Goal: Task Accomplishment & Management: Use online tool/utility

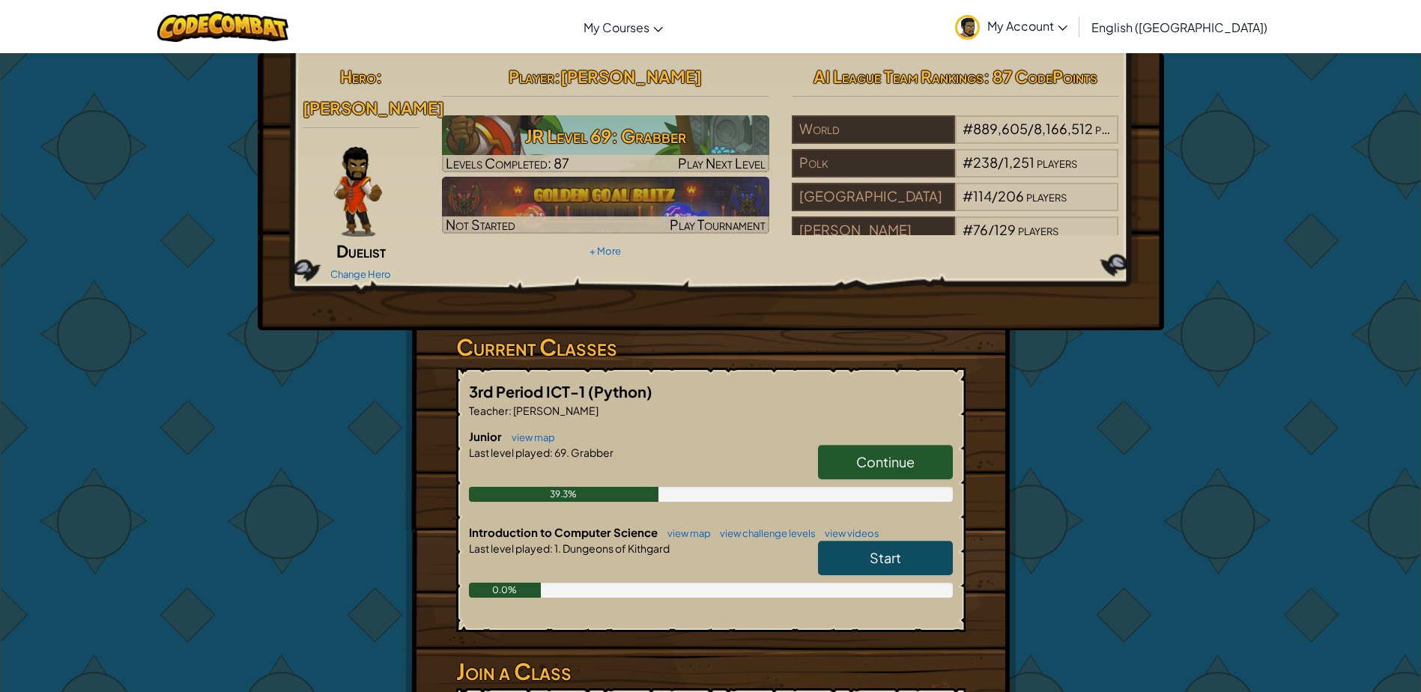
click at [866, 453] on span "Continue" at bounding box center [885, 461] width 58 height 17
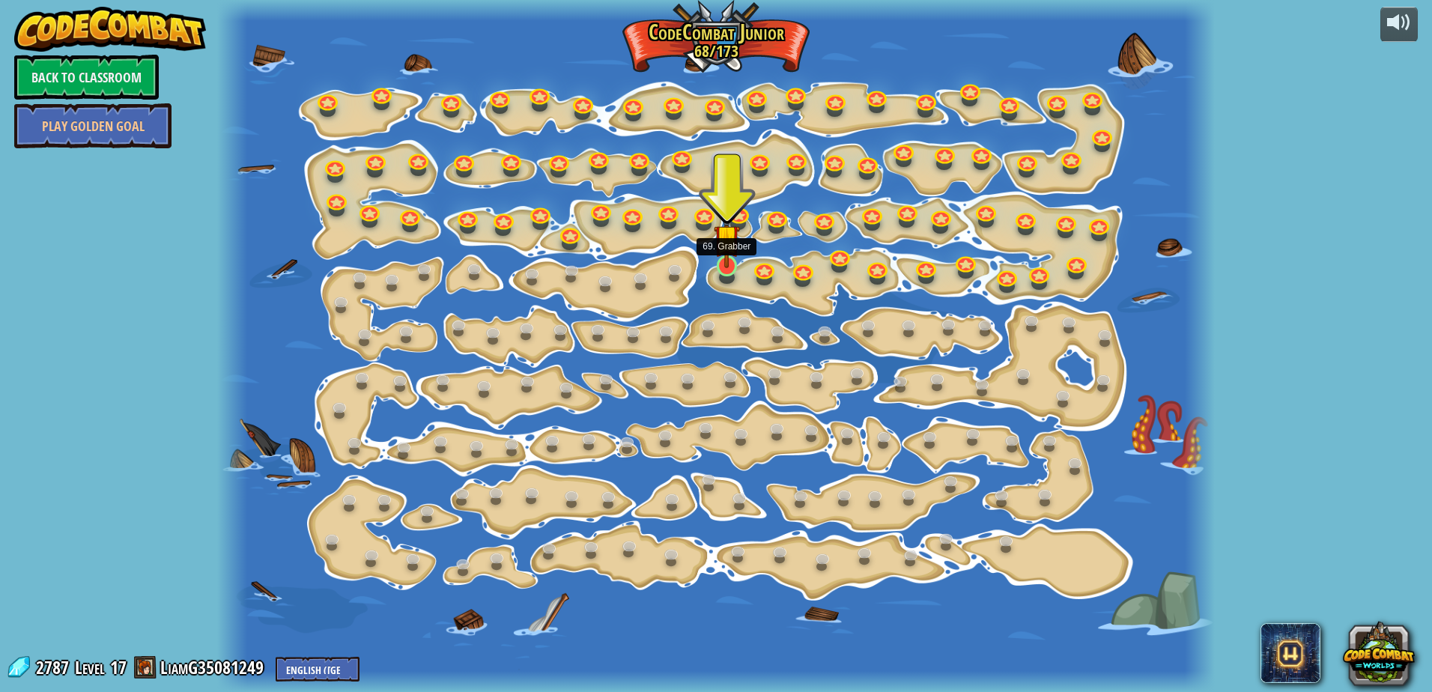
click at [737, 267] on img at bounding box center [727, 238] width 26 height 60
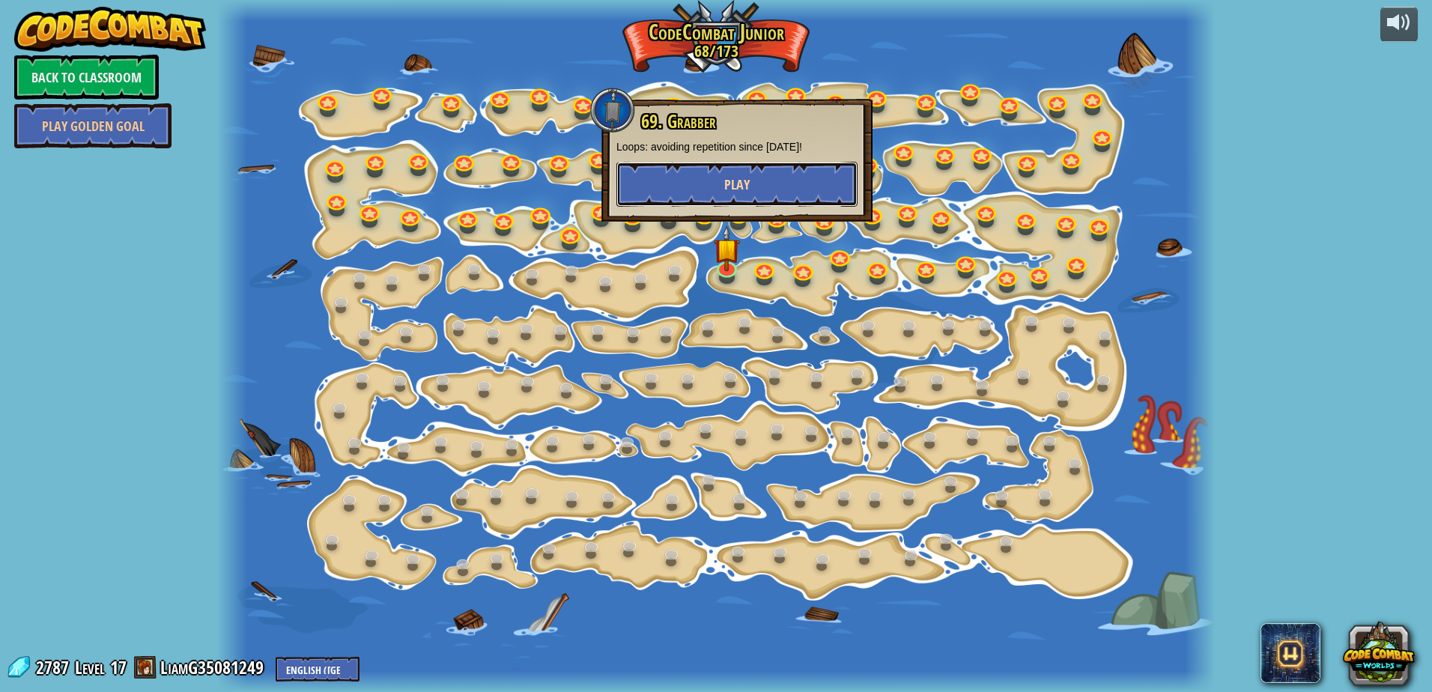
click at [711, 195] on button "Play" at bounding box center [737, 184] width 241 height 45
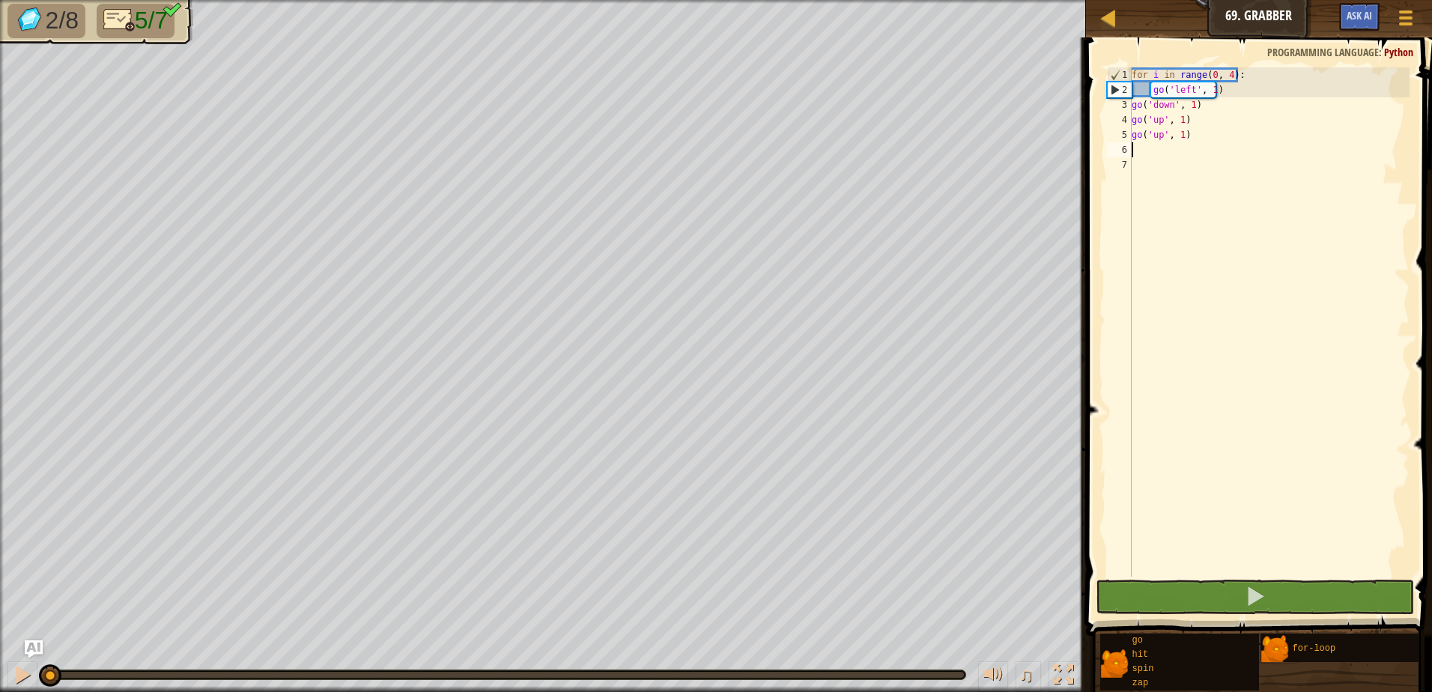
click at [1143, 146] on div "for i in range ( 0 , 4 ) : go ( 'left' , 1 ) go ( 'down' , 1 ) go ( 'up' , 1 ) …" at bounding box center [1269, 336] width 281 height 539
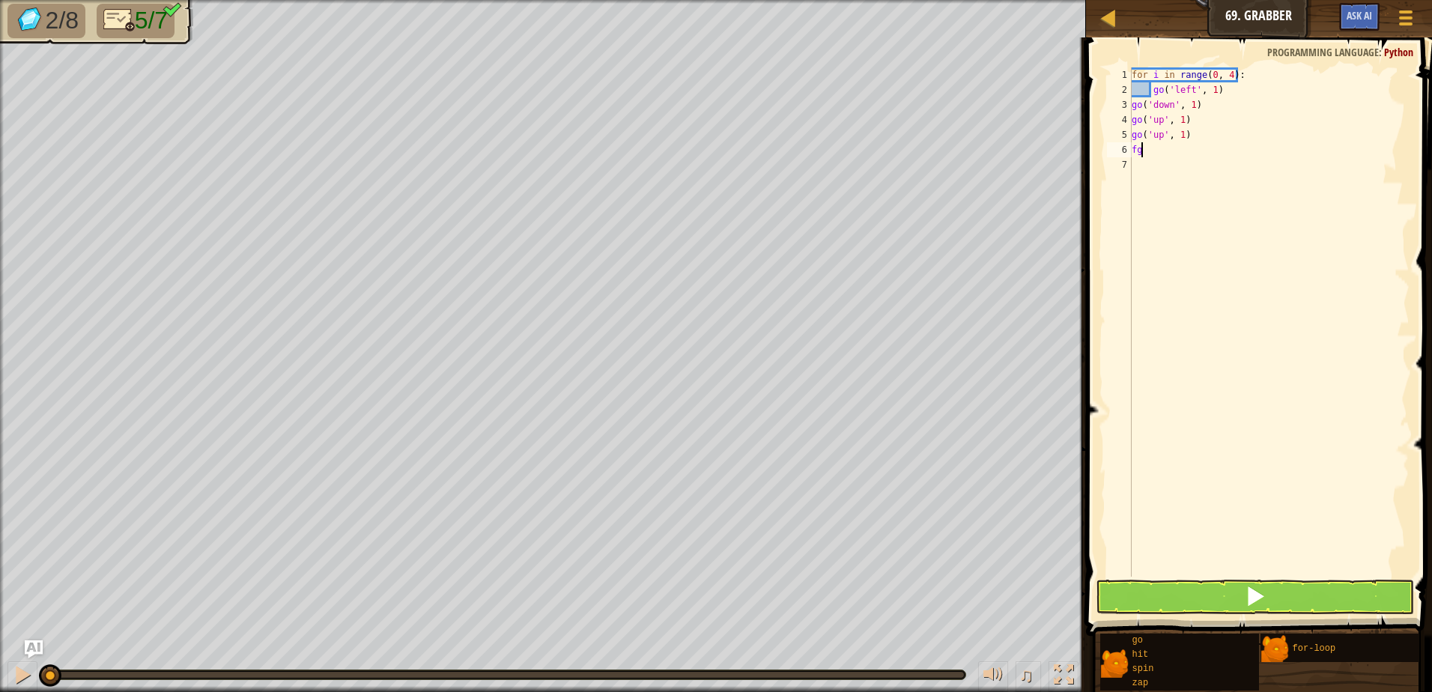
type textarea "f"
type textarea "g"
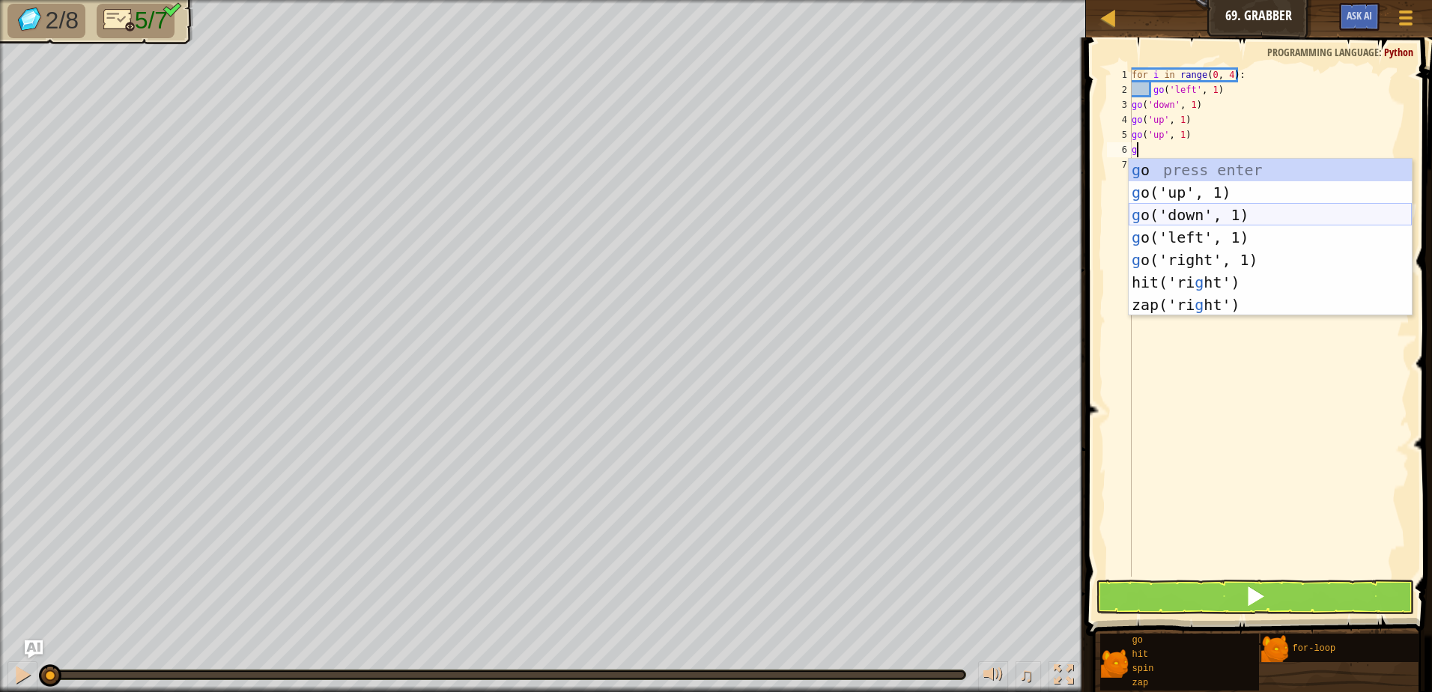
click at [1211, 211] on div "g o press enter g o('up', 1) press enter g o('down', 1) press enter g o('left',…" at bounding box center [1270, 260] width 283 height 202
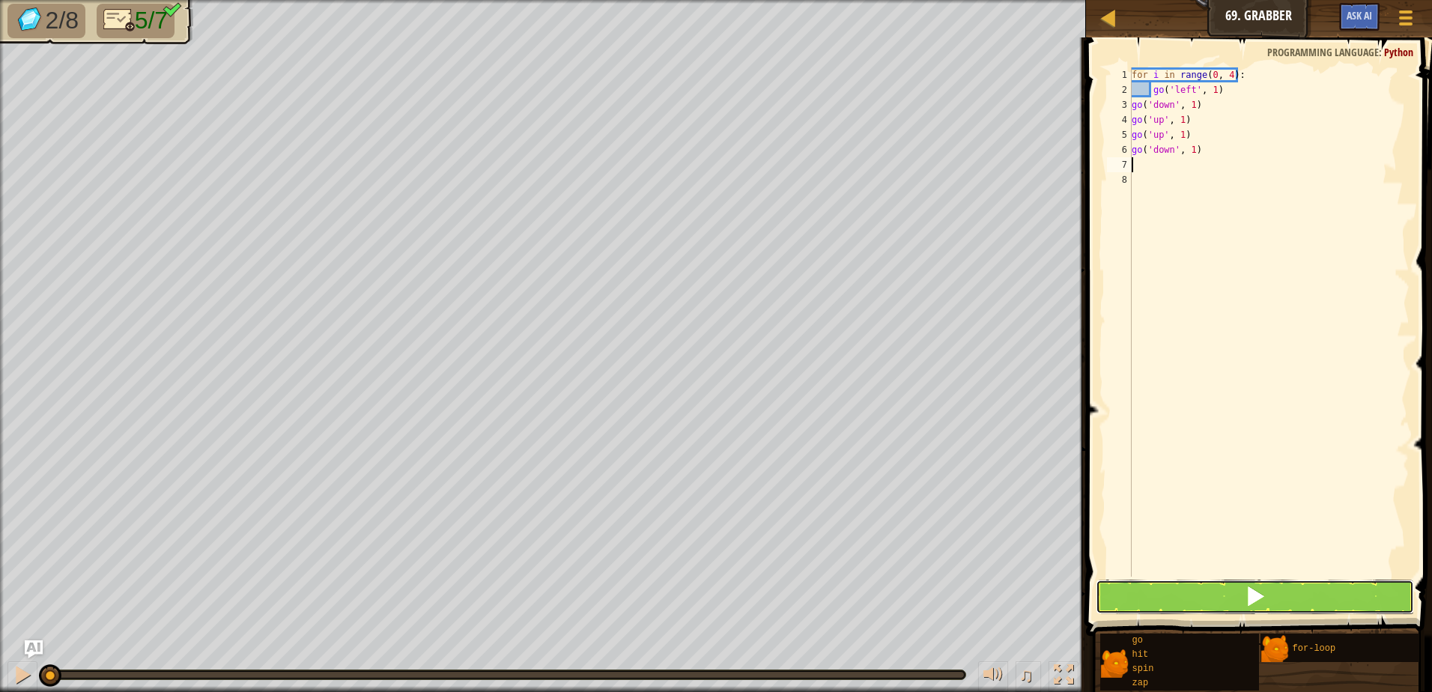
click at [1266, 587] on button at bounding box center [1255, 597] width 318 height 34
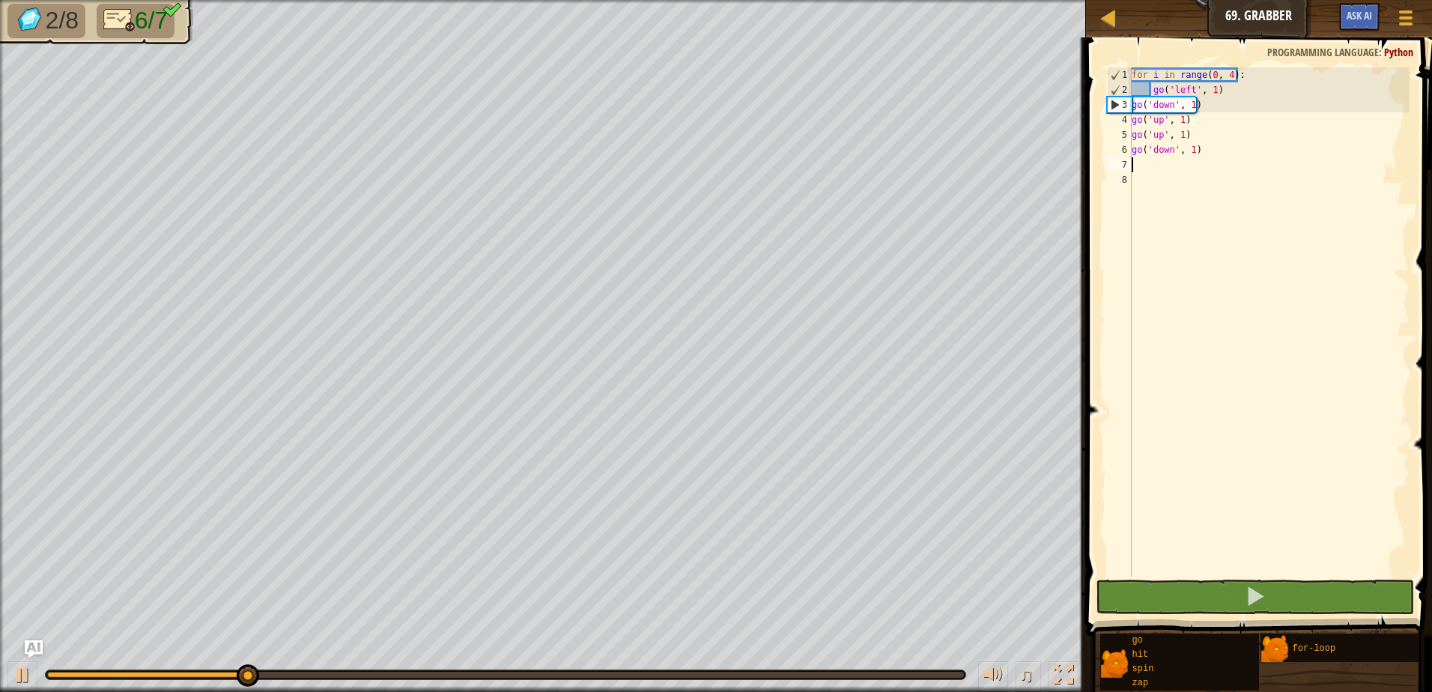
click at [1132, 105] on div "for i in range ( 0 , 4 ) : go ( 'left' , 1 ) go ( 'down' , 1 ) go ( 'up' , 1 ) …" at bounding box center [1269, 336] width 281 height 539
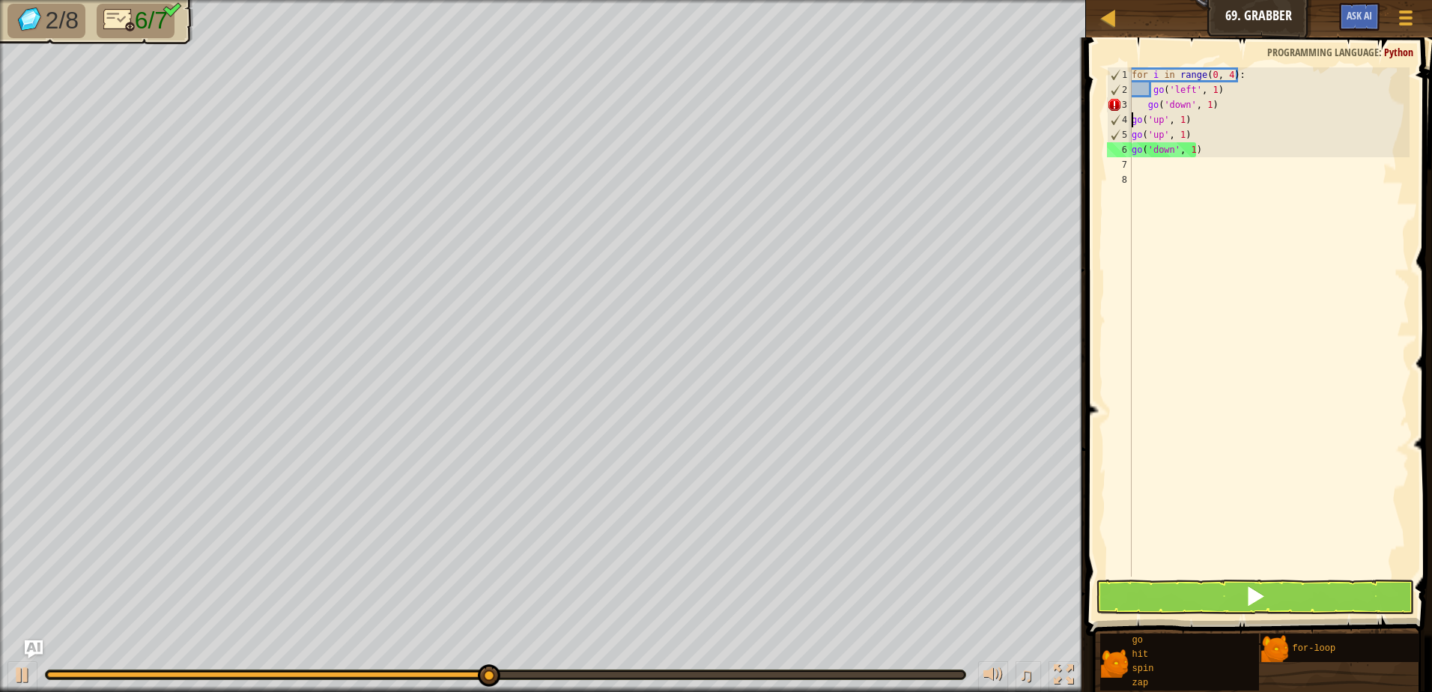
click at [1133, 121] on div "for i in range ( 0 , 4 ) : go ( 'left' , 1 ) go ( 'down' , 1 ) go ( 'up' , 1 ) …" at bounding box center [1269, 336] width 281 height 539
click at [1132, 134] on div "for i in range ( 0 , 4 ) : go ( 'left' , 1 ) go ( 'down' , 1 ) go ( 'up' , 1 ) …" at bounding box center [1269, 336] width 281 height 539
click at [1132, 153] on div "for i in range ( 0 , 4 ) : go ( 'left' , 1 ) go ( 'down' , 1 ) go ( 'up' , 1 ) …" at bounding box center [1269, 336] width 281 height 539
type textarea "go('down', 1)"
click at [1208, 594] on button at bounding box center [1255, 597] width 318 height 34
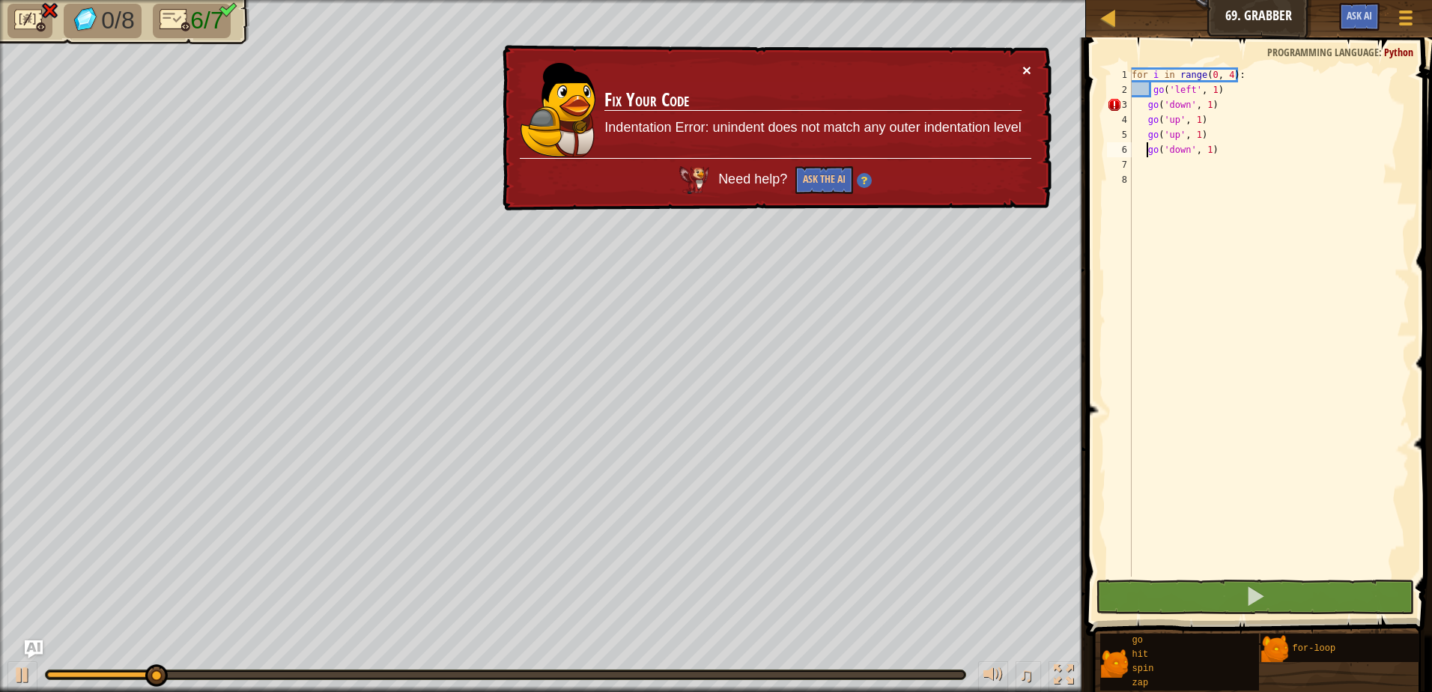
click at [1031, 64] on button "×" at bounding box center [1027, 70] width 9 height 16
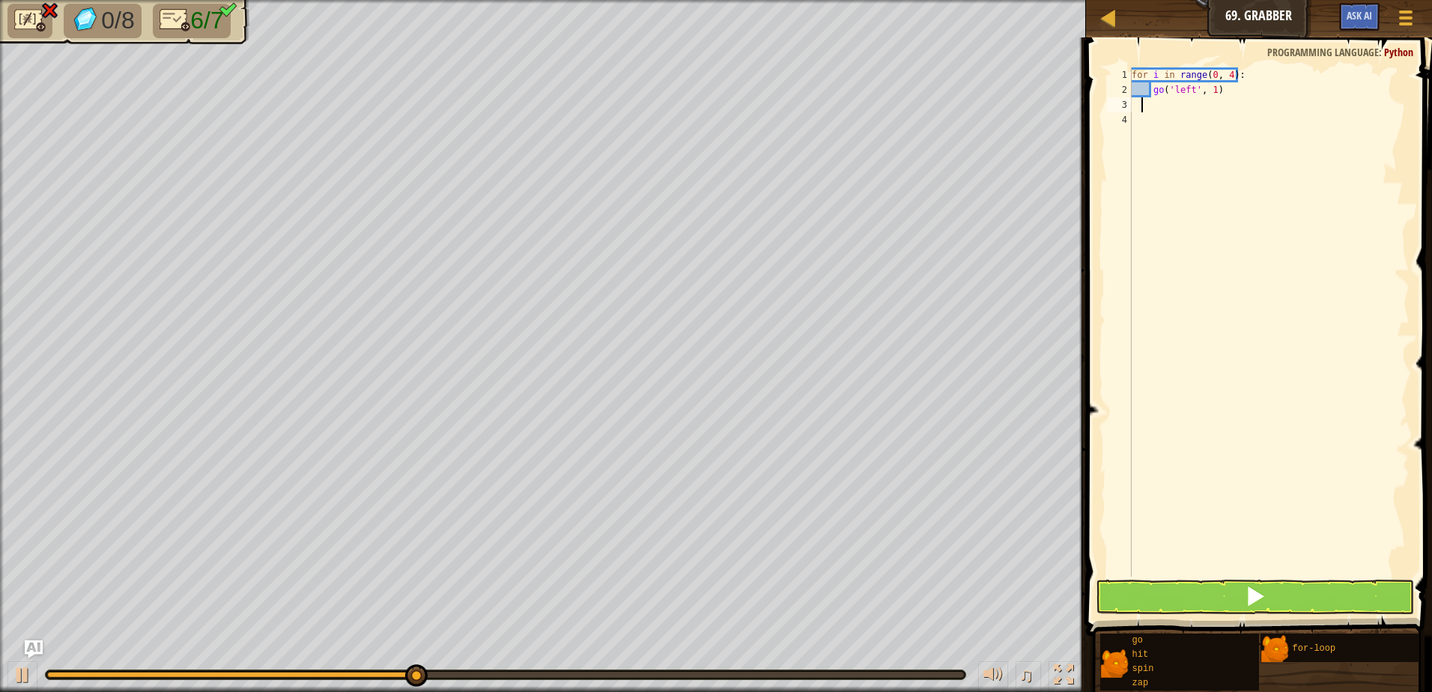
drag, startPoint x: 1142, startPoint y: 107, endPoint x: 1262, endPoint y: 168, distance: 135.0
click at [1262, 168] on div "for i in range ( 0 , 4 ) : go ( 'left' , 1 )" at bounding box center [1269, 336] width 281 height 539
type textarea "g"
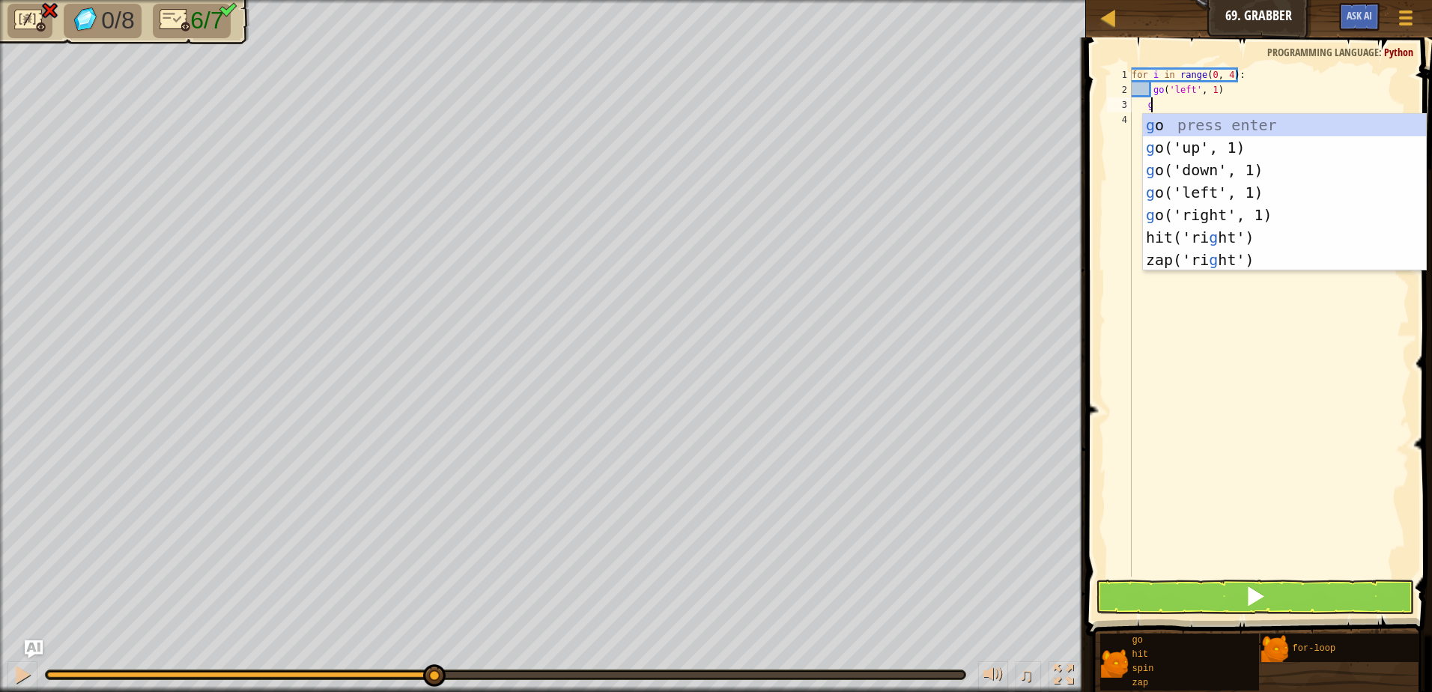
scroll to position [7, 1]
click at [1186, 144] on div "g o press enter g o('up', 1) press enter g o('down', 1) press enter g o('left',…" at bounding box center [1284, 215] width 283 height 202
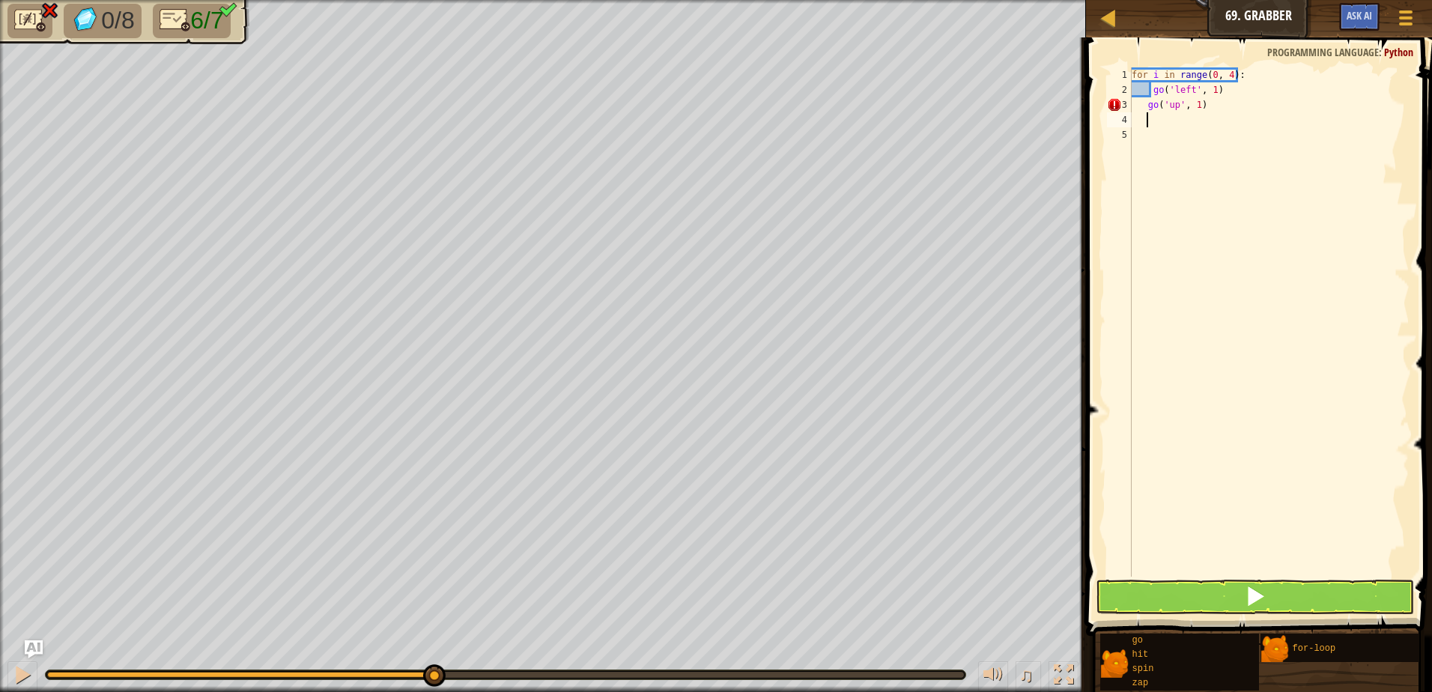
type textarea "g"
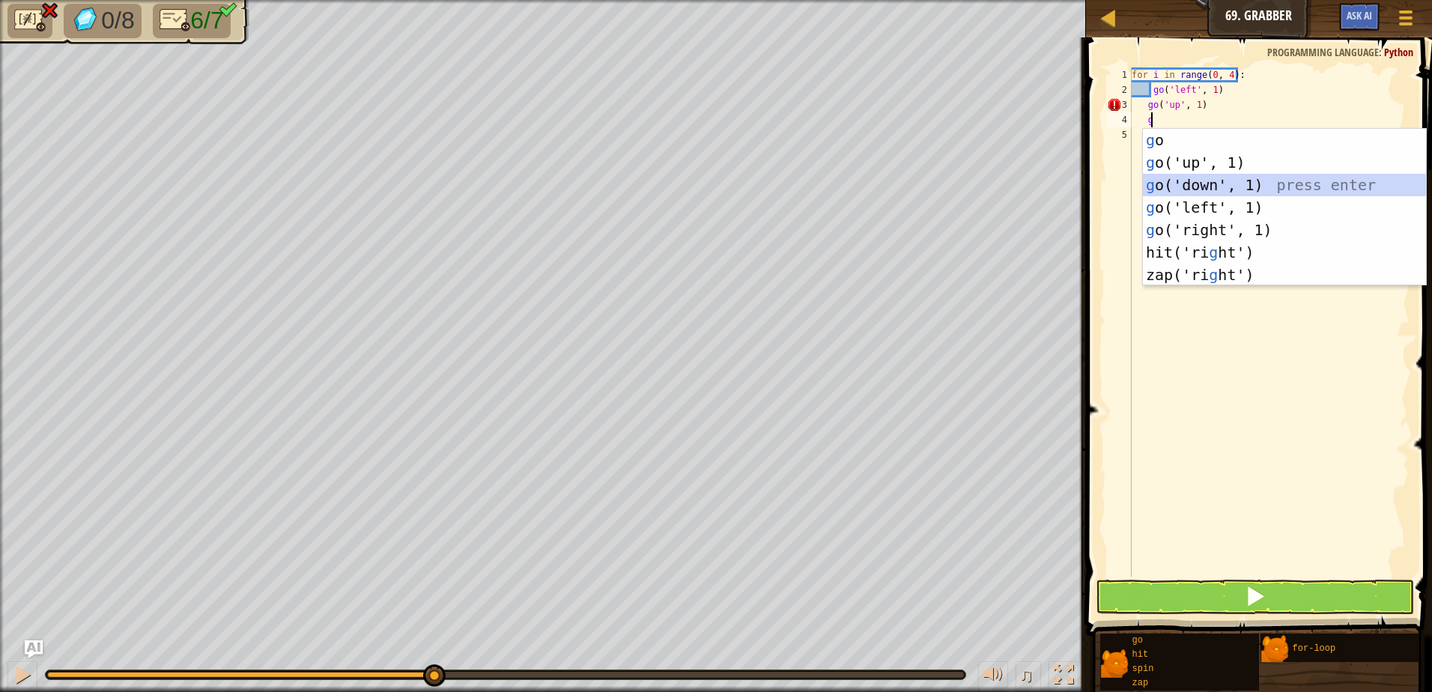
click at [1199, 184] on div "g o press enter g o('up', 1) press enter g o('down', 1) press enter g o('left',…" at bounding box center [1284, 230] width 283 height 202
type textarea "g"
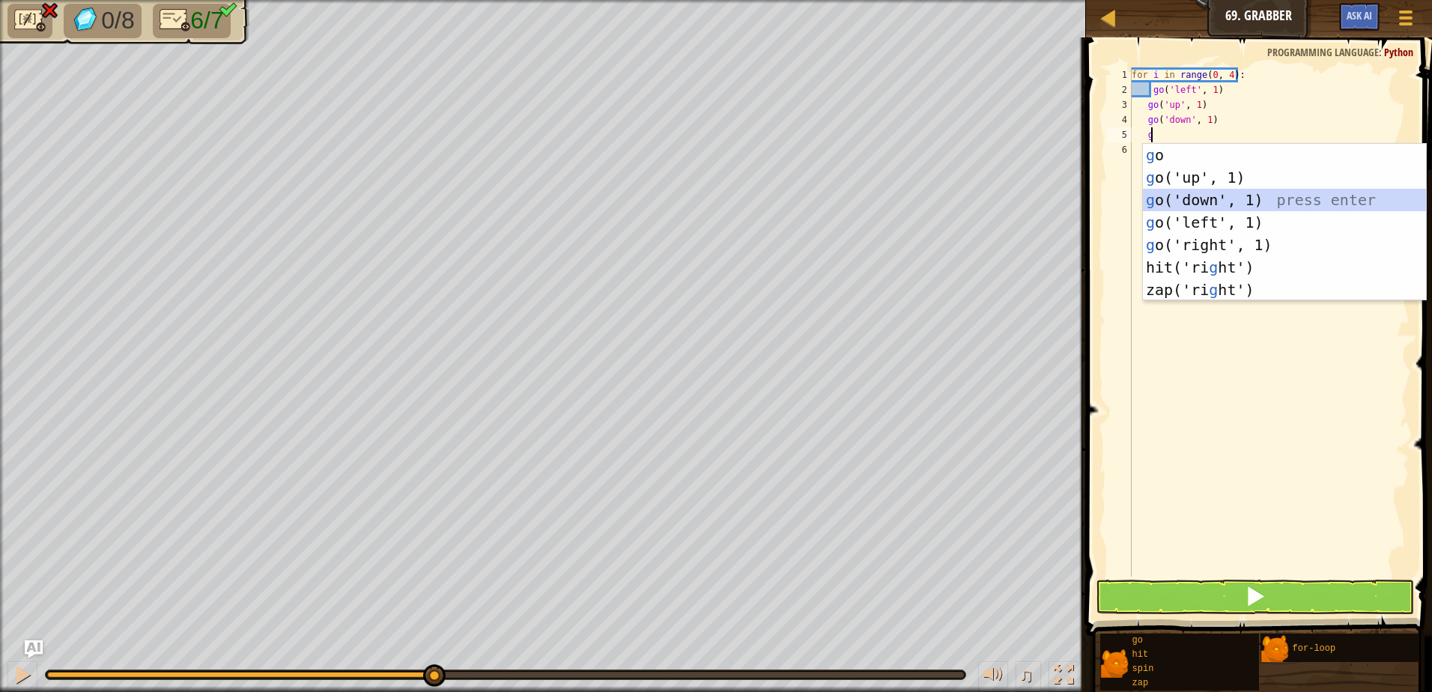
click at [1208, 201] on div "g o press enter g o('up', 1) press enter g o('down', 1) press enter g o('left',…" at bounding box center [1284, 245] width 283 height 202
type textarea "g"
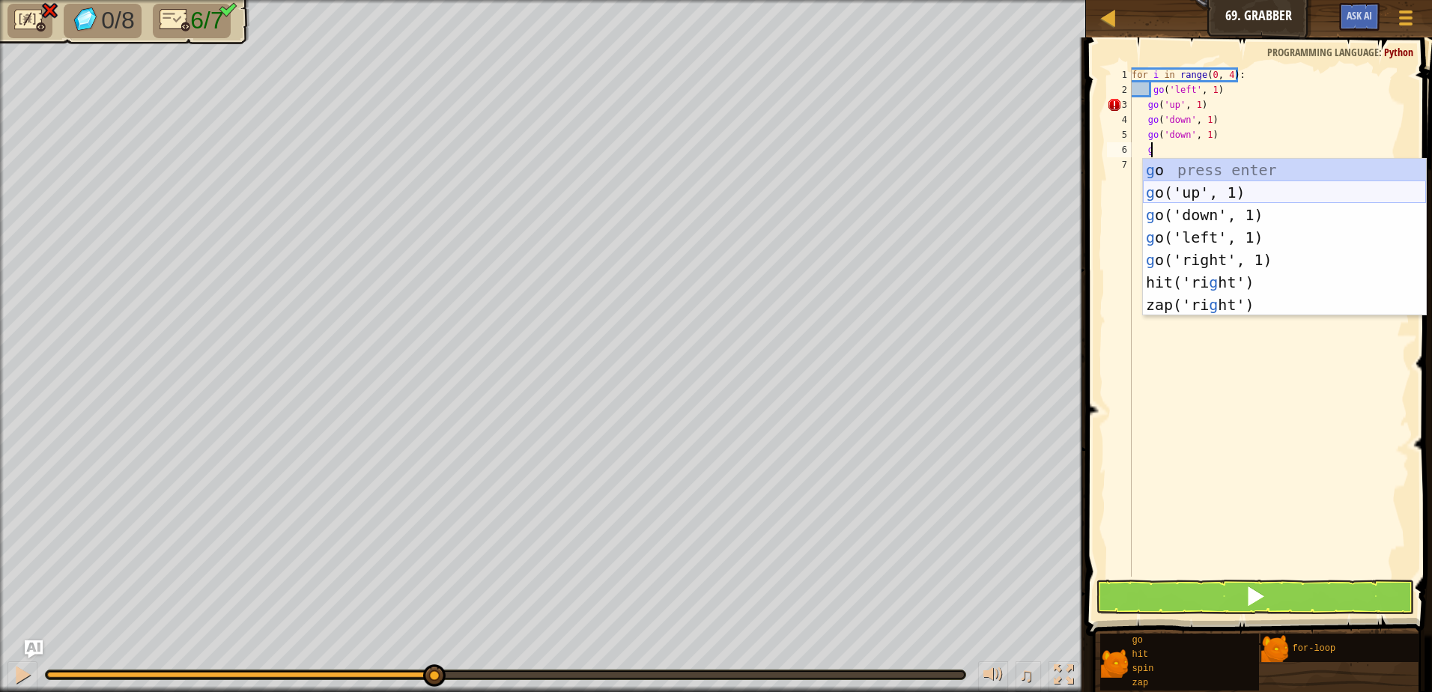
click at [1207, 184] on div "g o press enter g o('up', 1) press enter g o('down', 1) press enter g o('left',…" at bounding box center [1284, 260] width 283 height 202
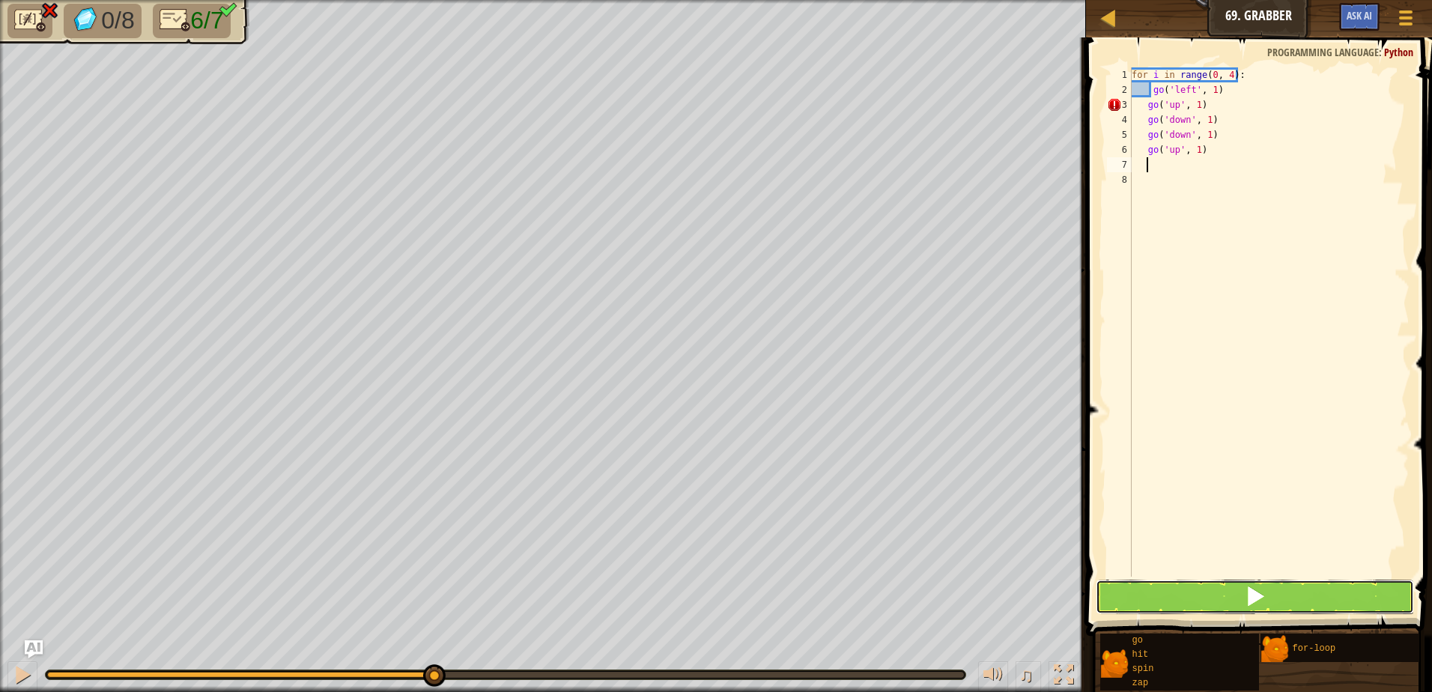
click at [1226, 590] on button at bounding box center [1255, 597] width 318 height 34
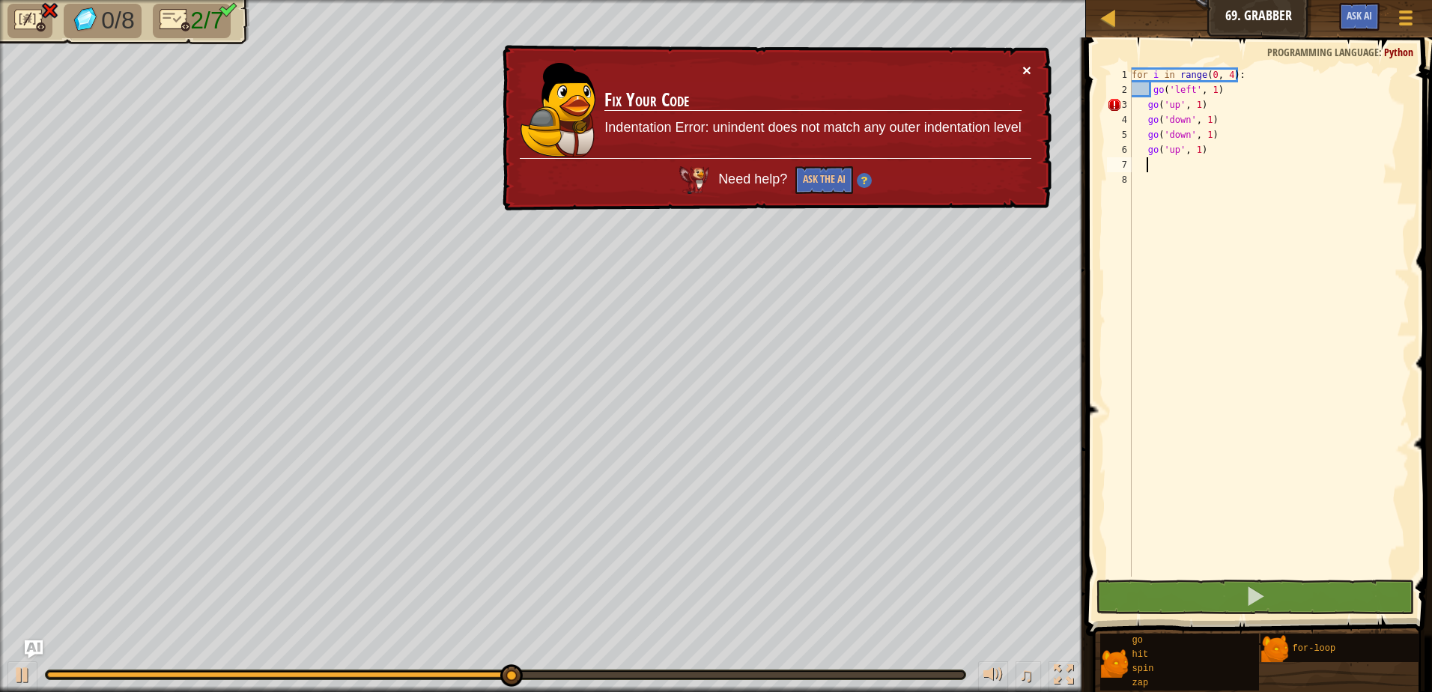
click at [1026, 62] on div "× Fix Your Code Indentation Error: unindent does not match any outer indentatio…" at bounding box center [776, 128] width 552 height 166
click at [1026, 67] on button "×" at bounding box center [1027, 70] width 9 height 16
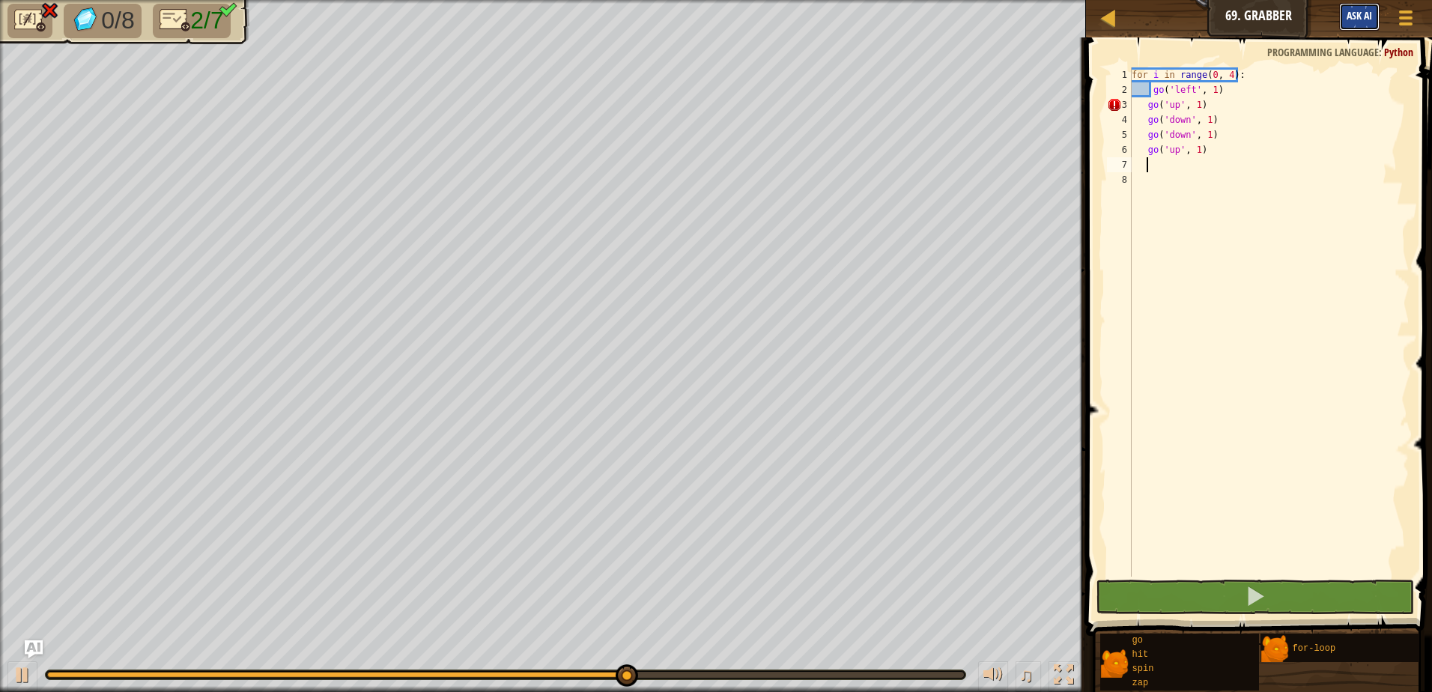
click at [1348, 22] on button "Ask AI" at bounding box center [1360, 17] width 40 height 28
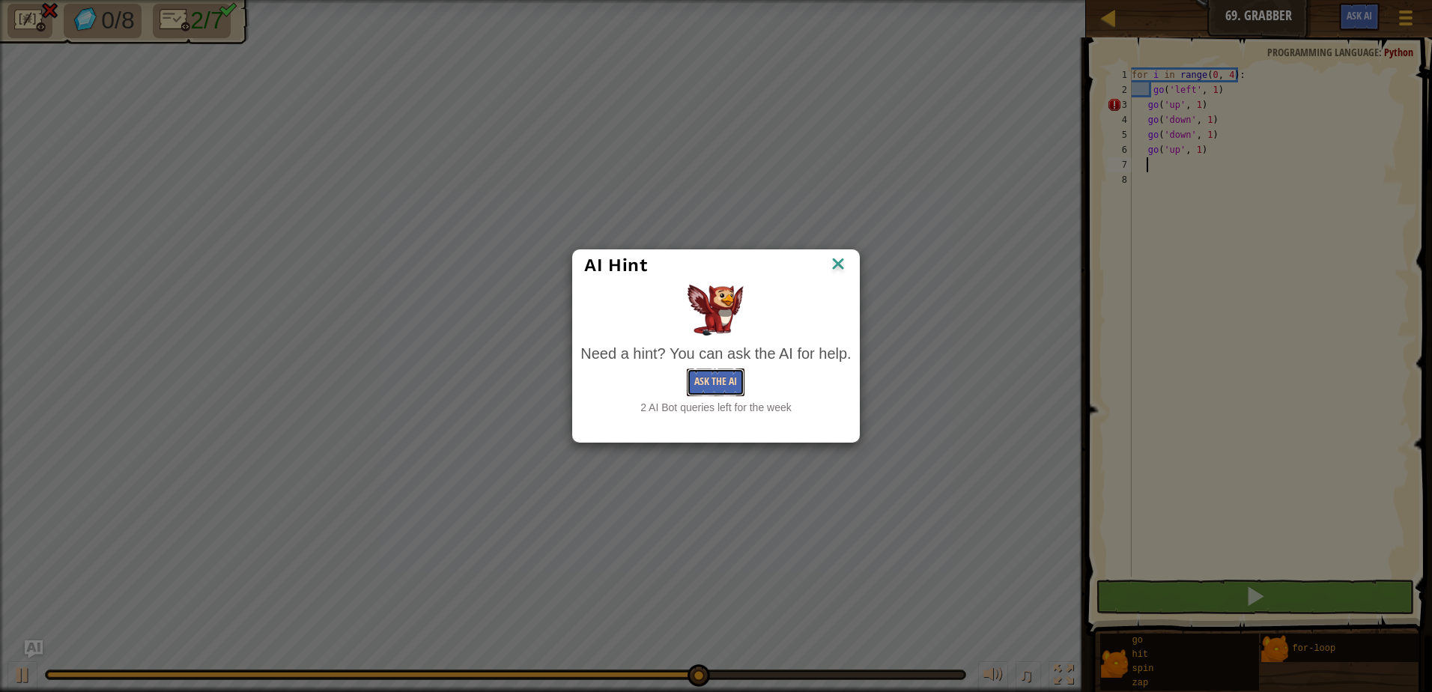
click at [724, 381] on button "Ask the AI" at bounding box center [716, 383] width 58 height 28
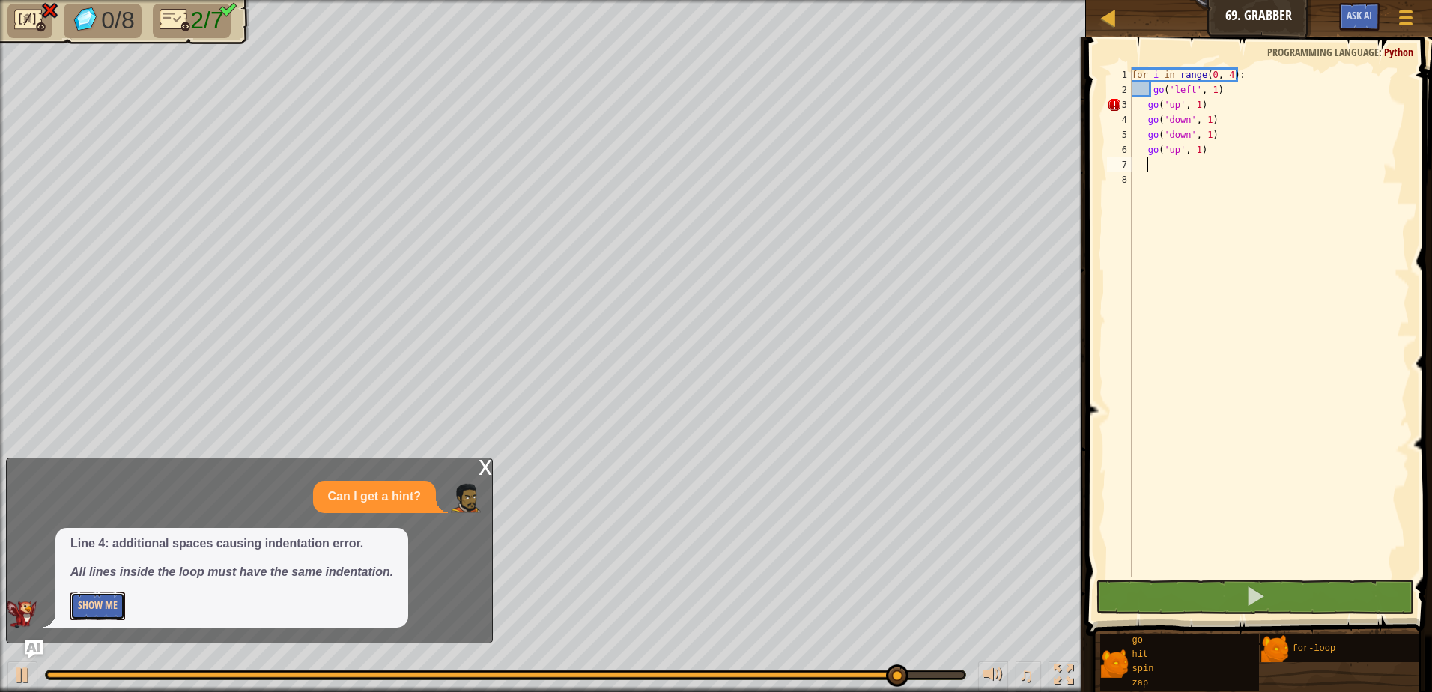
click at [121, 598] on button "Show Me" at bounding box center [97, 607] width 55 height 28
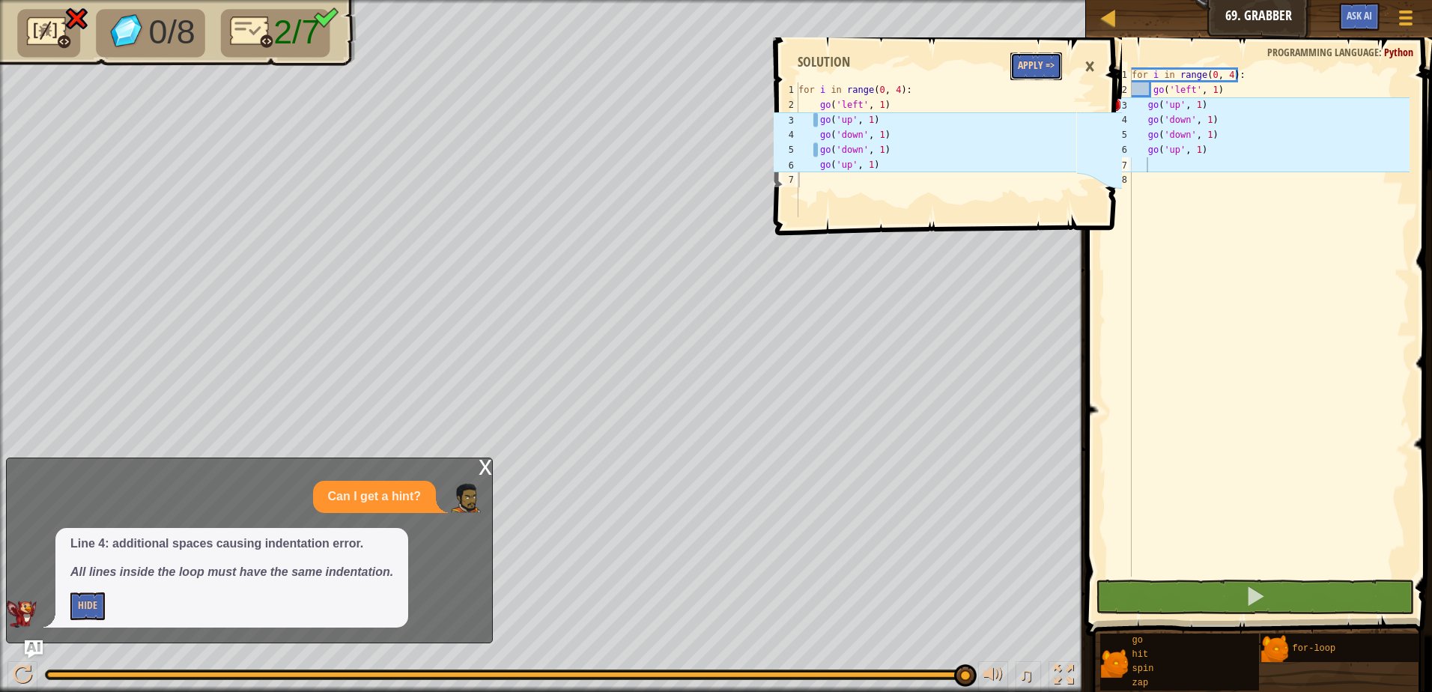
click at [1035, 67] on button "Apply =>" at bounding box center [1037, 66] width 52 height 28
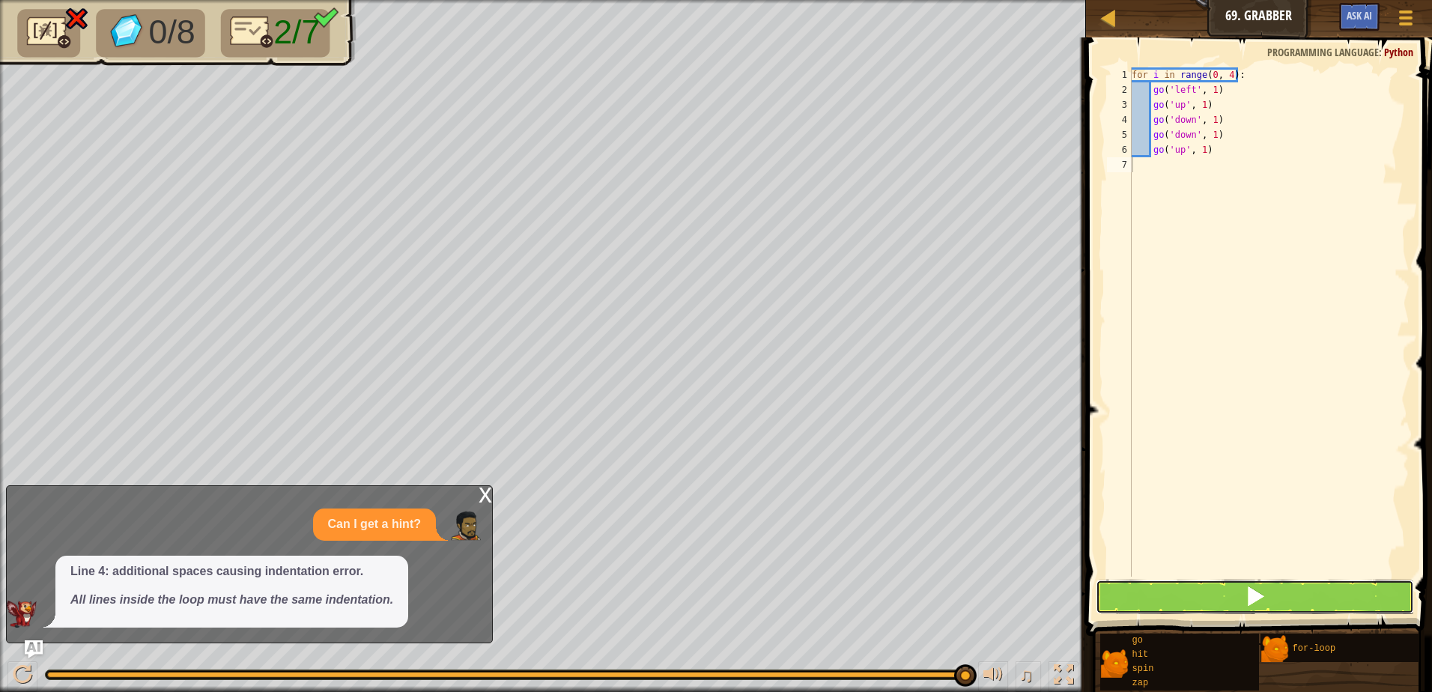
click at [1150, 584] on button at bounding box center [1255, 597] width 318 height 34
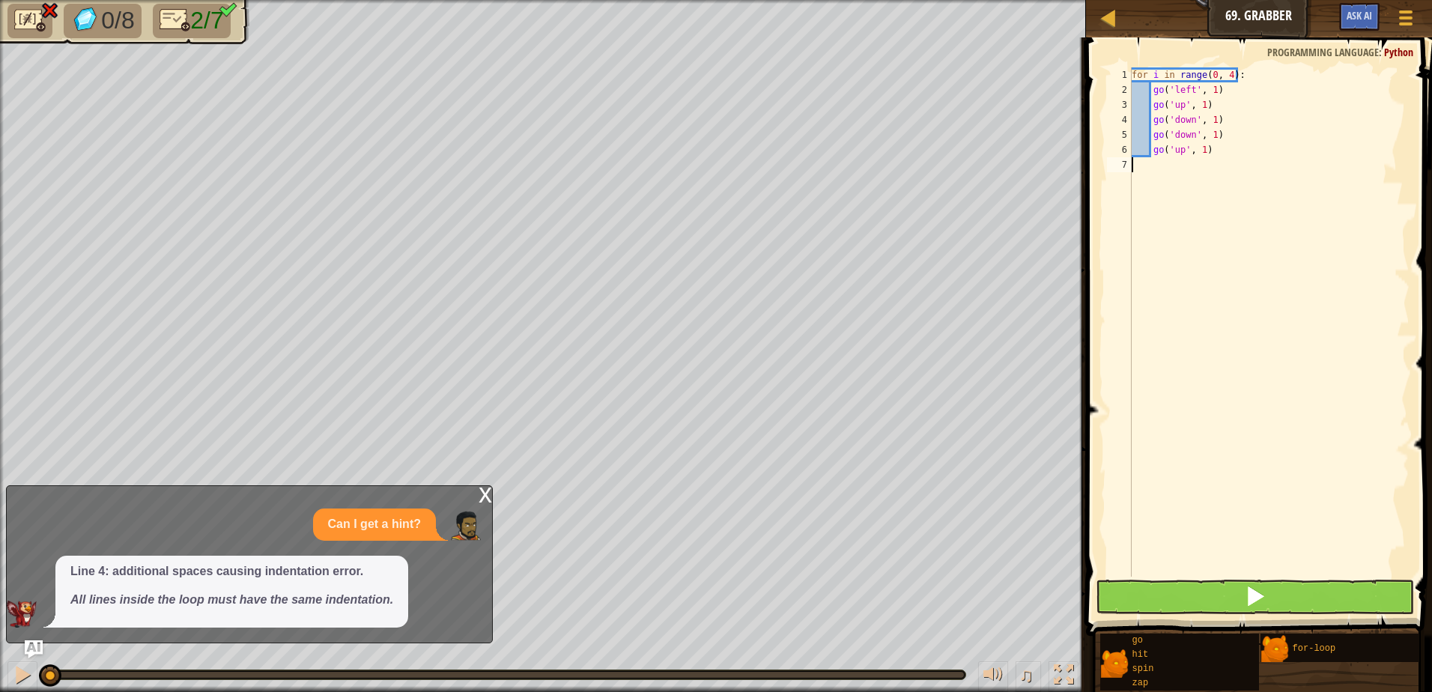
scroll to position [7, 0]
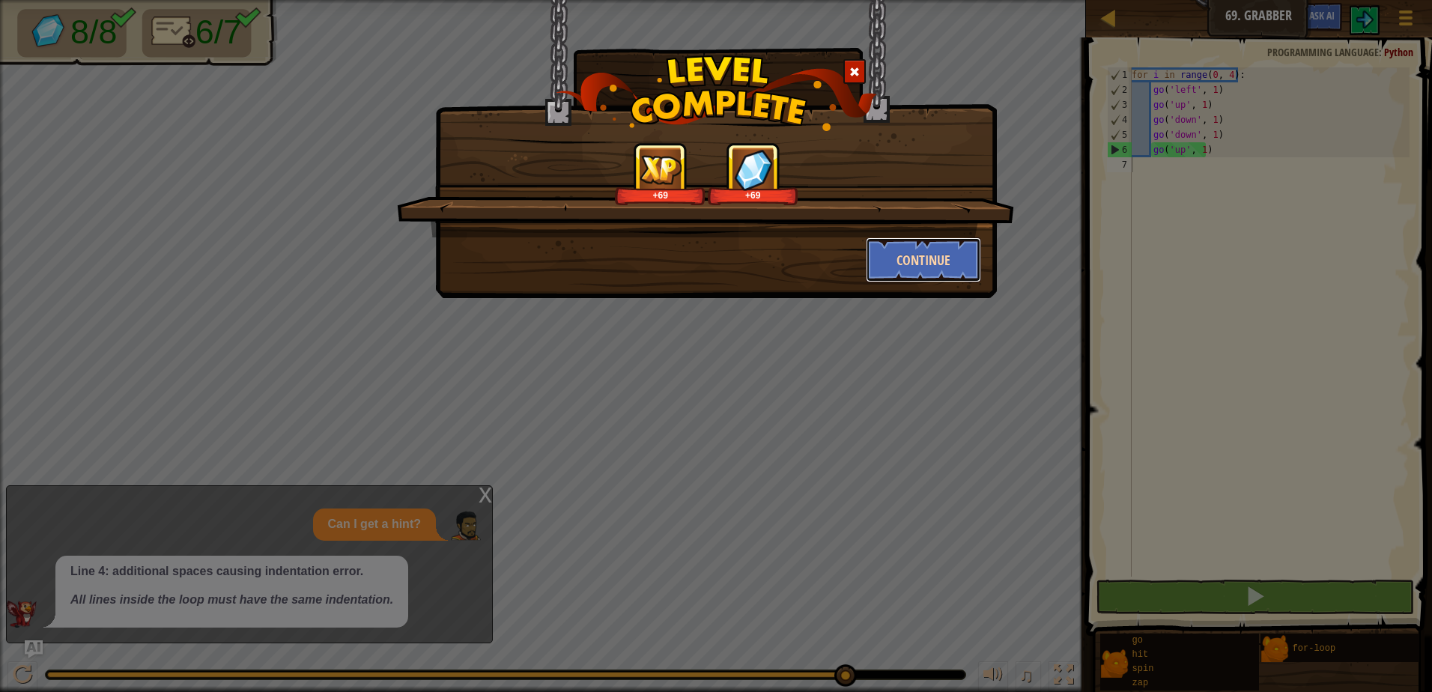
click at [901, 257] on button "Continue" at bounding box center [924, 259] width 116 height 45
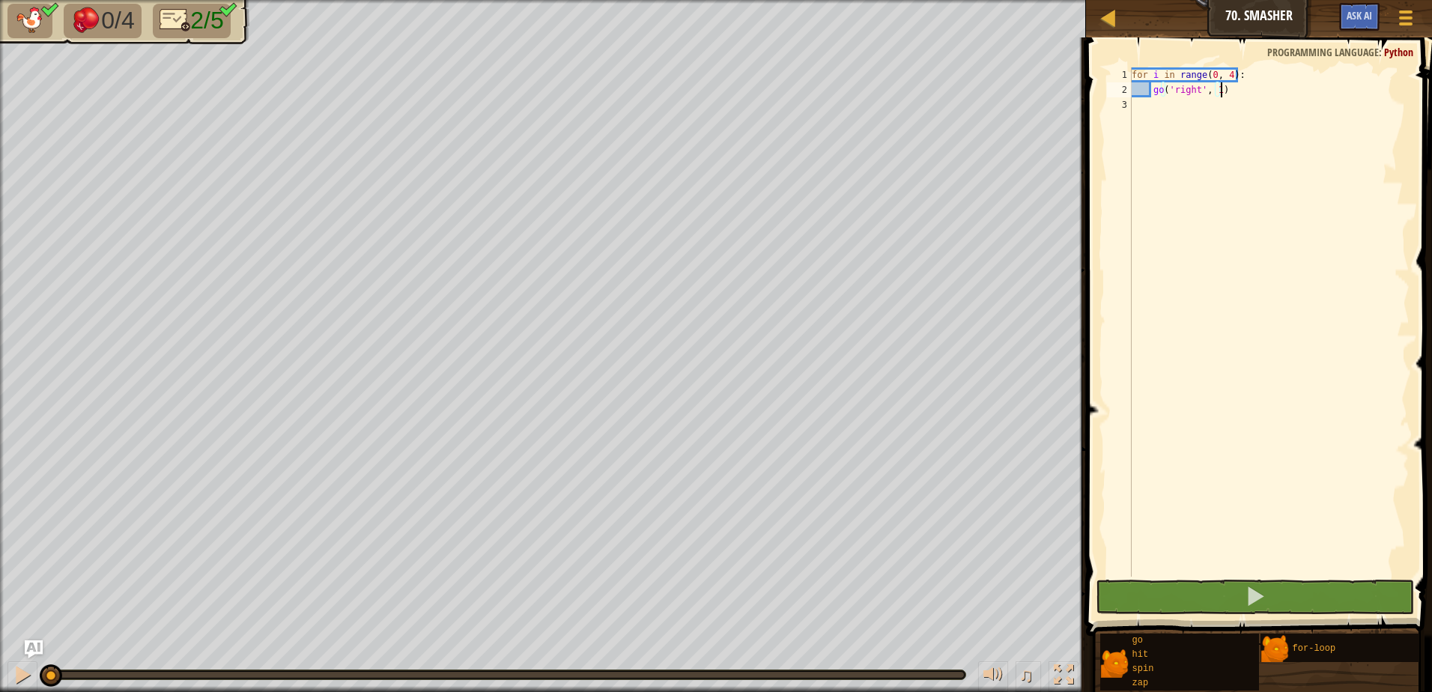
click at [1138, 102] on div "for i in range ( 0 , 4 ) : go ( 'right' , 1 )" at bounding box center [1269, 336] width 281 height 539
type textarea "h"
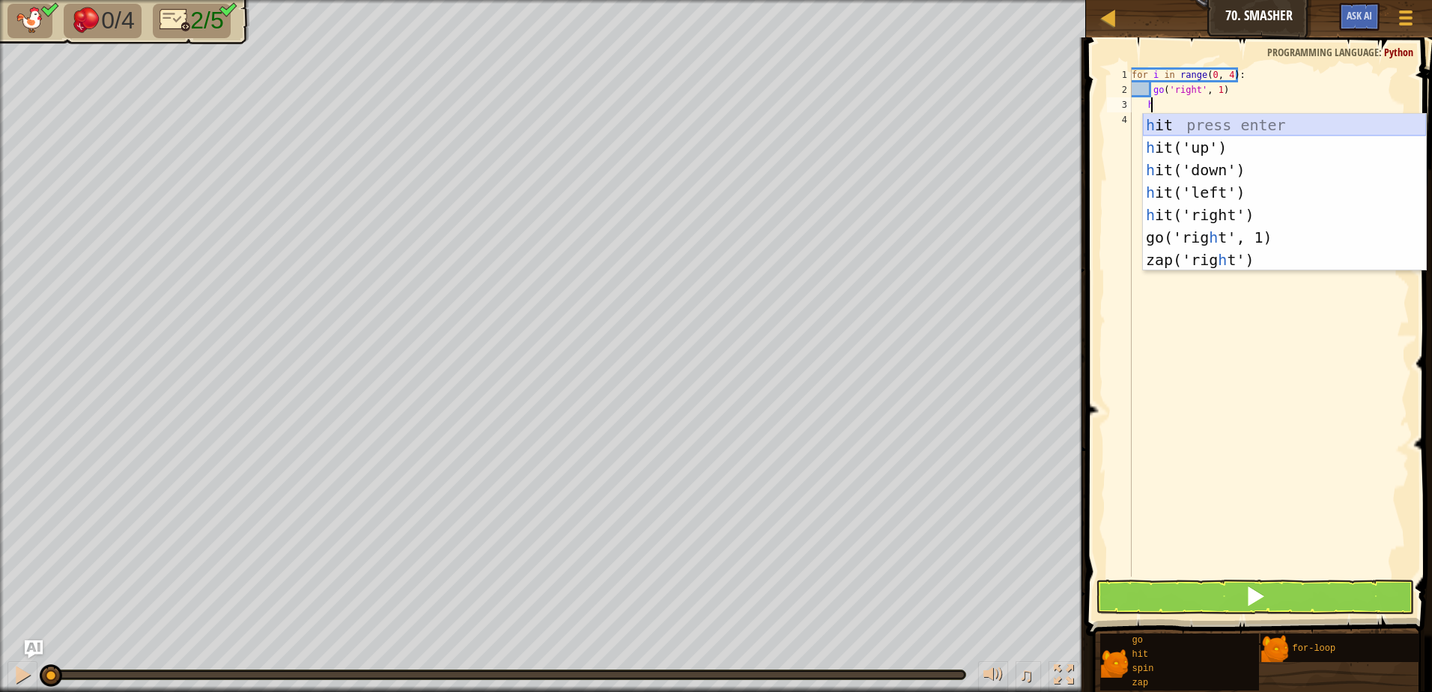
scroll to position [7, 1]
click at [1210, 218] on div "h it press enter h it('up') press enter h it('down') press enter h it('left') p…" at bounding box center [1284, 215] width 283 height 202
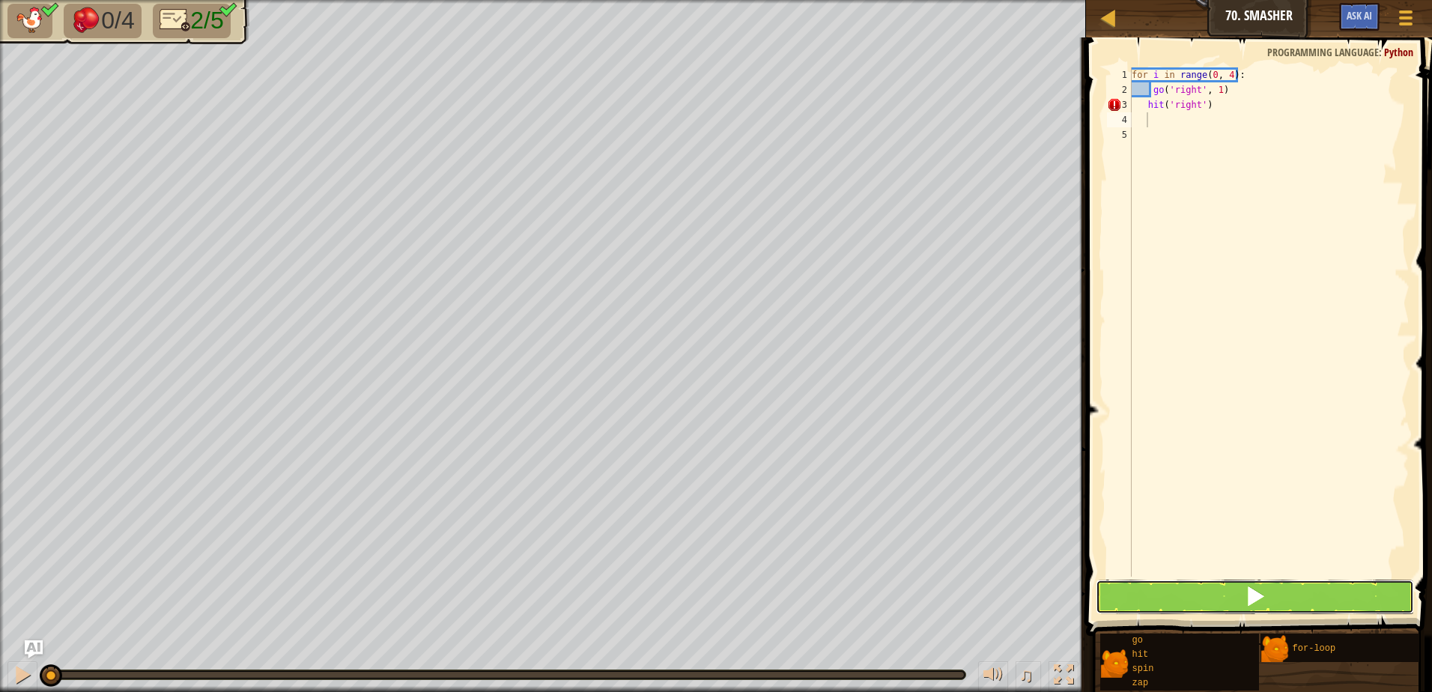
click at [1167, 594] on button at bounding box center [1255, 597] width 318 height 34
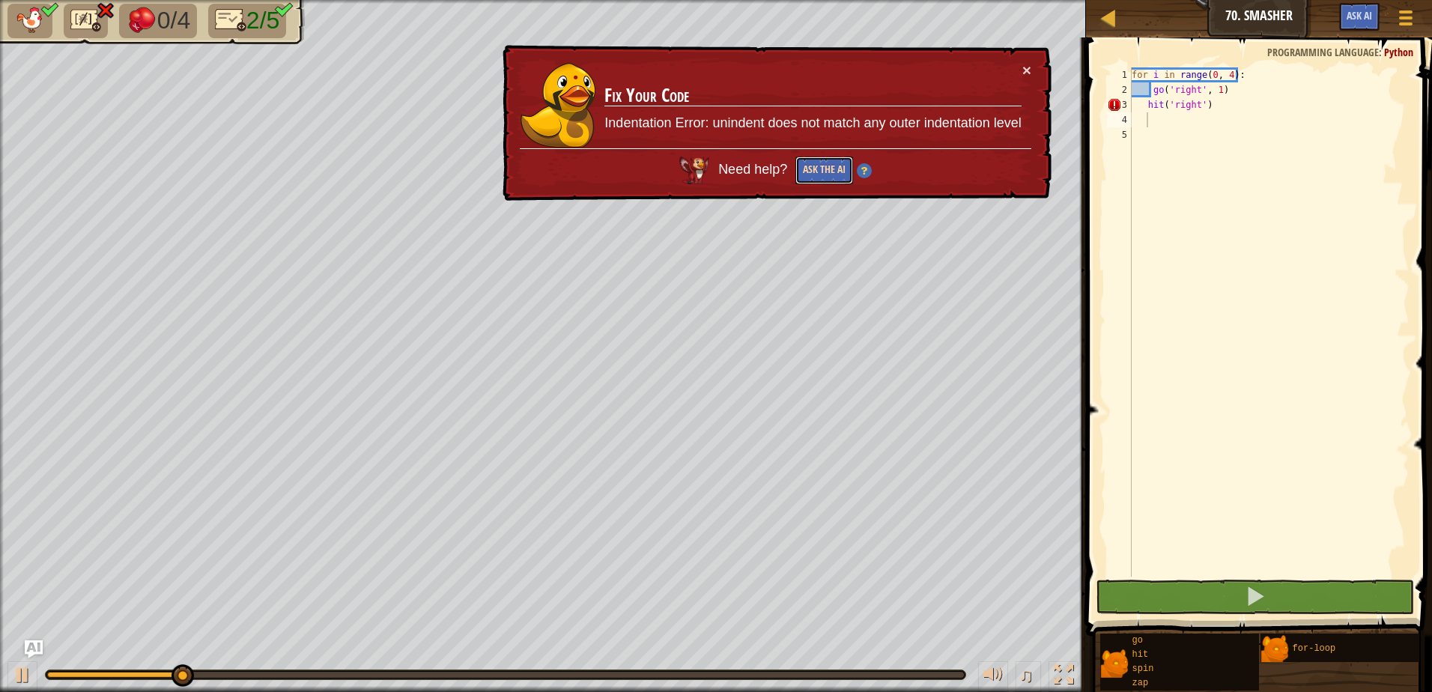
click at [841, 168] on button "Ask the AI" at bounding box center [825, 171] width 58 height 28
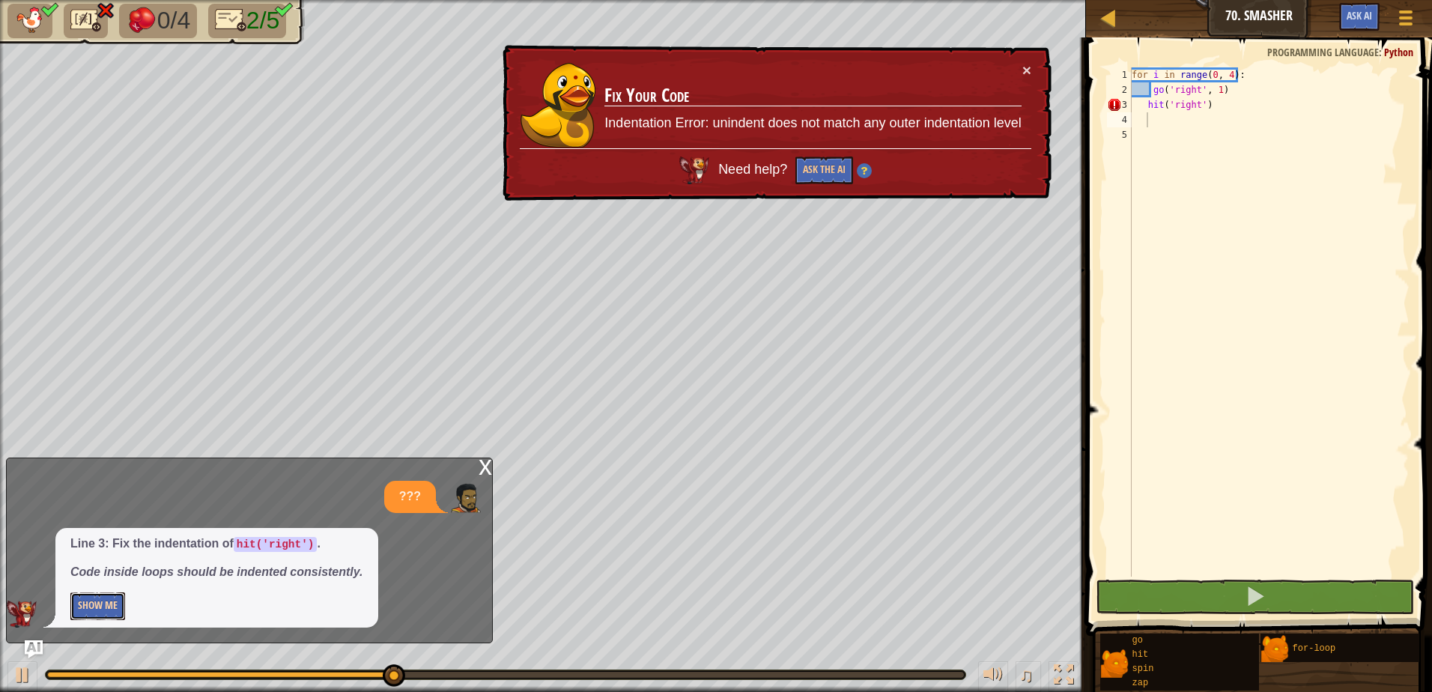
click at [88, 617] on button "Show Me" at bounding box center [97, 607] width 55 height 28
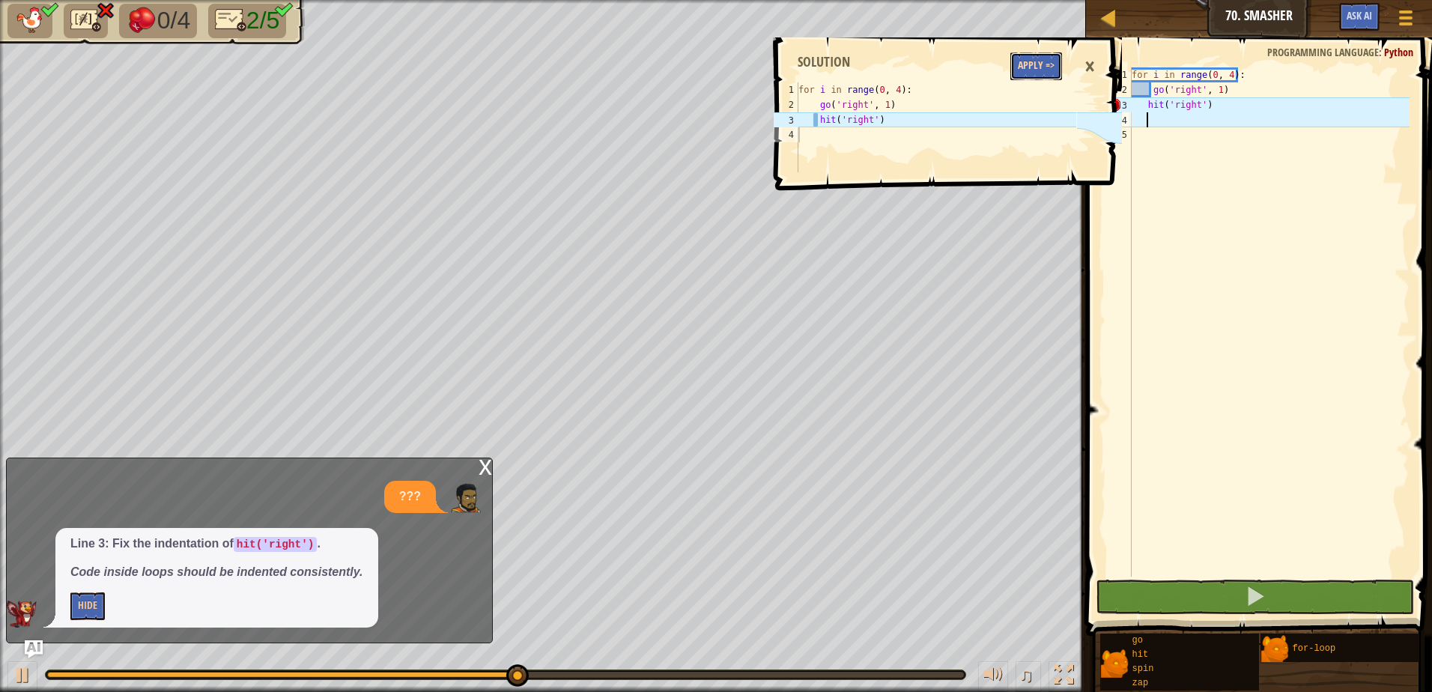
click at [1038, 55] on button "Apply =>" at bounding box center [1037, 66] width 52 height 28
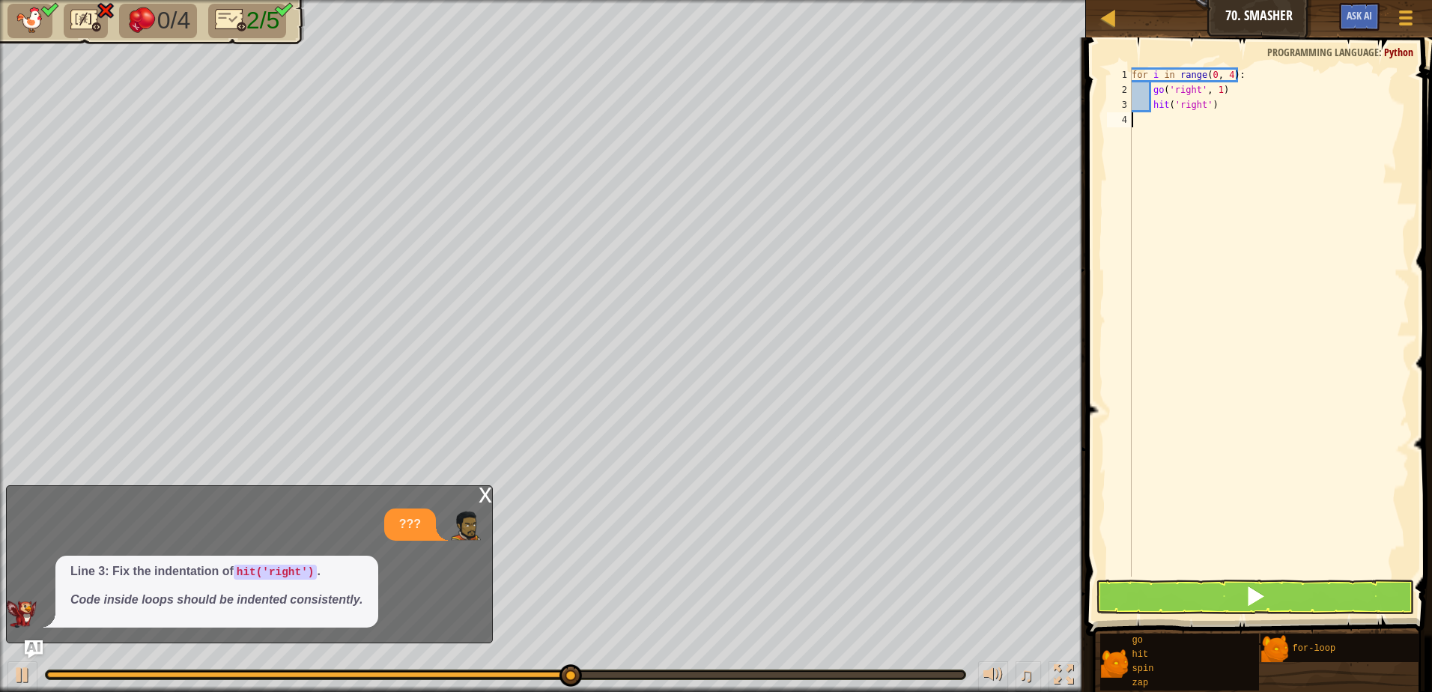
scroll to position [7, 0]
click at [1185, 592] on button at bounding box center [1255, 597] width 318 height 34
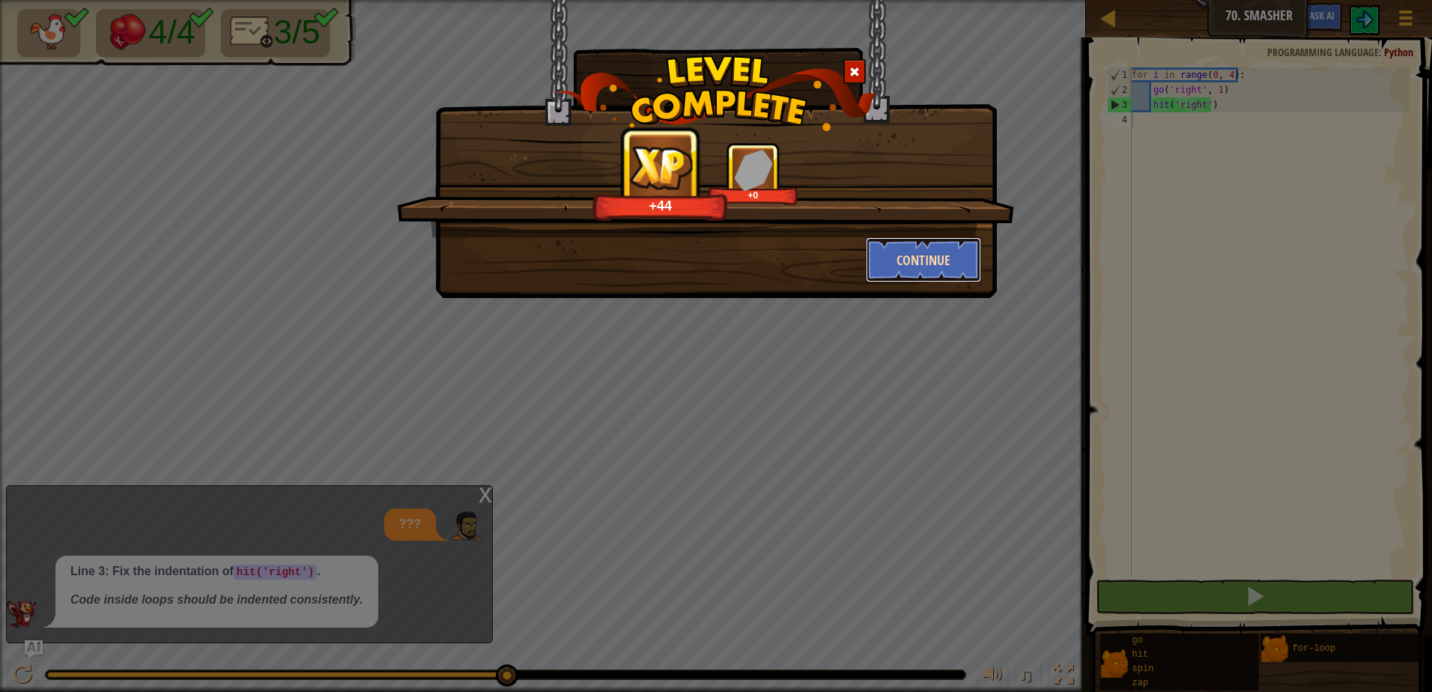
click at [913, 267] on button "Continue" at bounding box center [924, 259] width 116 height 45
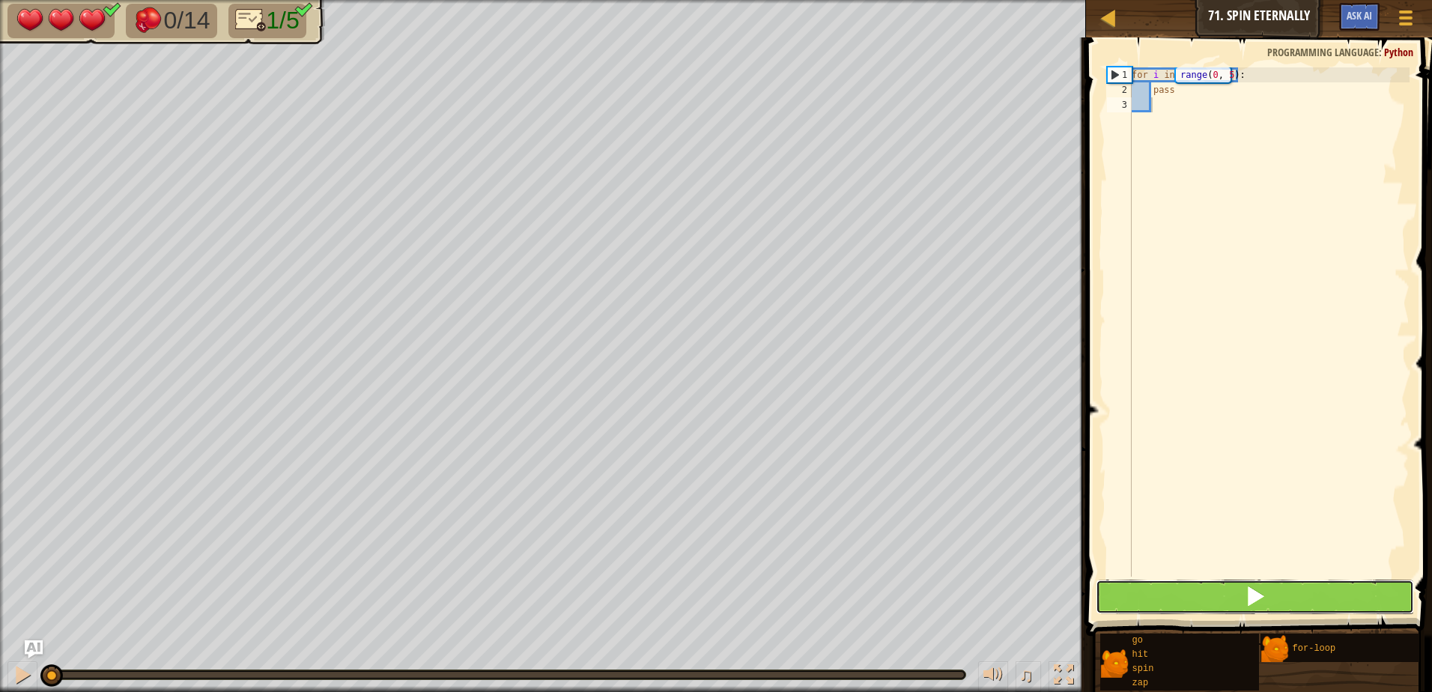
click at [1212, 604] on button at bounding box center [1255, 597] width 318 height 34
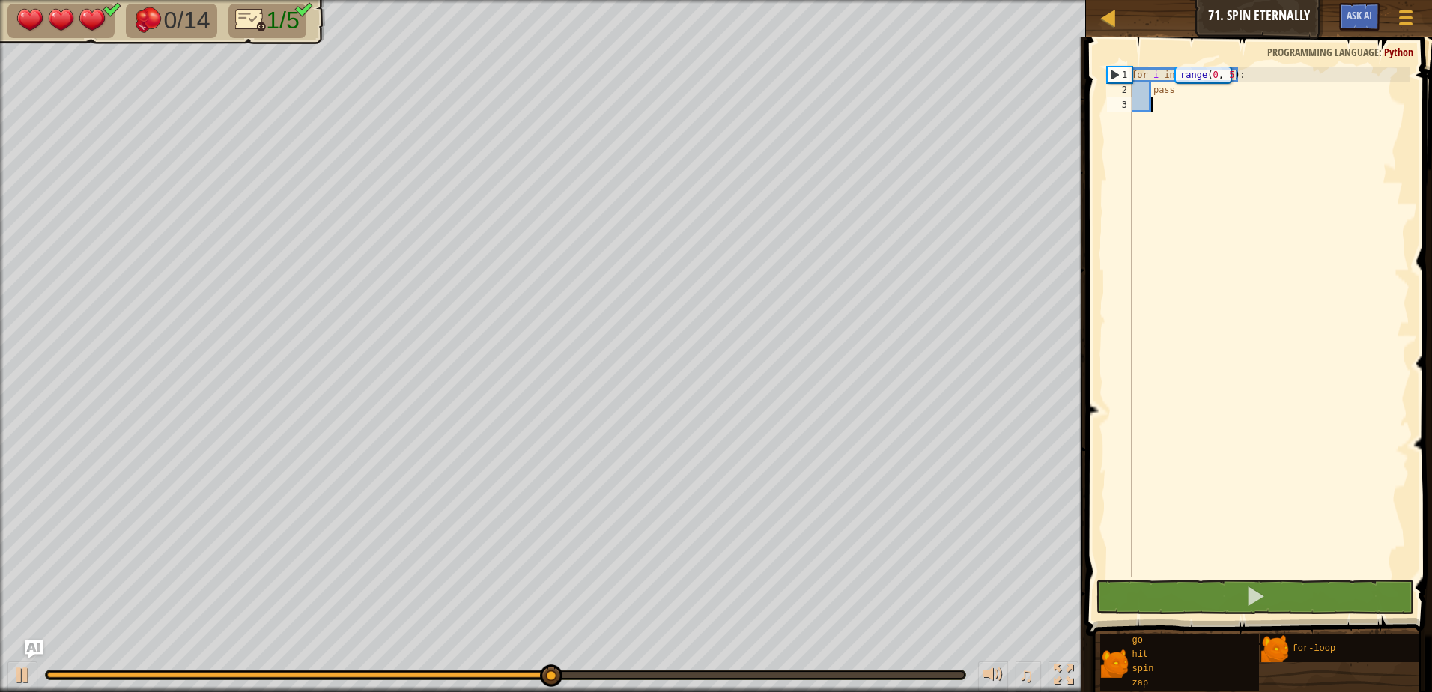
type textarea "g"
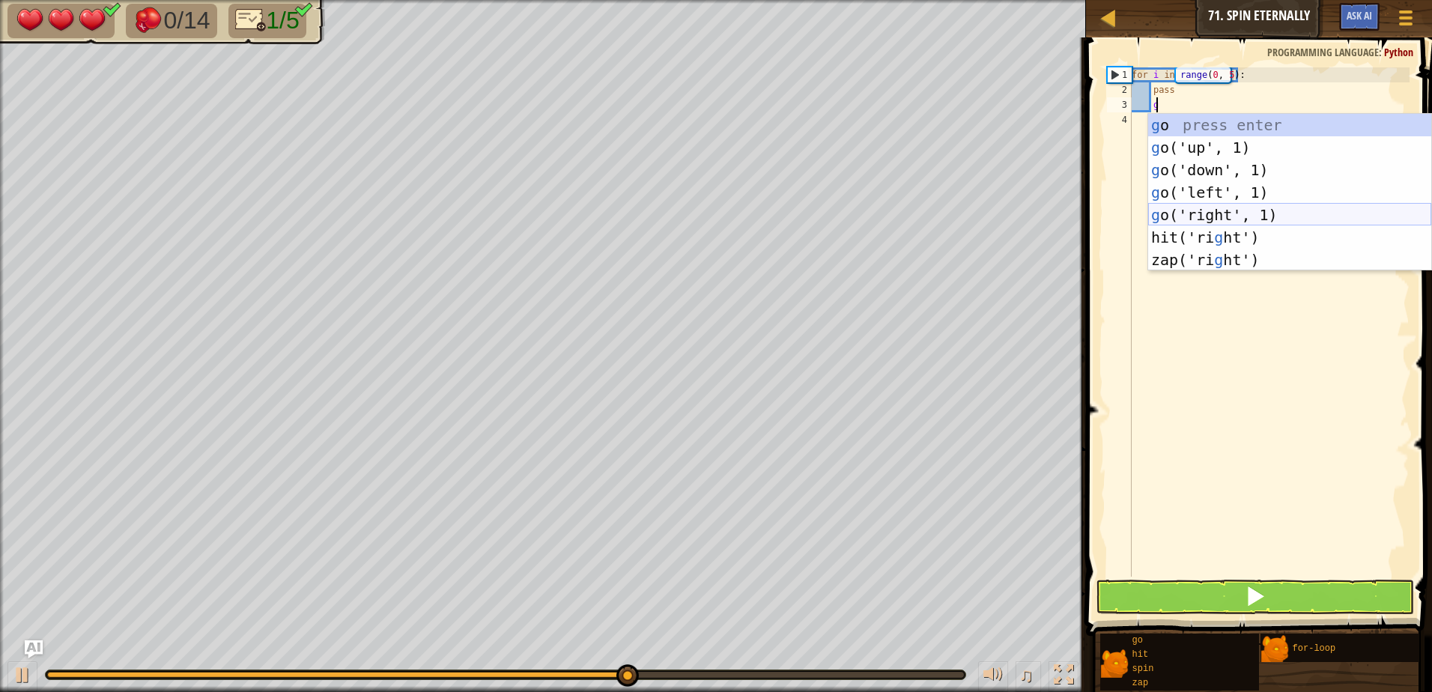
click at [1202, 209] on div "g o press enter g o('up', 1) press enter g o('down', 1) press enter g o('left',…" at bounding box center [1290, 215] width 283 height 202
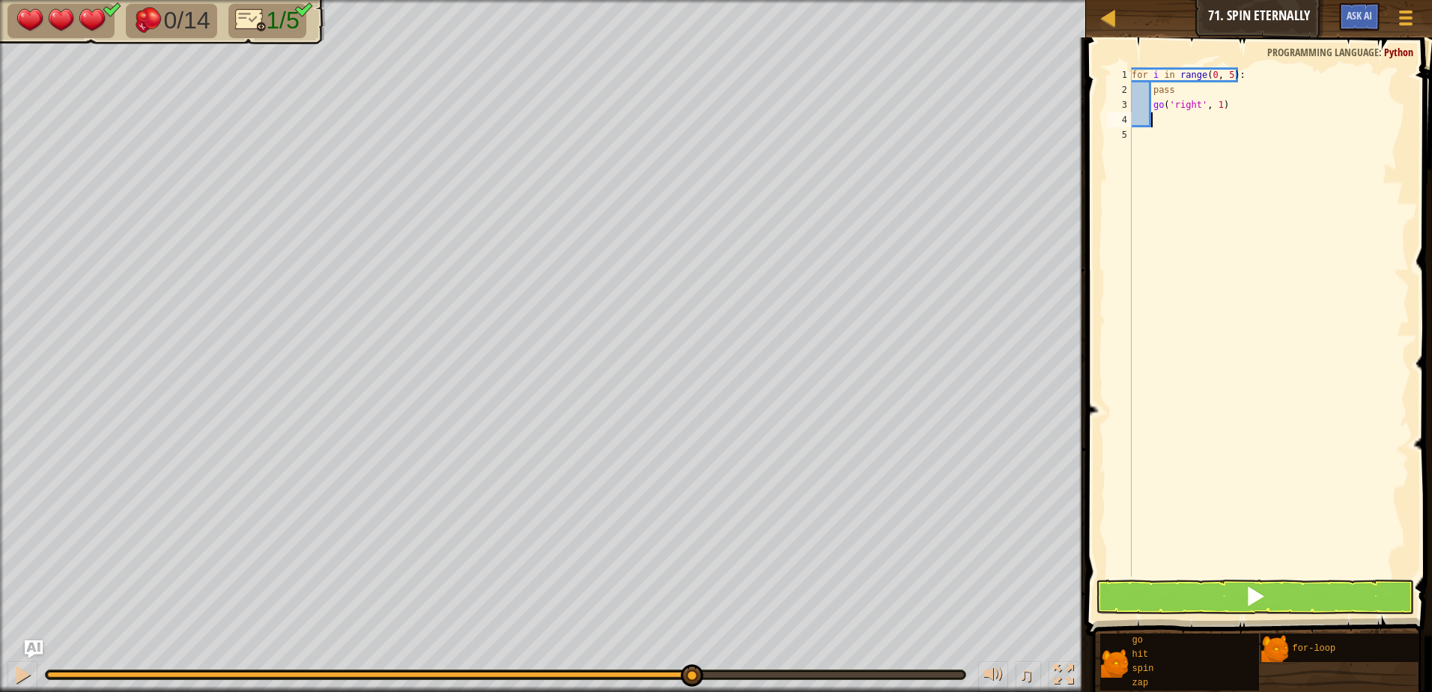
type textarea "s"
click at [1180, 135] on div "s pin press enter" at bounding box center [1290, 162] width 283 height 67
click at [1189, 588] on button at bounding box center [1255, 597] width 318 height 34
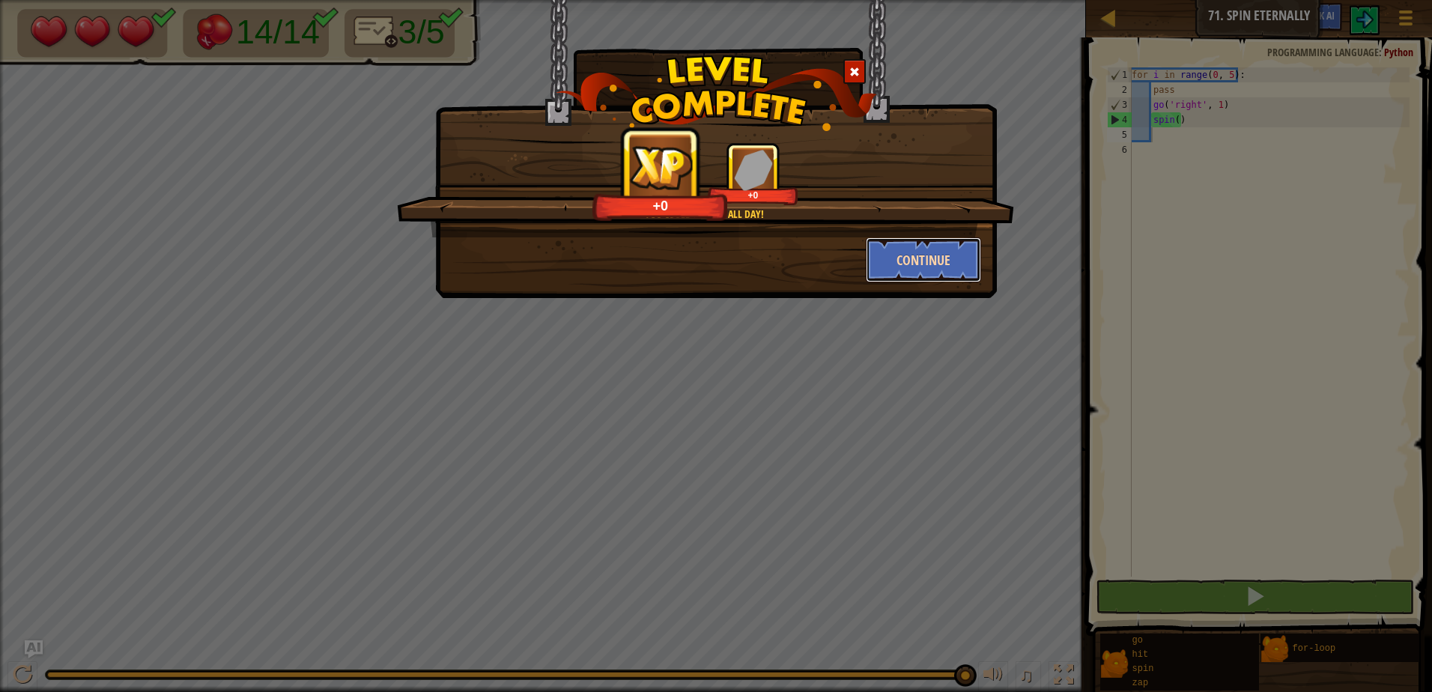
click at [907, 264] on button "Continue" at bounding box center [924, 259] width 116 height 45
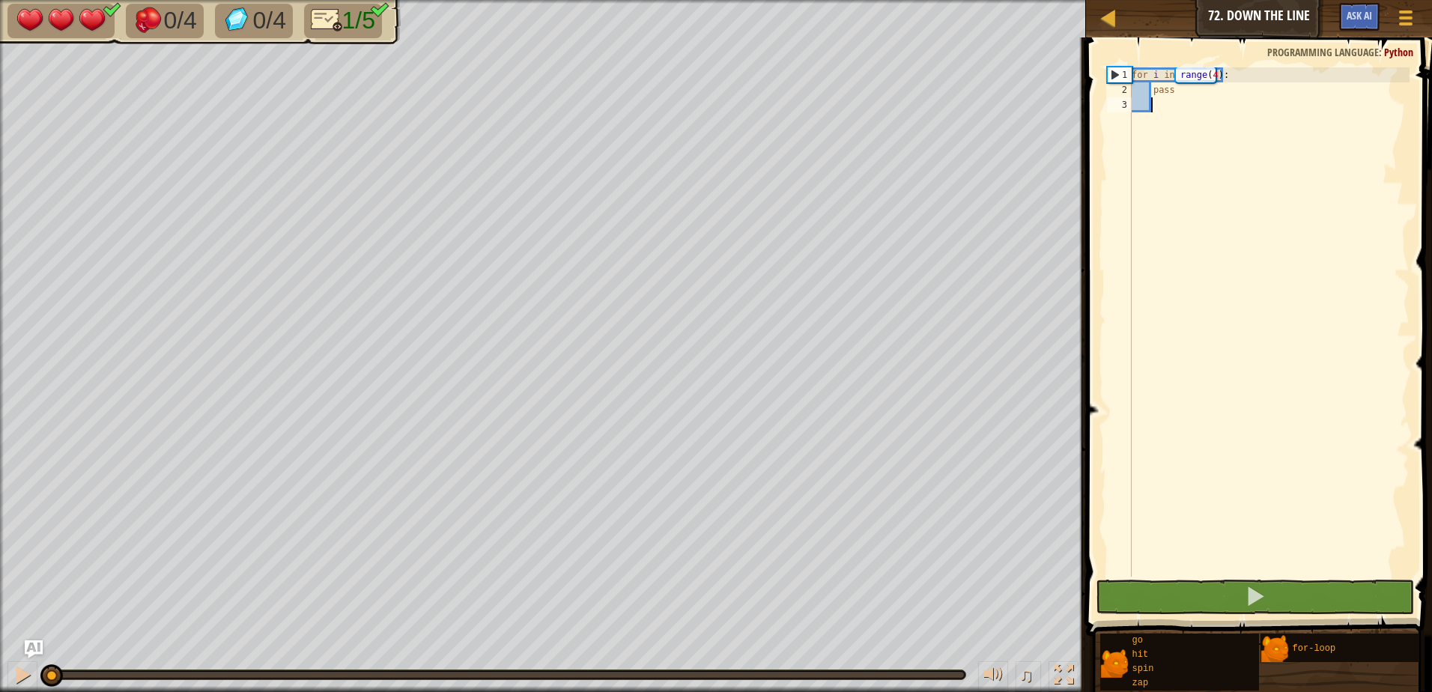
type textarea "g"
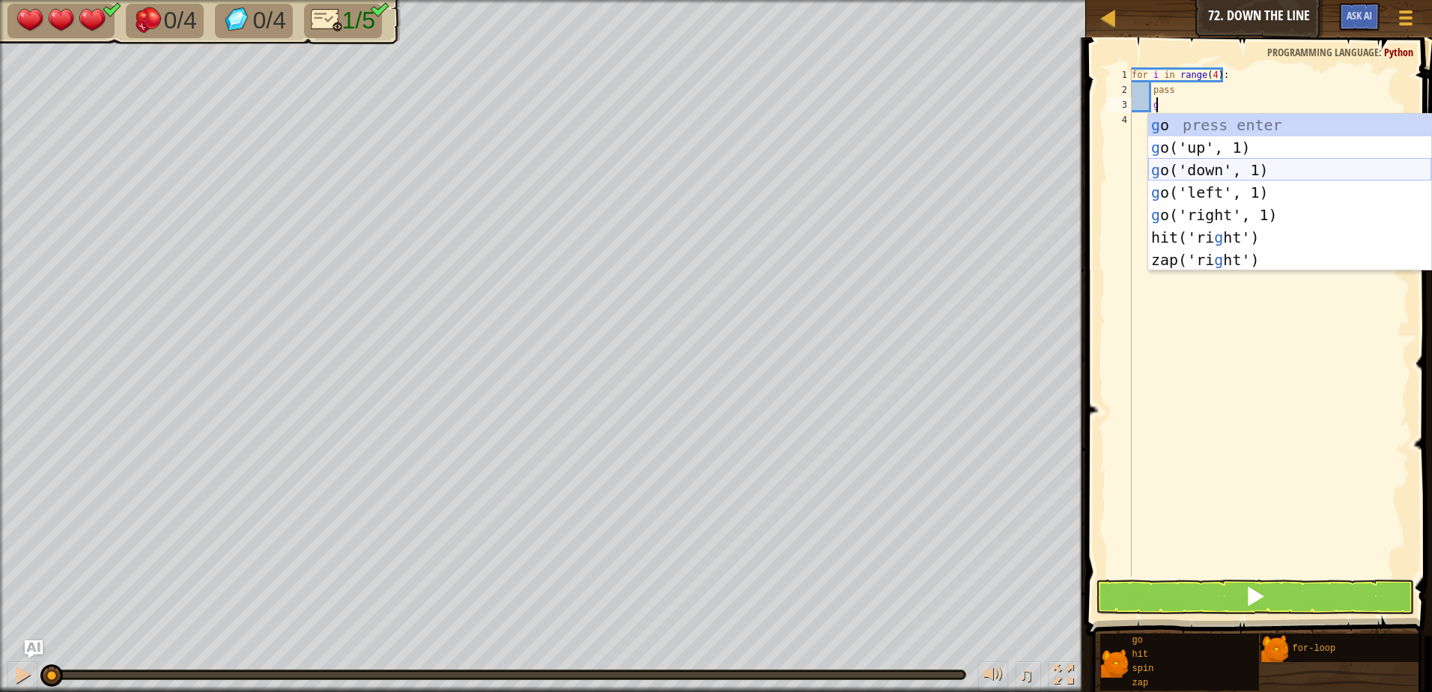
click at [1211, 161] on div "g o press enter g o('up', 1) press enter g o('down', 1) press enter g o('left',…" at bounding box center [1290, 215] width 283 height 202
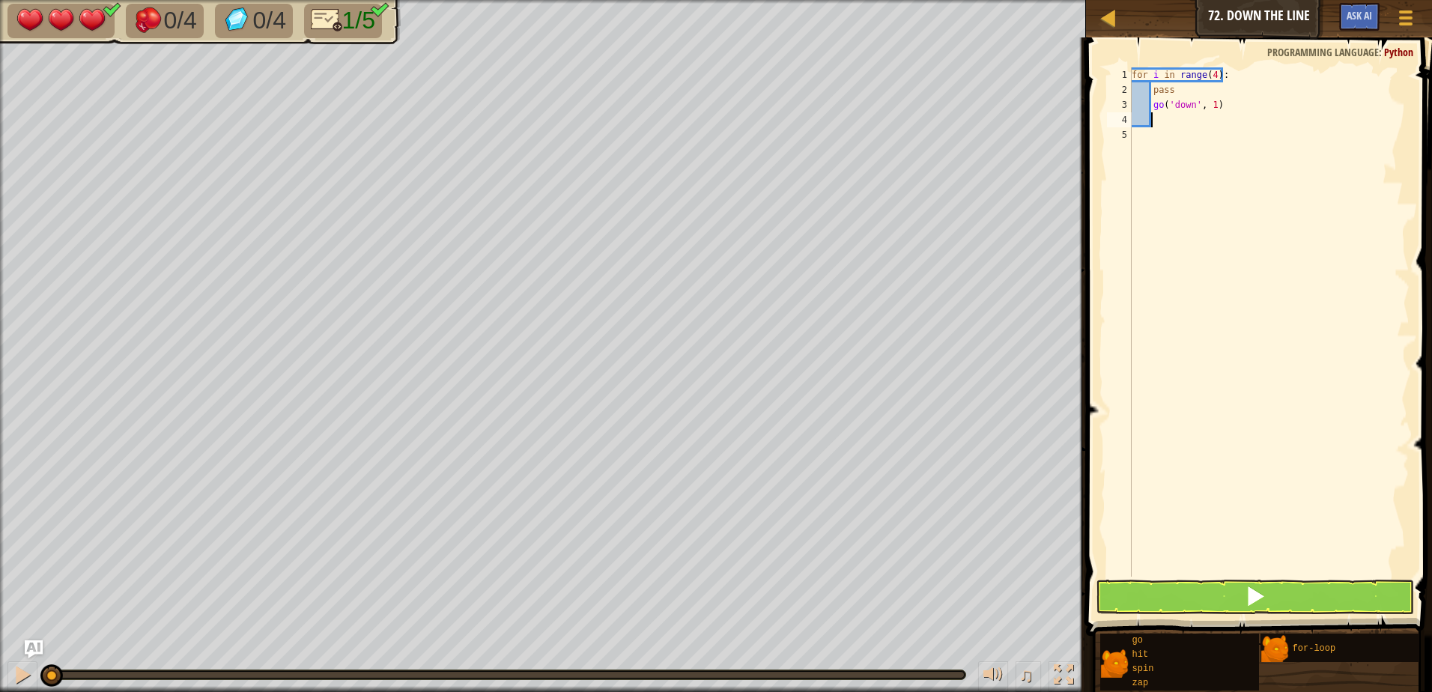
type textarea "z"
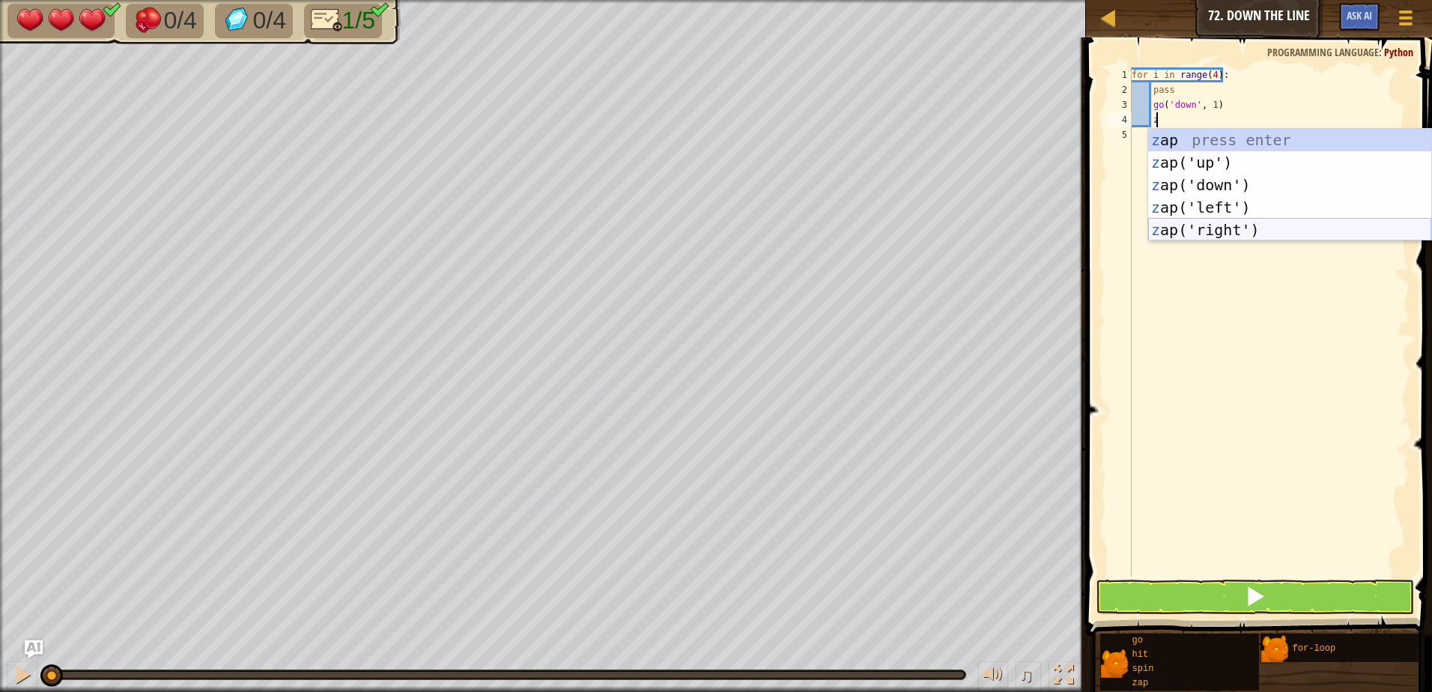
click at [1212, 231] on div "z ap press enter z ap('up') press enter z ap('down') press enter z ap('left') p…" at bounding box center [1290, 207] width 283 height 157
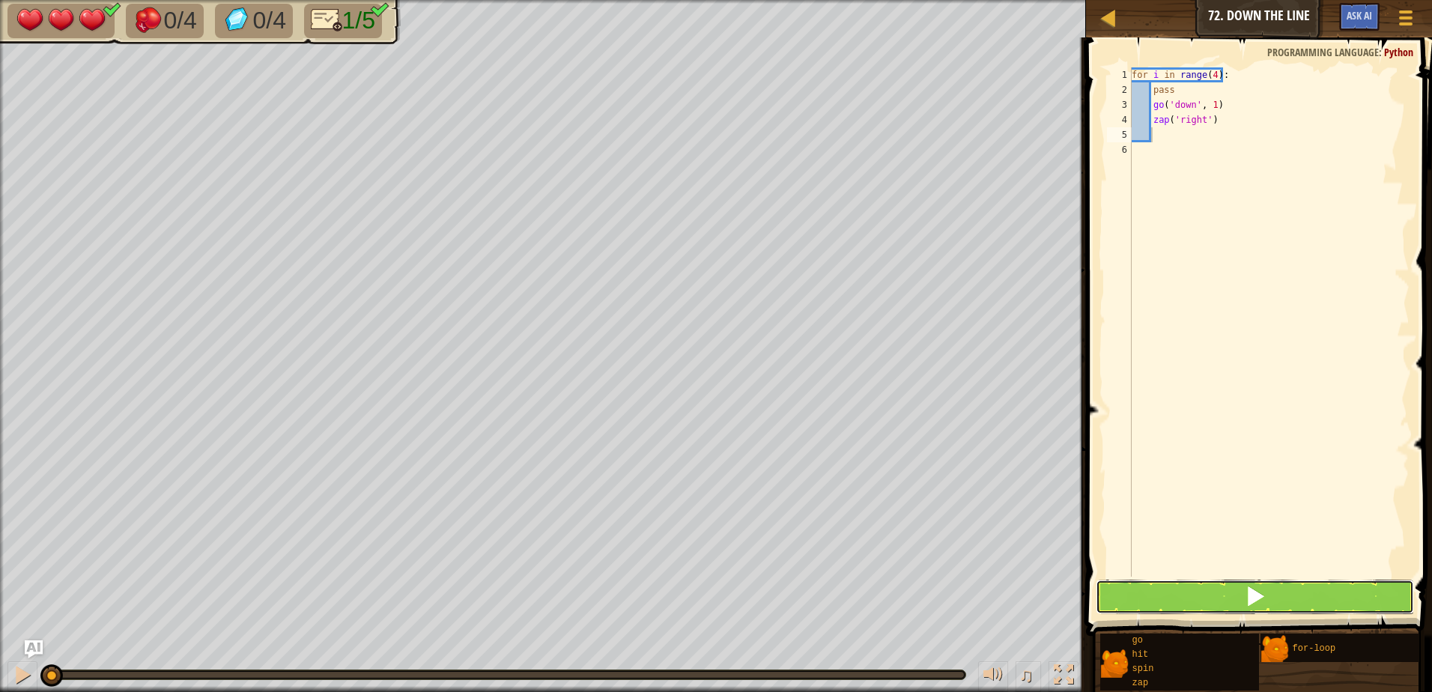
click at [1241, 605] on button at bounding box center [1255, 597] width 318 height 34
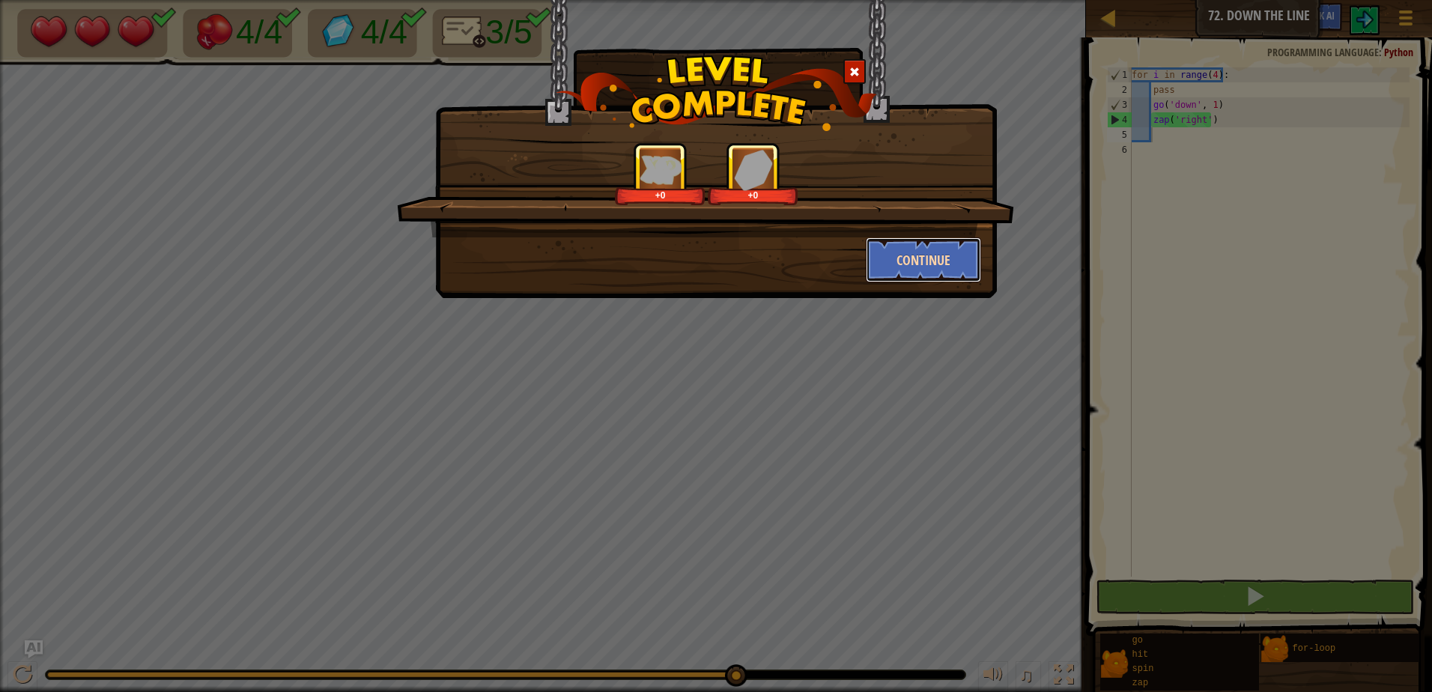
click at [906, 252] on button "Continue" at bounding box center [924, 259] width 116 height 45
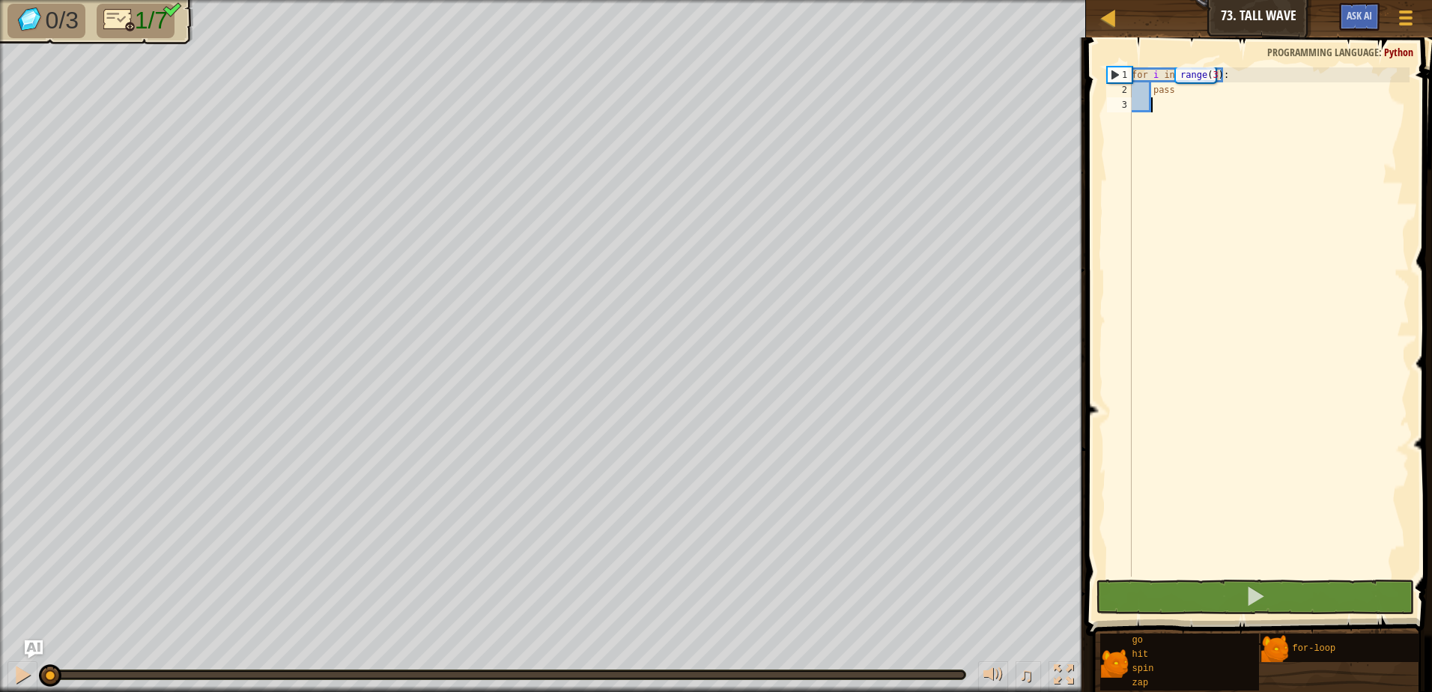
type textarea "g"
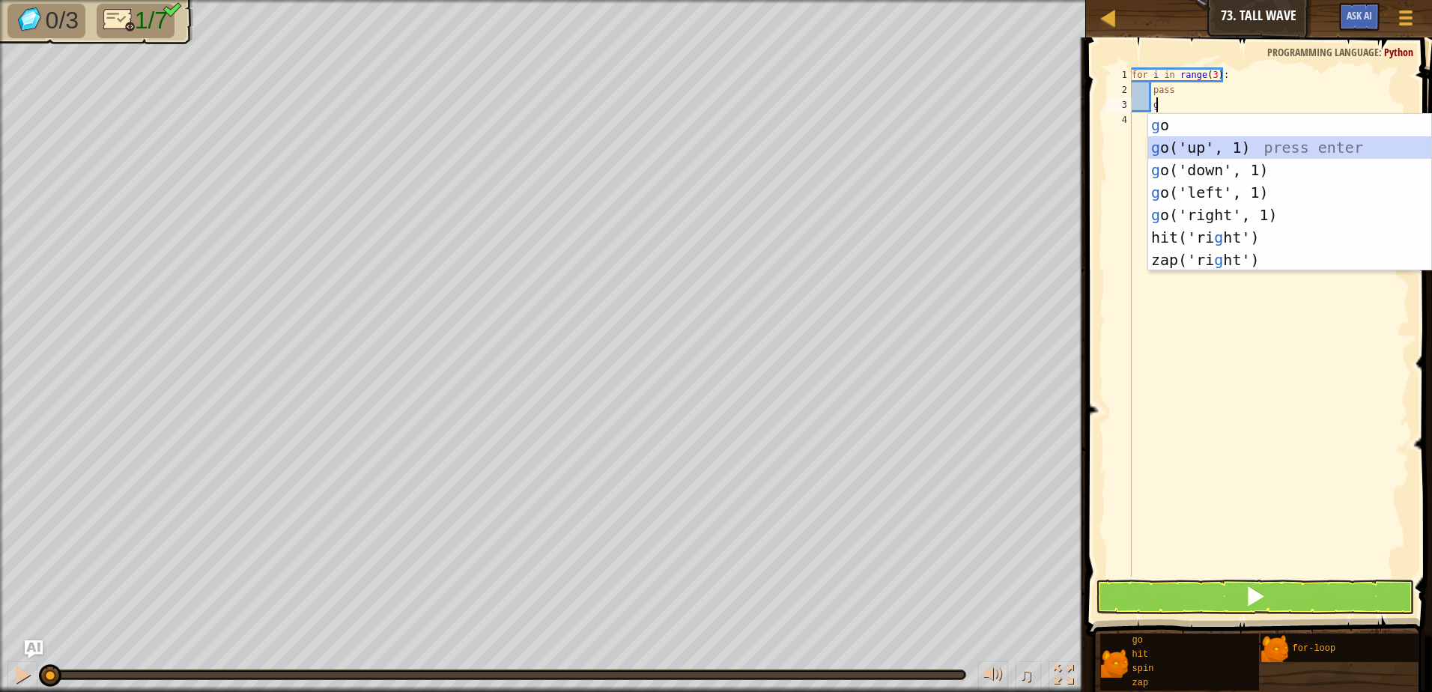
click at [1197, 148] on div "g o press enter g o('up', 1) press enter g o('down', 1) press enter g o('left',…" at bounding box center [1290, 215] width 283 height 202
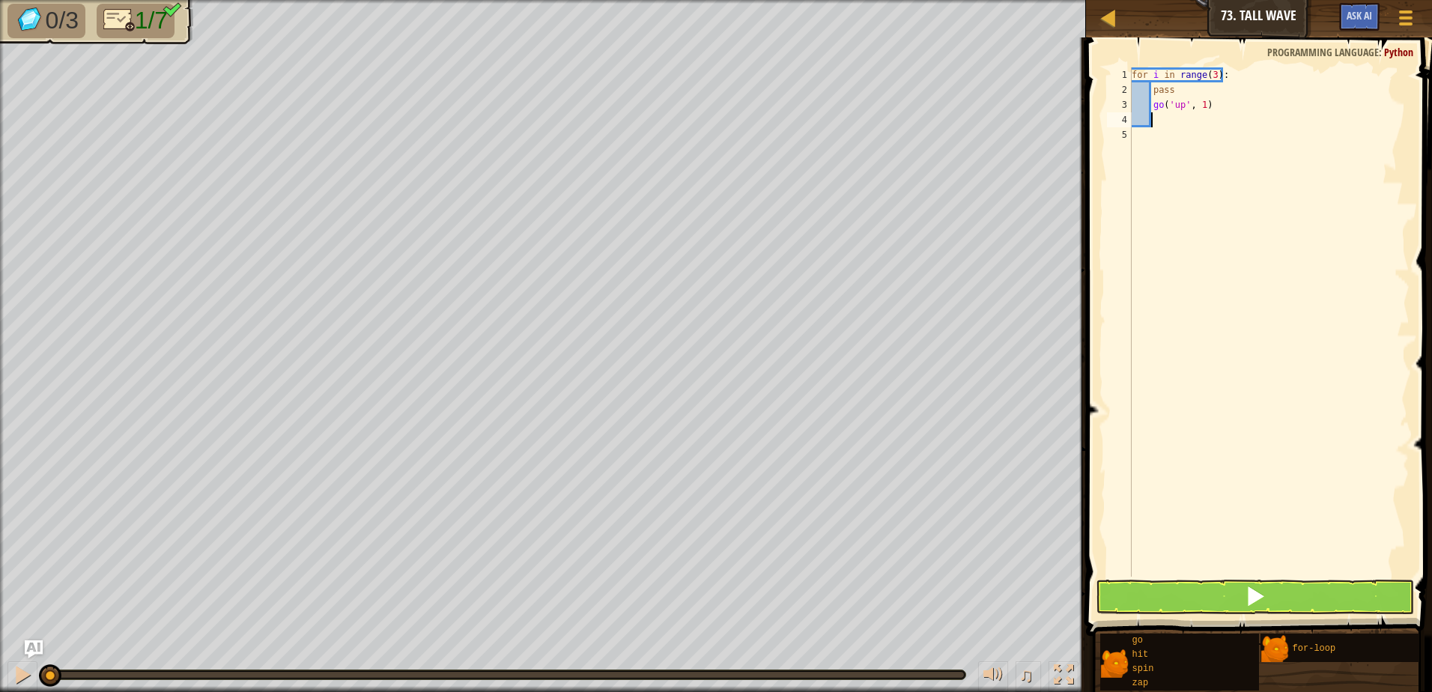
type textarea "g"
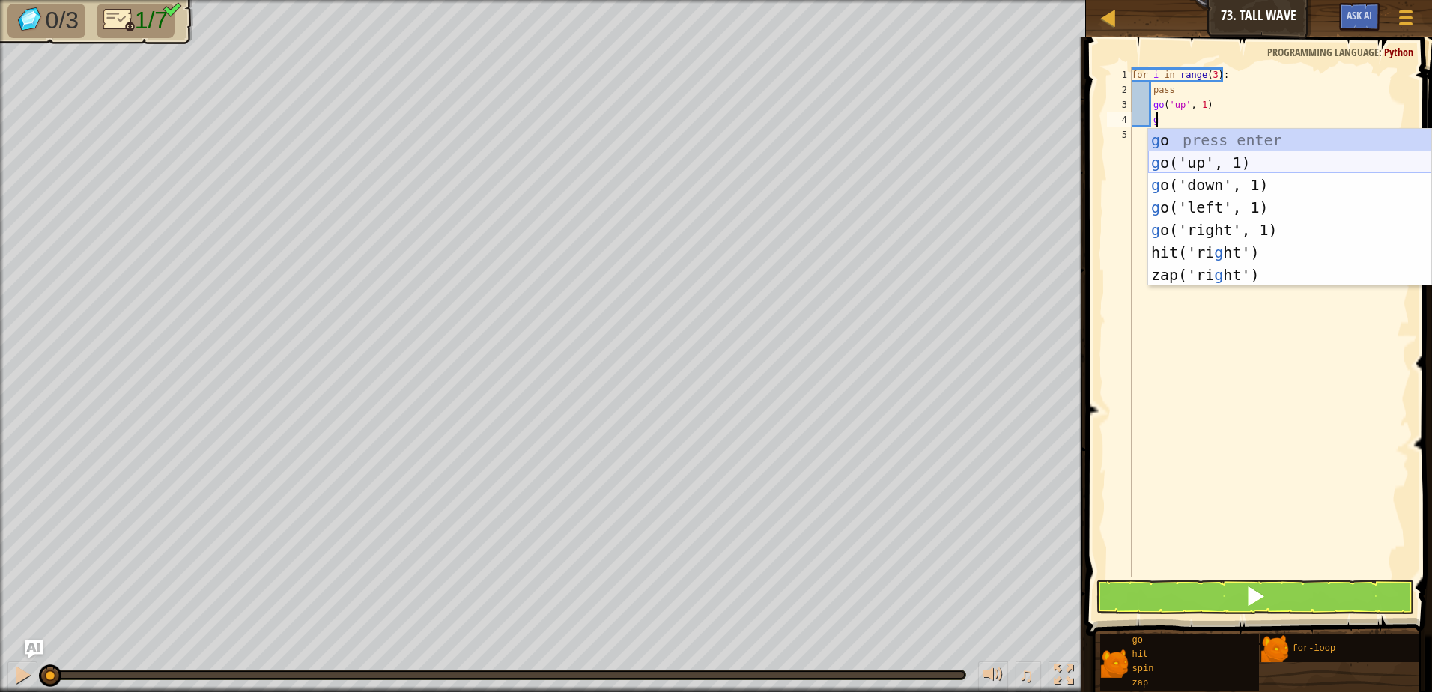
click at [1212, 158] on div "g o press enter g o('up', 1) press enter g o('down', 1) press enter g o('left',…" at bounding box center [1290, 230] width 283 height 202
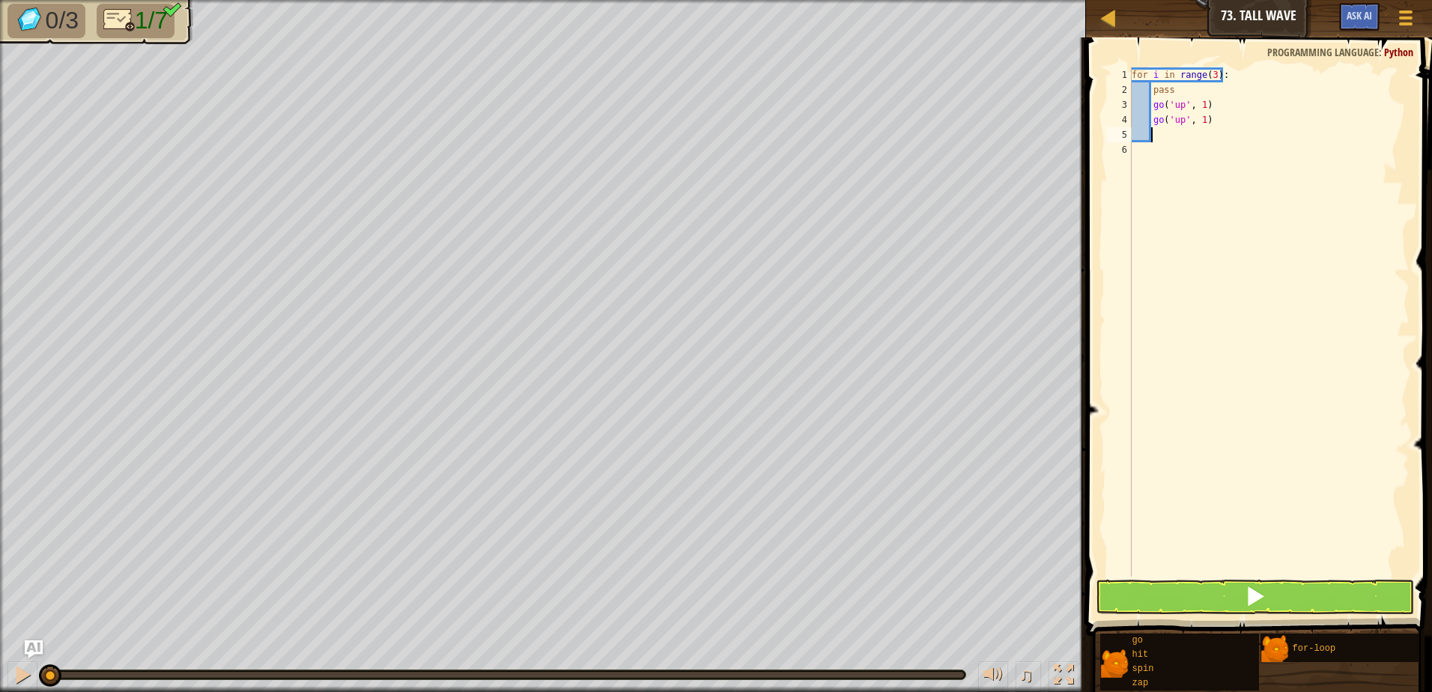
type textarea "g"
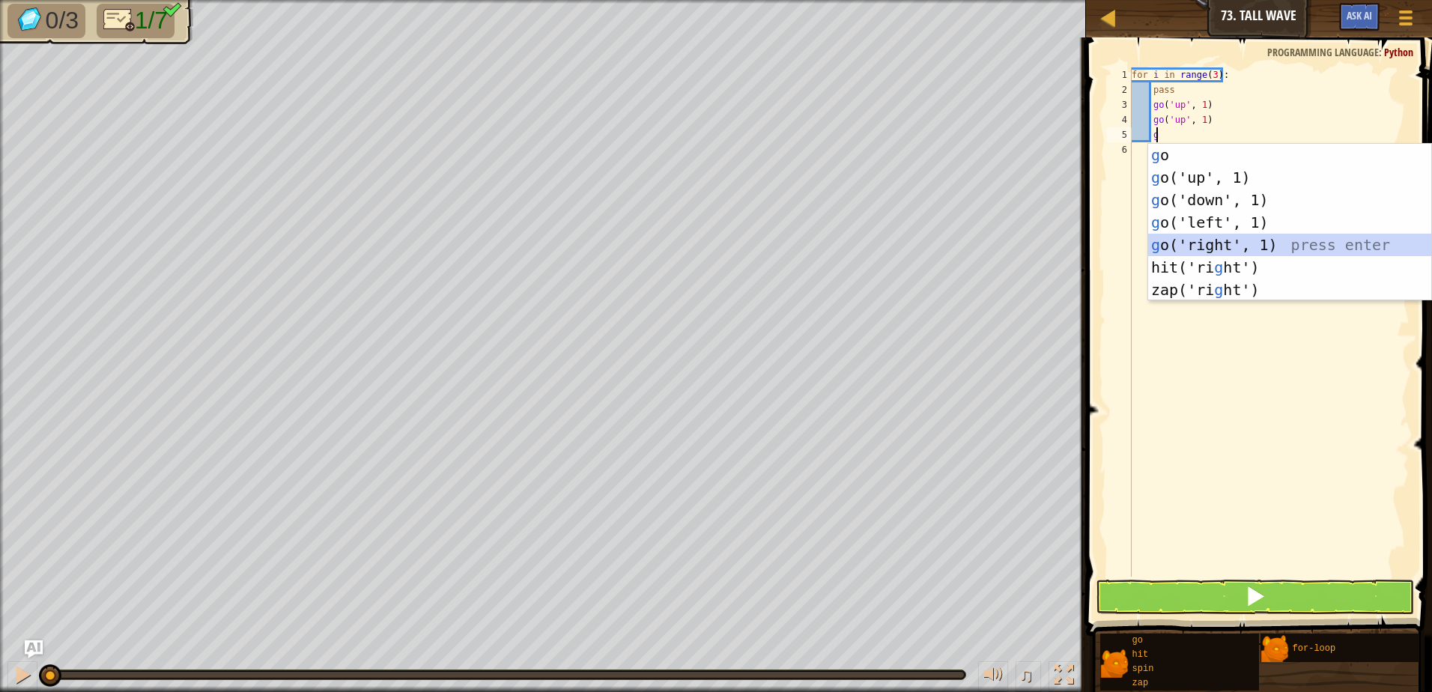
click at [1195, 244] on div "g o press enter g o('up', 1) press enter g o('down', 1) press enter g o('left',…" at bounding box center [1290, 245] width 283 height 202
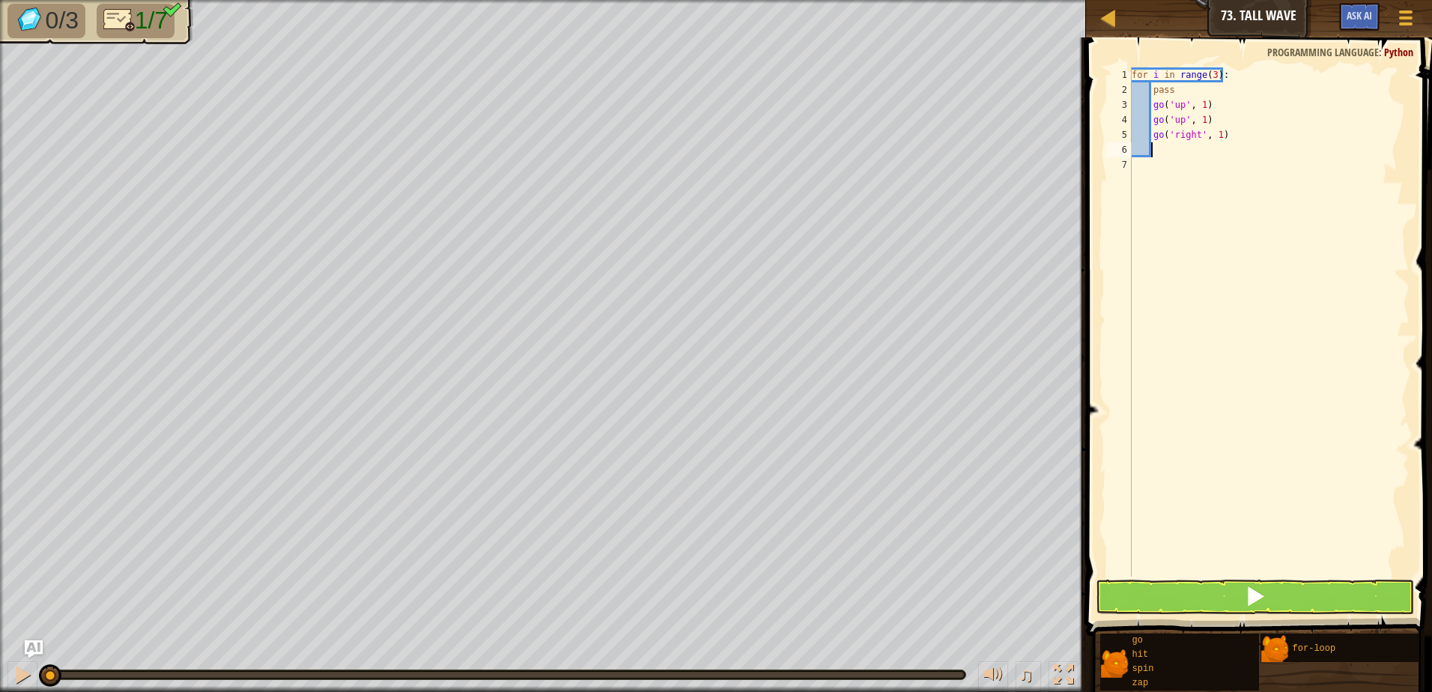
type textarea "g"
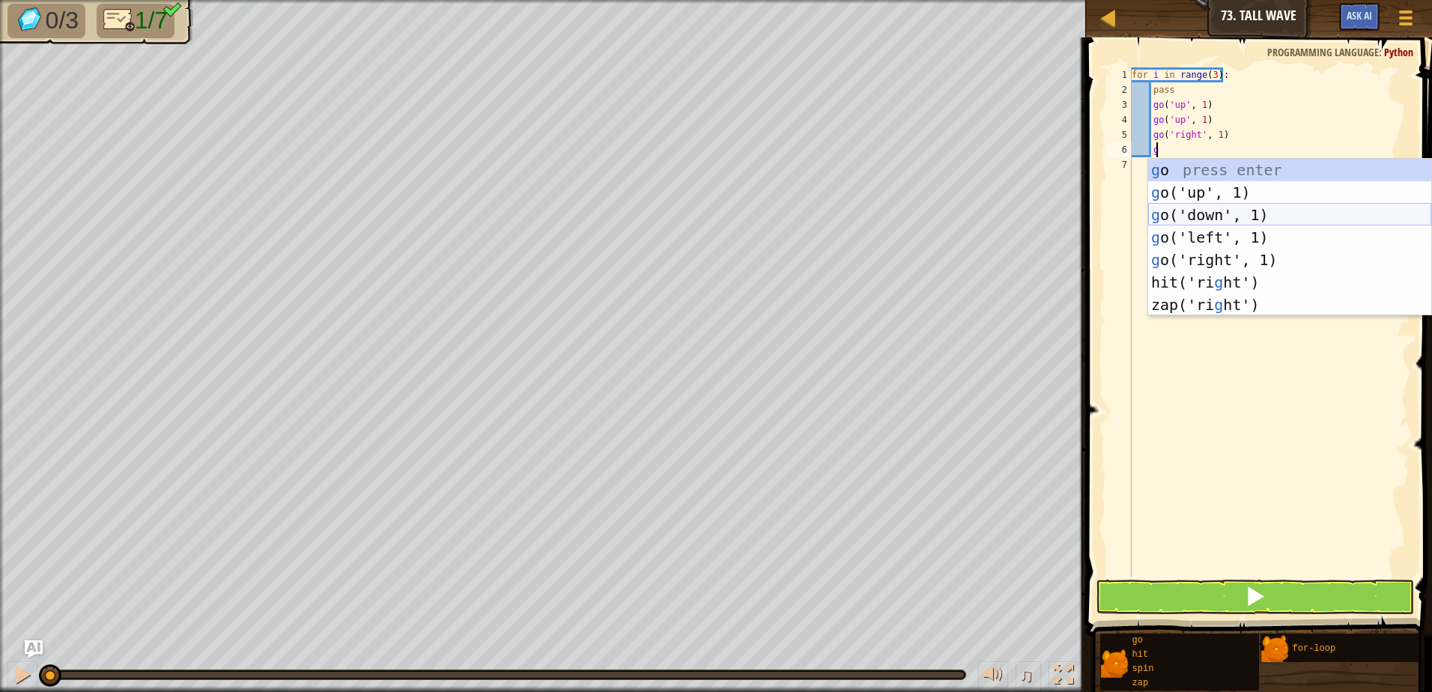
click at [1199, 210] on div "g o press enter g o('up', 1) press enter g o('down', 1) press enter g o('left',…" at bounding box center [1290, 260] width 283 height 202
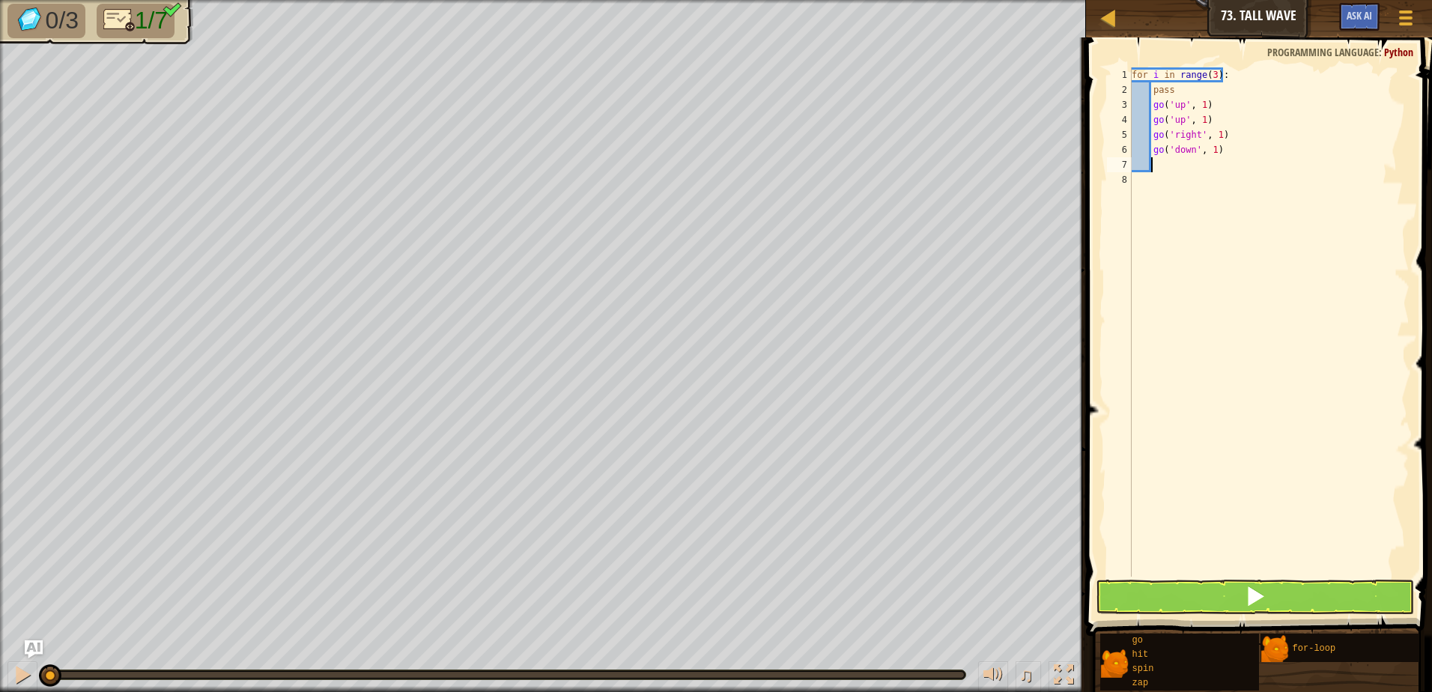
type textarea "g"
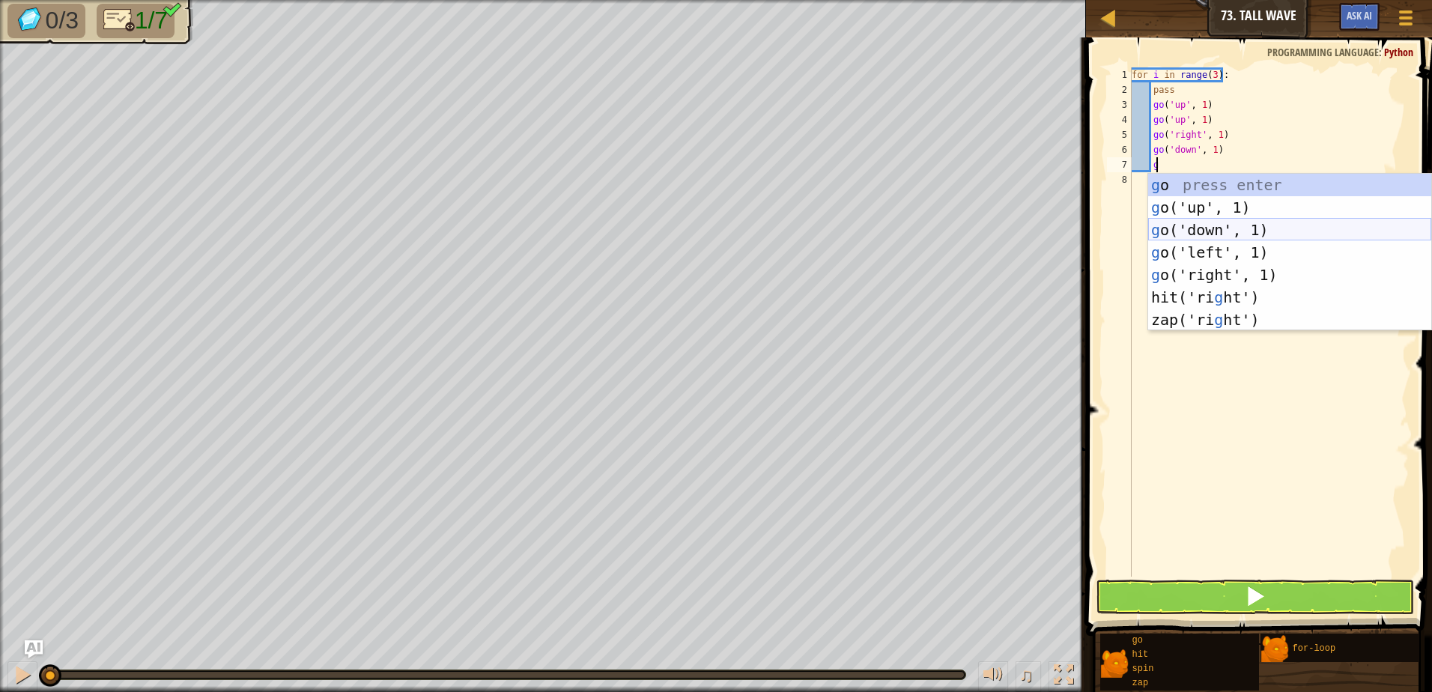
click at [1205, 223] on div "g o press enter g o('up', 1) press enter g o('down', 1) press enter g o('left',…" at bounding box center [1290, 275] width 283 height 202
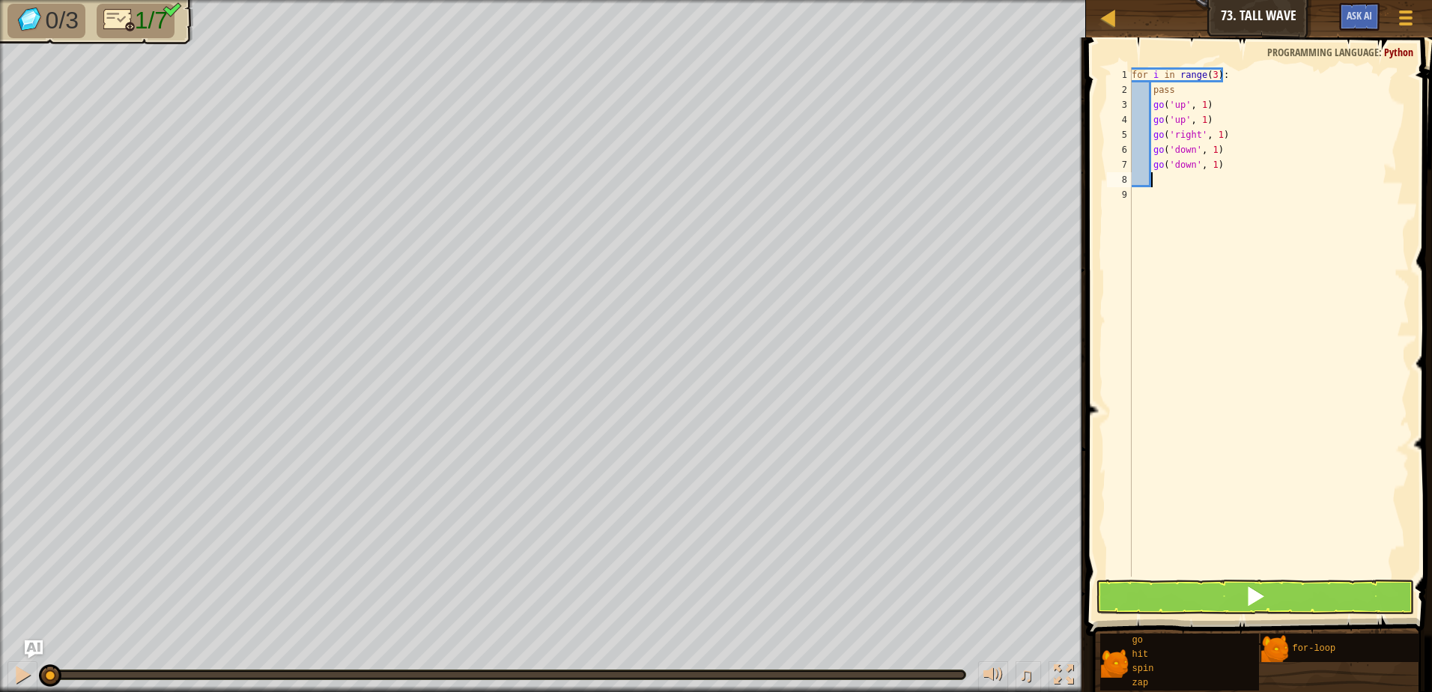
type textarea "g"
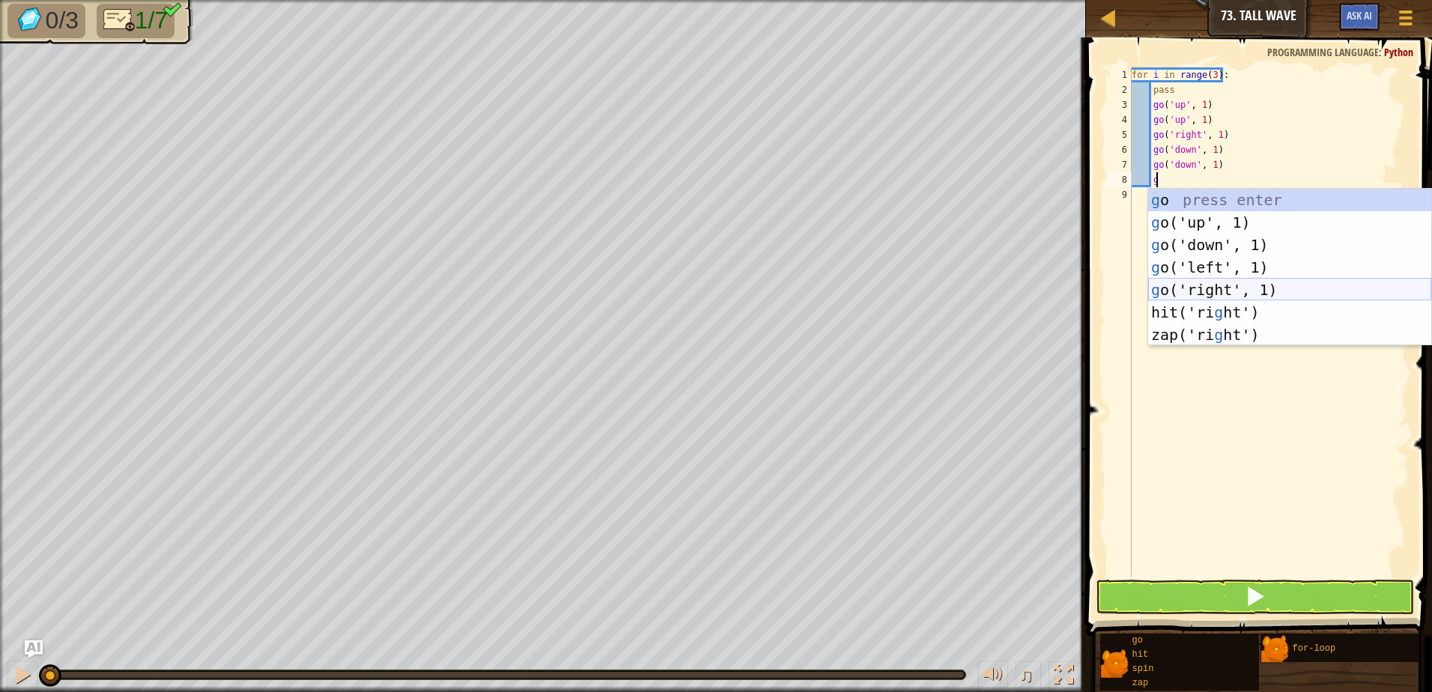
click at [1194, 284] on div "g o press enter g o('up', 1) press enter g o('down', 1) press enter g o('left',…" at bounding box center [1290, 290] width 283 height 202
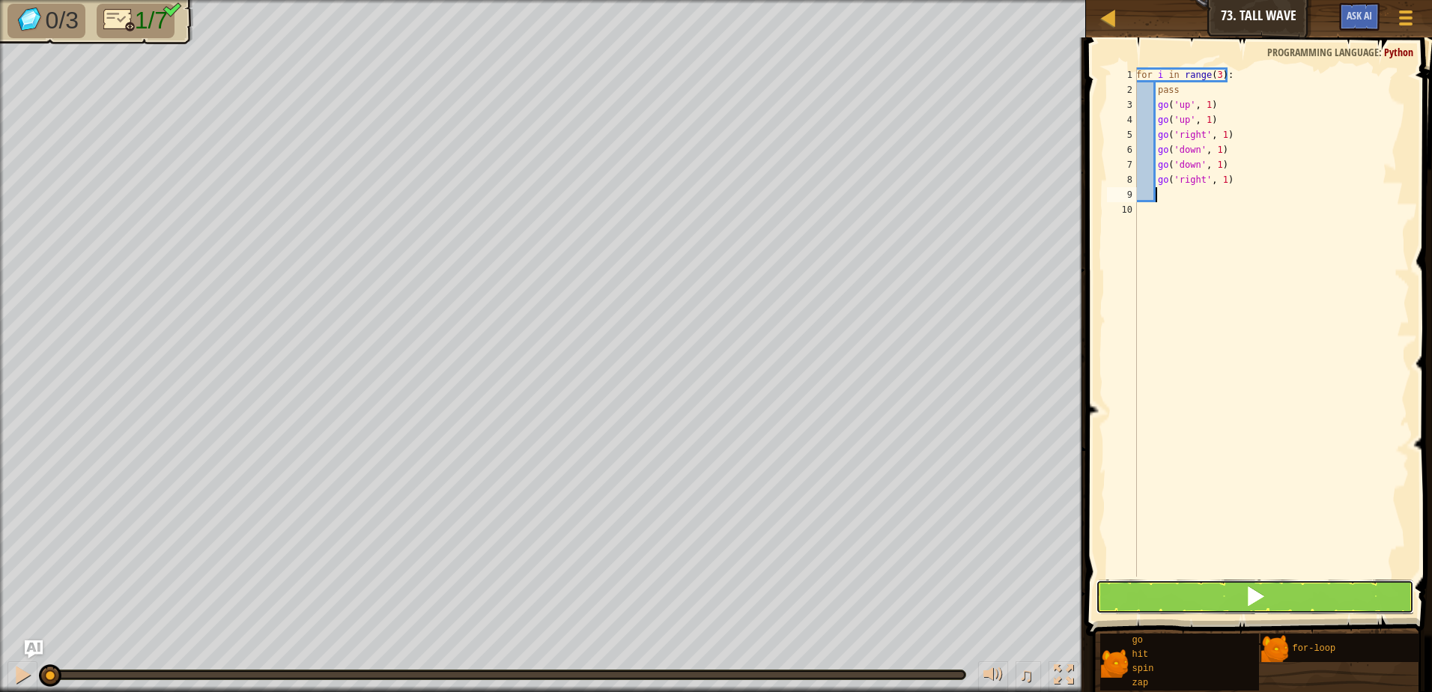
click at [1159, 585] on button at bounding box center [1255, 597] width 318 height 34
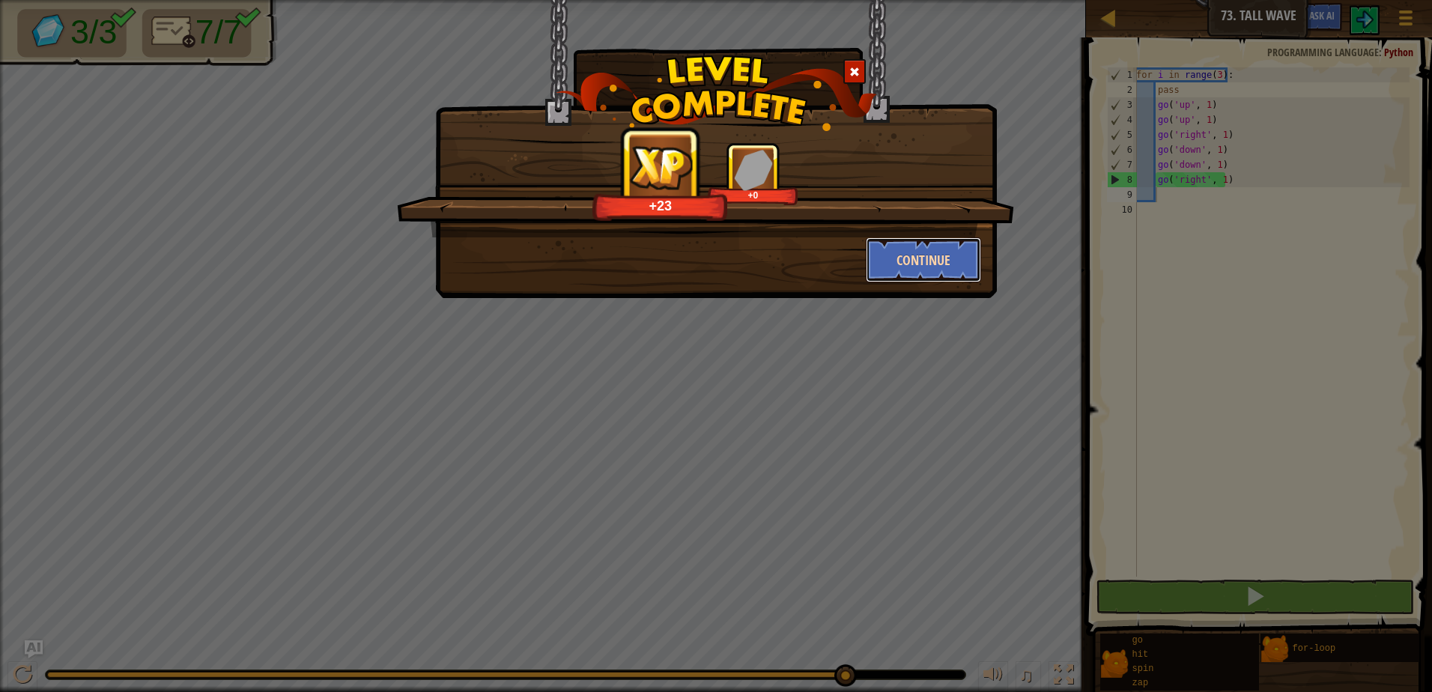
click at [934, 253] on button "Continue" at bounding box center [924, 259] width 116 height 45
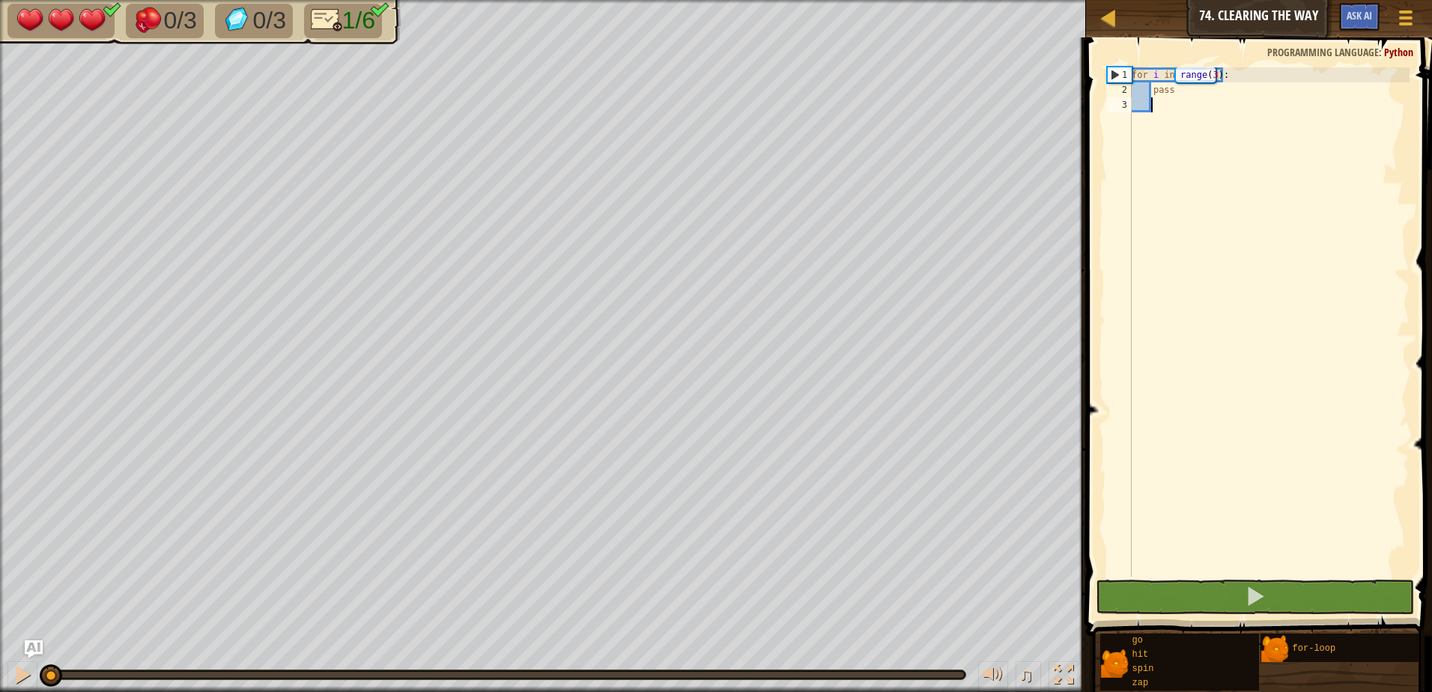
type textarea "z"
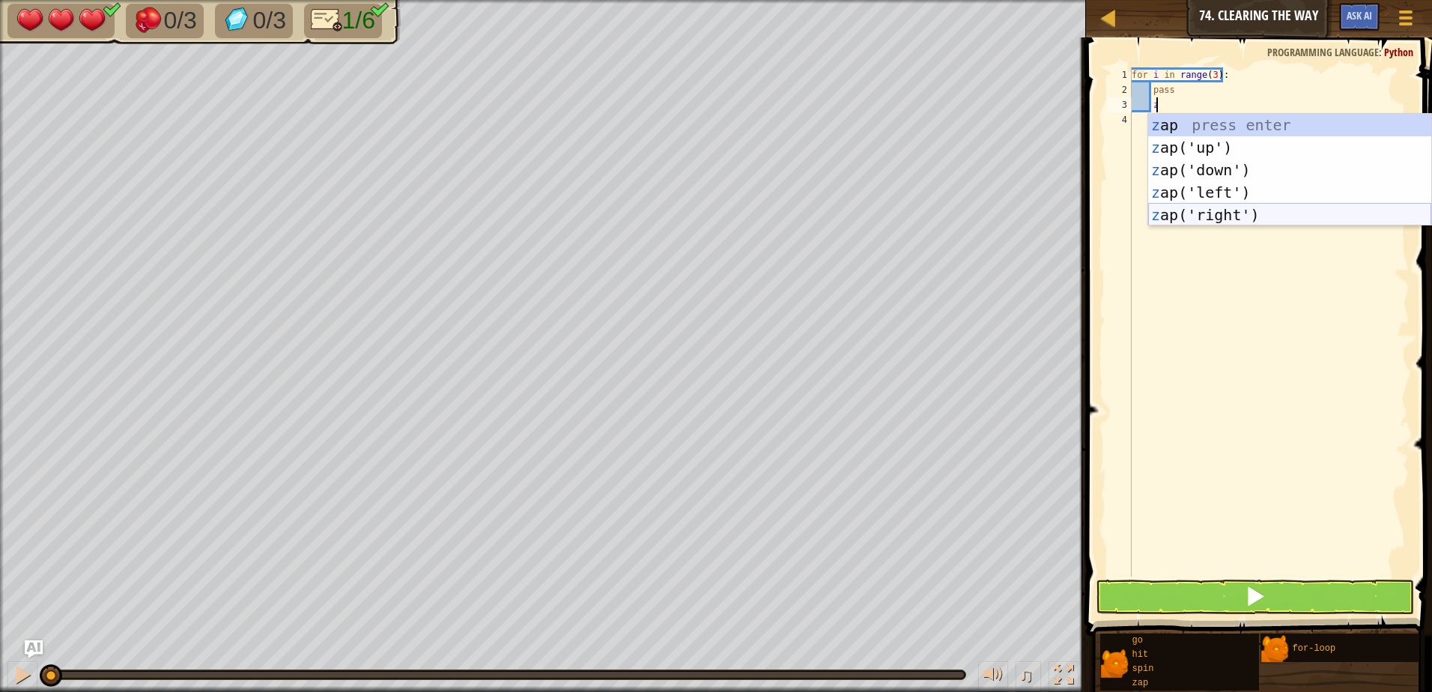
click at [1236, 216] on div "z ap press enter z ap('up') press enter z ap('down') press enter z ap('left') p…" at bounding box center [1290, 192] width 283 height 157
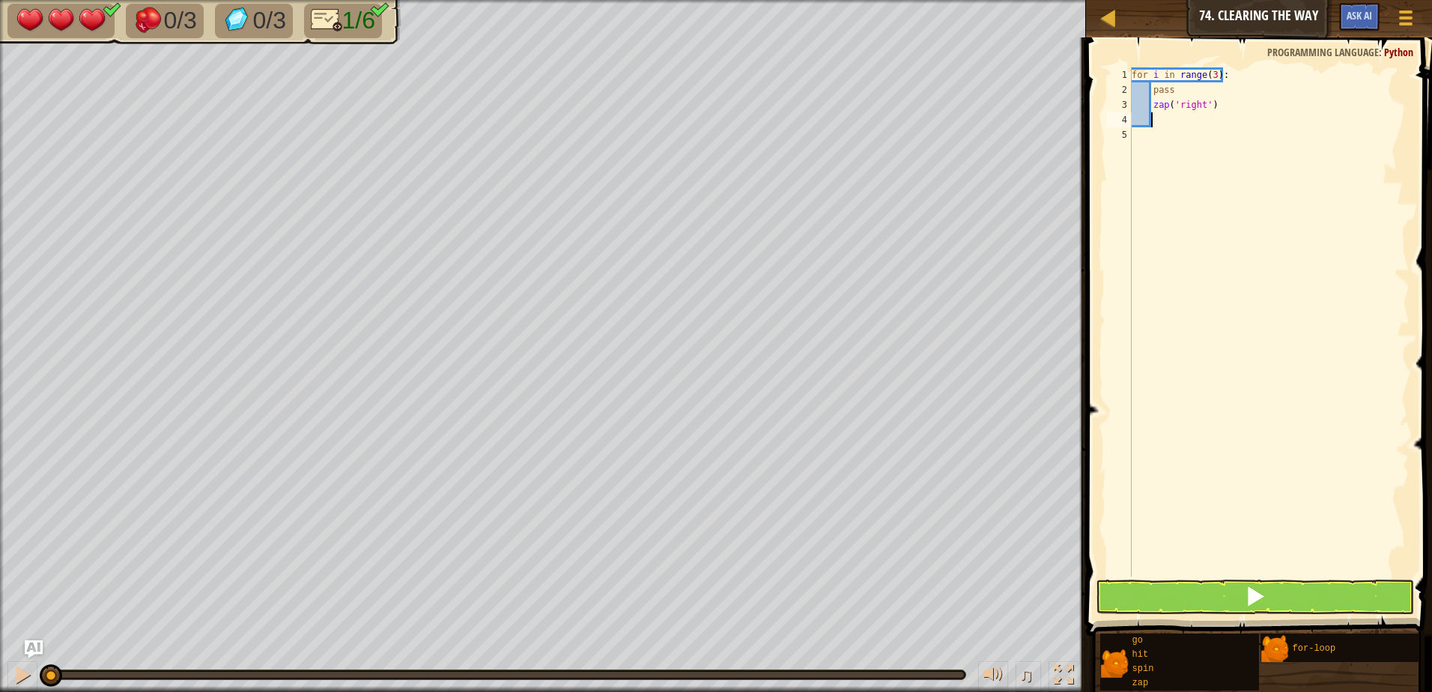
type textarea "g"
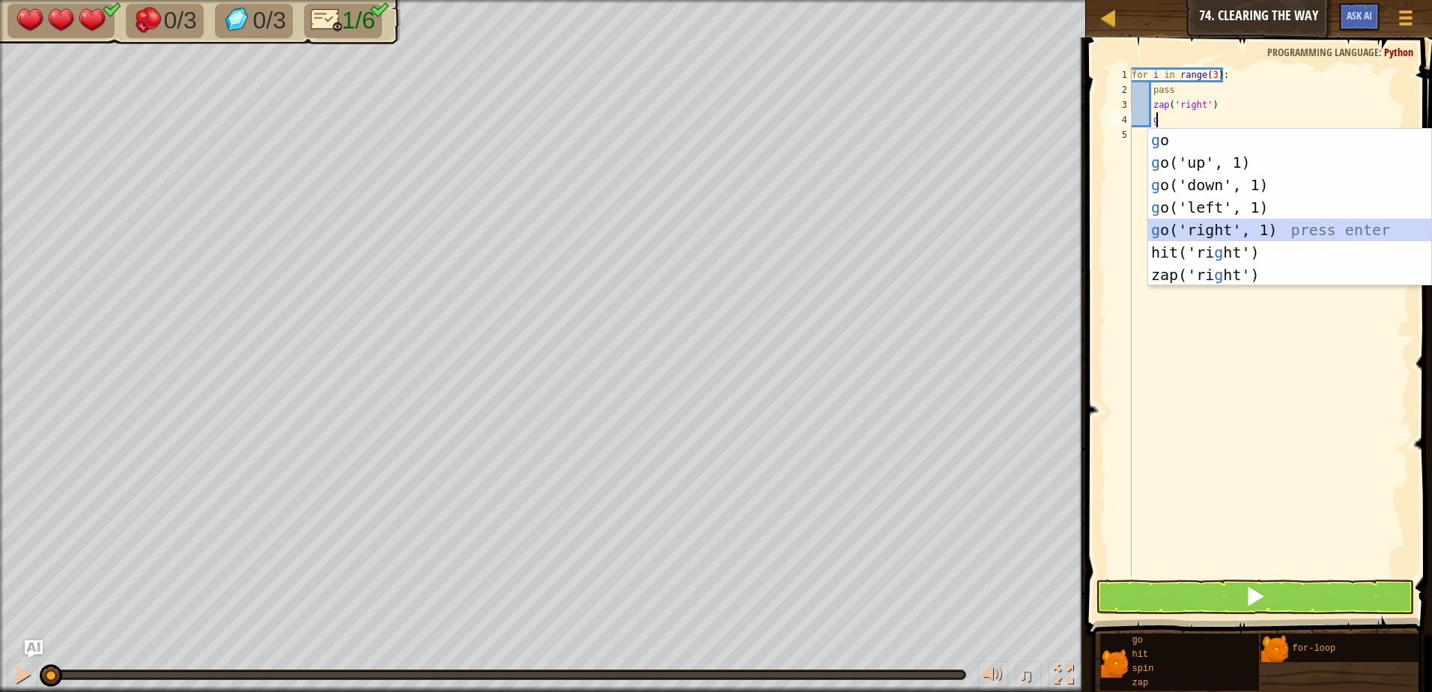
click at [1227, 225] on div "g o press enter g o('up', 1) press enter g o('down', 1) press enter g o('left',…" at bounding box center [1290, 230] width 283 height 202
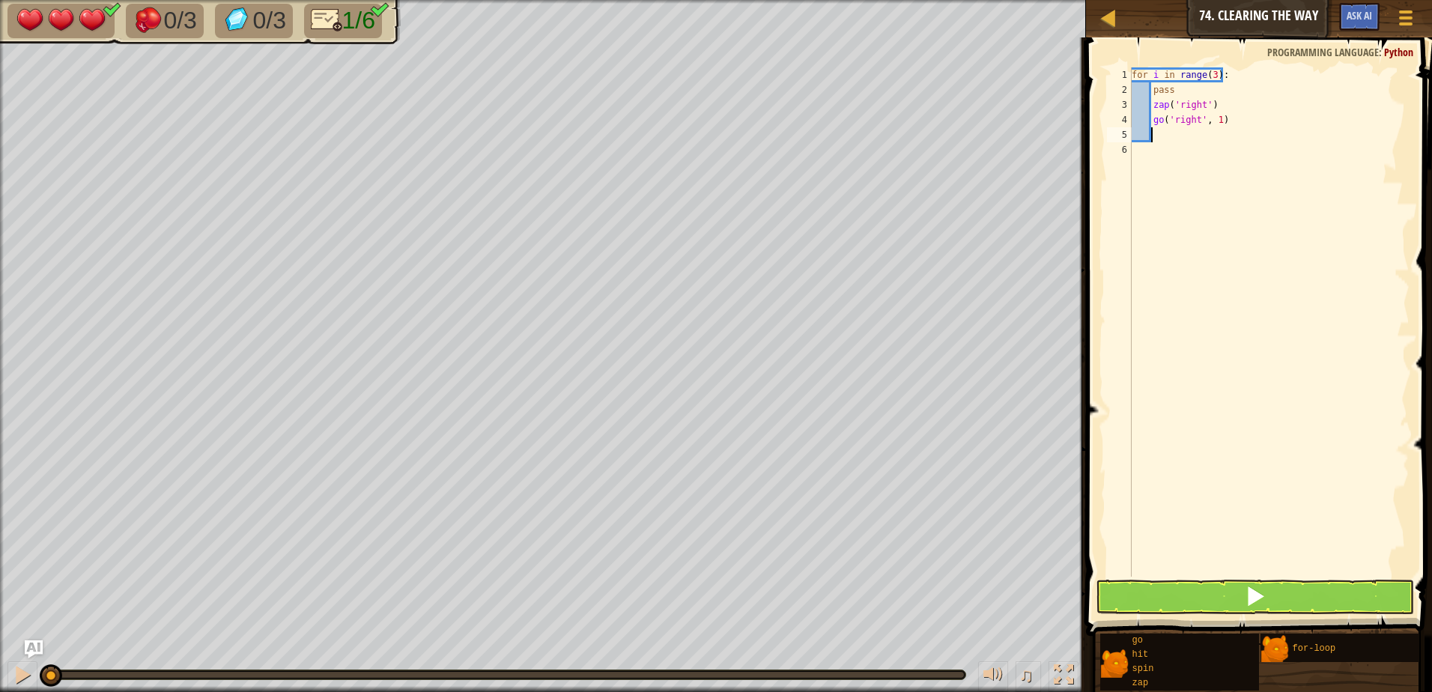
type textarea "g"
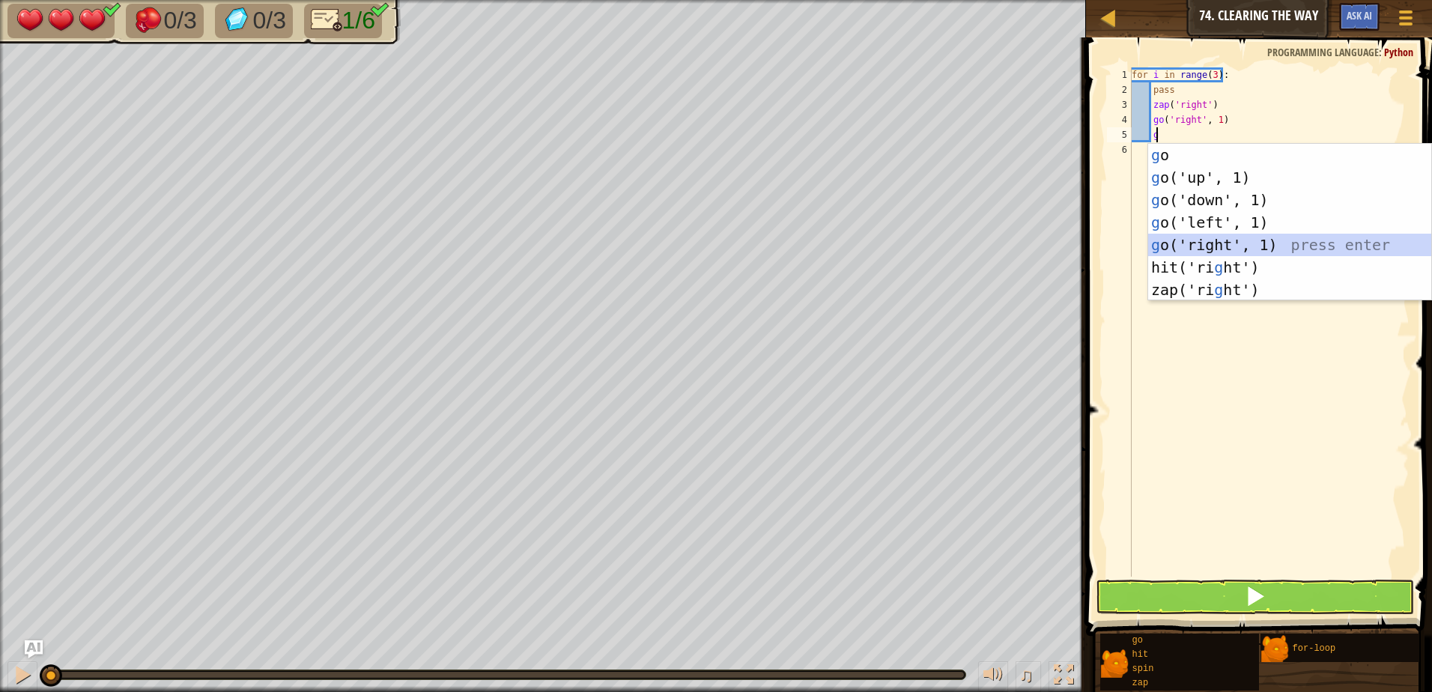
click at [1201, 237] on div "g o press enter g o('up', 1) press enter g o('down', 1) press enter g o('left',…" at bounding box center [1290, 245] width 283 height 202
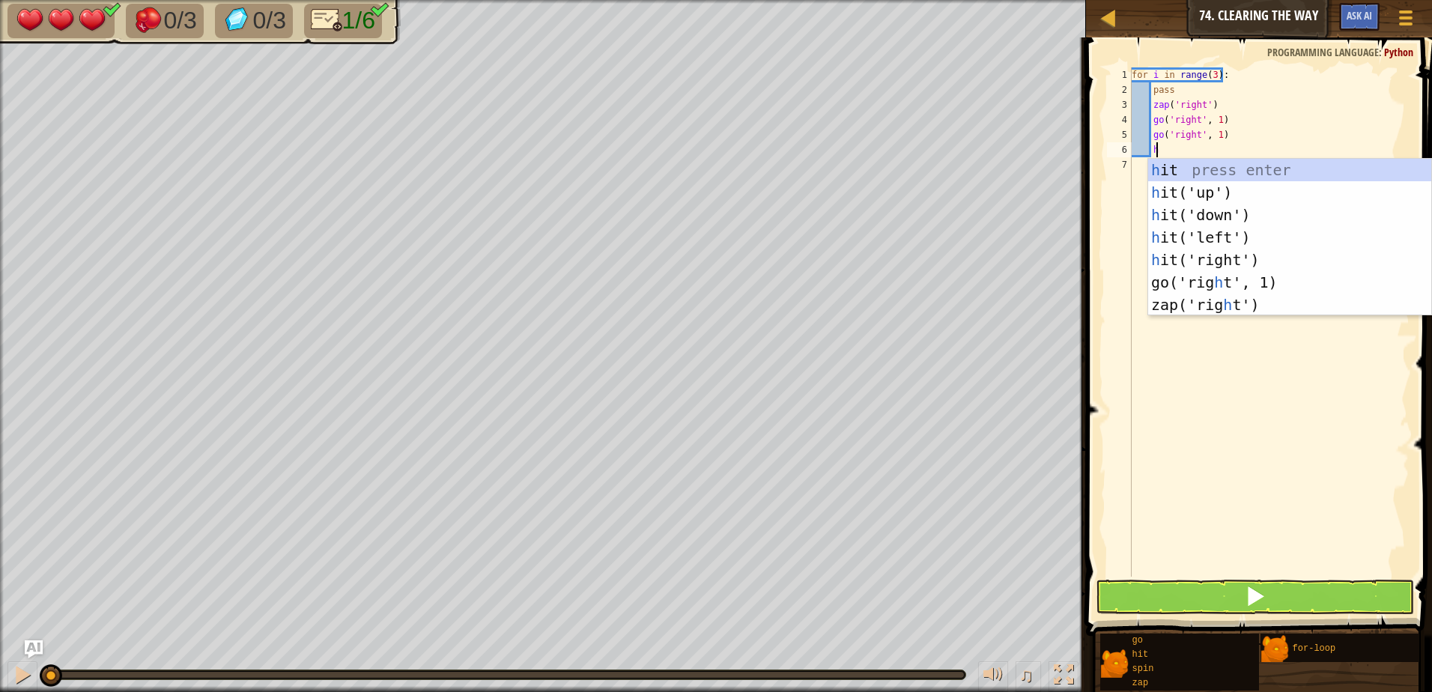
type textarea "h"
click at [1202, 199] on div "h it press enter h it('up') press enter h it('down') press enter h it('left') p…" at bounding box center [1290, 260] width 283 height 202
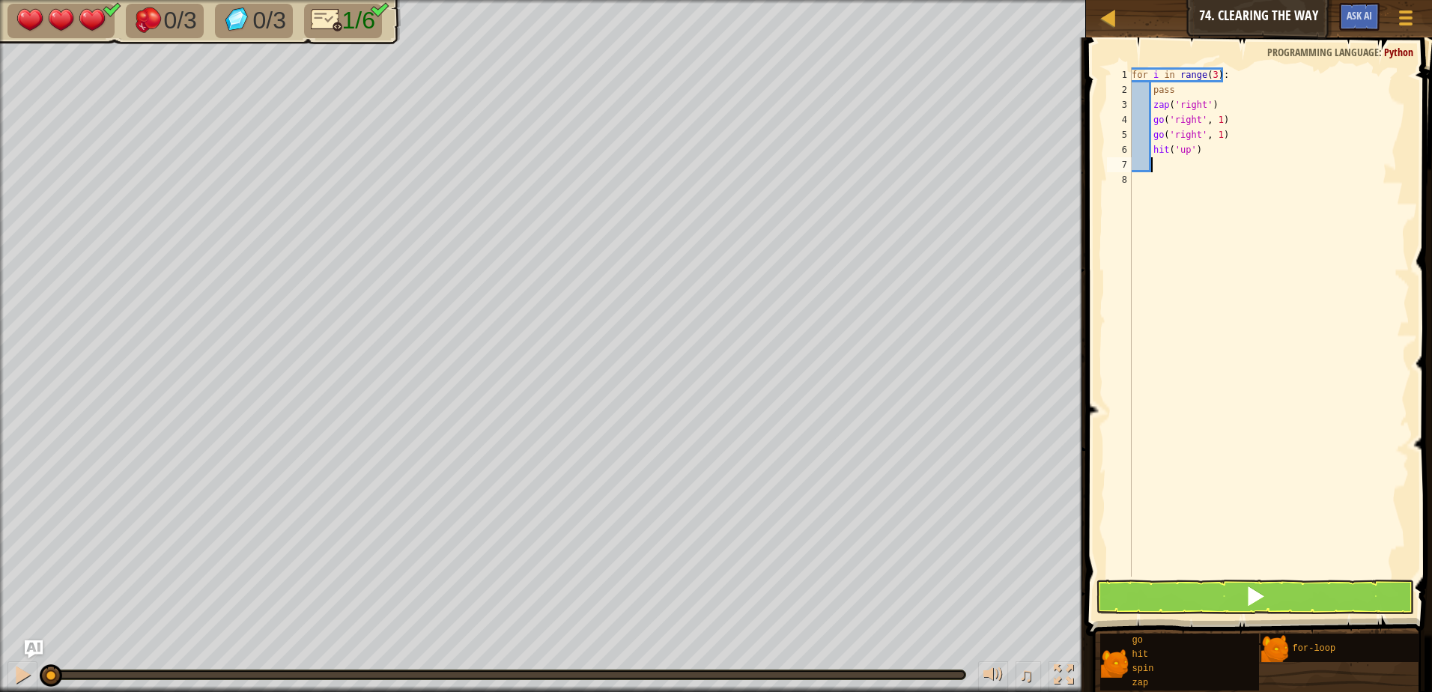
type textarea "h"
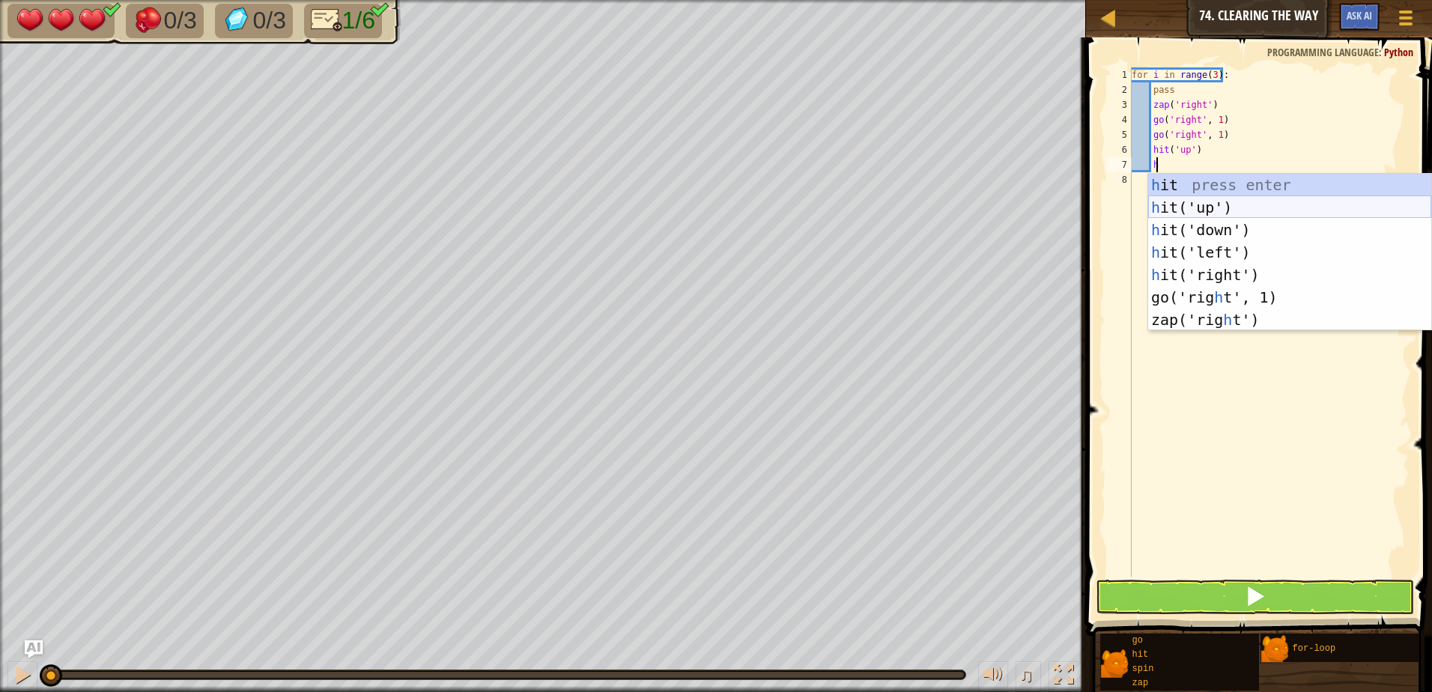
click at [1217, 203] on div "h it press enter h it('up') press enter h it('down') press enter h it('left') p…" at bounding box center [1290, 275] width 283 height 202
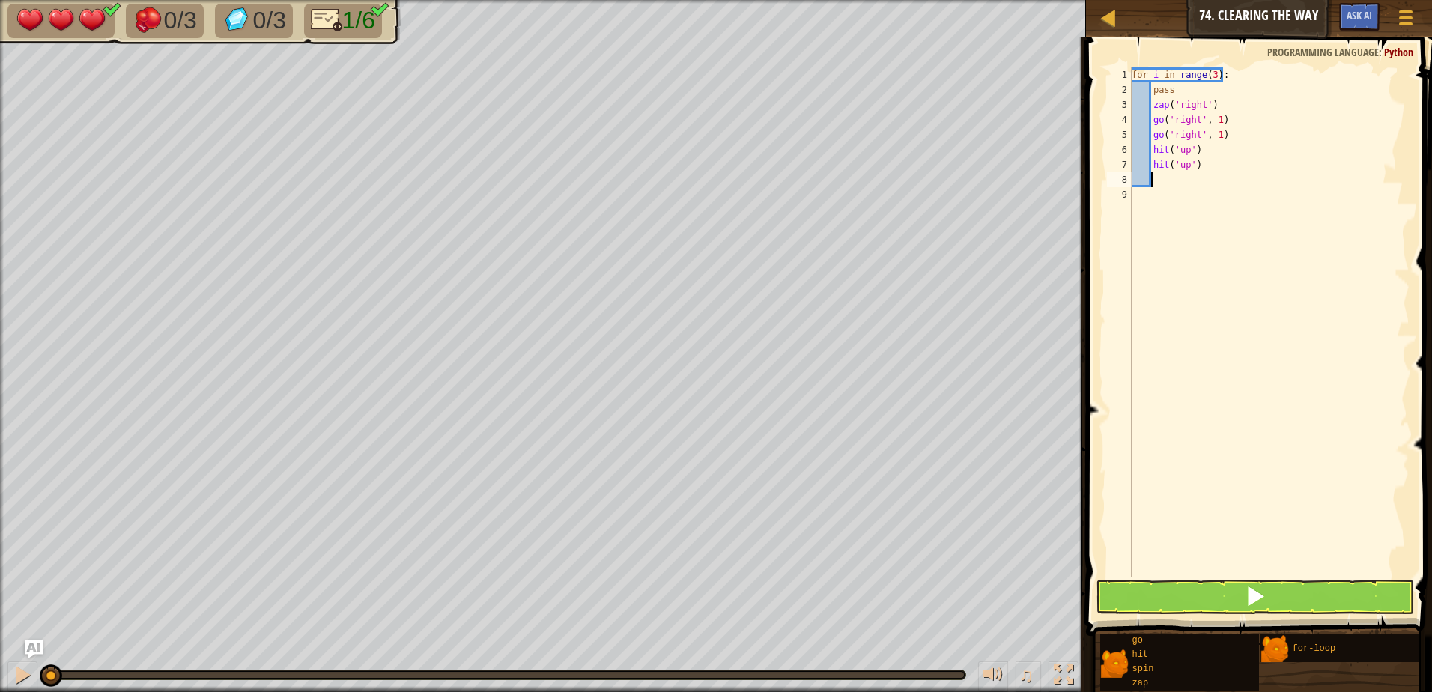
type textarea "g"
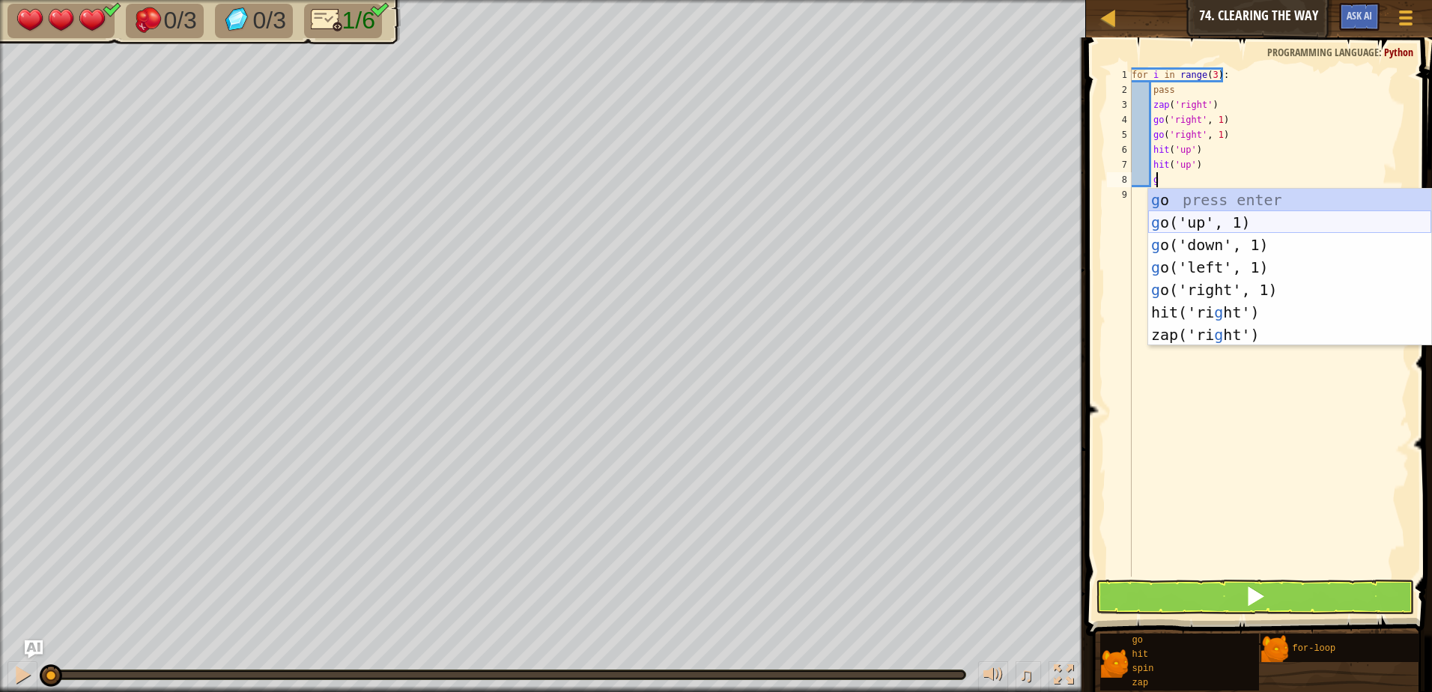
click at [1204, 229] on div "g o press enter g o('up', 1) press enter g o('down', 1) press enter g o('left',…" at bounding box center [1290, 290] width 283 height 202
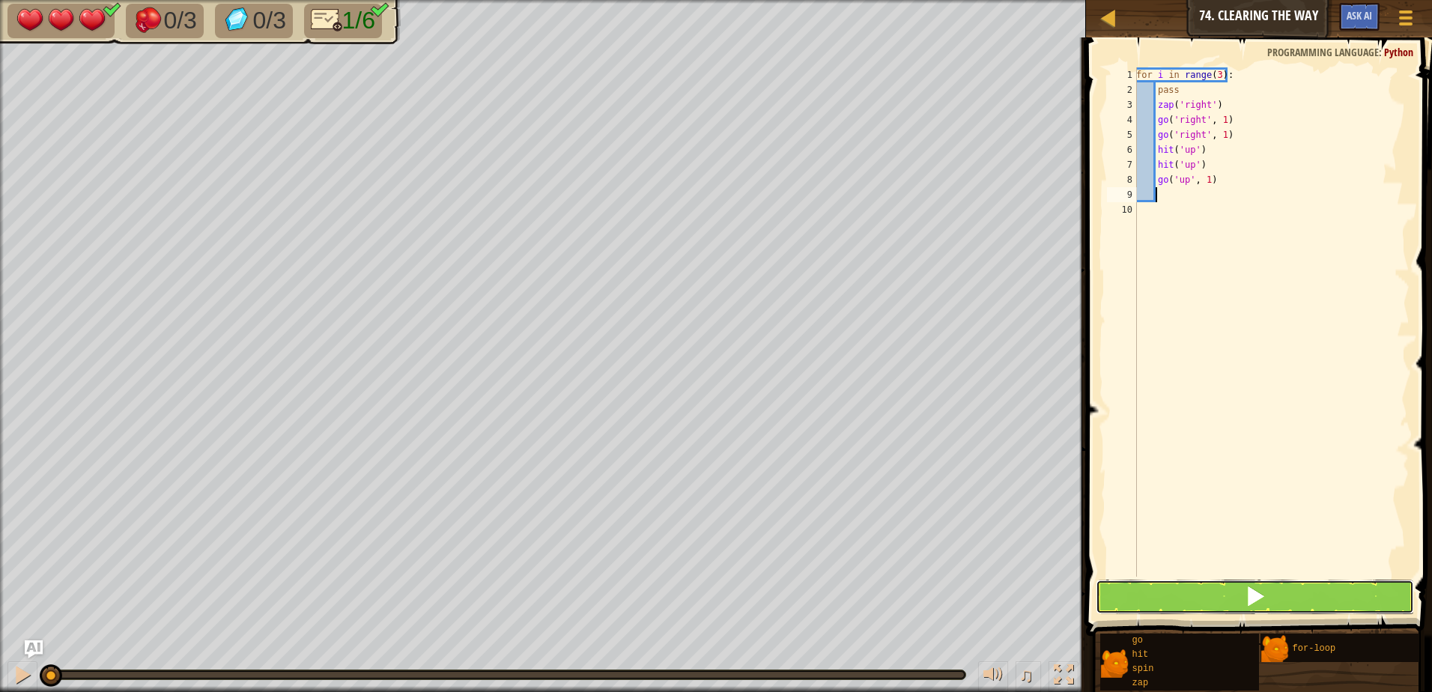
click at [1280, 586] on button at bounding box center [1255, 597] width 318 height 34
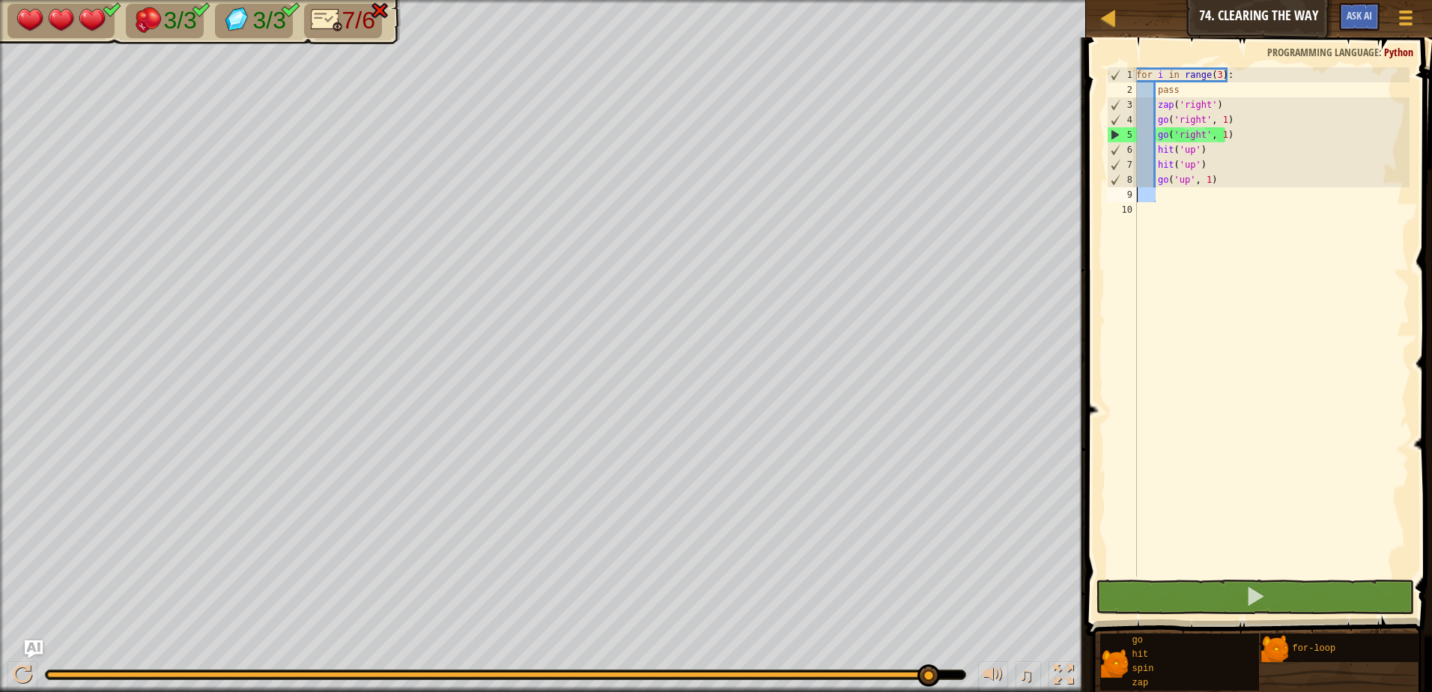
drag, startPoint x: 1168, startPoint y: 199, endPoint x: 1122, endPoint y: 199, distance: 45.7
click at [1122, 199] on div "1 2 3 4 5 6 7 8 9 10 for i in range ( 3 ) : pass zap ( 'right' ) go ( 'right' ,…" at bounding box center [1257, 321] width 306 height 509
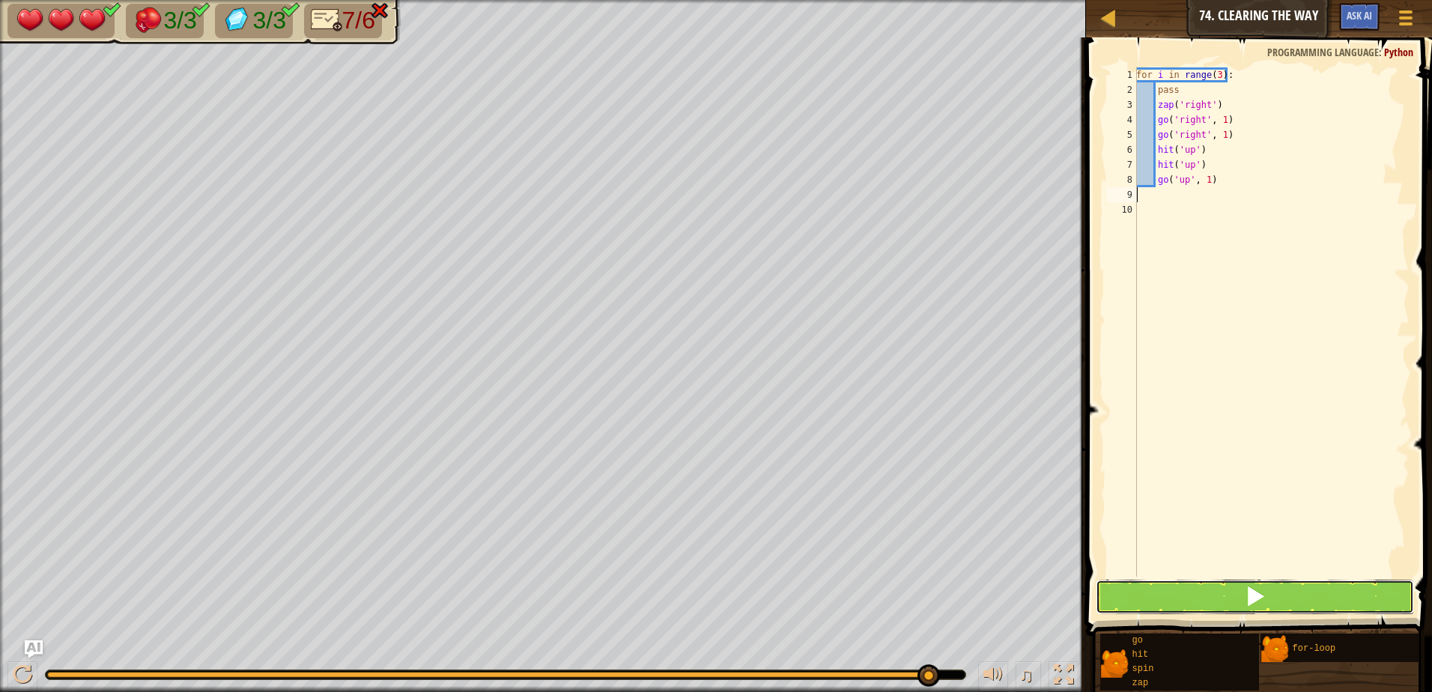
click at [1199, 586] on button at bounding box center [1255, 597] width 318 height 34
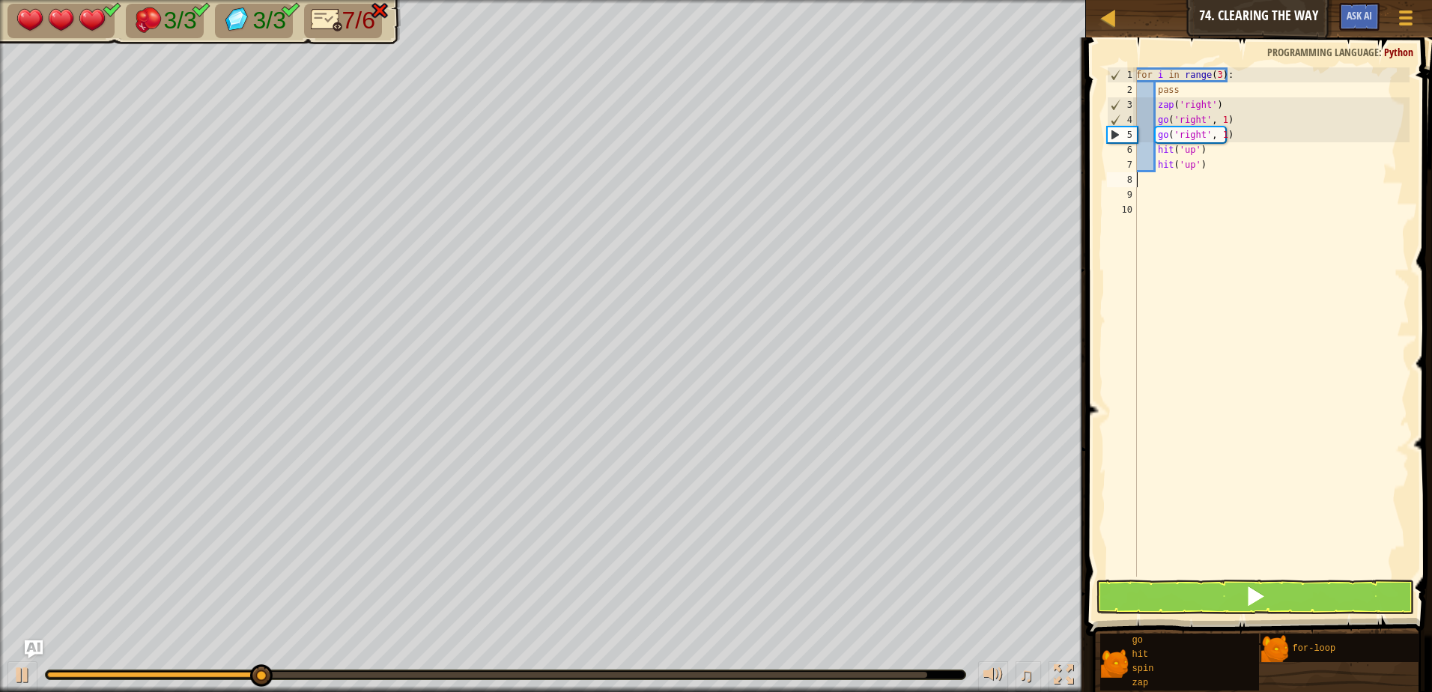
drag, startPoint x: 1211, startPoint y: 182, endPoint x: 1116, endPoint y: 183, distance: 94.4
click at [1116, 183] on div "1 2 3 4 5 6 7 8 9 10 for i in range ( 3 ) : pass zap ( 'right' ) go ( 'right' ,…" at bounding box center [1257, 321] width 306 height 509
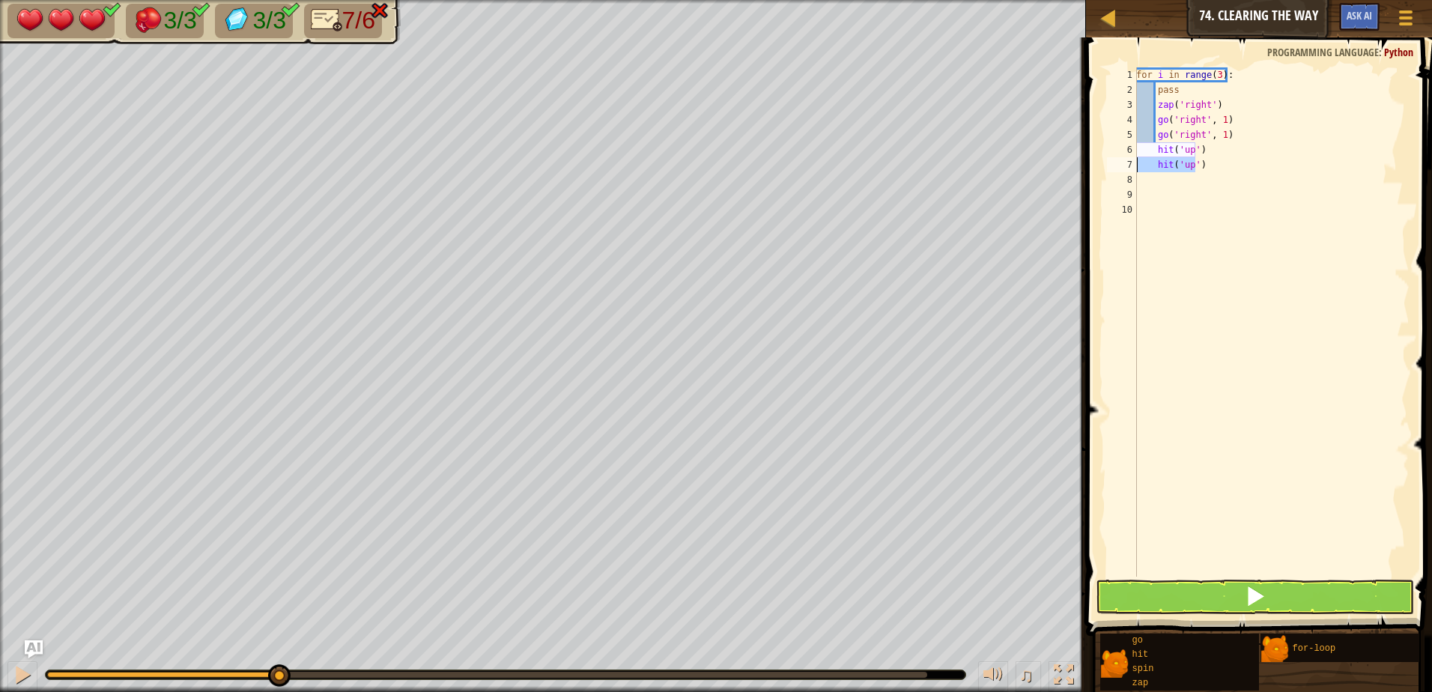
drag, startPoint x: 1195, startPoint y: 167, endPoint x: 1145, endPoint y: 164, distance: 50.3
click at [1104, 166] on div ") 1 2 3 4 5 6 7 8 9 10 for i in range ( 3 ) : pass zap ( 'right' ) go ( 'right'…" at bounding box center [1257, 321] width 306 height 509
type textarea "zap('right') go('right', 1)"
drag, startPoint x: 1220, startPoint y: 101, endPoint x: 1096, endPoint y: 106, distance: 123.7
click at [1096, 106] on div "zap('right') go('right', 1) 1 2 3 4 5 6 7 8 9 for i in range ( 3 ) : pass zap (…" at bounding box center [1257, 366] width 351 height 643
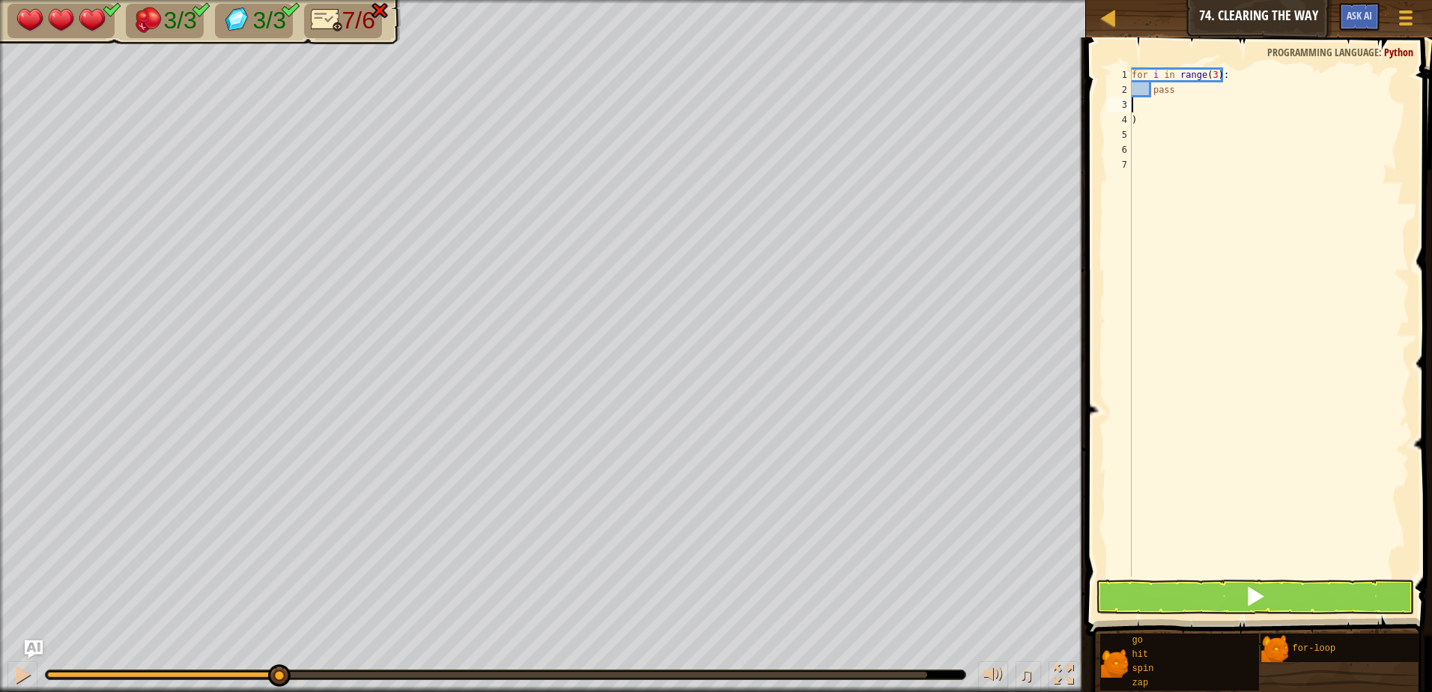
drag, startPoint x: 1229, startPoint y: 133, endPoint x: 1121, endPoint y: 99, distance: 113.3
click at [1121, 99] on div "1 2 3 4 5 6 7 for i in range ( 3 ) : pass ) ההההההההההההההההההההההההההההההההההה…" at bounding box center [1257, 321] width 306 height 509
click at [1151, 103] on div "for i in range ( 3 ) : pass )" at bounding box center [1269, 336] width 281 height 539
click at [1136, 123] on div "for i in range ( 3 ) : pass )" at bounding box center [1269, 336] width 281 height 539
type textarea ")"
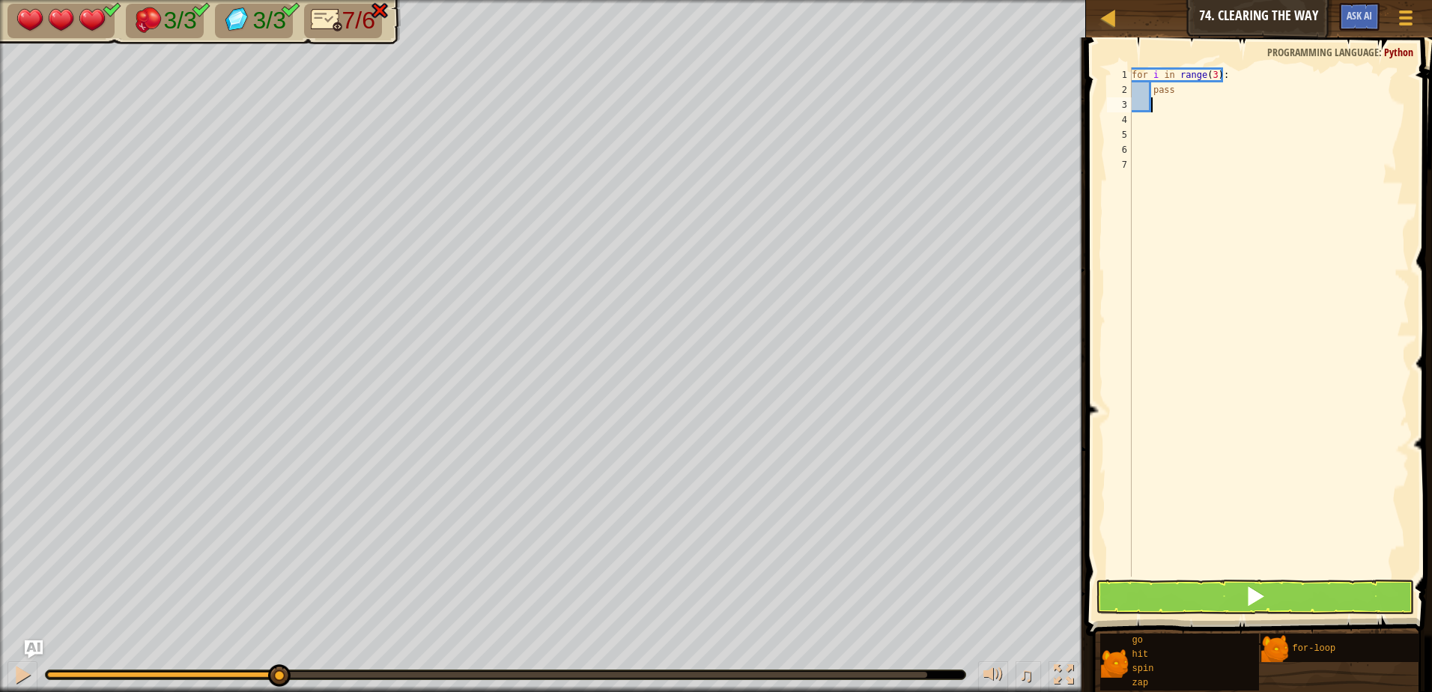
click at [1153, 105] on div "for i in range ( 3 ) : pass" at bounding box center [1269, 336] width 281 height 539
drag, startPoint x: 1173, startPoint y: 85, endPoint x: 1149, endPoint y: 86, distance: 24.7
click at [1149, 86] on div "for i in range ( 3 ) : pass" at bounding box center [1269, 336] width 281 height 539
type textarea "pass"
click at [1152, 88] on div "for i in range ( 3 ) :" at bounding box center [1269, 336] width 281 height 539
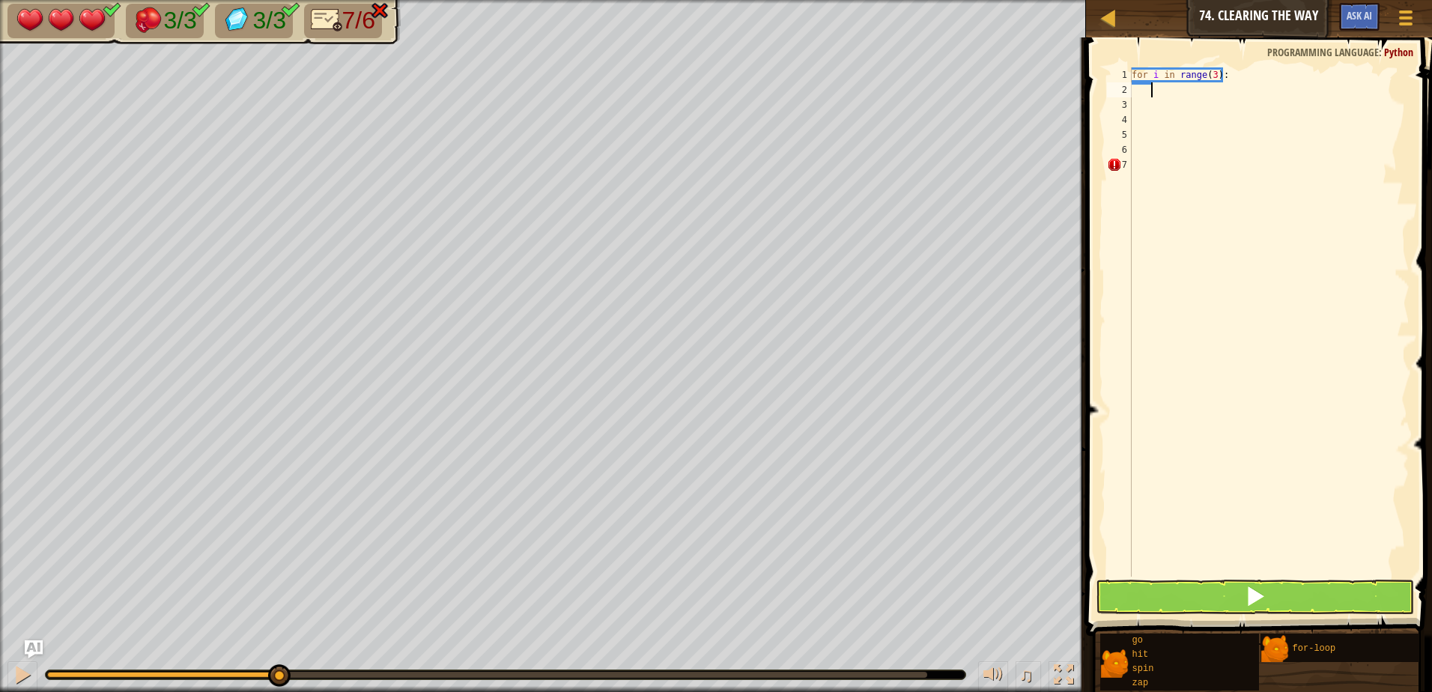
type textarea "z"
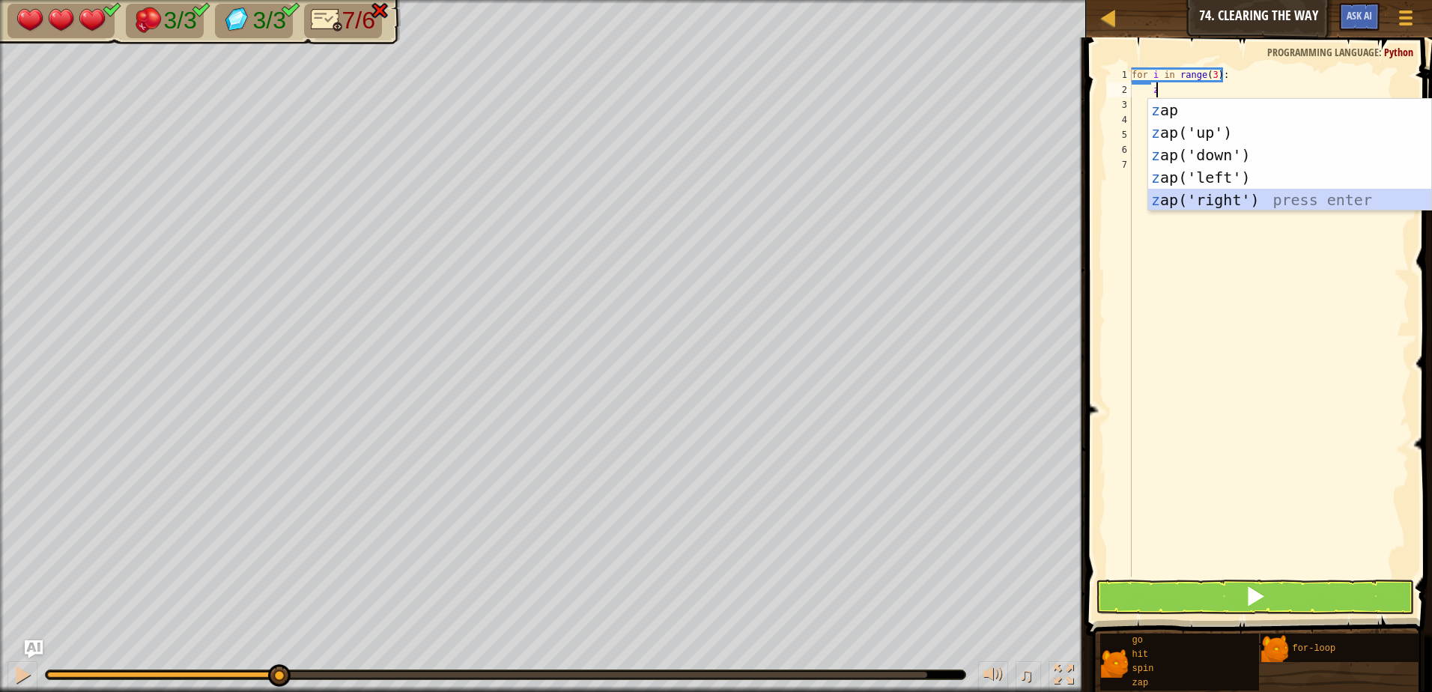
click at [1232, 200] on div "z ap press enter z ap('up') press enter z ap('down') press enter z ap('left') p…" at bounding box center [1290, 177] width 283 height 157
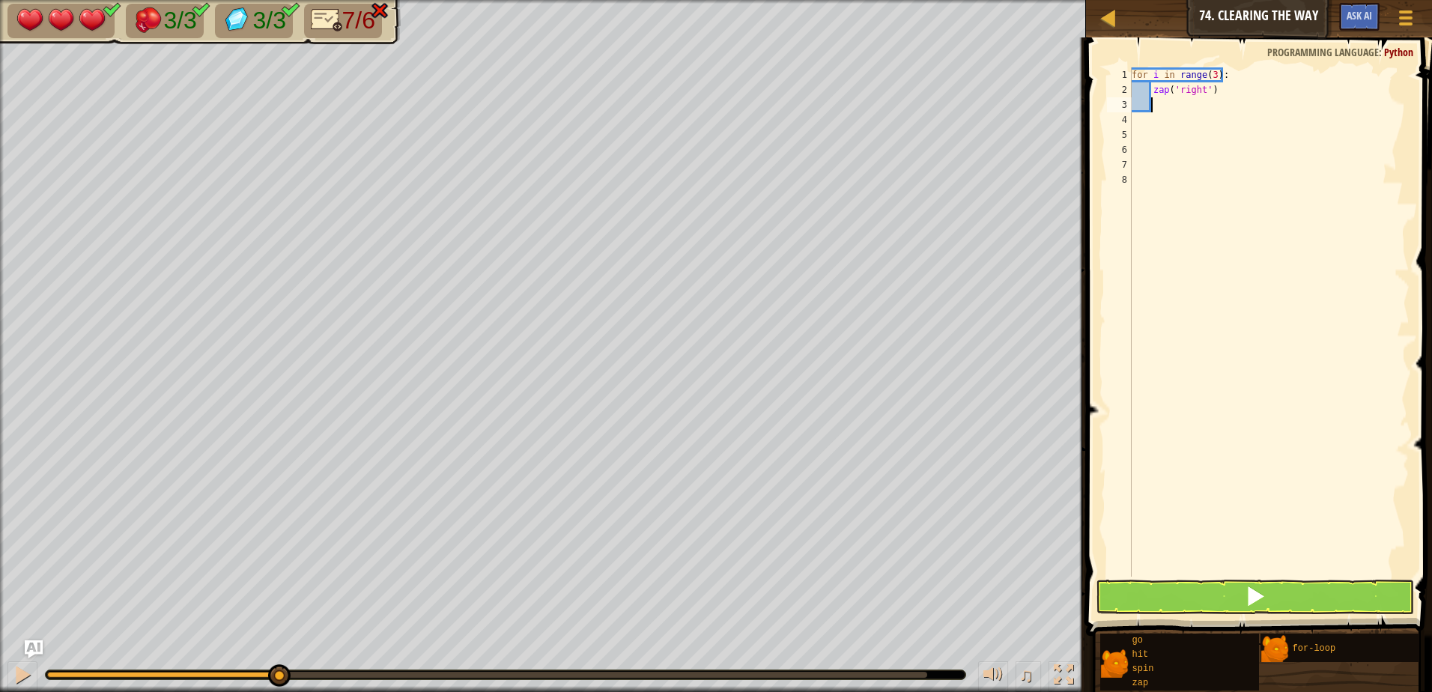
type textarea "g"
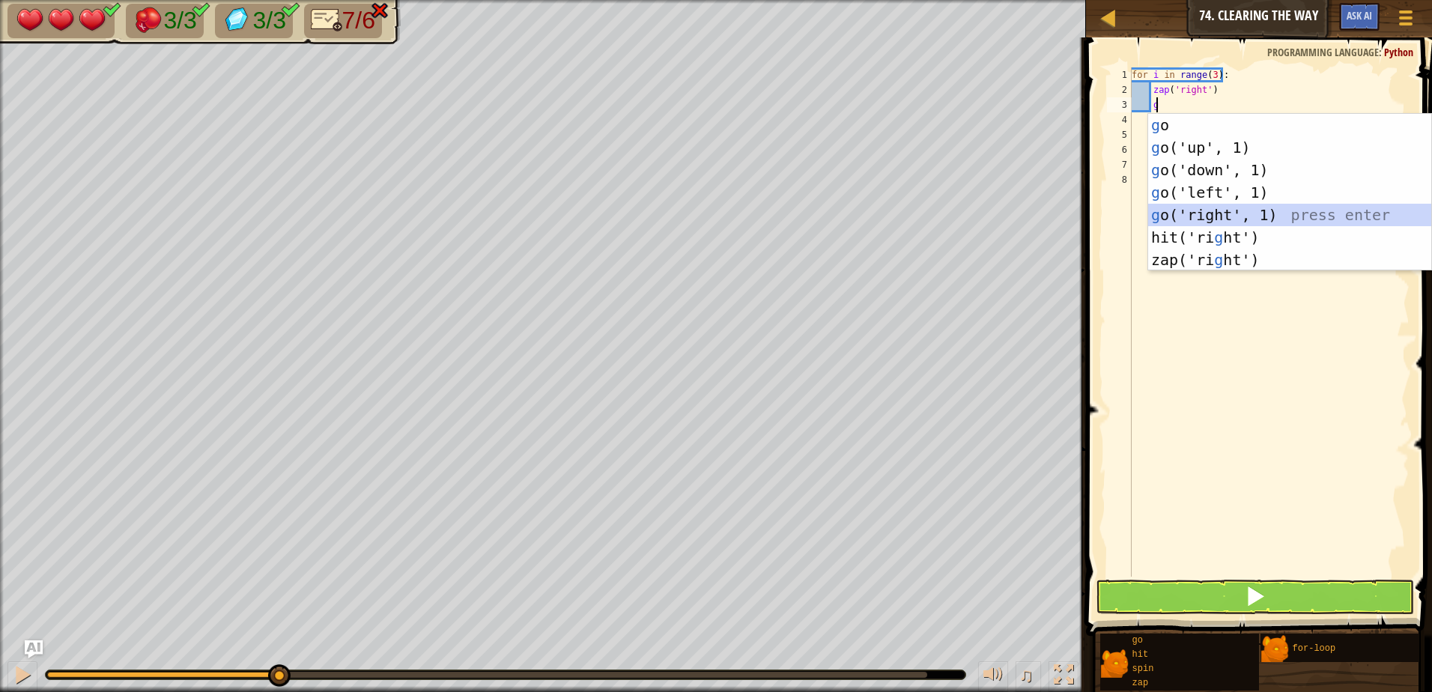
click at [1226, 216] on div "g o press enter g o('up', 1) press enter g o('down', 1) press enter g o('left',…" at bounding box center [1290, 215] width 283 height 202
type textarea "g"
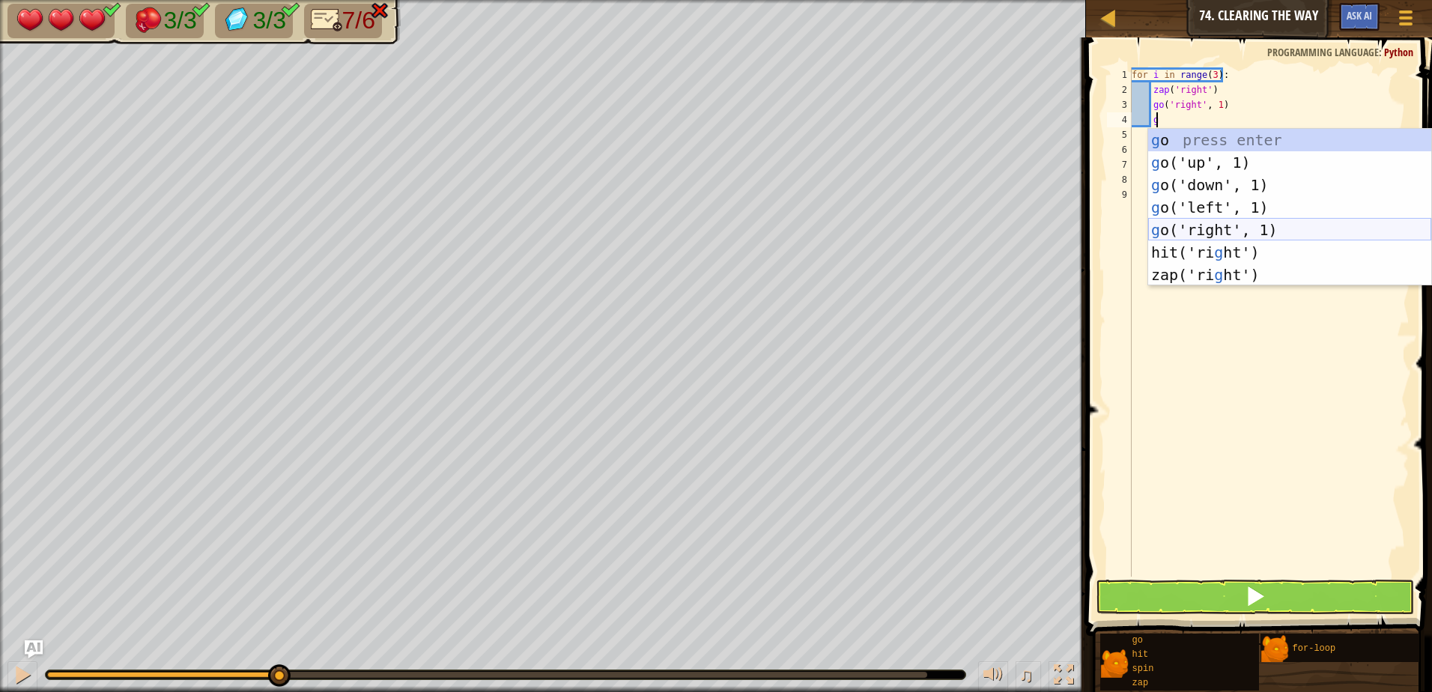
click at [1215, 222] on div "g o press enter g o('up', 1) press enter g o('down', 1) press enter g o('left',…" at bounding box center [1290, 230] width 283 height 202
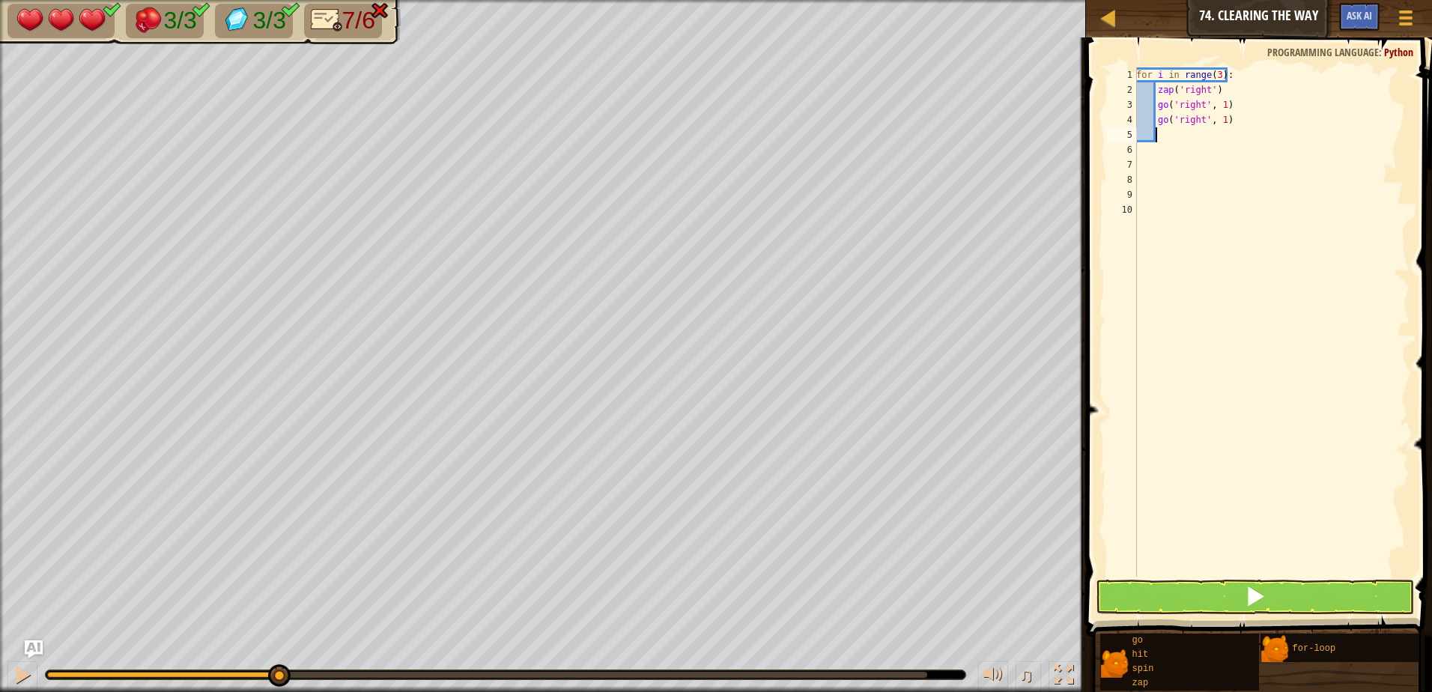
type textarea "h"
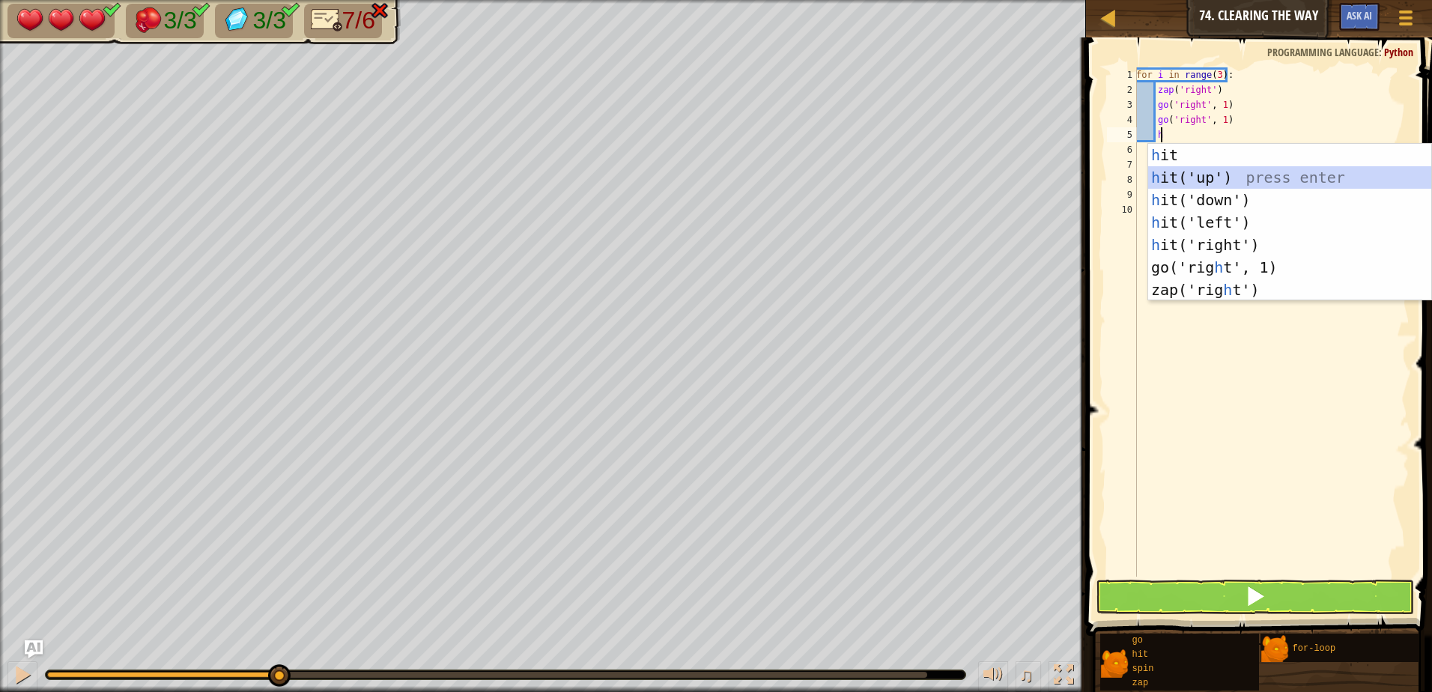
click at [1211, 178] on div "h it press enter h it('up') press enter h it('down') press enter h it('left') p…" at bounding box center [1290, 245] width 283 height 202
type textarea "h"
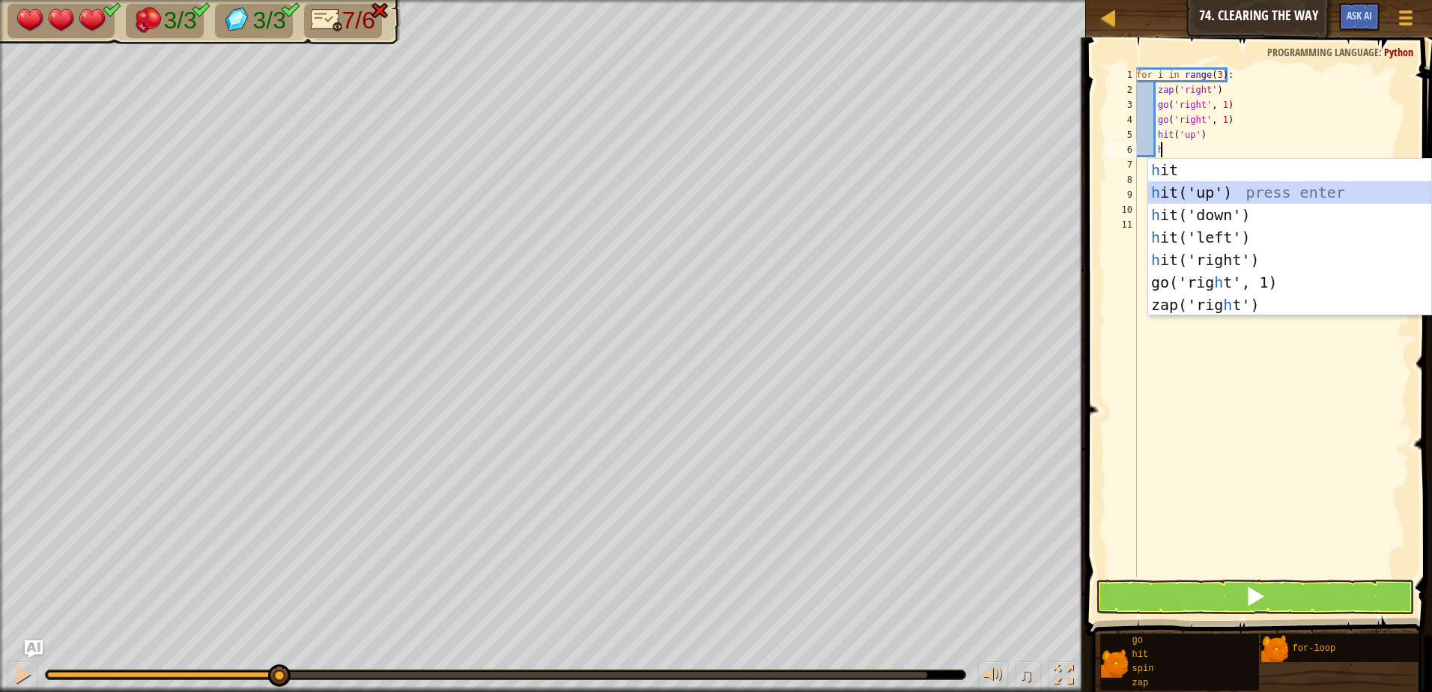
click at [1196, 191] on div "h it press enter h it('up') press enter h it('down') press enter h it('left') p…" at bounding box center [1290, 260] width 283 height 202
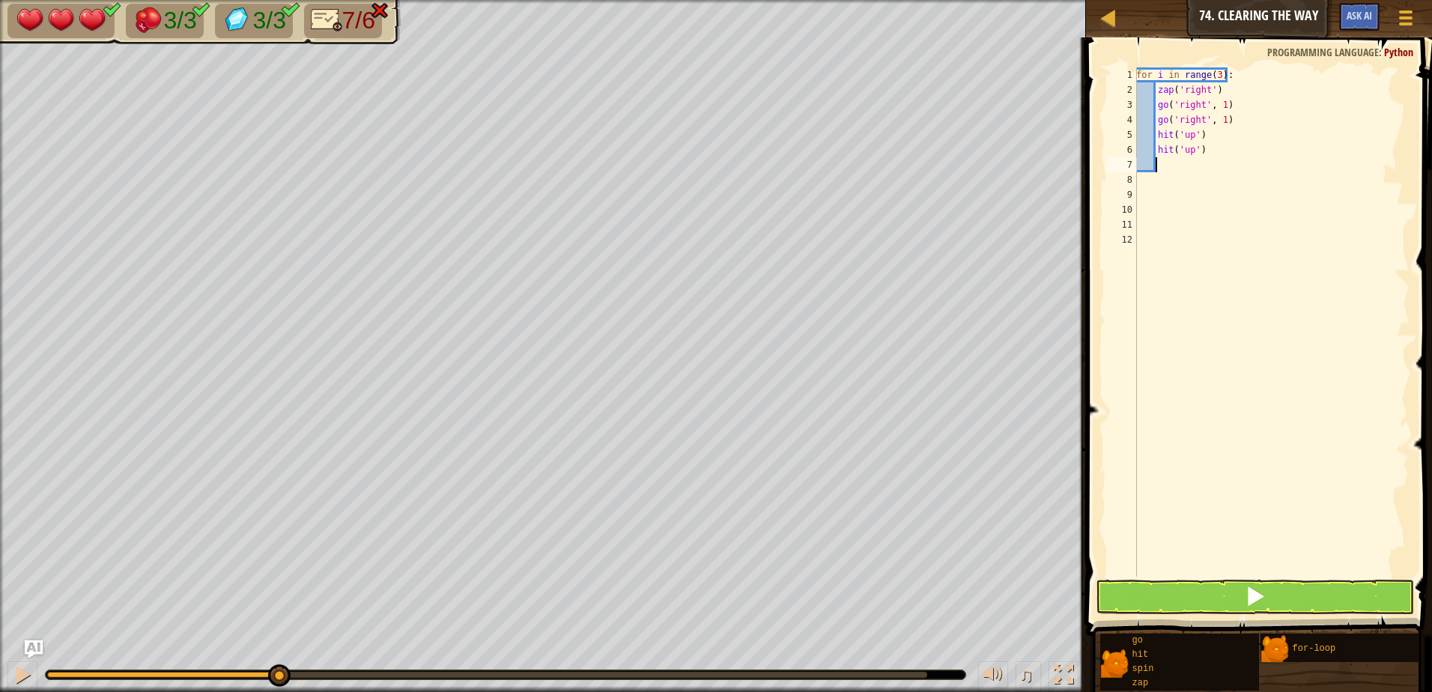
type textarea "g"
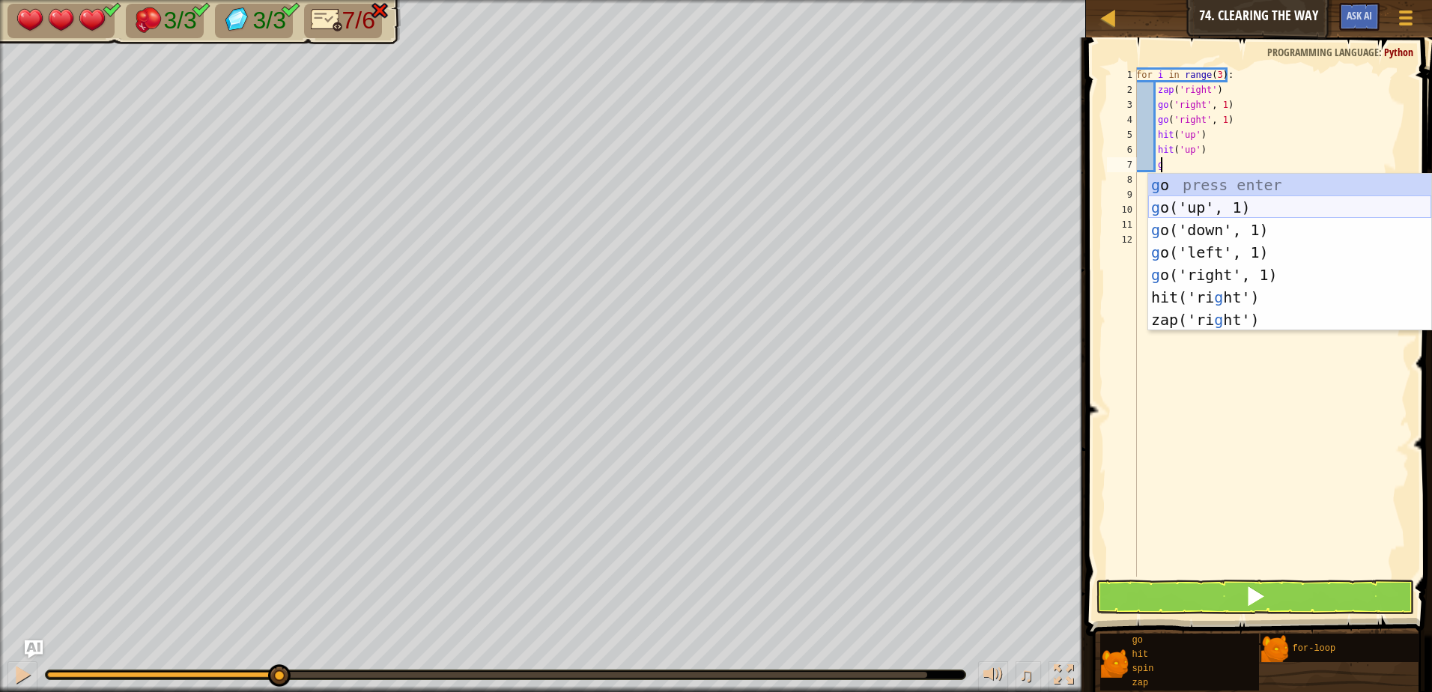
click at [1203, 202] on div "g o press enter g o('up', 1) press enter g o('down', 1) press enter g o('left',…" at bounding box center [1290, 275] width 283 height 202
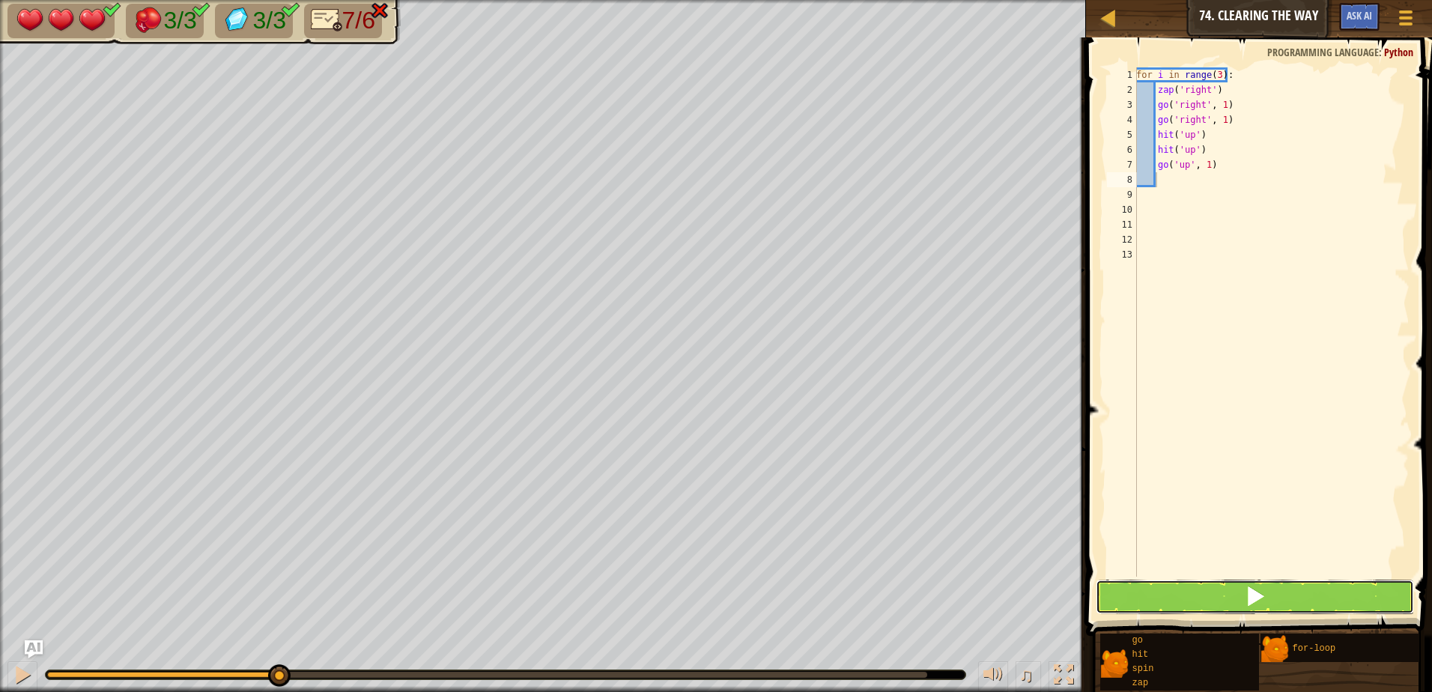
click at [1217, 599] on button at bounding box center [1255, 597] width 318 height 34
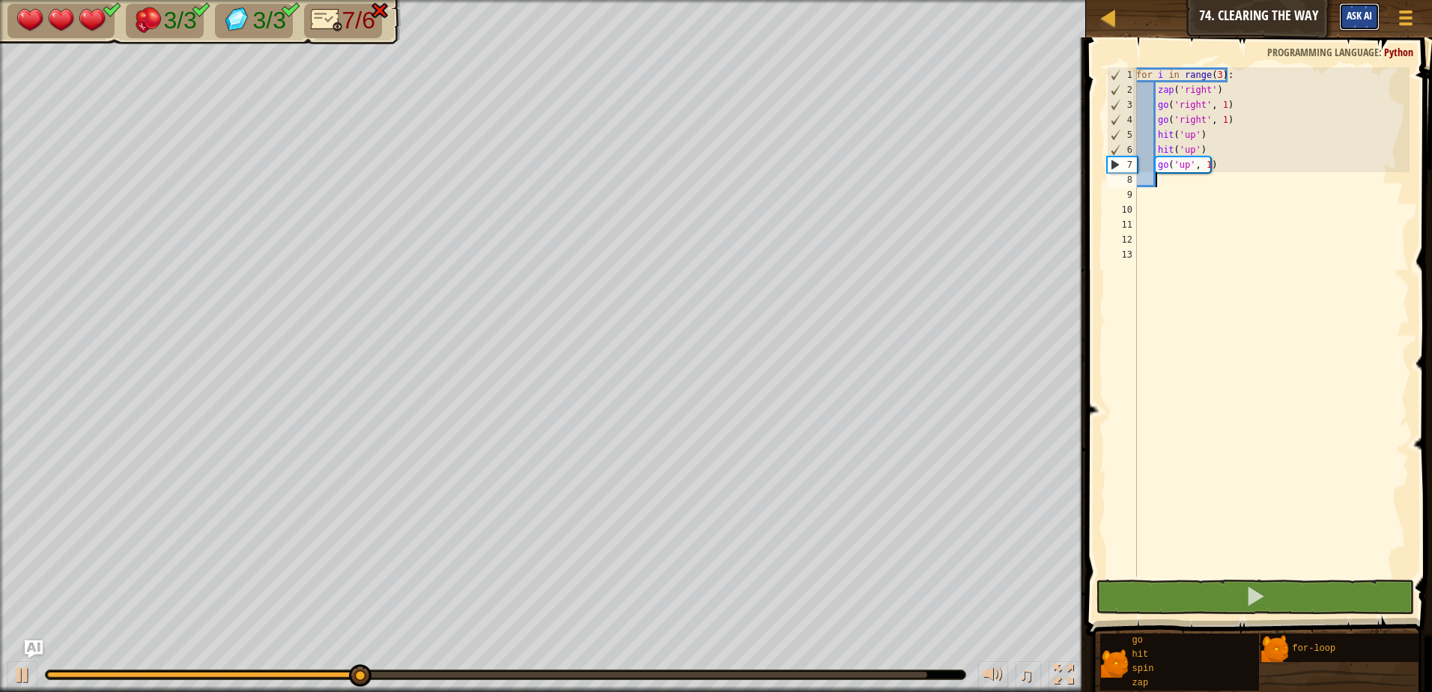
click at [1358, 4] on button "Ask AI" at bounding box center [1360, 17] width 40 height 28
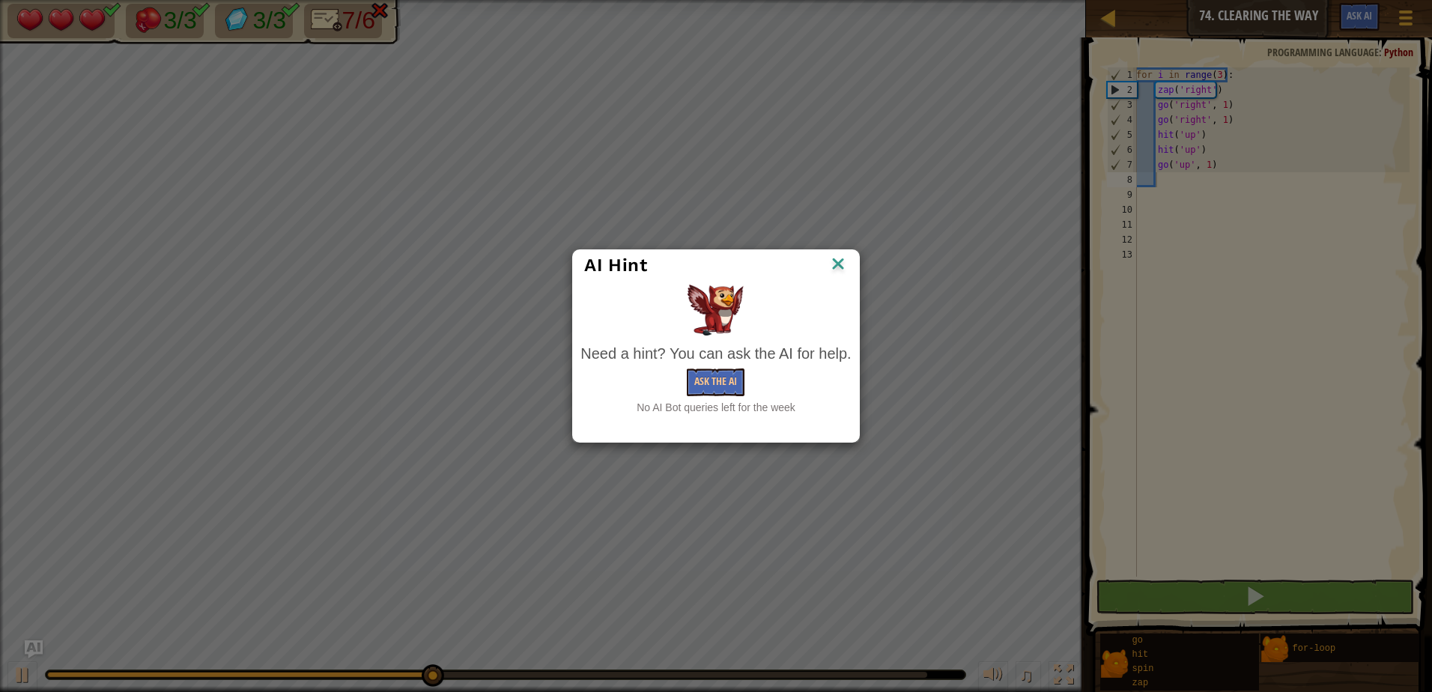
drag, startPoint x: 917, startPoint y: 348, endPoint x: 904, endPoint y: 350, distance: 12.8
click at [904, 350] on div "AI Hint Need a hint? You can ask the AI for help. Ask the AI No AI Bot queries …" at bounding box center [716, 346] width 1432 height 692
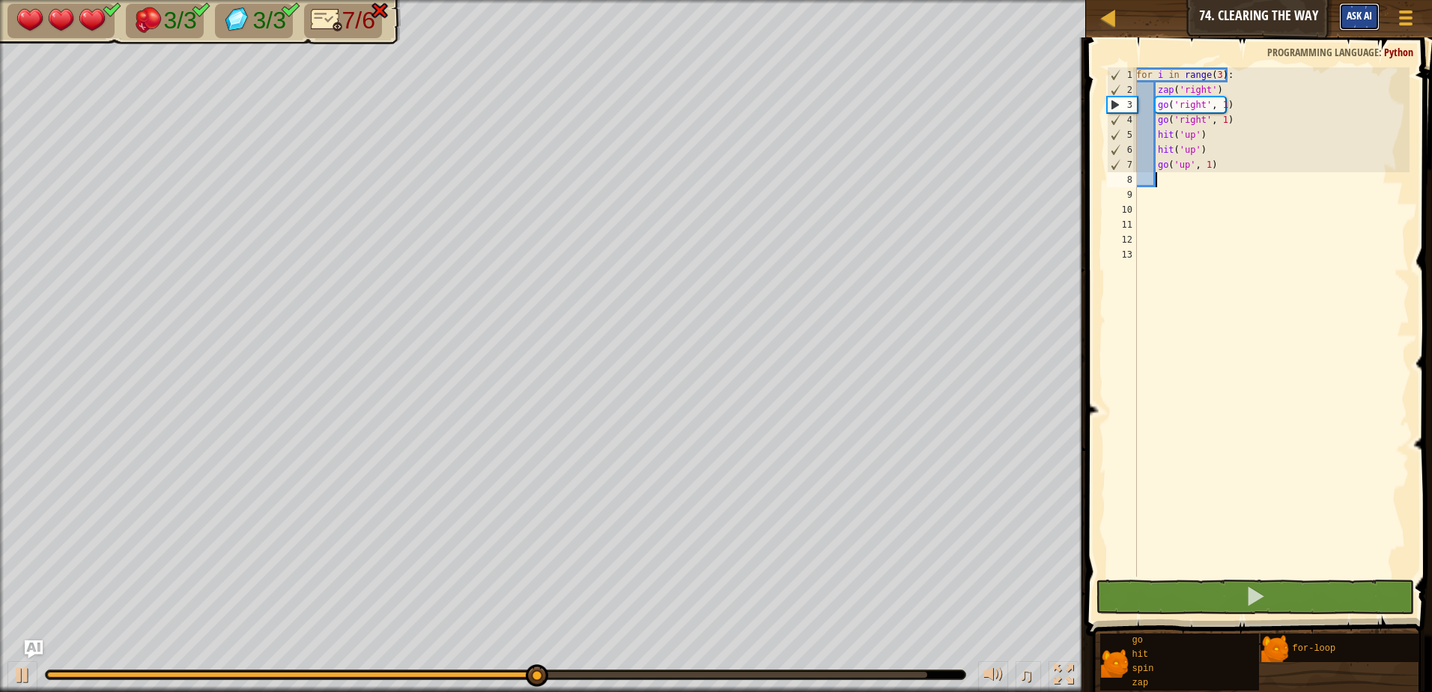
click at [1347, 14] on span "Ask AI" at bounding box center [1359, 15] width 25 height 14
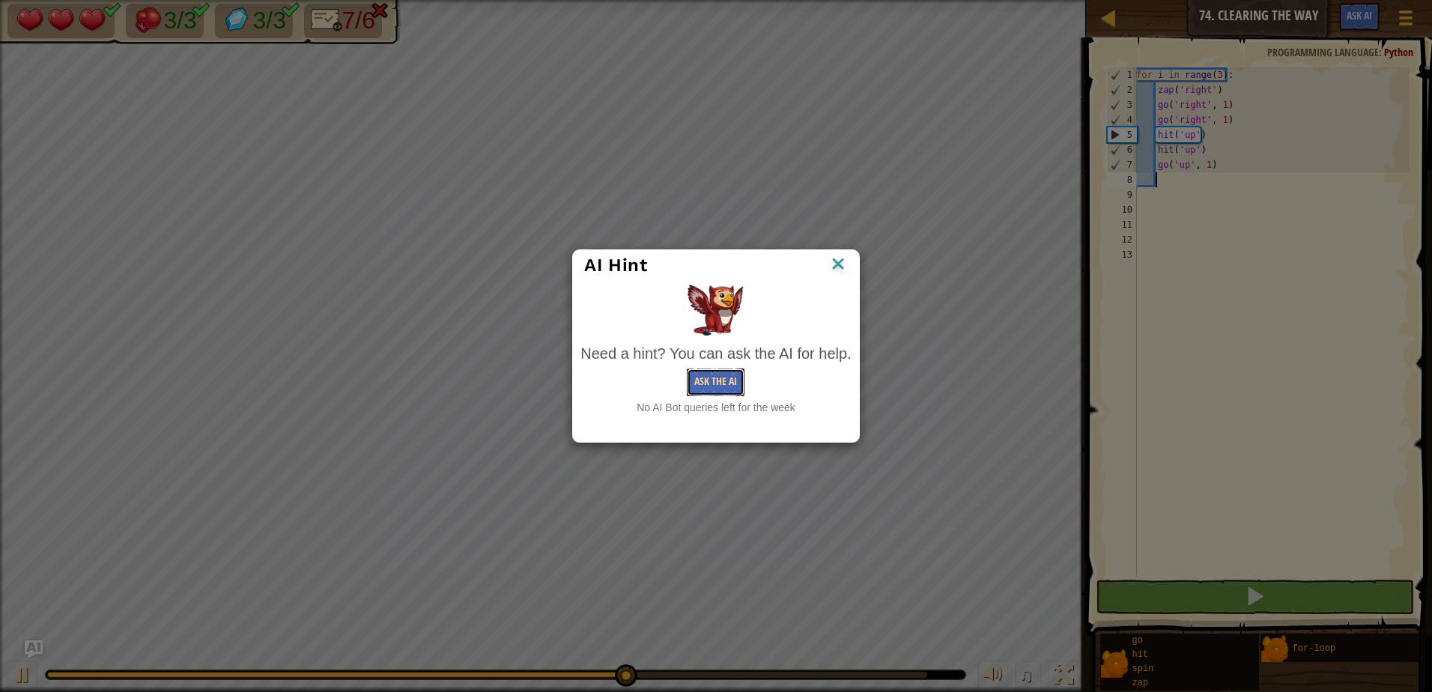
click at [736, 374] on button "Ask the AI" at bounding box center [716, 383] width 58 height 28
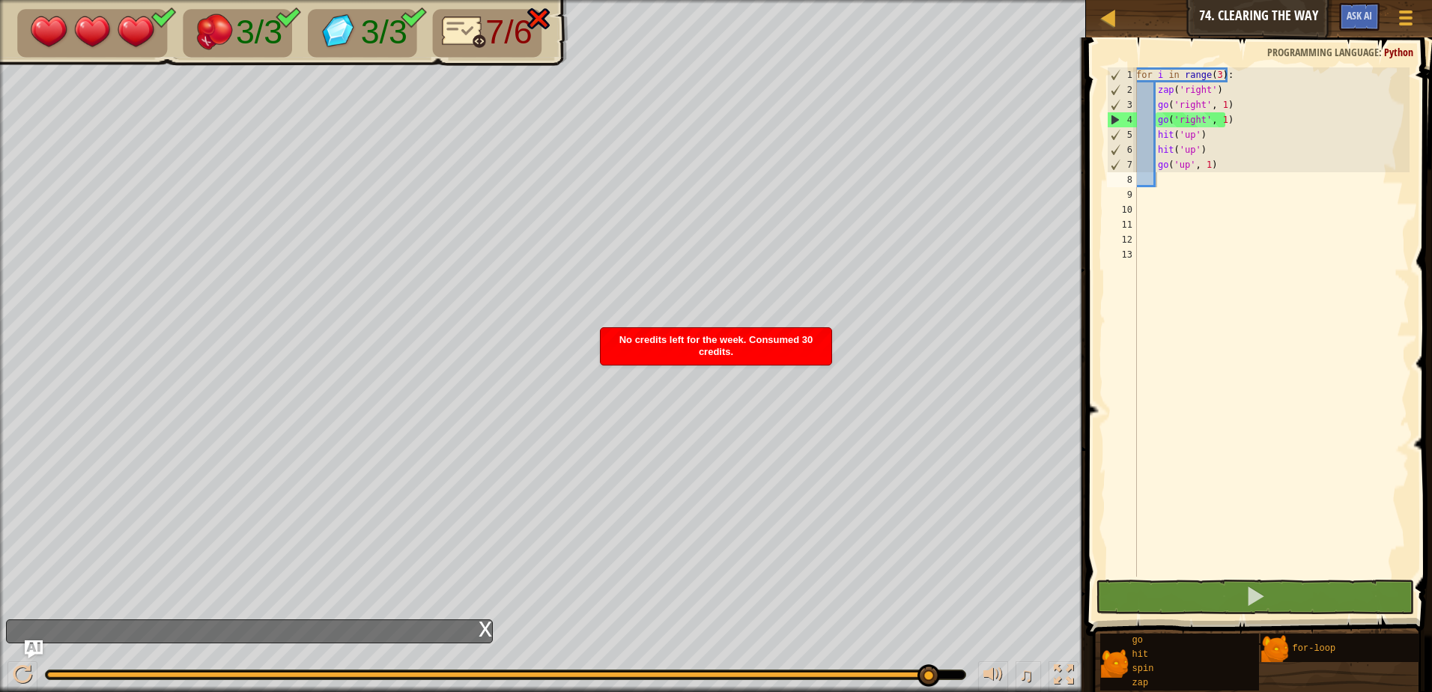
click at [482, 635] on div "x" at bounding box center [485, 627] width 13 height 15
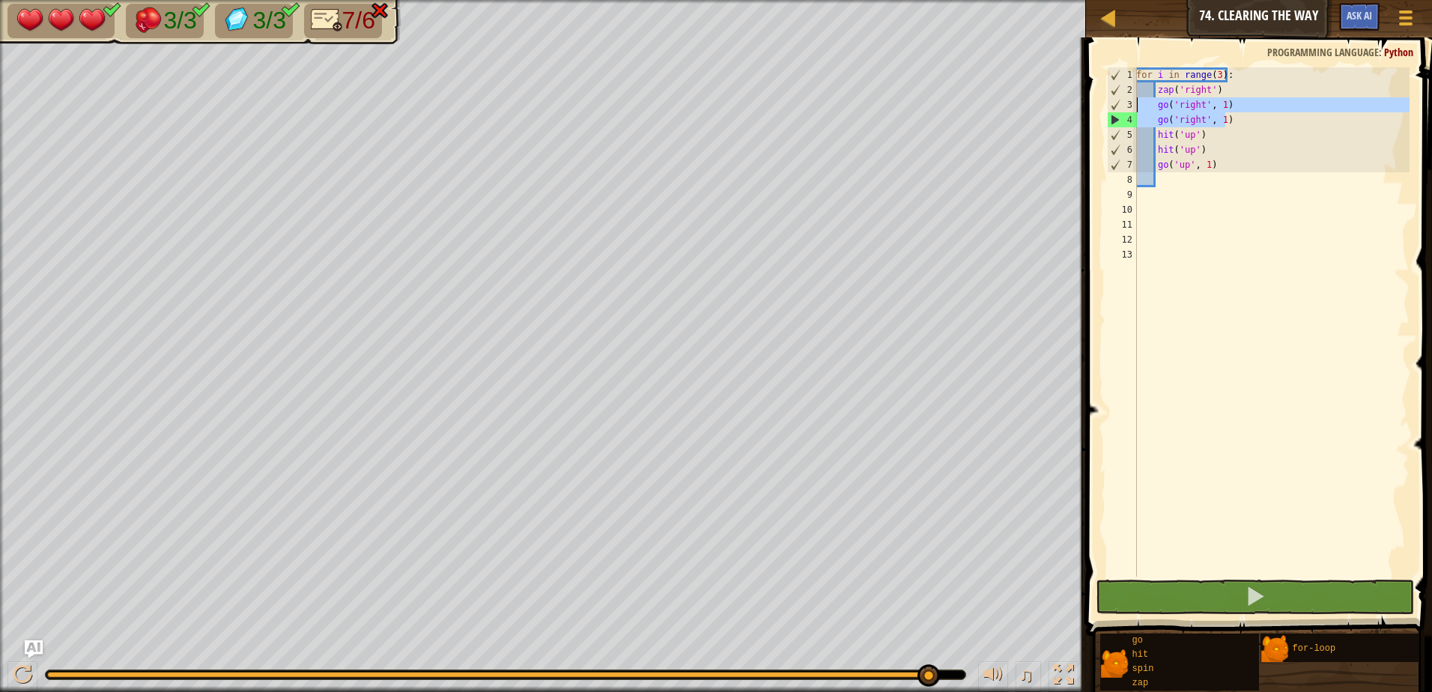
scroll to position [7, 0]
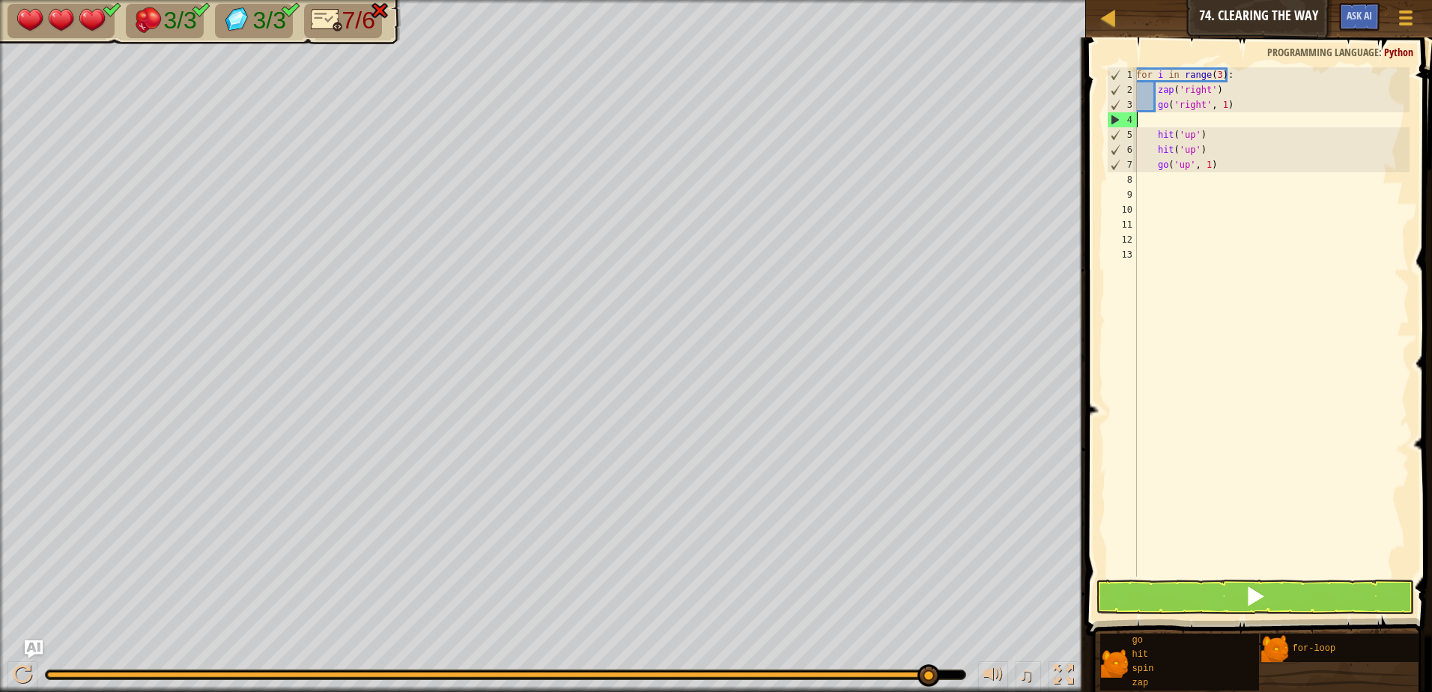
drag, startPoint x: 1242, startPoint y: 117, endPoint x: 1101, endPoint y: 112, distance: 140.9
click at [1101, 112] on div "1 2 3 4 5 6 7 8 9 10 11 12 13 for i in range ( 3 ) : zap ( 'right' ) go ( 'righ…" at bounding box center [1257, 366] width 351 height 643
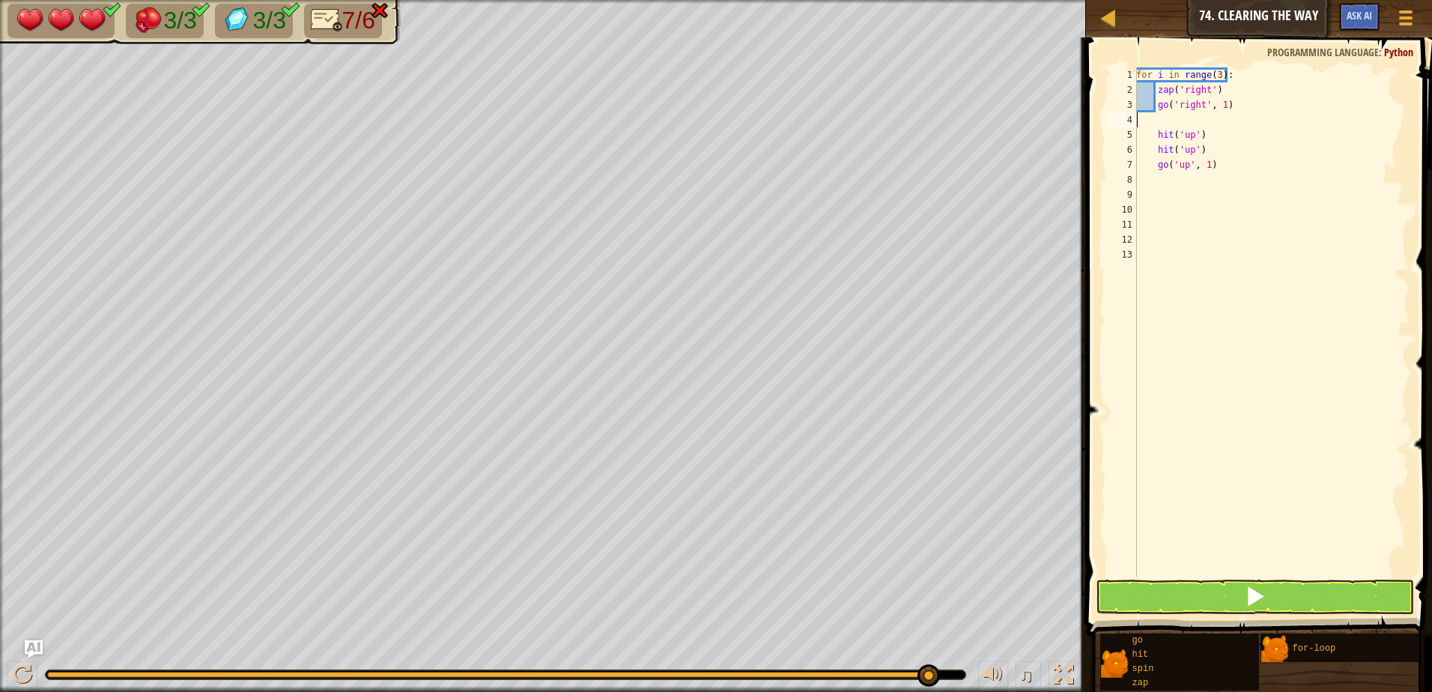
drag, startPoint x: 1143, startPoint y: 112, endPoint x: 1110, endPoint y: 118, distance: 33.4
click at [1110, 118] on div "1 2 3 4 5 6 7 8 9 10 11 12 13 for i in range ( 3 ) : zap ( 'right' ) go ( 'righ…" at bounding box center [1257, 321] width 306 height 509
click at [1248, 598] on span at bounding box center [1255, 596] width 21 height 21
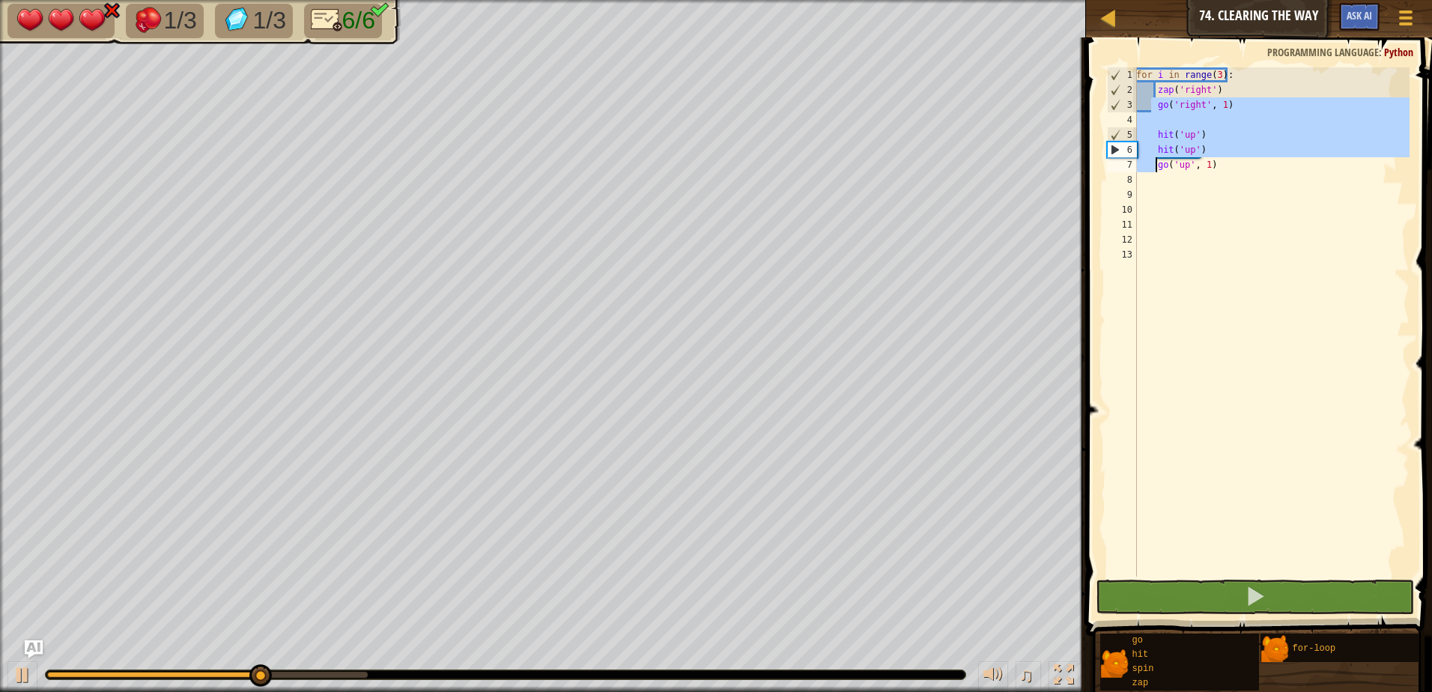
drag, startPoint x: 1150, startPoint y: 106, endPoint x: 1157, endPoint y: 166, distance: 59.7
click at [1157, 166] on div "for i in range ( 3 ) : zap ( 'right' ) go ( 'right' , 1 ) hit ( 'up' ) hit ( 'u…" at bounding box center [1272, 336] width 276 height 539
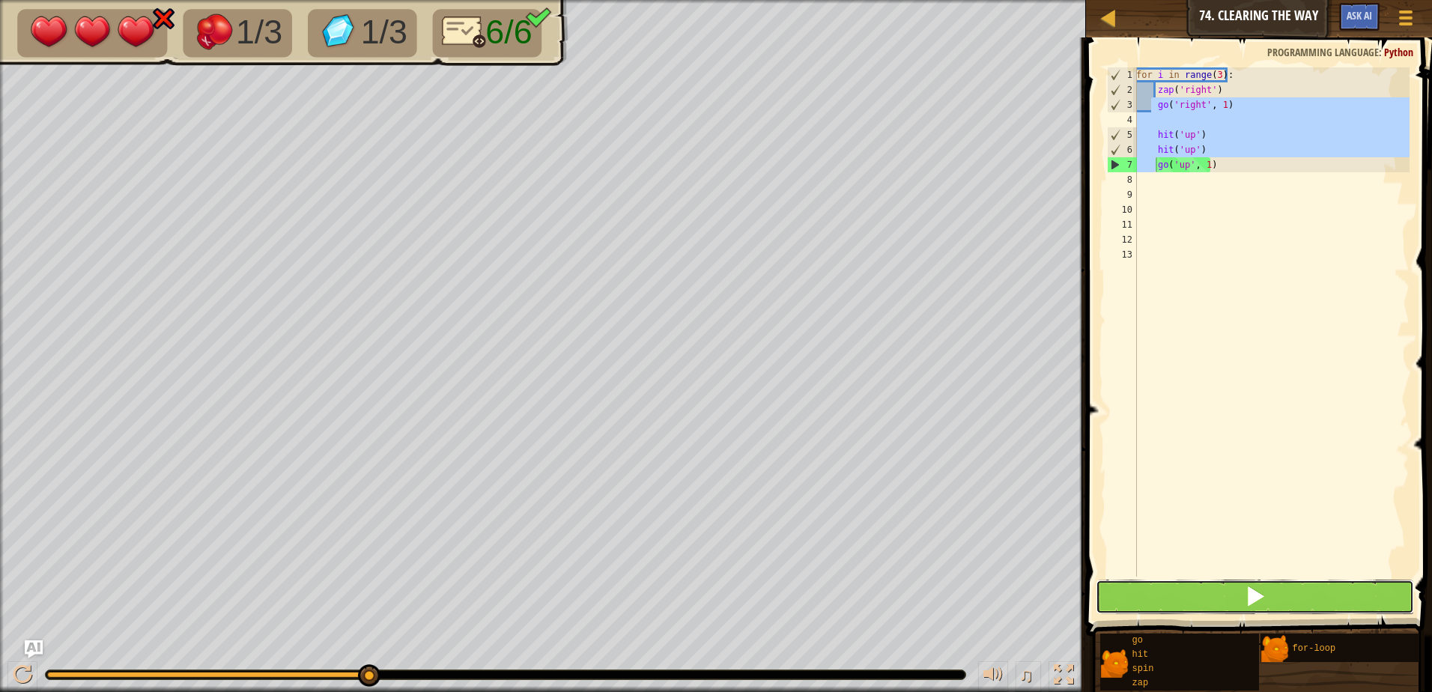
click at [1241, 598] on button at bounding box center [1255, 597] width 318 height 34
type textarea "go('up', 1)"
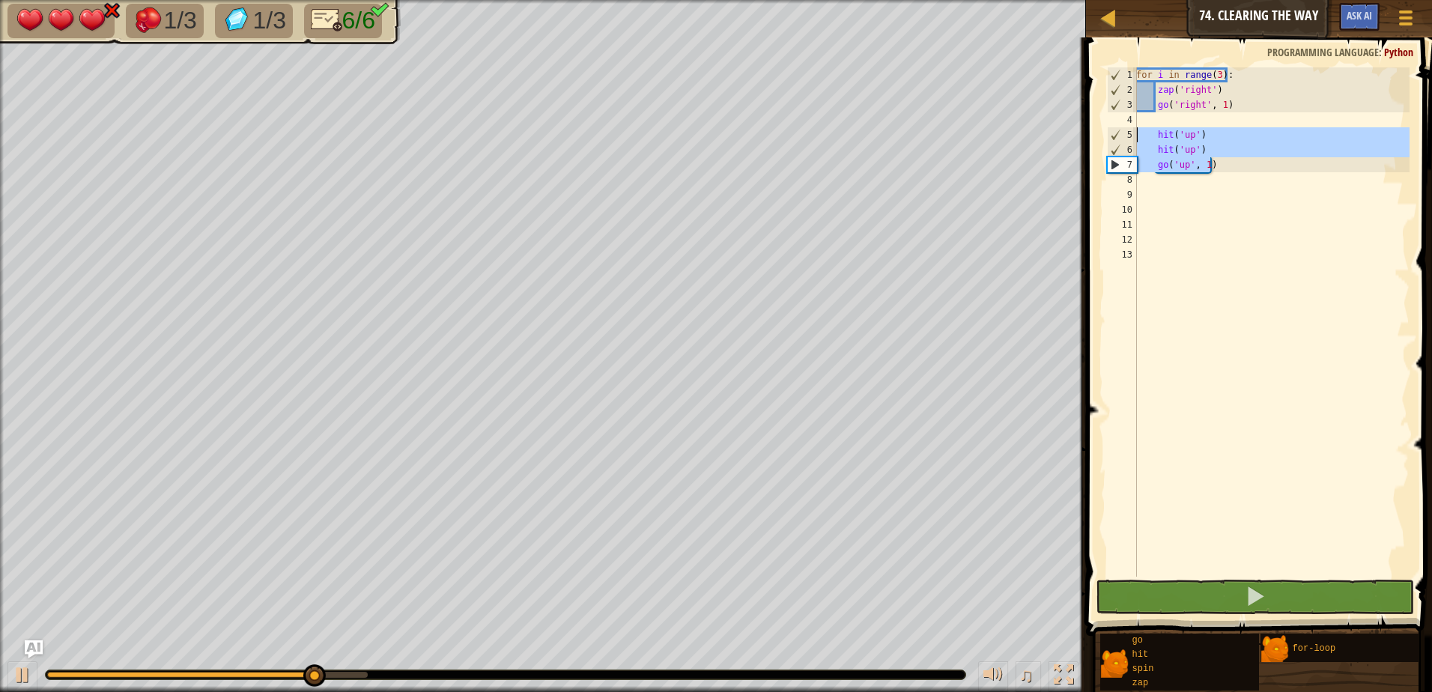
drag, startPoint x: 1268, startPoint y: 160, endPoint x: 1128, endPoint y: 138, distance: 142.5
click at [1128, 138] on div "1 2 3 4 5 6 7 8 9 10 11 12 13 for i in range ( 3 ) : zap ( 'right' ) go ( 'righ…" at bounding box center [1257, 321] width 306 height 509
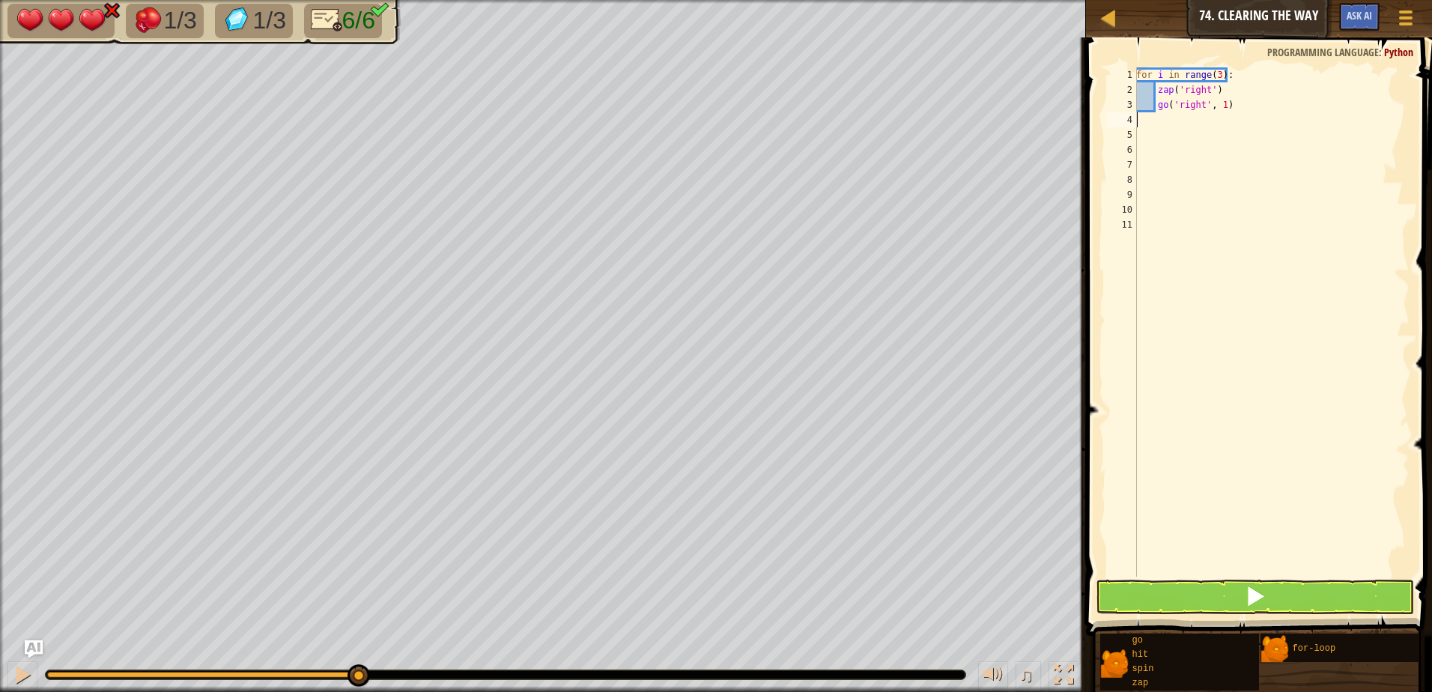
click at [1146, 113] on div "for i in range ( 3 ) : zap ( 'right' ) go ( 'right' , 1 )" at bounding box center [1272, 336] width 276 height 539
drag, startPoint x: 1248, startPoint y: 111, endPoint x: 1223, endPoint y: 105, distance: 25.4
click at [1239, 106] on div "for i in range ( 3 ) : zap ( 'right' ) go ( 'right' , 1 )" at bounding box center [1272, 336] width 276 height 539
click at [1214, 109] on div "for i in range ( 3 ) : zap ( 'right' ) go ( 'right' , 1 )" at bounding box center [1272, 336] width 276 height 539
click at [1217, 106] on div "for i in range ( 3 ) : zap ( 'right' ) go ( 'right' , 1 )" at bounding box center [1272, 336] width 276 height 539
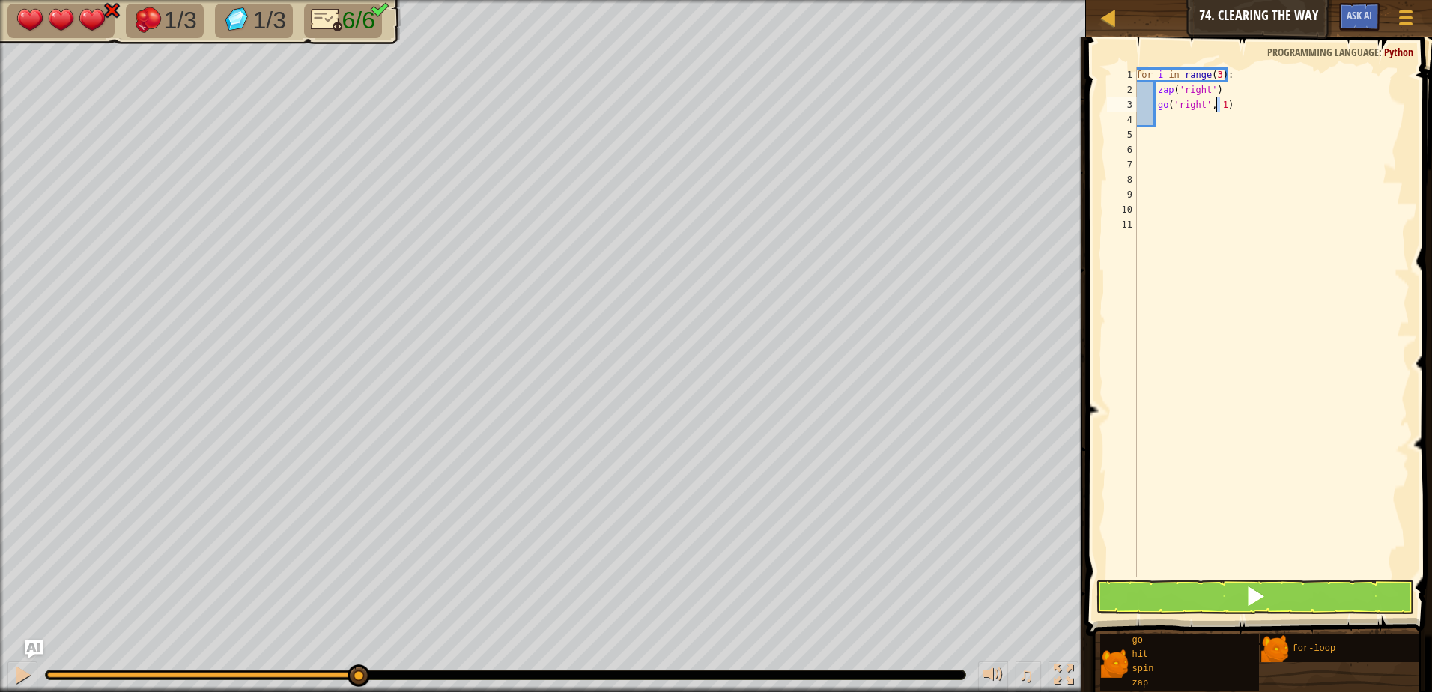
click at [1220, 103] on div "for i in range ( 3 ) : zap ( 'right' ) go ( 'right' , 1 )" at bounding box center [1272, 321] width 276 height 509
type textarea "go('right', 2)"
click at [1165, 124] on div "for i in range ( 3 ) : zap ( 'right' ) go ( 'right' , 2 )" at bounding box center [1272, 336] width 276 height 539
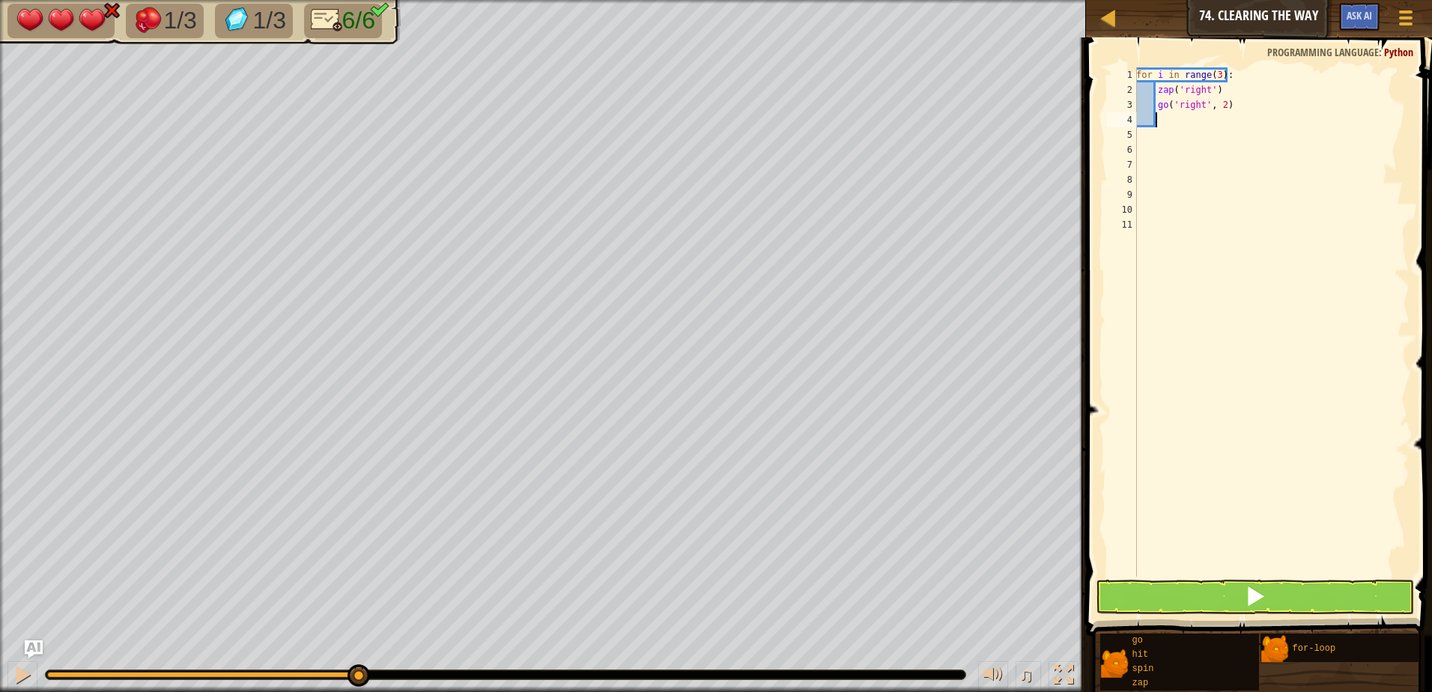
type textarea "h"
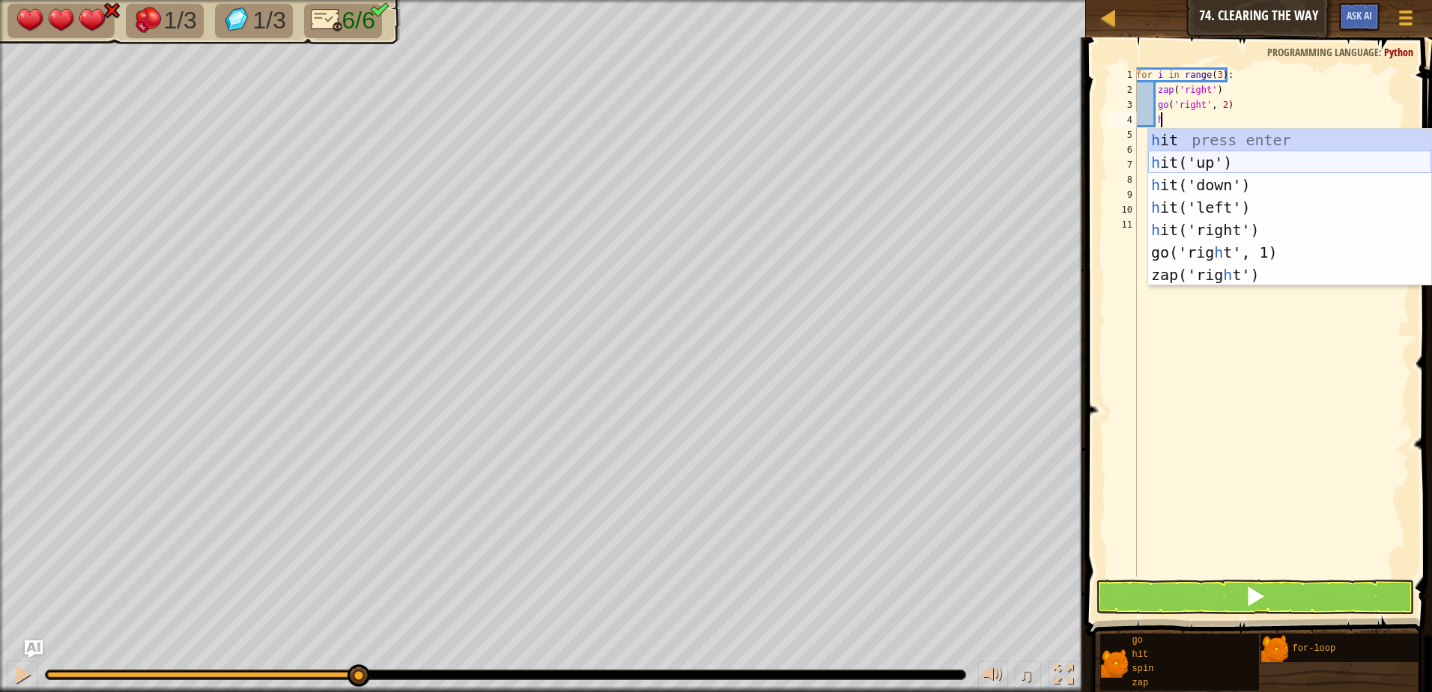
click at [1204, 164] on div "h it press enter h it('up') press enter h it('down') press enter h it('left') p…" at bounding box center [1290, 230] width 283 height 202
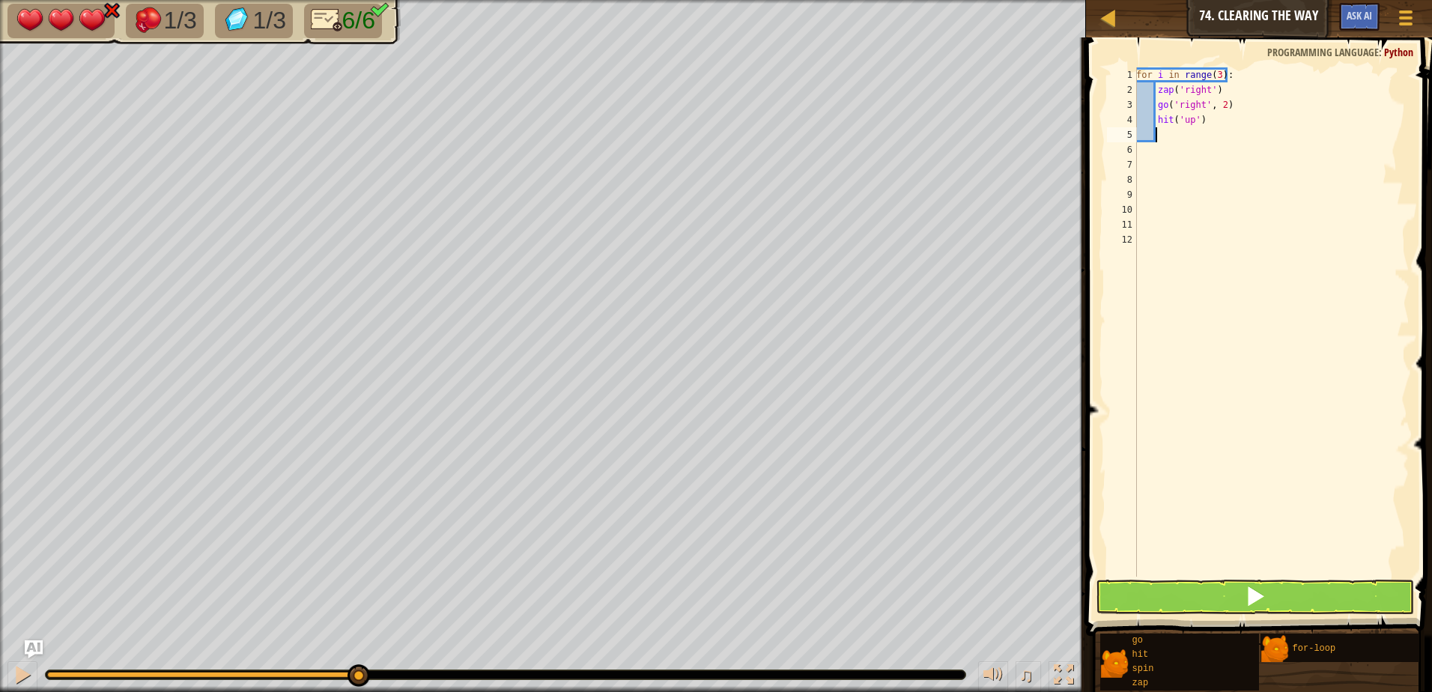
type textarea "h"
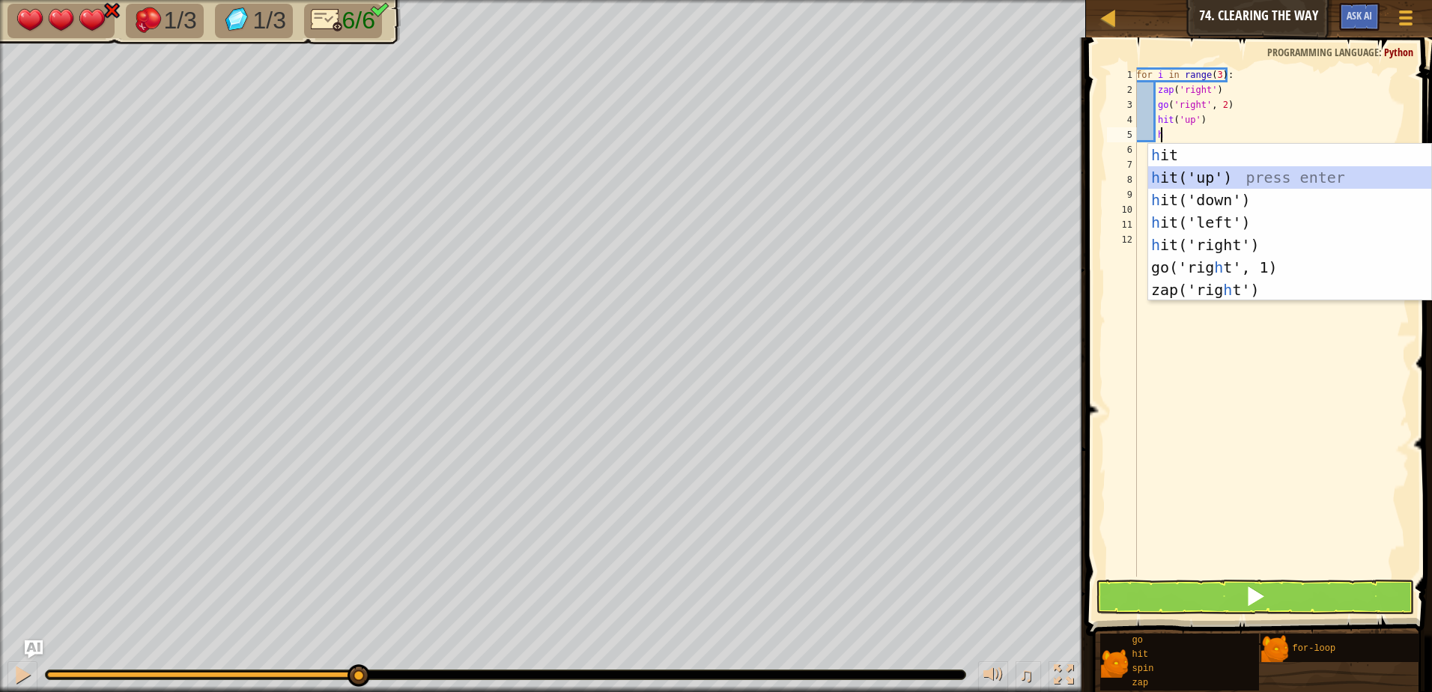
click at [1215, 174] on div "h it press enter h it('up') press enter h it('down') press enter h it('left') p…" at bounding box center [1290, 245] width 283 height 202
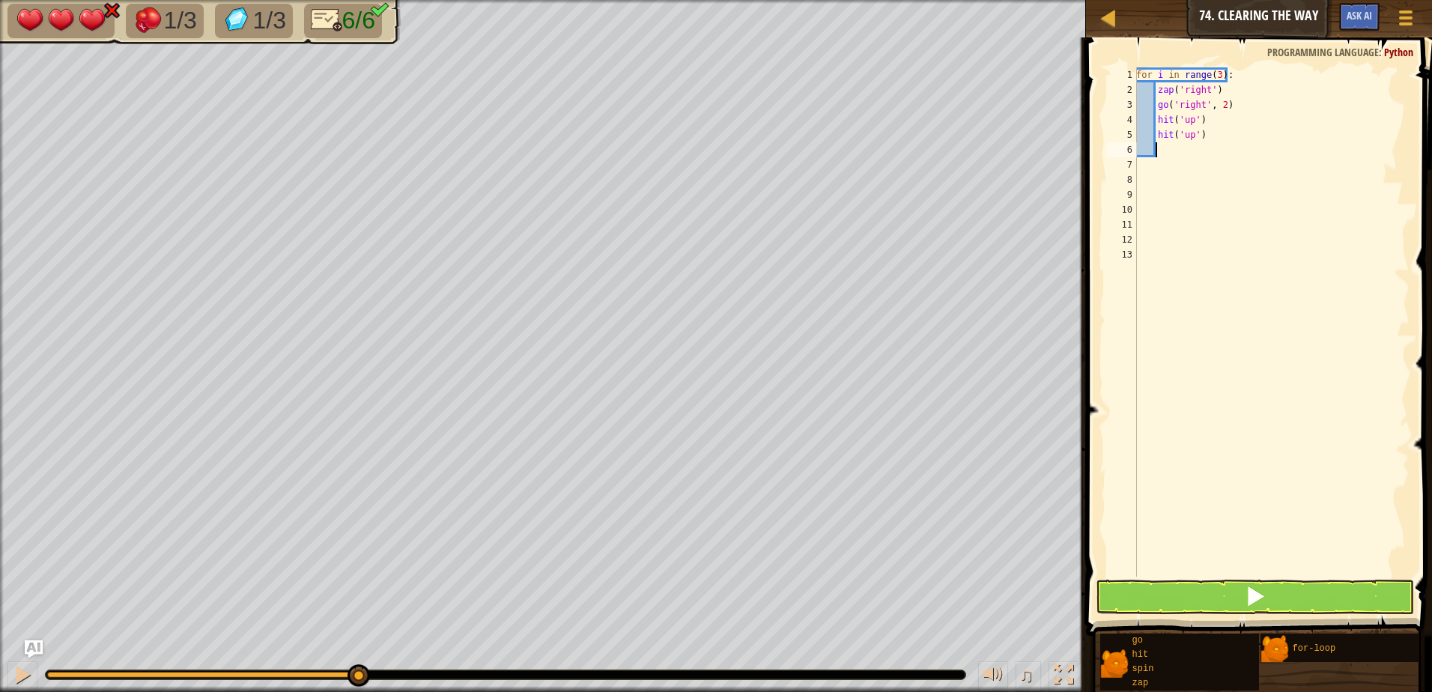
type textarea "g"
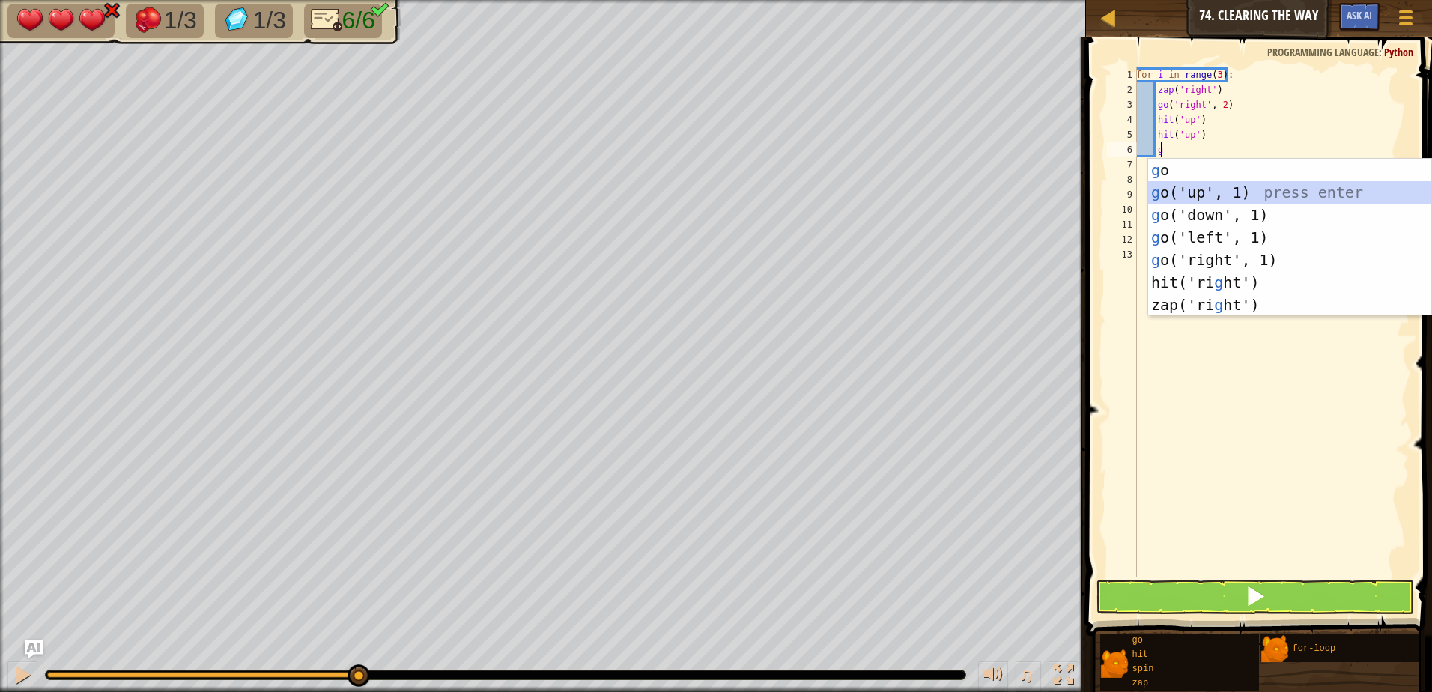
click at [1175, 193] on div "g o press enter g o('up', 1) press enter g o('down', 1) press enter g o('left',…" at bounding box center [1290, 260] width 283 height 202
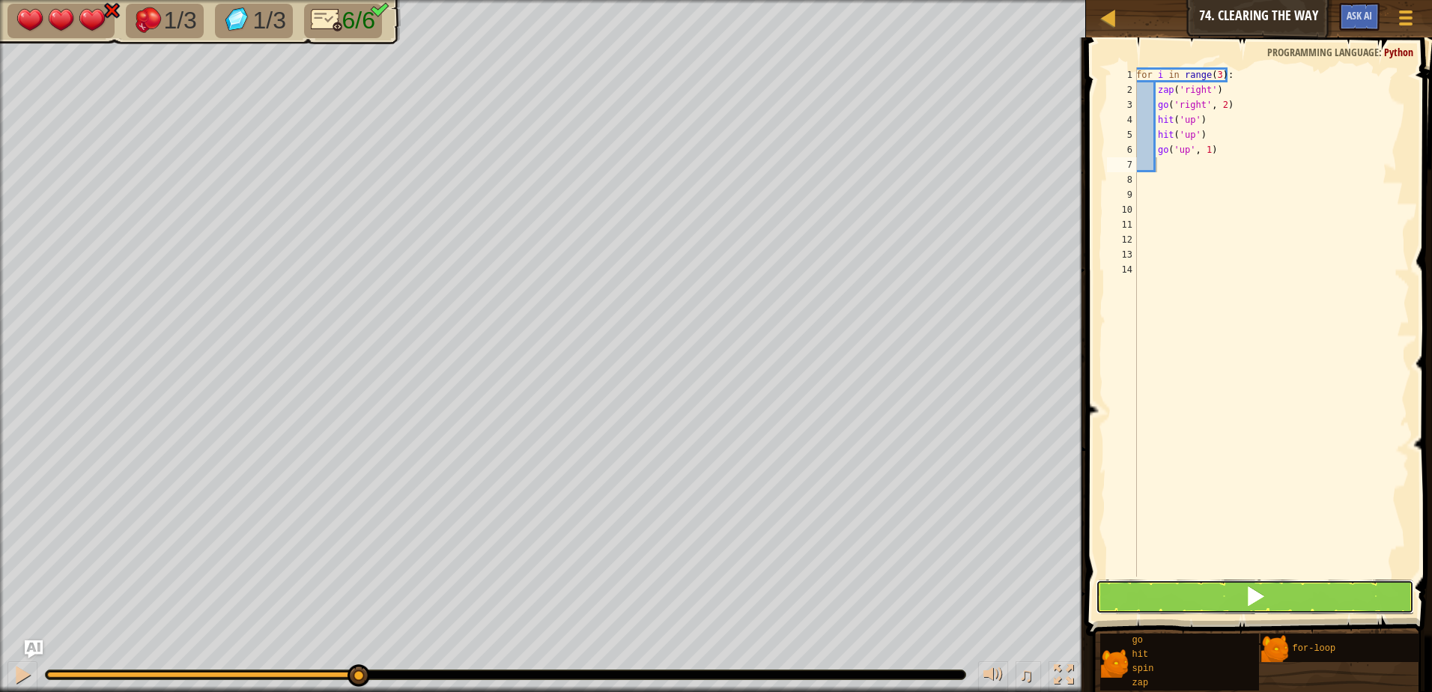
click at [1178, 605] on button at bounding box center [1255, 597] width 318 height 34
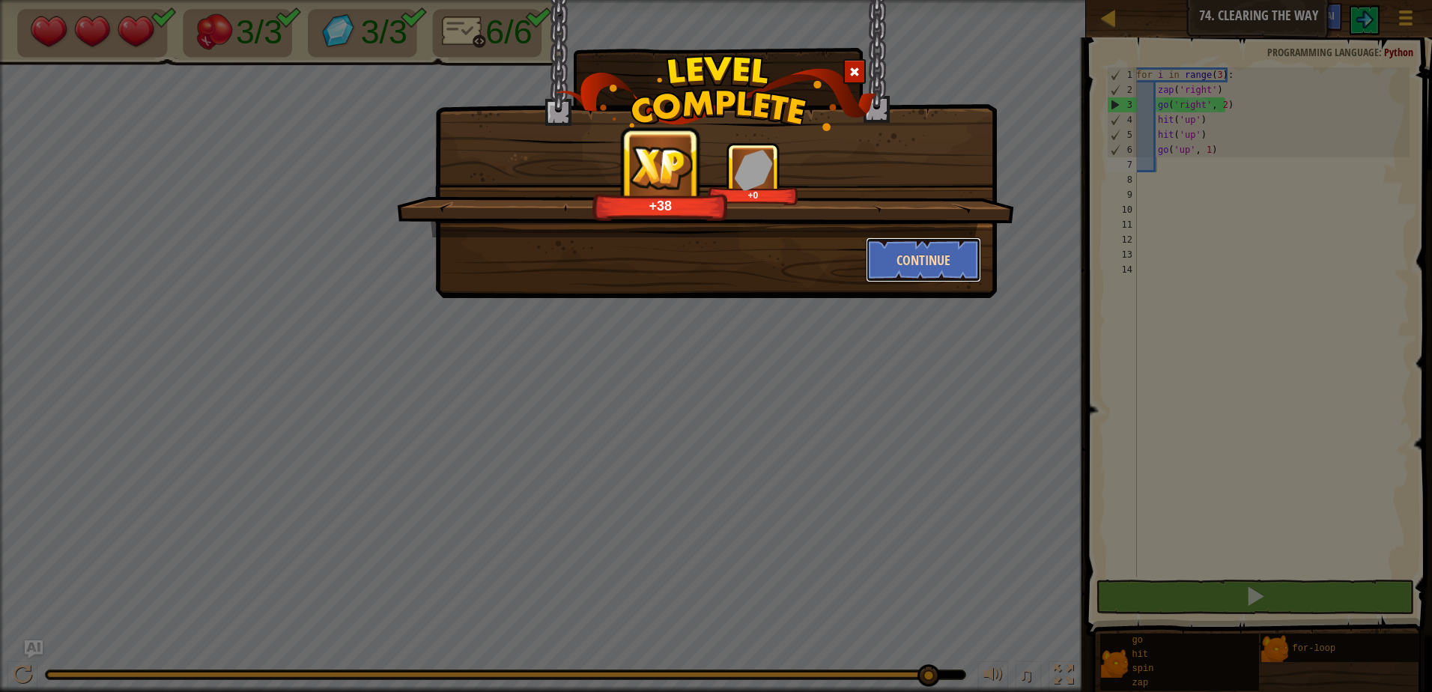
click at [953, 249] on button "Continue" at bounding box center [924, 259] width 116 height 45
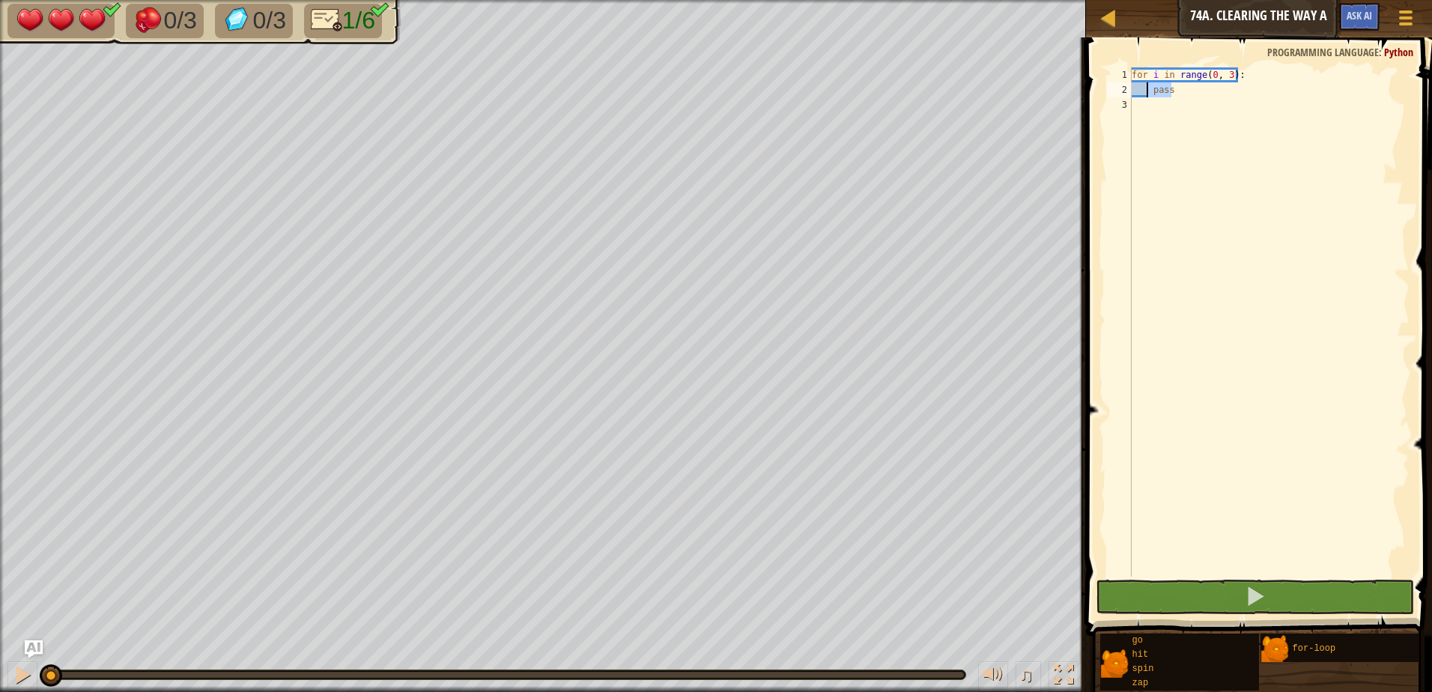
drag, startPoint x: 1175, startPoint y: 87, endPoint x: 1148, endPoint y: 94, distance: 27.8
click at [1148, 94] on div "for i in range ( 0 , 3 ) : pass" at bounding box center [1269, 336] width 281 height 539
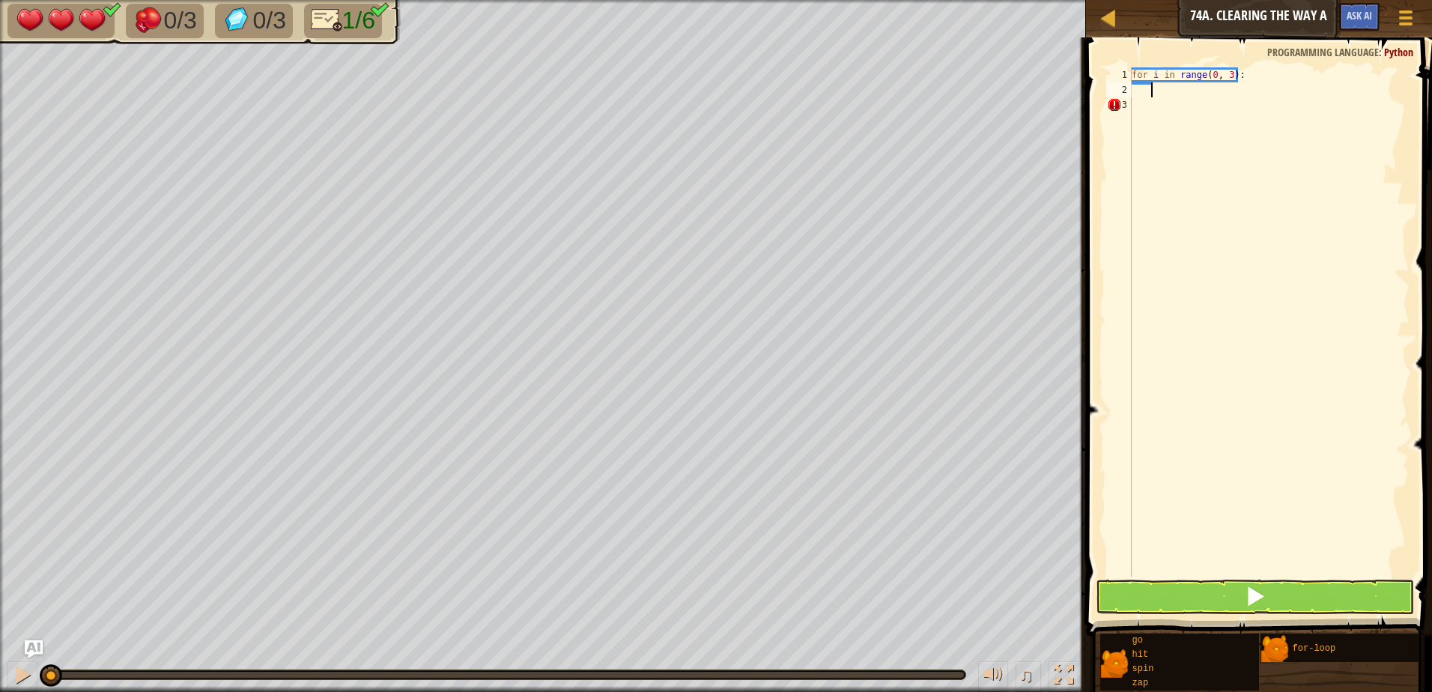
type textarea "+for i in range(0, 3):"
click at [1166, 87] on div "+ for i in range ( 0 , 3 ) :" at bounding box center [1269, 336] width 281 height 539
type textarea "z"
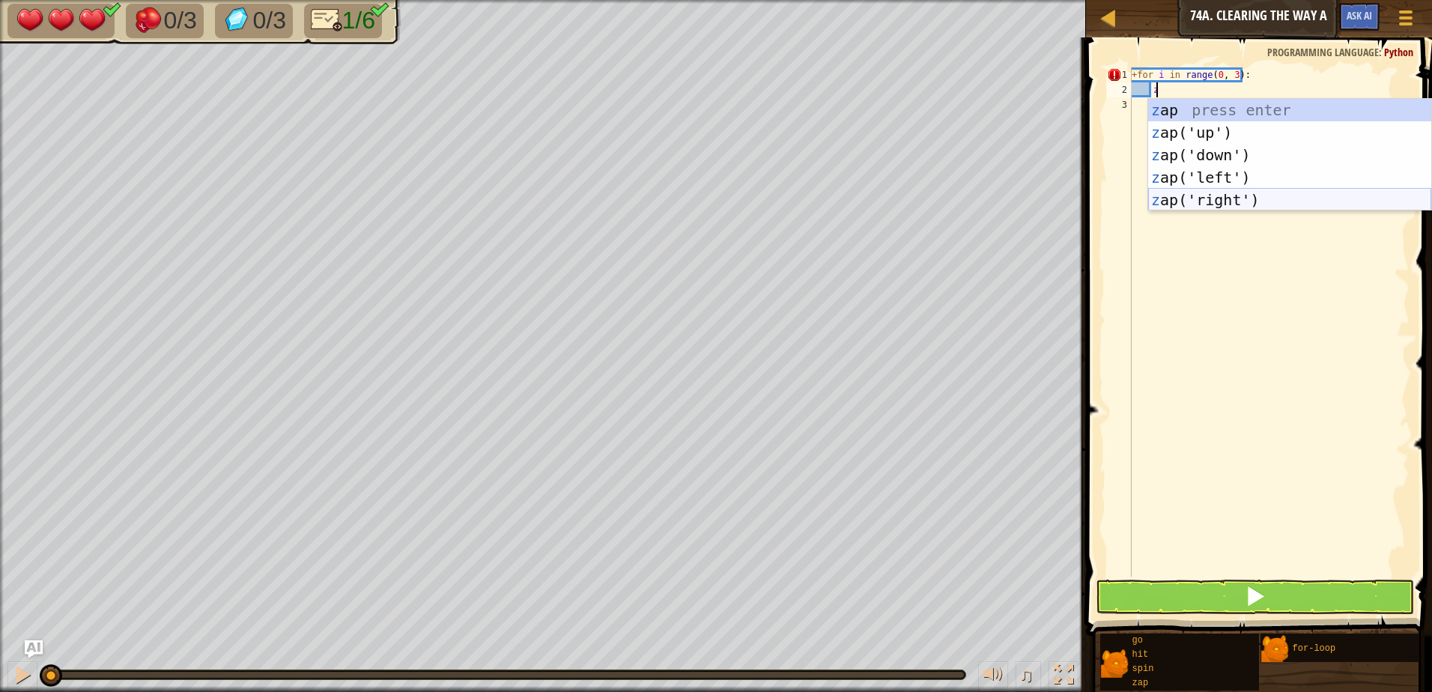
click at [1211, 194] on div "z ap press enter z ap('up') press enter z ap('down') press enter z ap('left') p…" at bounding box center [1290, 177] width 283 height 157
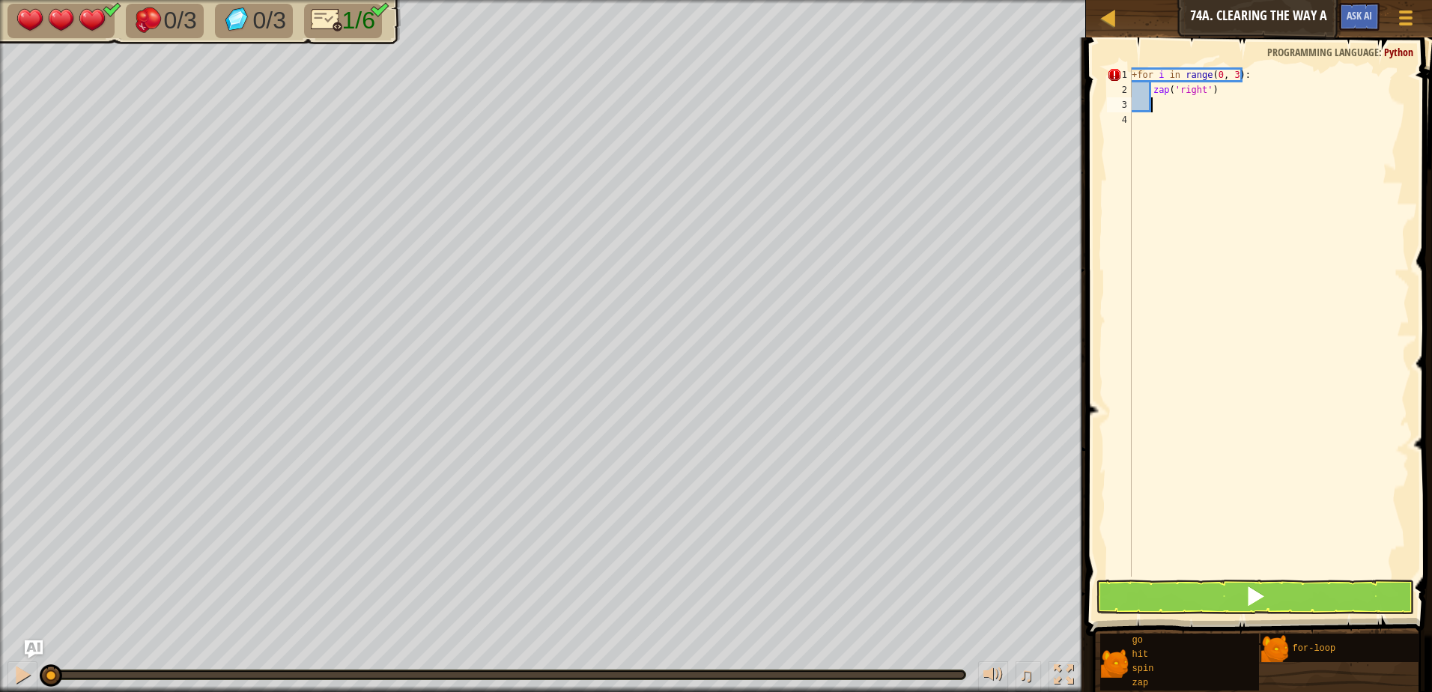
type textarea "g"
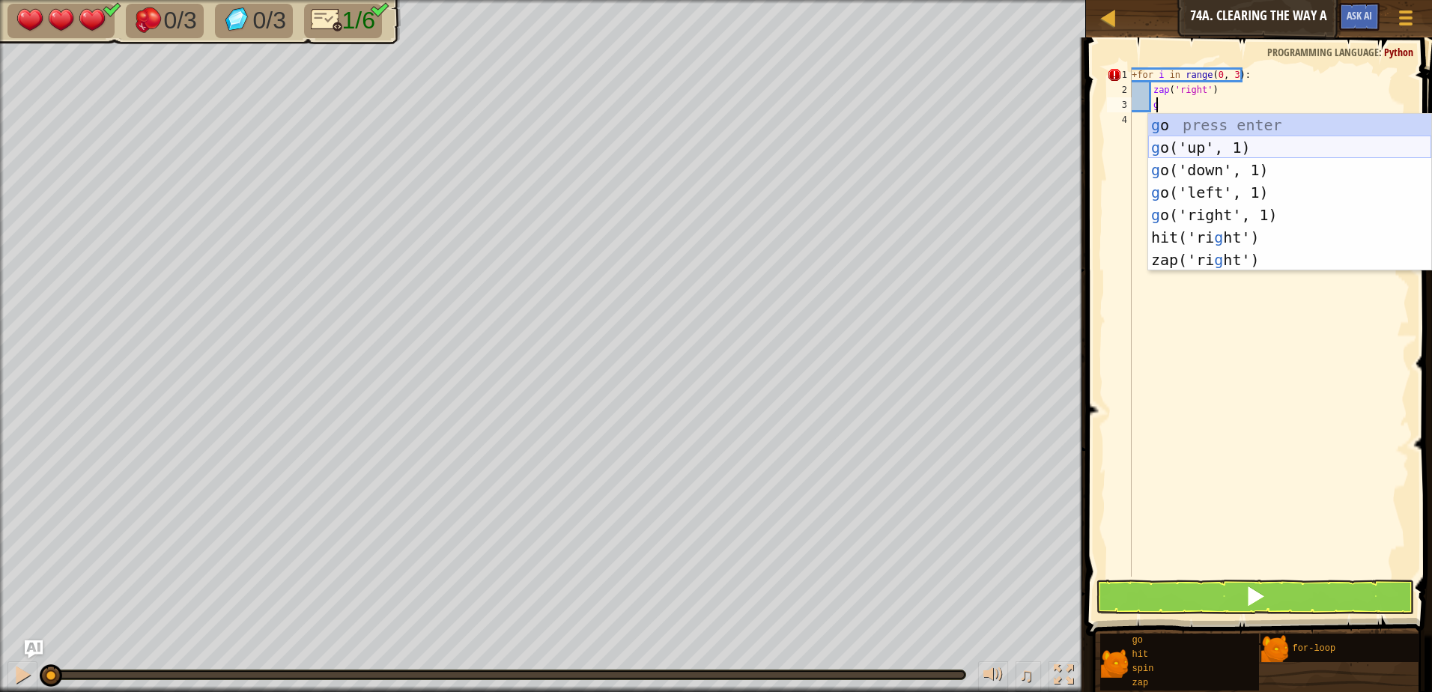
click at [1182, 143] on div "g o press enter g o('up', 1) press enter g o('down', 1) press enter g o('left',…" at bounding box center [1290, 215] width 283 height 202
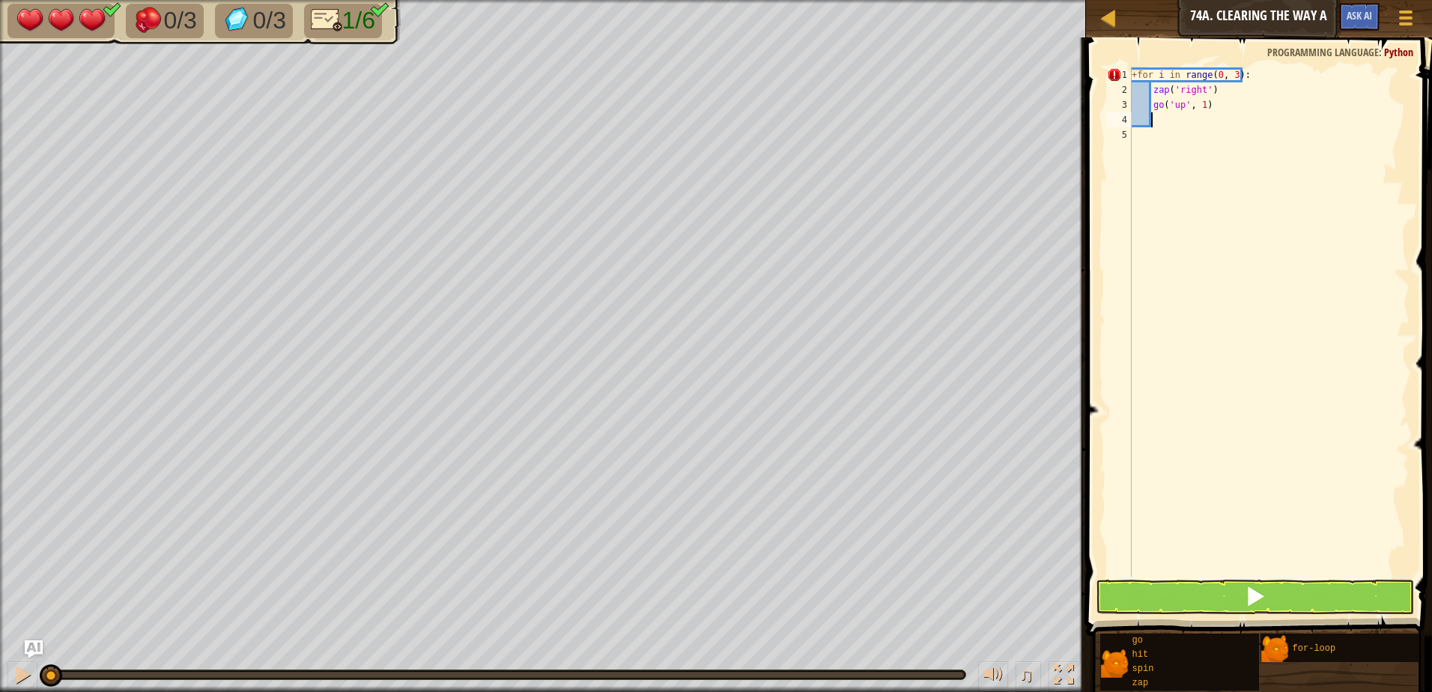
type textarea "g"
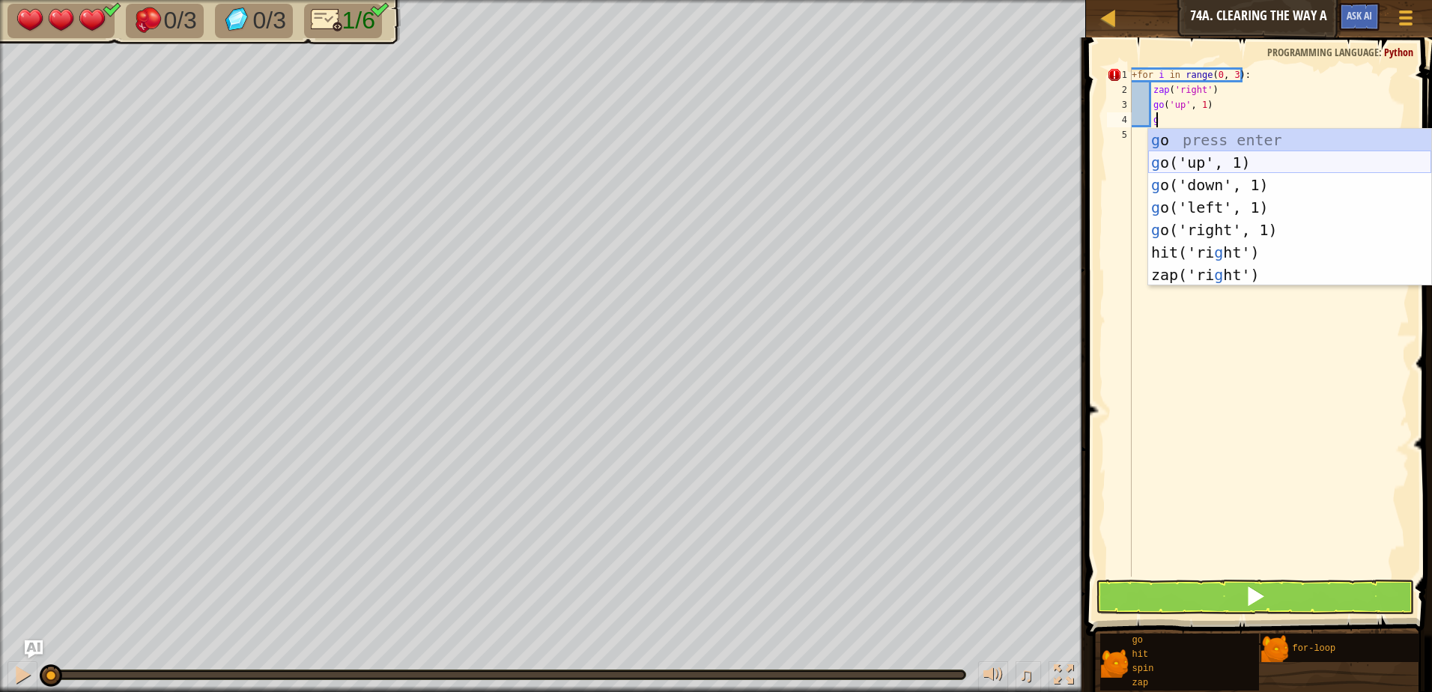
click at [1213, 158] on div "g o press enter g o('up', 1) press enter g o('down', 1) press enter g o('left',…" at bounding box center [1290, 230] width 283 height 202
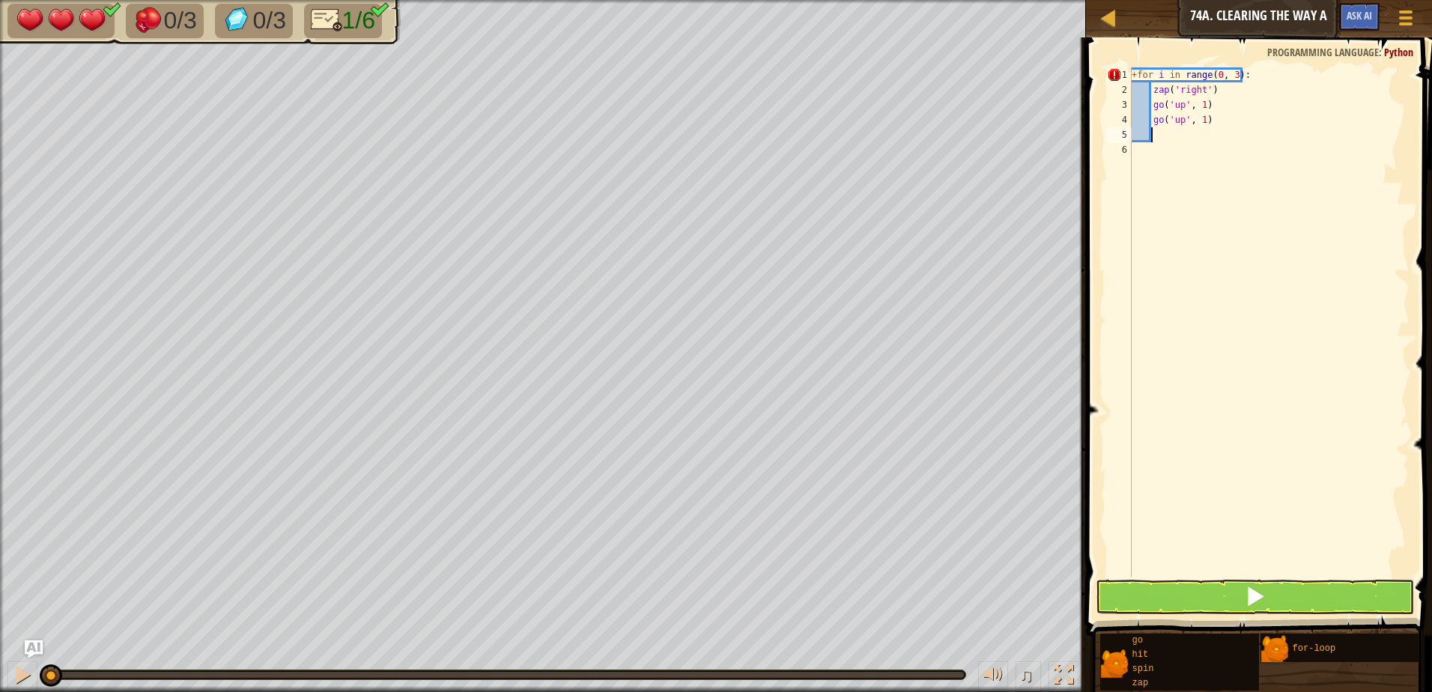
type textarea "g"
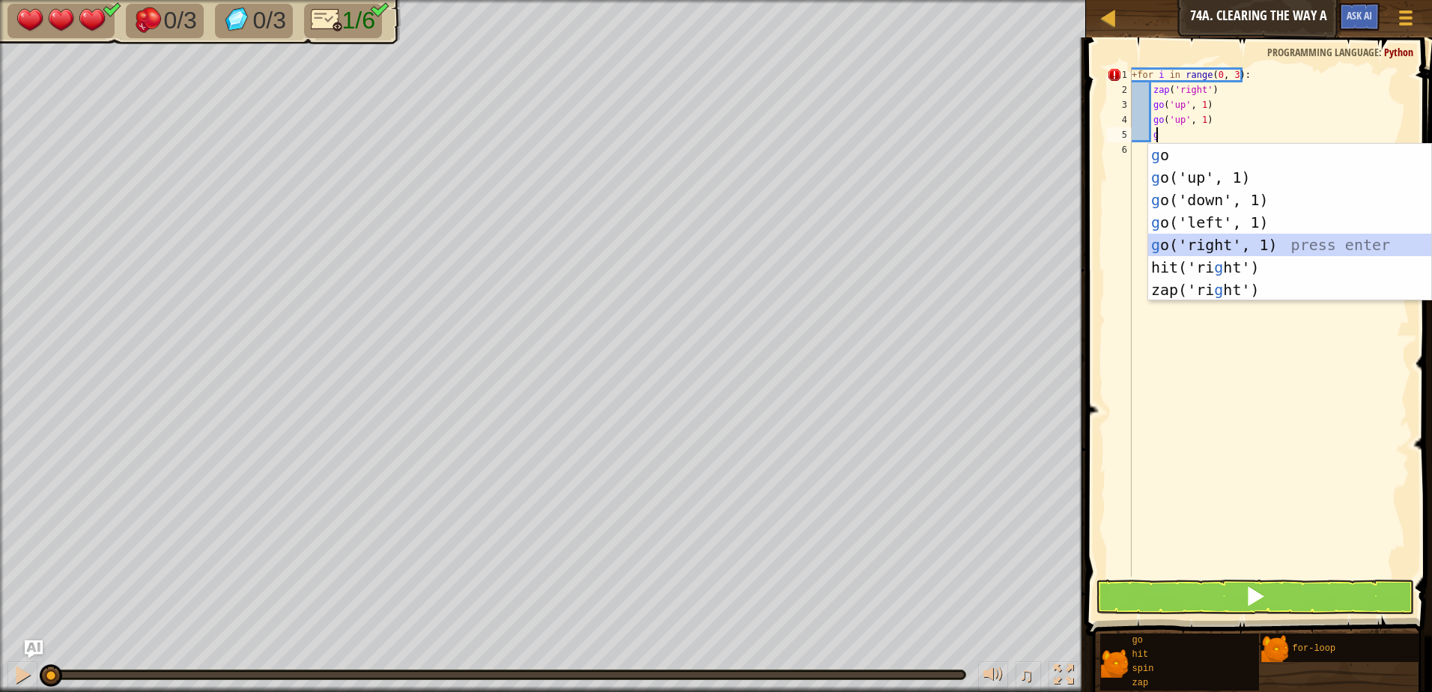
click at [1215, 239] on div "g o press enter g o('up', 1) press enter g o('down', 1) press enter g o('left',…" at bounding box center [1290, 245] width 283 height 202
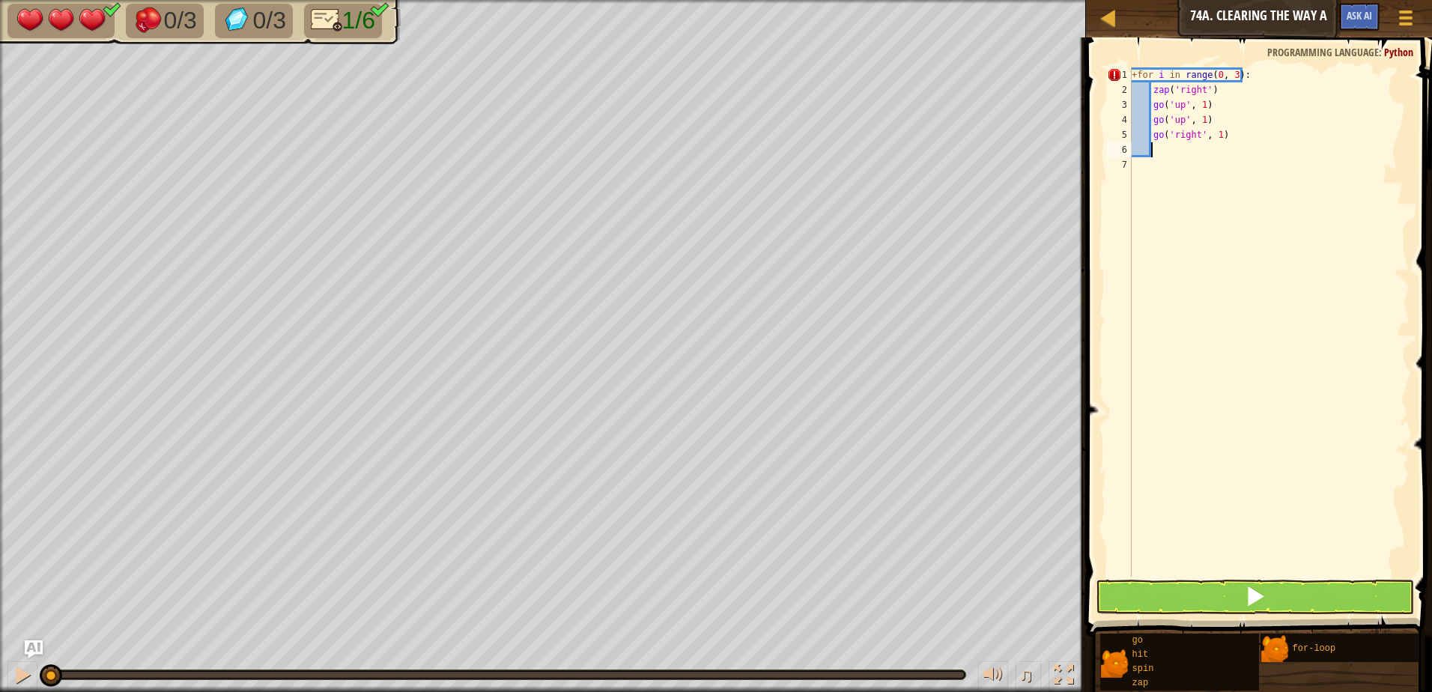
type textarea "g"
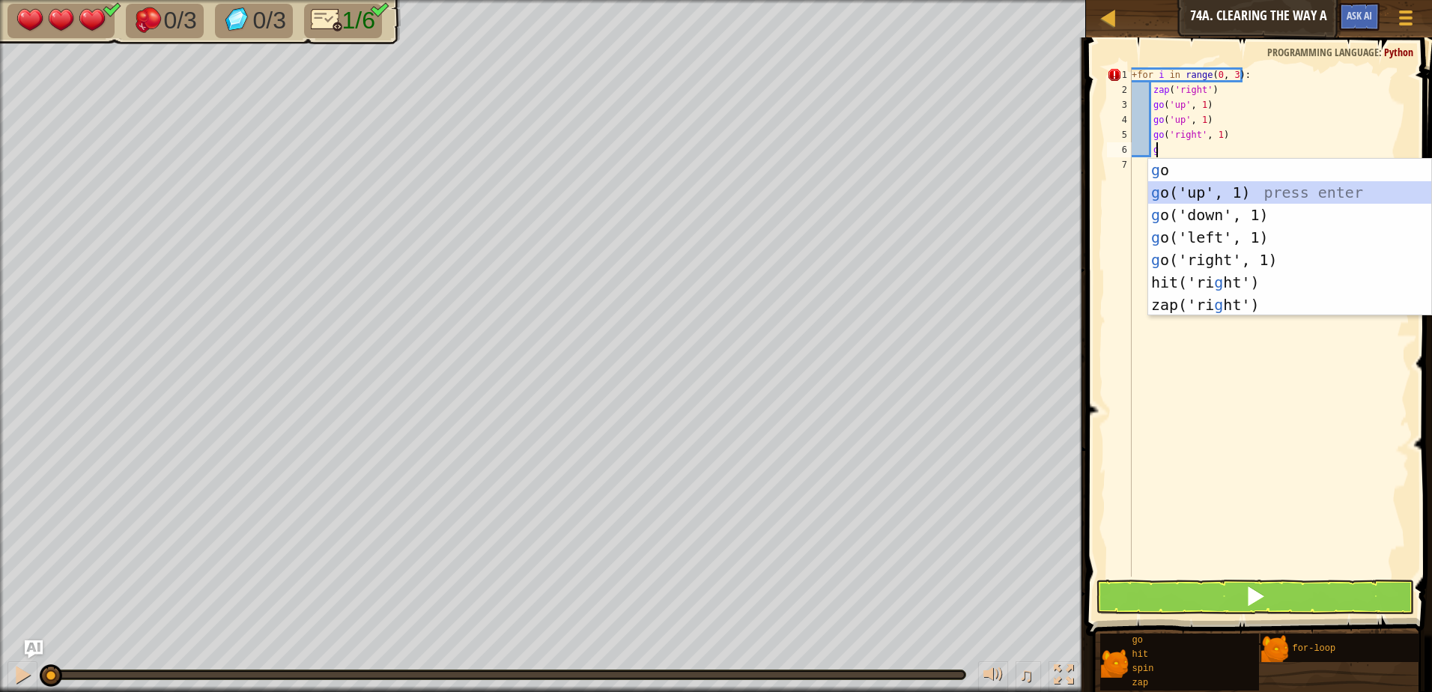
click at [1194, 189] on div "g o press enter g o('up', 1) press enter g o('down', 1) press enter g o('left',…" at bounding box center [1290, 260] width 283 height 202
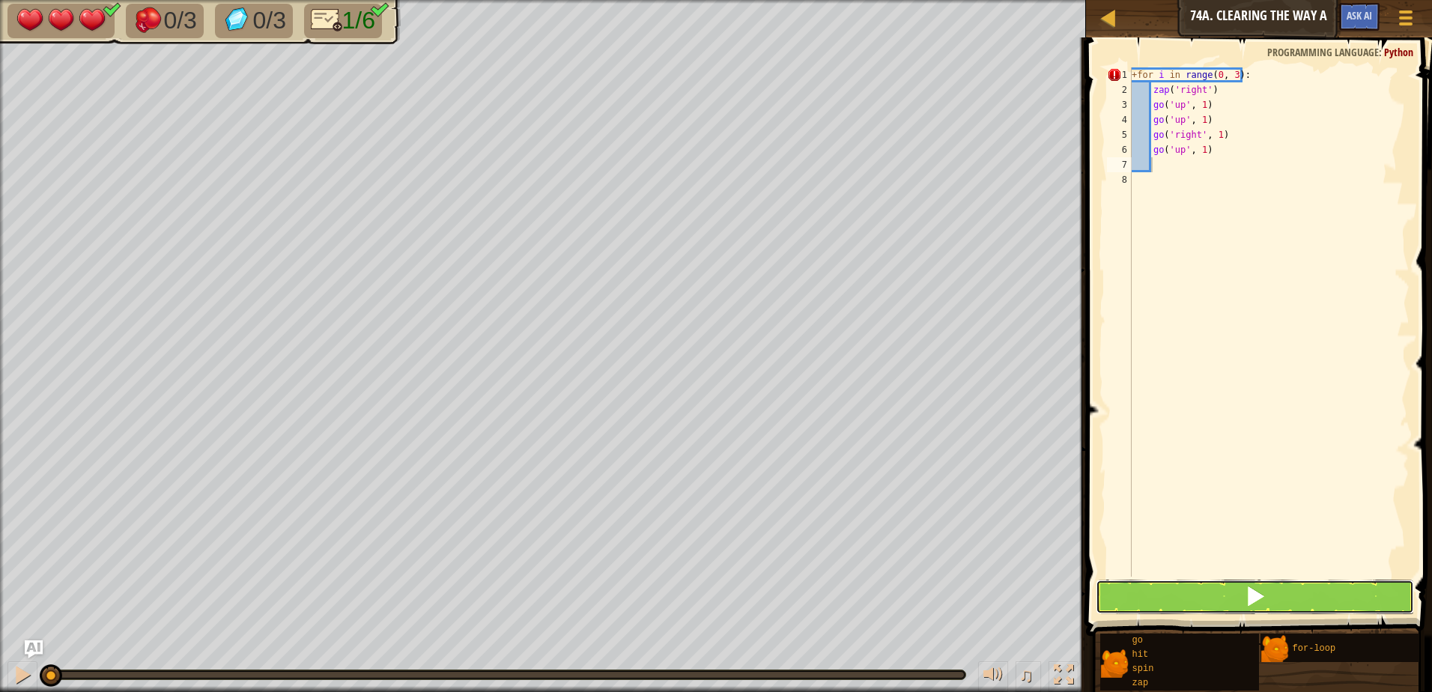
drag, startPoint x: 1235, startPoint y: 597, endPoint x: 1226, endPoint y: 593, distance: 9.1
click at [1229, 595] on button at bounding box center [1255, 597] width 318 height 34
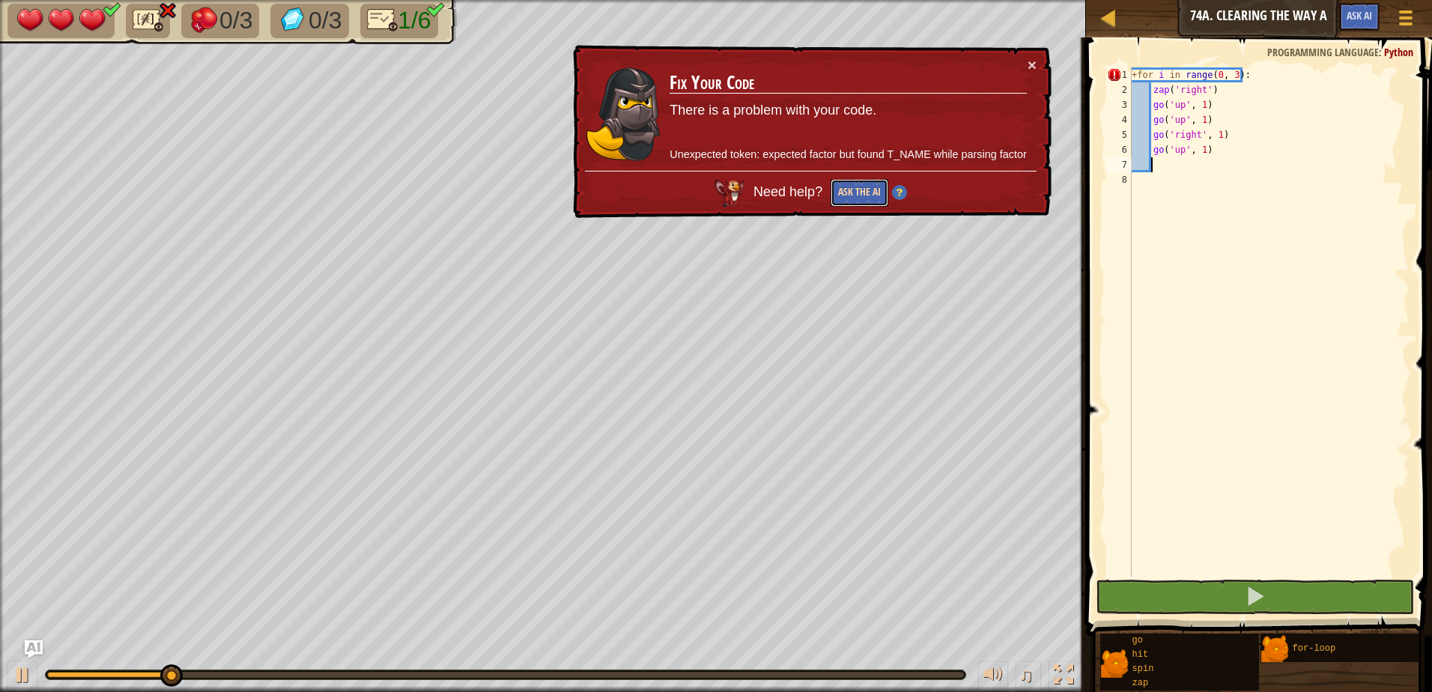
click at [871, 197] on button "Ask the AI" at bounding box center [860, 193] width 58 height 28
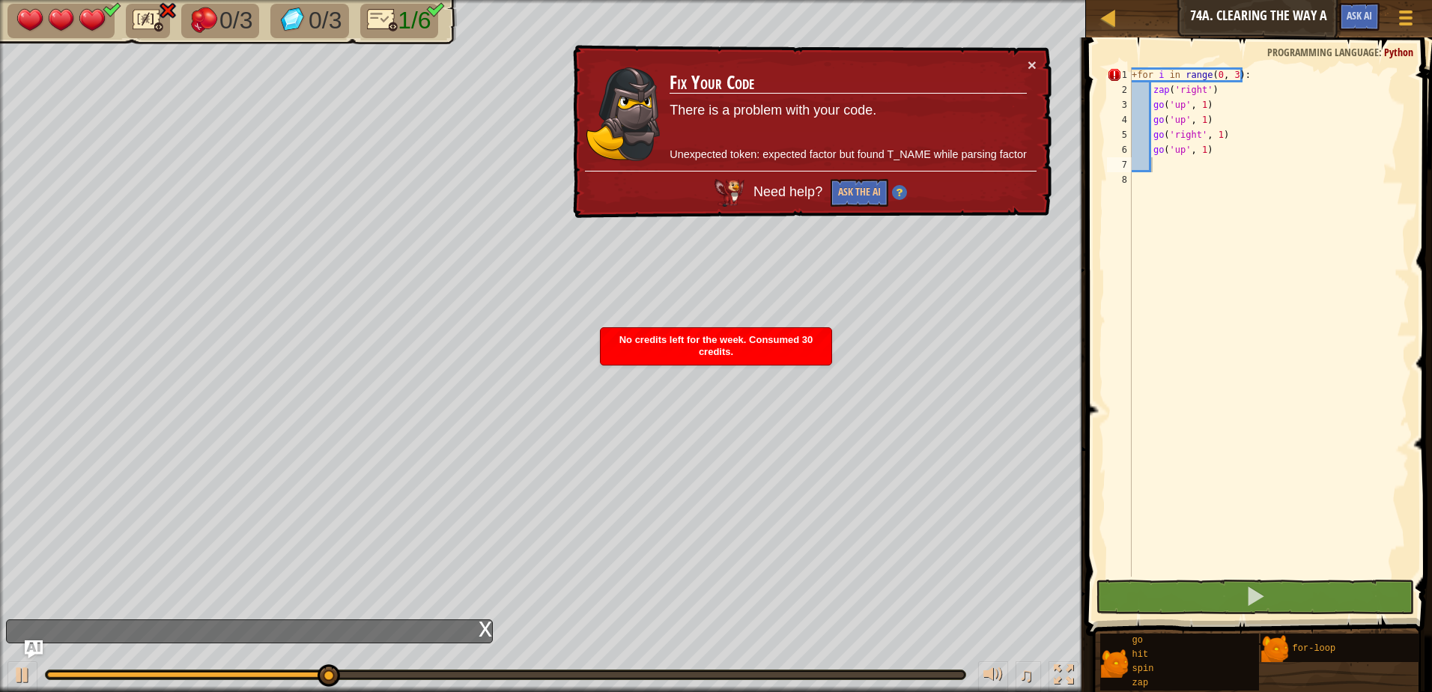
click at [1023, 64] on td "Fix Your Code There is a problem with your code. Unexpected token: expected fac…" at bounding box center [848, 114] width 359 height 114
click at [1029, 64] on button "×" at bounding box center [1032, 65] width 9 height 16
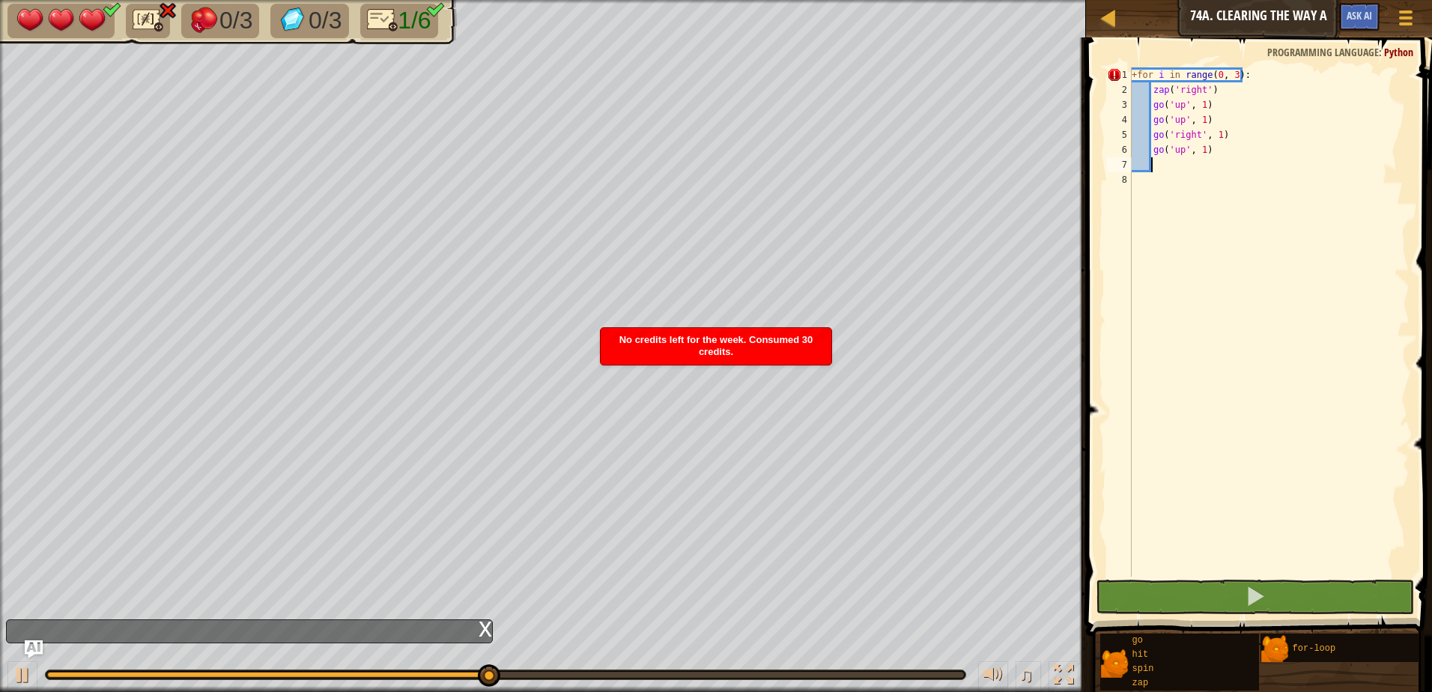
click at [1227, 73] on div "+ for i in range ( 0 , 3 ) : zap ( 'right' ) go ( 'up' , 1 ) go ( 'up' , 1 ) go…" at bounding box center [1269, 336] width 281 height 539
click at [1229, 73] on div "+ for i in range ( 0 , 3 ) : zap ( 'right' ) go ( 'up' , 1 ) go ( 'up' , 1 ) go…" at bounding box center [1269, 336] width 281 height 539
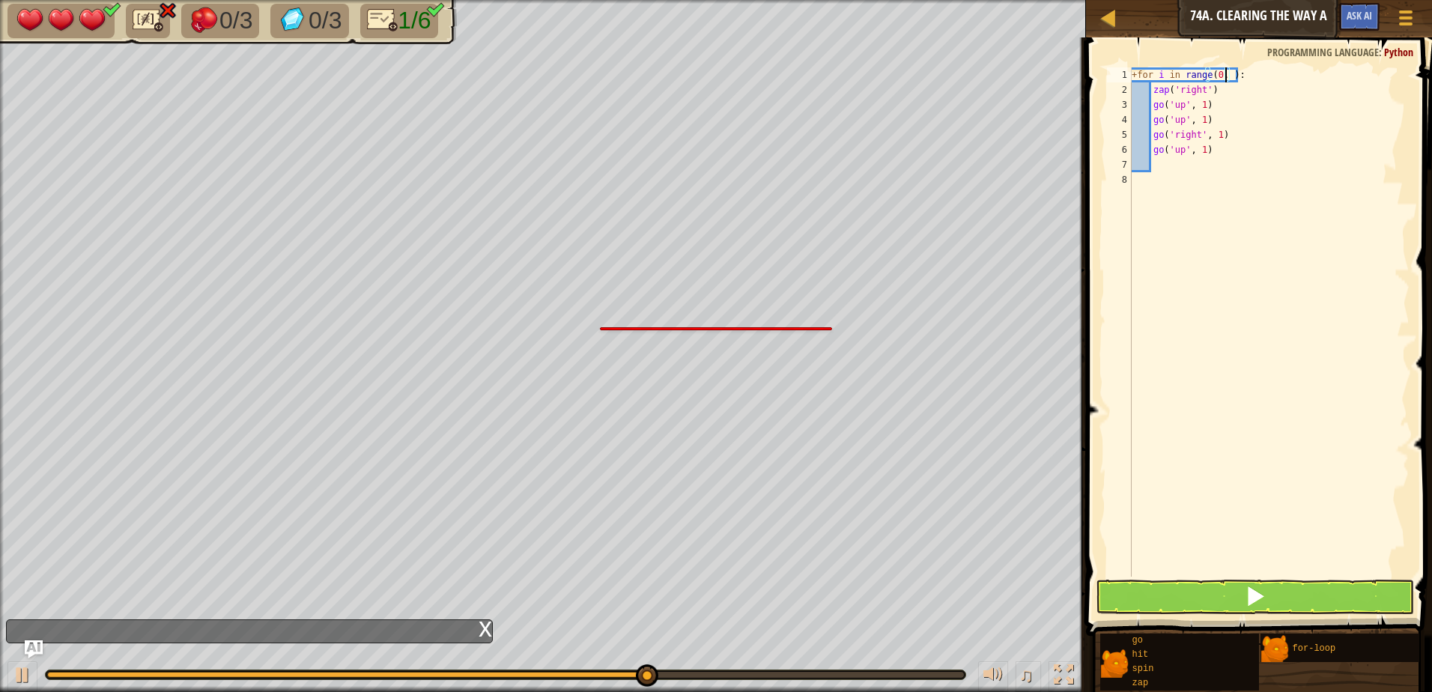
scroll to position [7, 8]
click at [1274, 590] on button at bounding box center [1255, 597] width 318 height 34
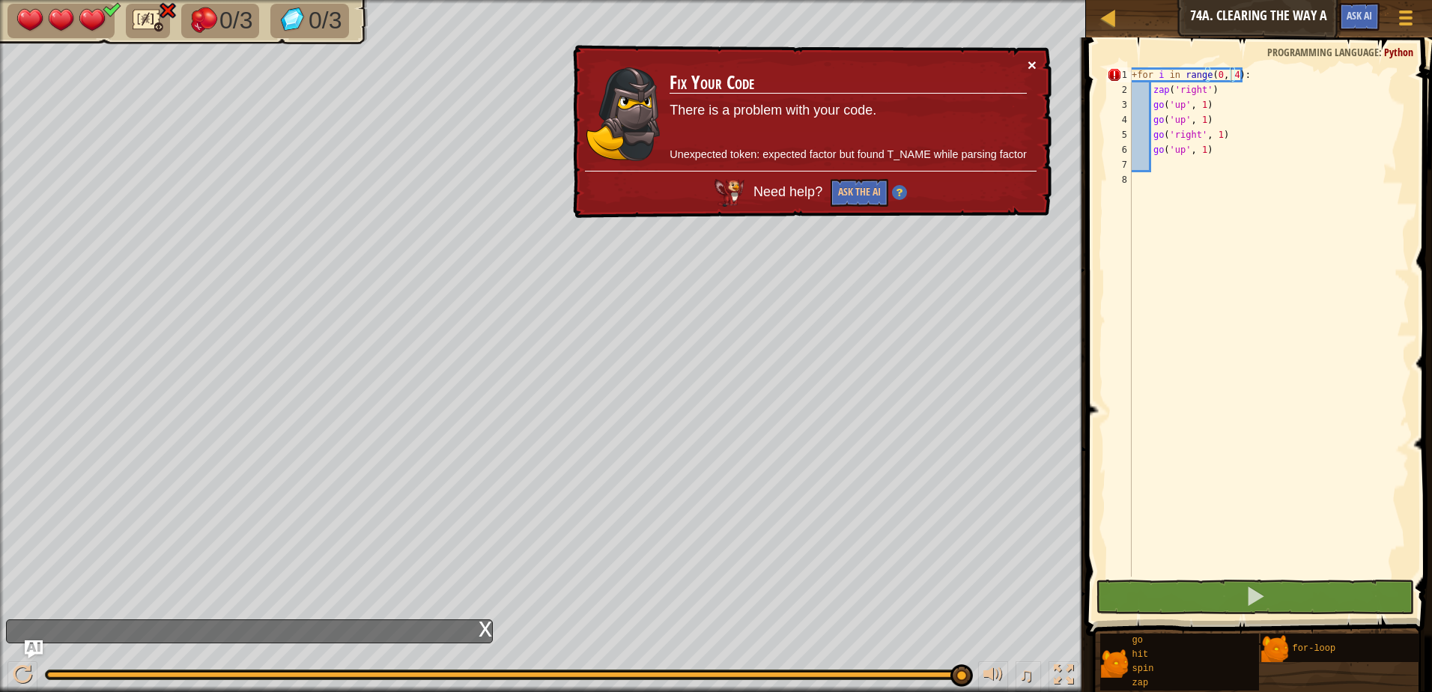
click at [1033, 67] on button "×" at bounding box center [1032, 65] width 9 height 16
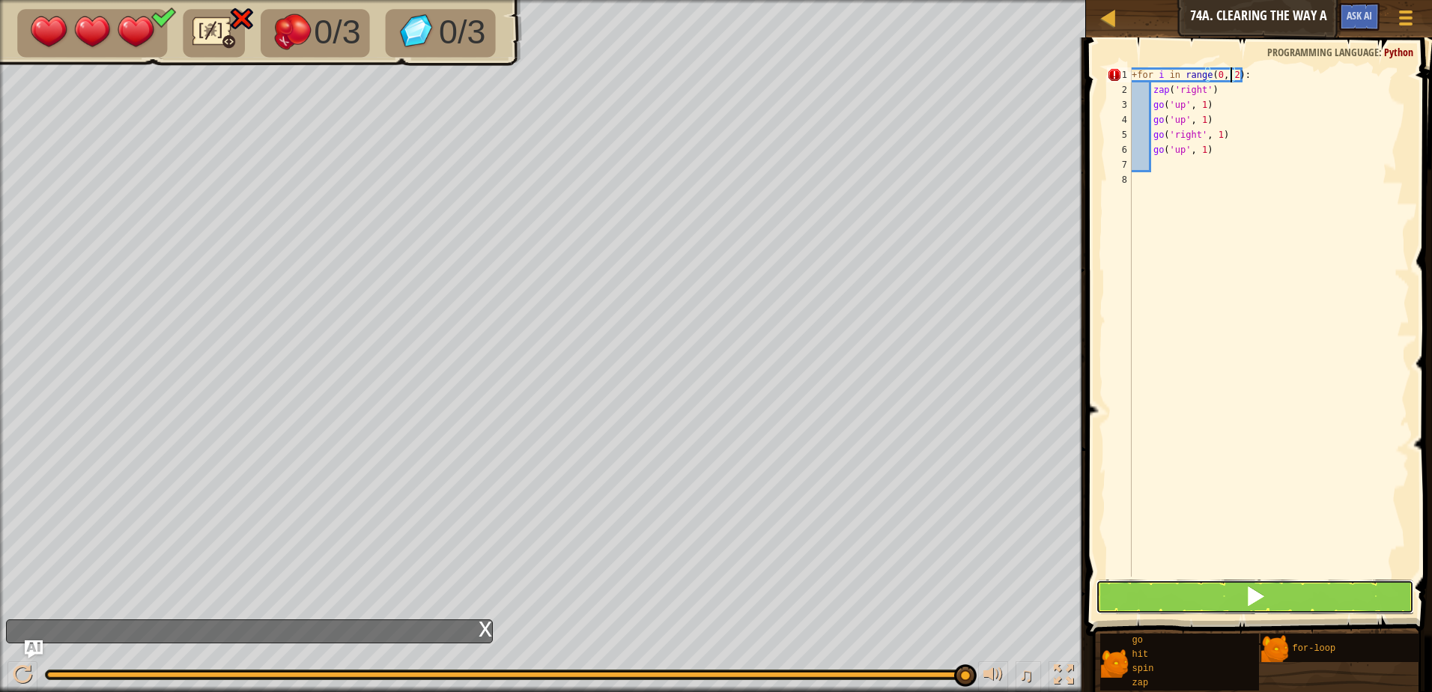
click at [1268, 581] on button at bounding box center [1255, 597] width 318 height 34
click at [1253, 596] on span at bounding box center [1255, 596] width 21 height 21
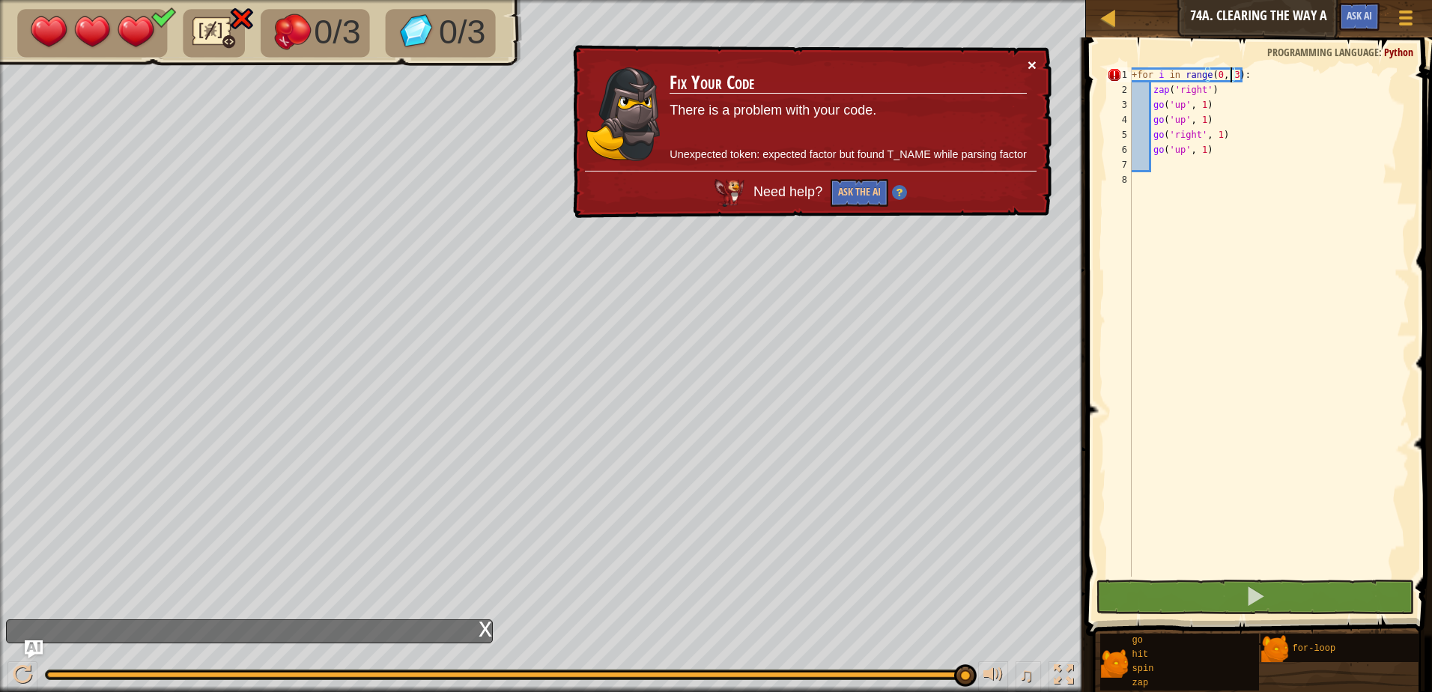
drag, startPoint x: 1023, startPoint y: 53, endPoint x: 1031, endPoint y: 56, distance: 8.8
click at [1026, 54] on div "× Fix Your Code There is a problem with your code. Unexpected token: expected f…" at bounding box center [811, 132] width 482 height 174
click at [1032, 57] on button "×" at bounding box center [1032, 65] width 9 height 16
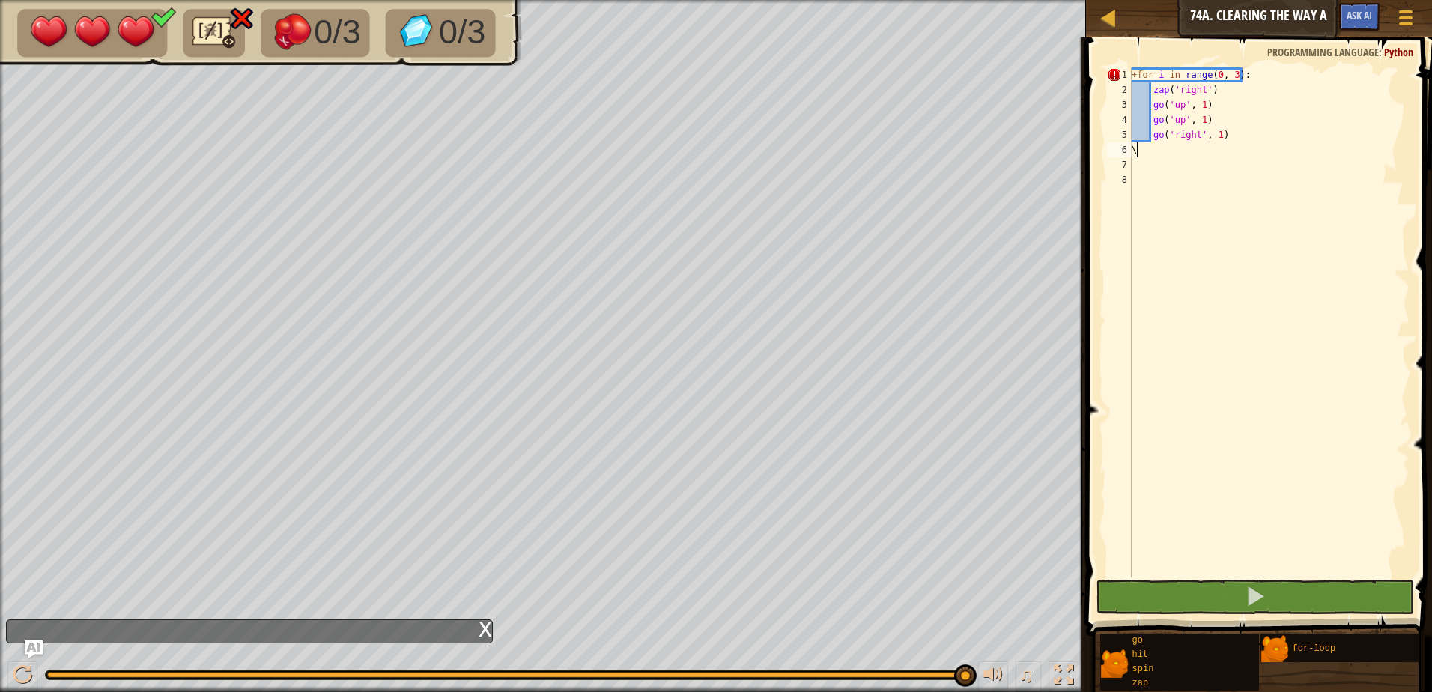
type textarea "+for i in range(0, 3\):"
drag, startPoint x: 1209, startPoint y: 156, endPoint x: 1126, endPoint y: 156, distance: 83.2
click at [1118, 166] on div "+for i in range(0, 3\): 1 2 3 4 5 6 7 8 + for i in range ( 0 , 3 ) : zap ( 'rig…" at bounding box center [1257, 321] width 306 height 509
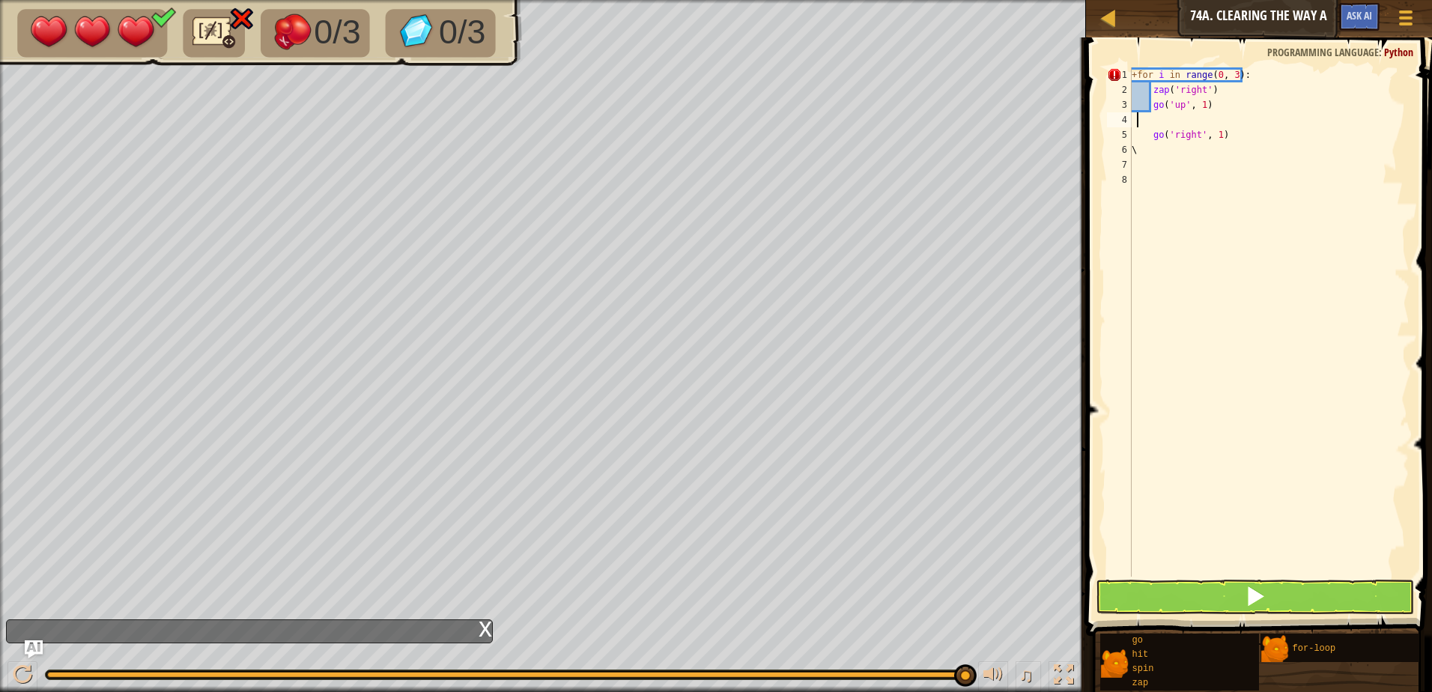
drag, startPoint x: 1213, startPoint y: 118, endPoint x: 1138, endPoint y: 124, distance: 75.2
click at [1138, 124] on div "+ for i in range ( 0 , 3 ) : zap ( 'right' ) go ( 'up' , 1 ) go ( 'right' , 1 )…" at bounding box center [1269, 336] width 281 height 539
click at [1199, 101] on div "+ for i in range ( 0 , 3 ) : zap ( 'right' ) go ( 'up' , 1 ) go ( 'right' , 1 )…" at bounding box center [1269, 336] width 281 height 539
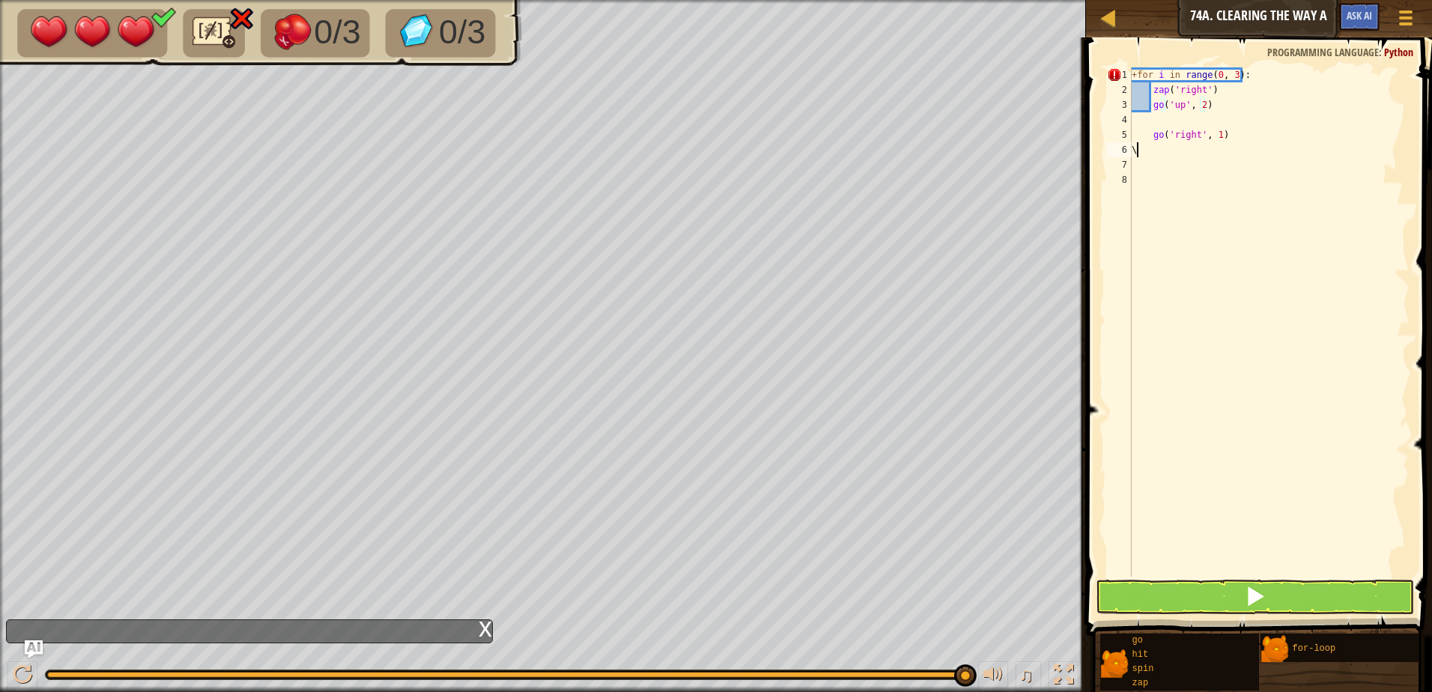
click at [1141, 151] on div "+ for i in range ( 0 , 3 ) : zap ( 'right' ) go ( 'up' , 2 ) go ( 'right' , 1 )…" at bounding box center [1269, 336] width 281 height 539
type textarea "\"
click at [1181, 599] on button at bounding box center [1255, 597] width 318 height 34
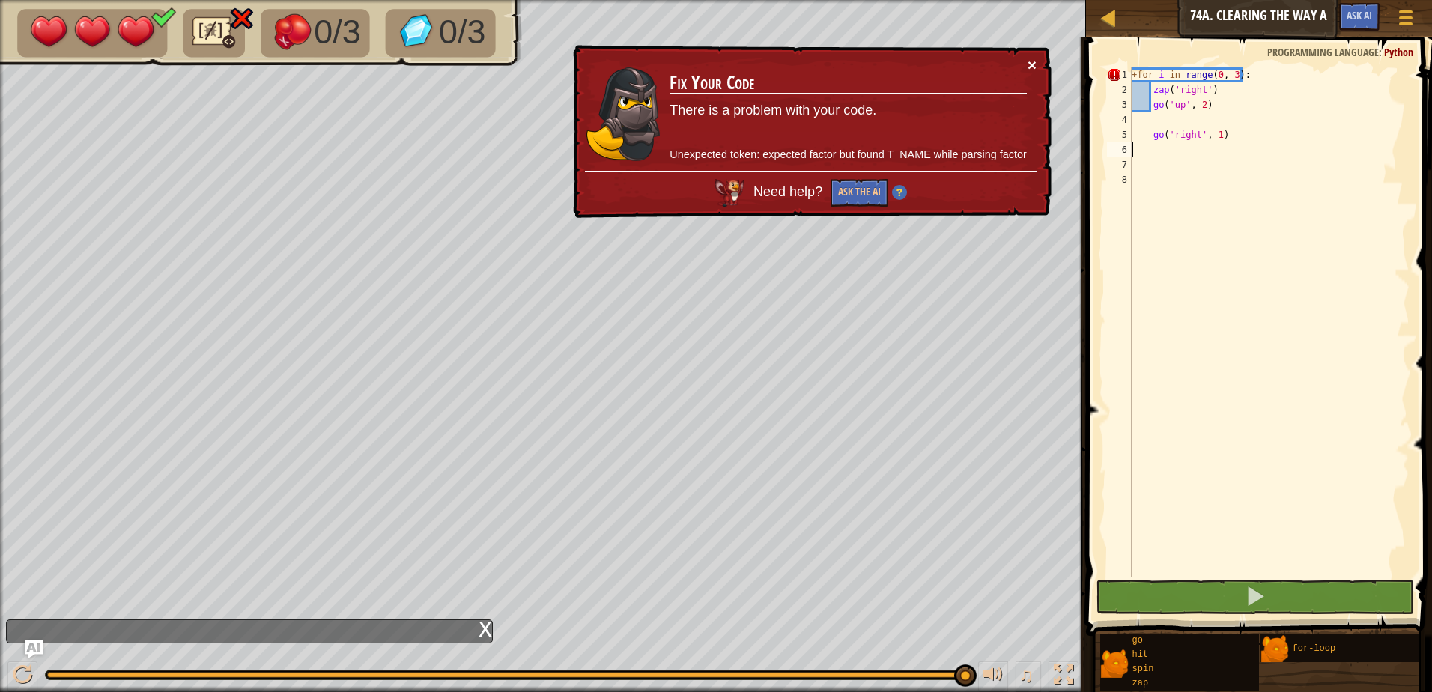
click at [1032, 65] on button "×" at bounding box center [1032, 65] width 9 height 16
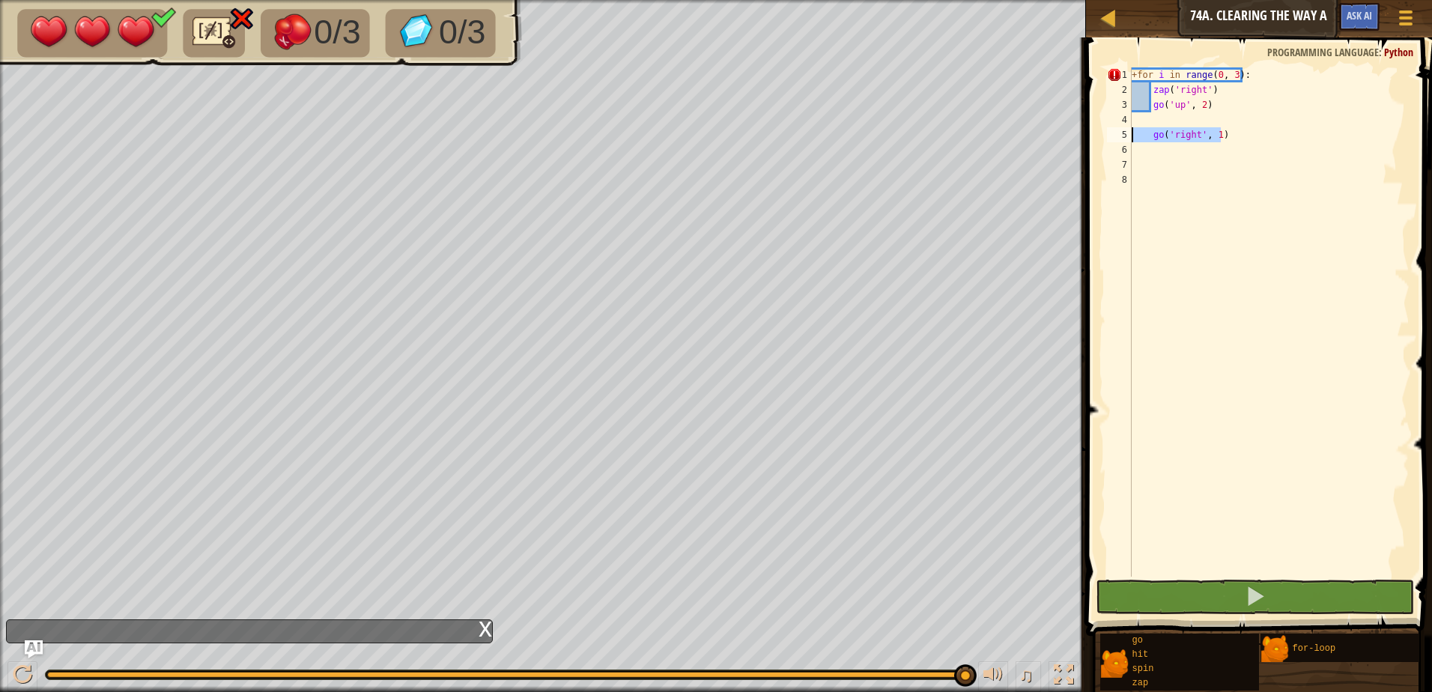
drag, startPoint x: 1232, startPoint y: 136, endPoint x: 1122, endPoint y: 133, distance: 110.2
click at [1122, 133] on div "1 2 3 4 5 6 7 8 + for i in range ( 0 , 3 ) : zap ( 'right' ) go ( 'up' , 2 ) go…" at bounding box center [1257, 321] width 306 height 509
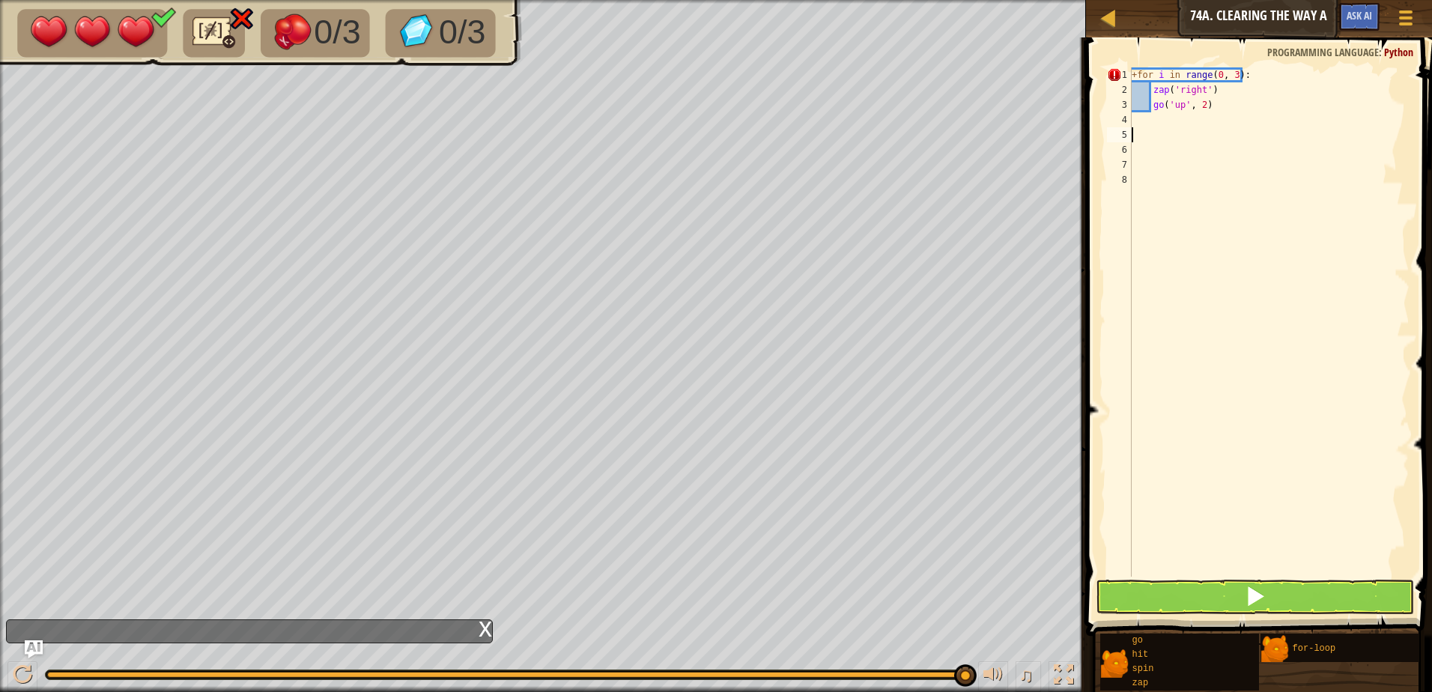
click at [1141, 117] on div "+ for i in range ( 0 , 3 ) : zap ( 'right' ) go ( 'up' , 2 )" at bounding box center [1269, 336] width 281 height 539
click at [1217, 587] on button at bounding box center [1255, 597] width 318 height 34
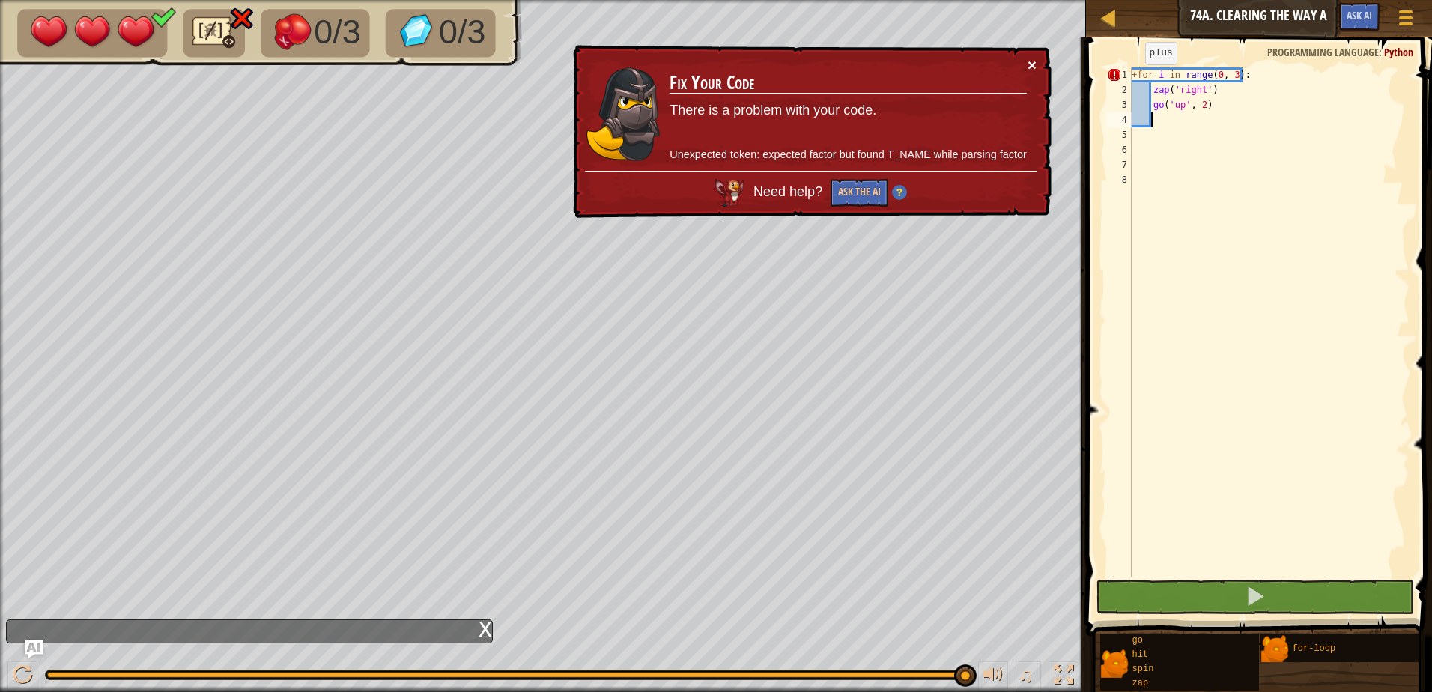
drag, startPoint x: 1044, startPoint y: 68, endPoint x: 1030, endPoint y: 63, distance: 14.5
click at [1034, 64] on div "× Fix Your Code There is a problem with your code. Unexpected token: expected f…" at bounding box center [811, 131] width 485 height 182
click at [1028, 62] on button "×" at bounding box center [1032, 65] width 9 height 16
click at [1026, 67] on td "Fix Your Code There is a problem with your code. Unexpected token: expected fac…" at bounding box center [848, 115] width 360 height 120
click at [1031, 68] on button "×" at bounding box center [1031, 62] width 10 height 16
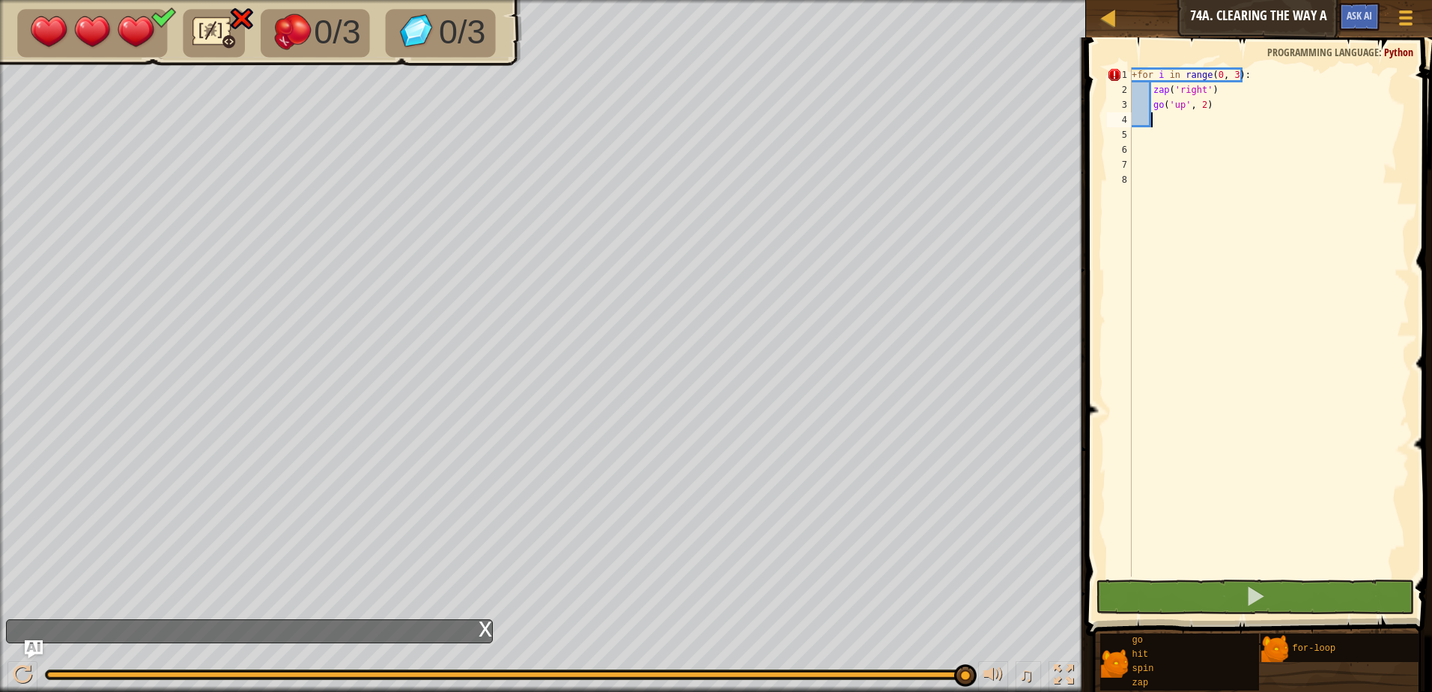
type textarea "g"
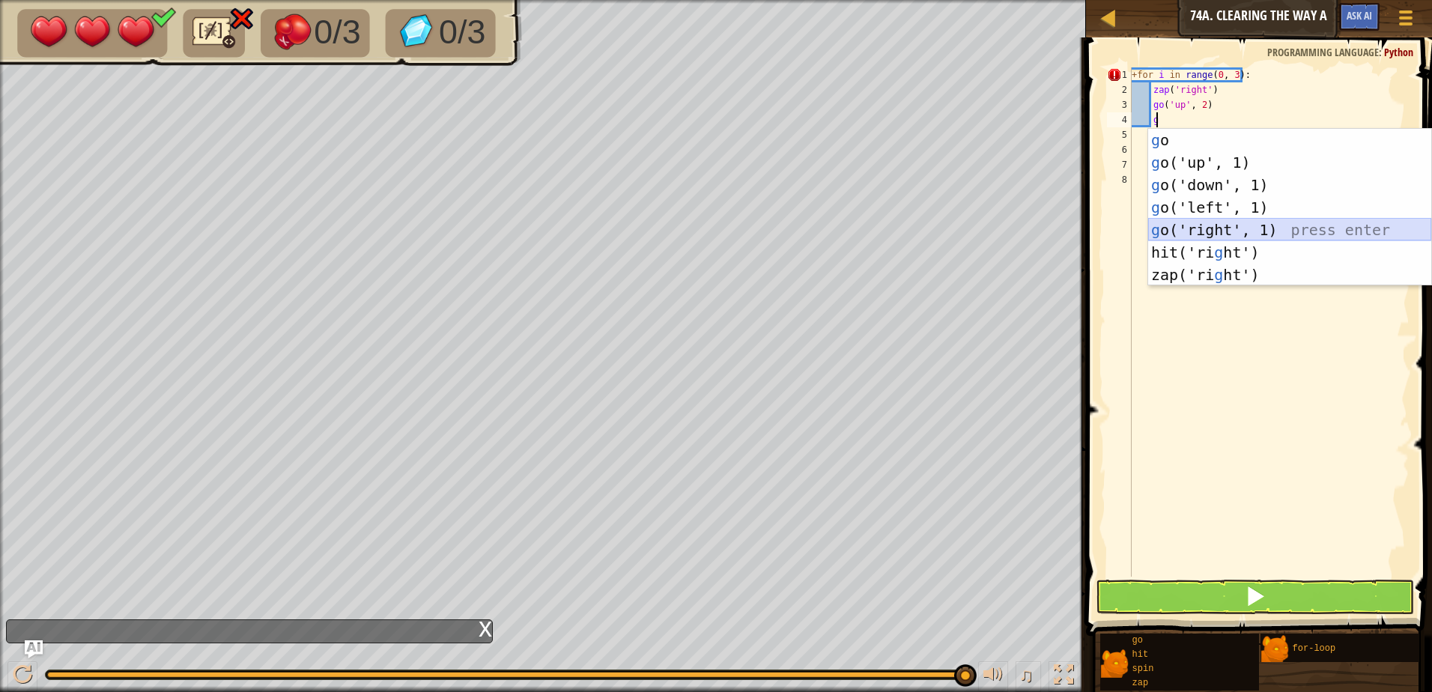
click at [1204, 229] on div "g o press enter g o('up', 1) press enter g o('down', 1) press enter g o('left',…" at bounding box center [1290, 230] width 283 height 202
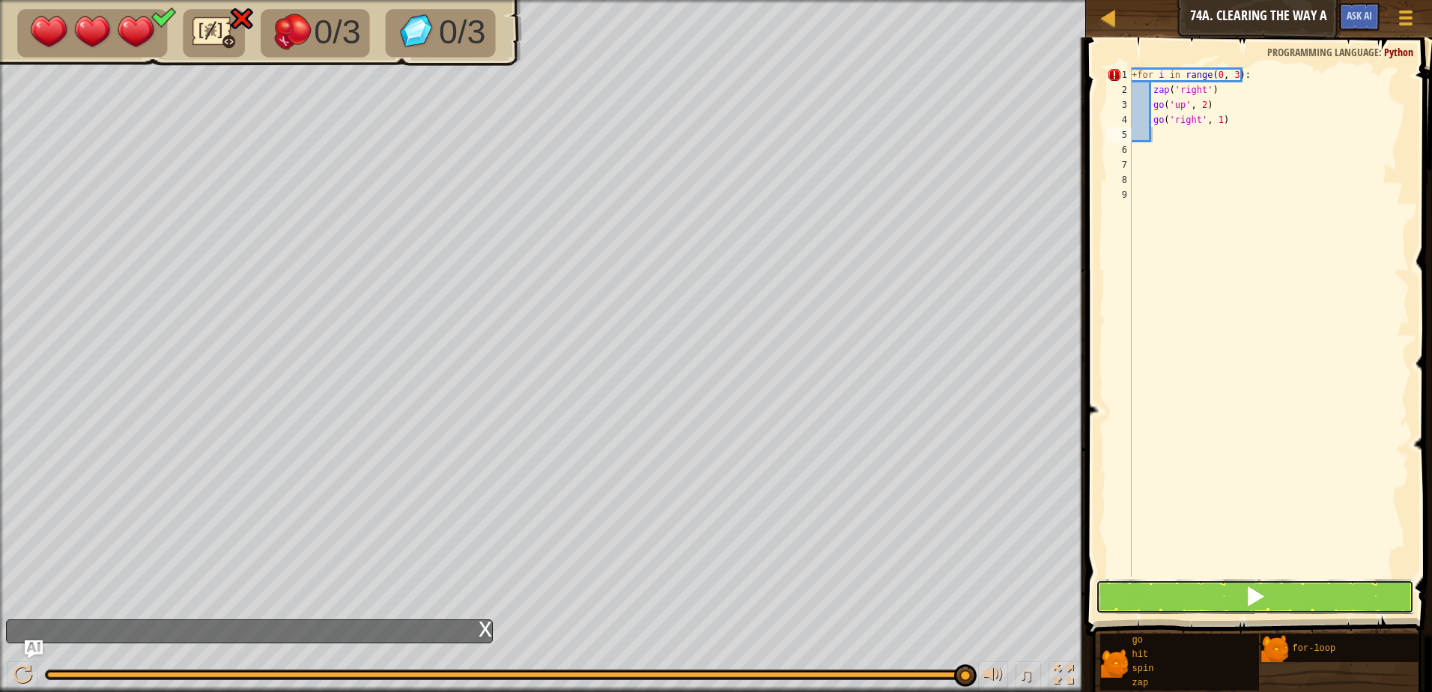
click at [1251, 600] on span at bounding box center [1255, 596] width 21 height 21
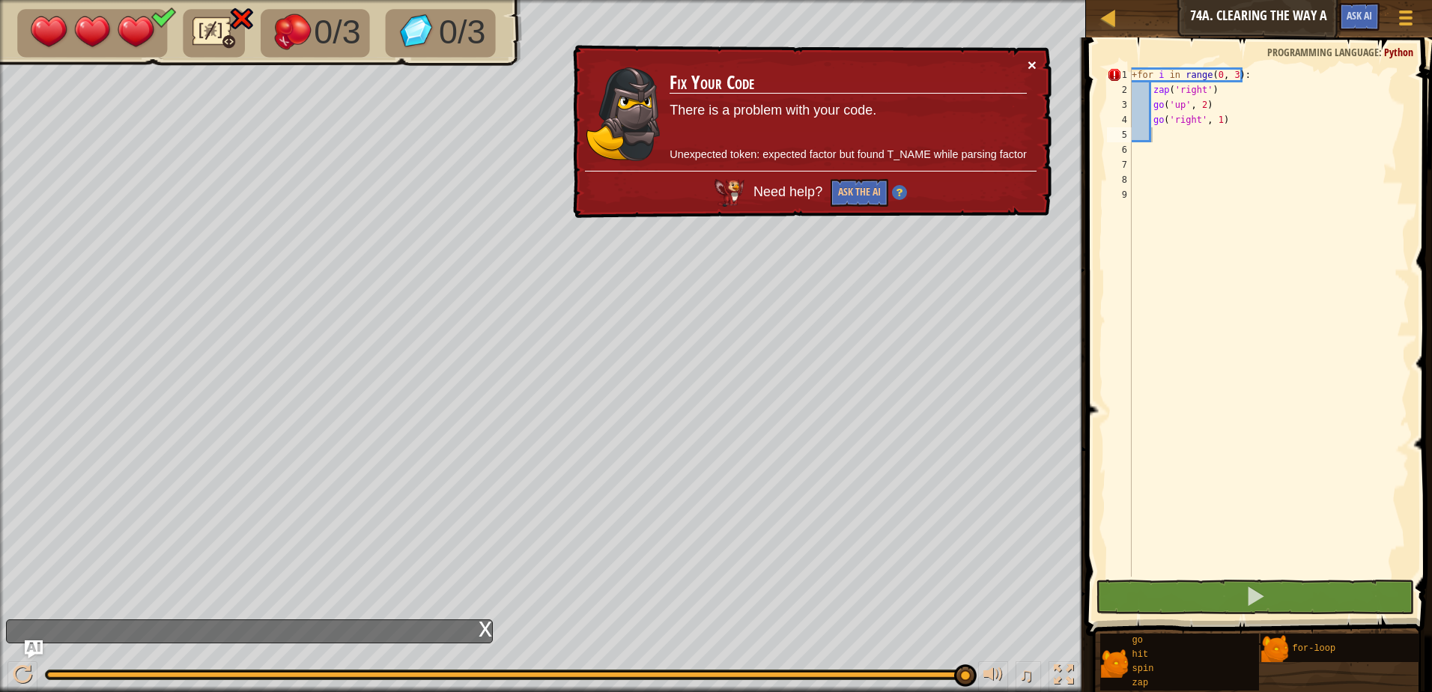
click at [1030, 70] on button "×" at bounding box center [1032, 65] width 9 height 16
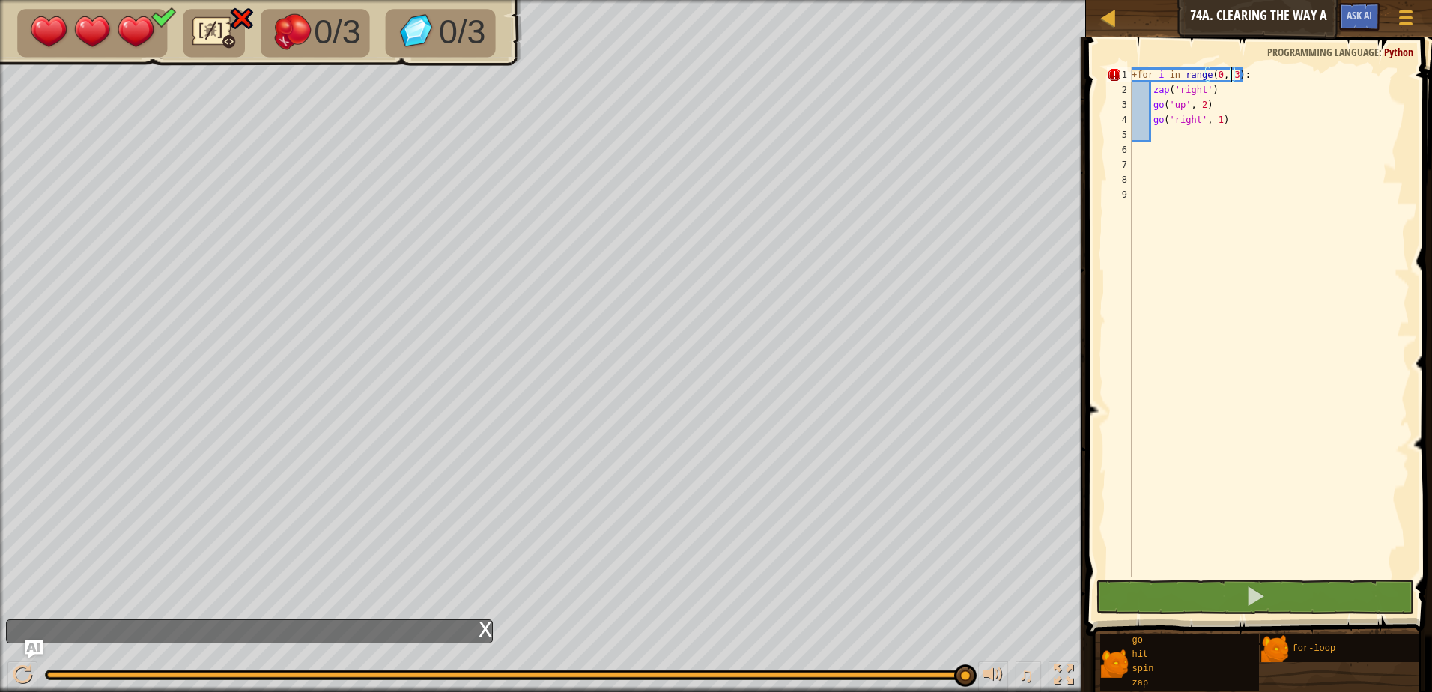
click at [1228, 73] on div "+ for i in range ( 0 , 3 ) : zap ( 'right' ) go ( 'up' , 2 ) go ( 'right' , 1 )" at bounding box center [1269, 336] width 281 height 539
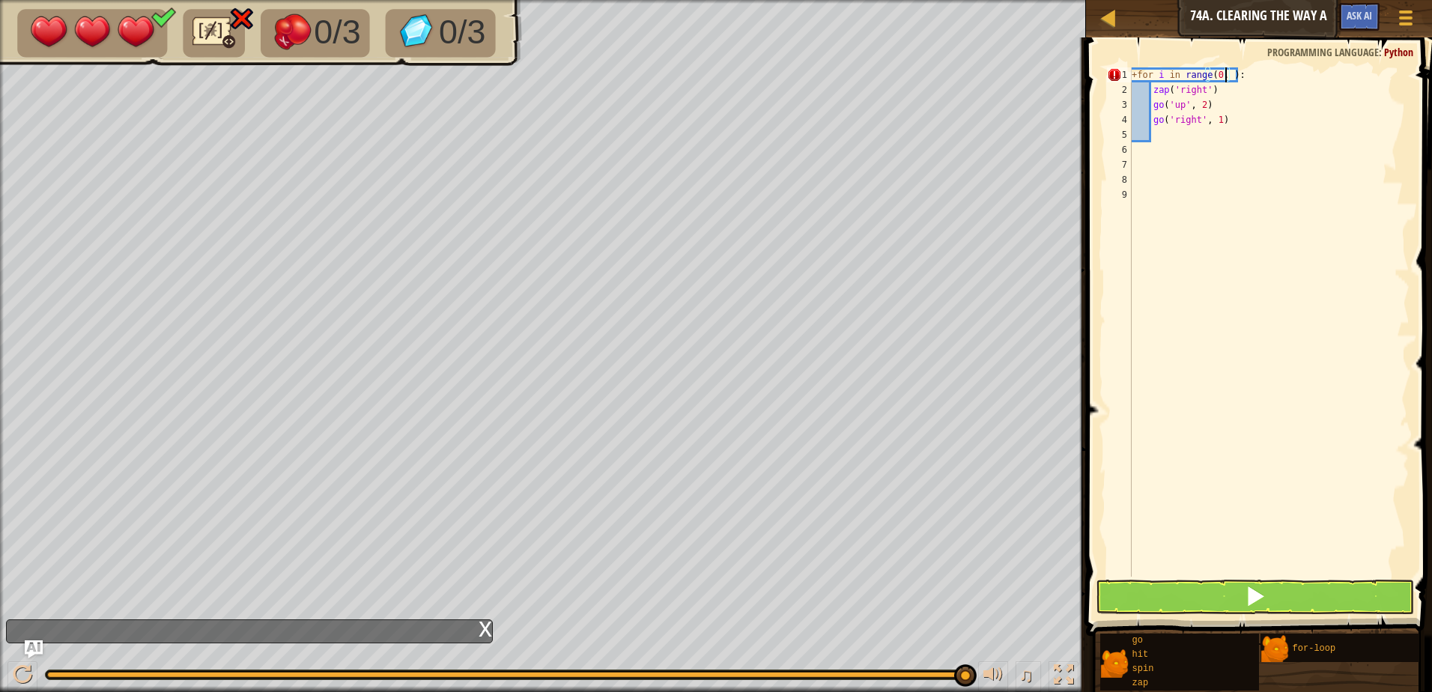
scroll to position [7, 8]
click at [1278, 604] on button at bounding box center [1255, 597] width 318 height 34
type textarea "+for i in range(0, 3):"
click at [1274, 596] on button at bounding box center [1255, 597] width 318 height 34
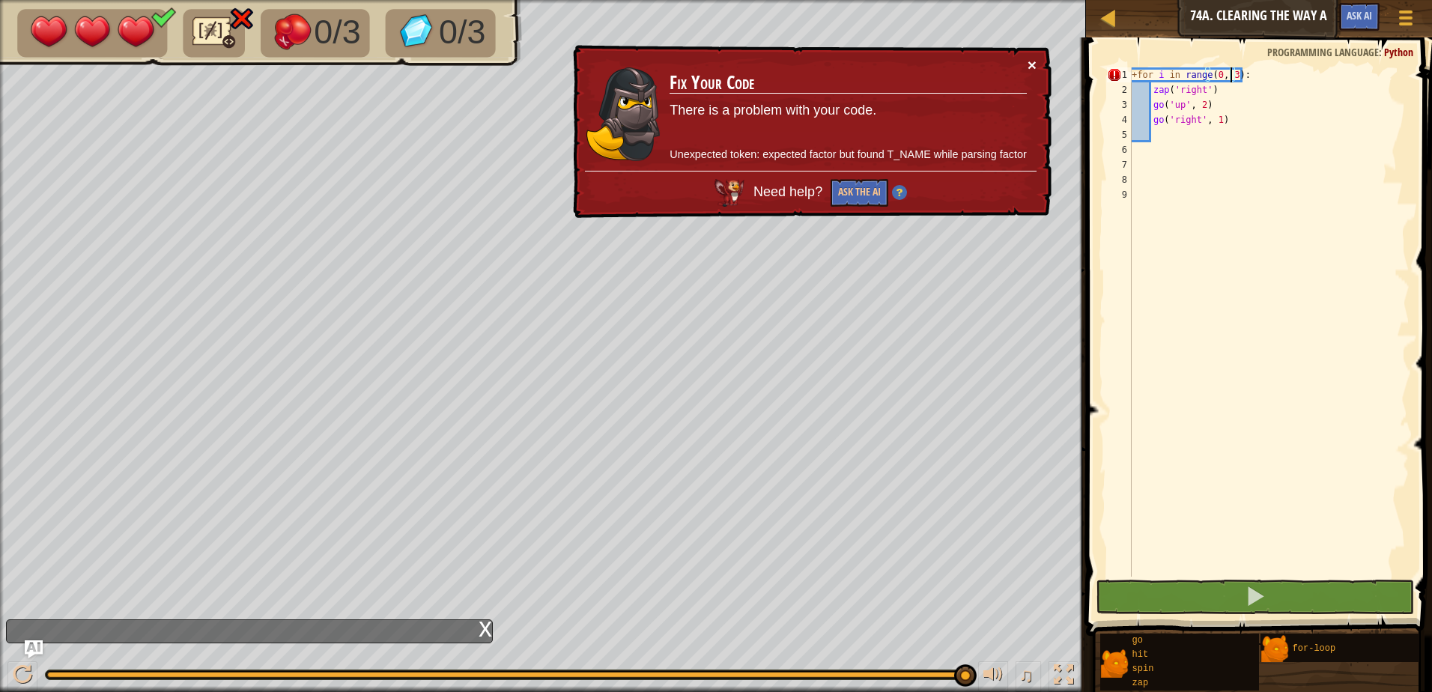
click at [1035, 62] on button "×" at bounding box center [1034, 68] width 10 height 16
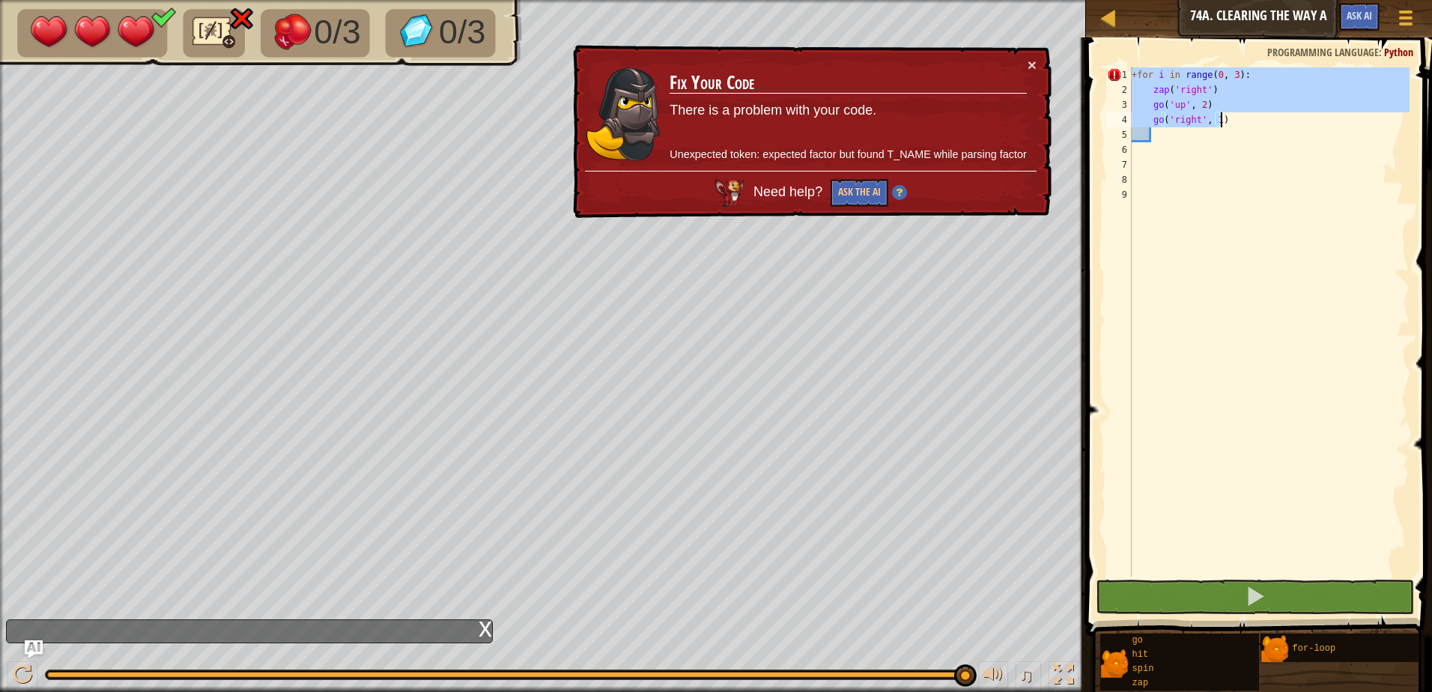
scroll to position [7, 0]
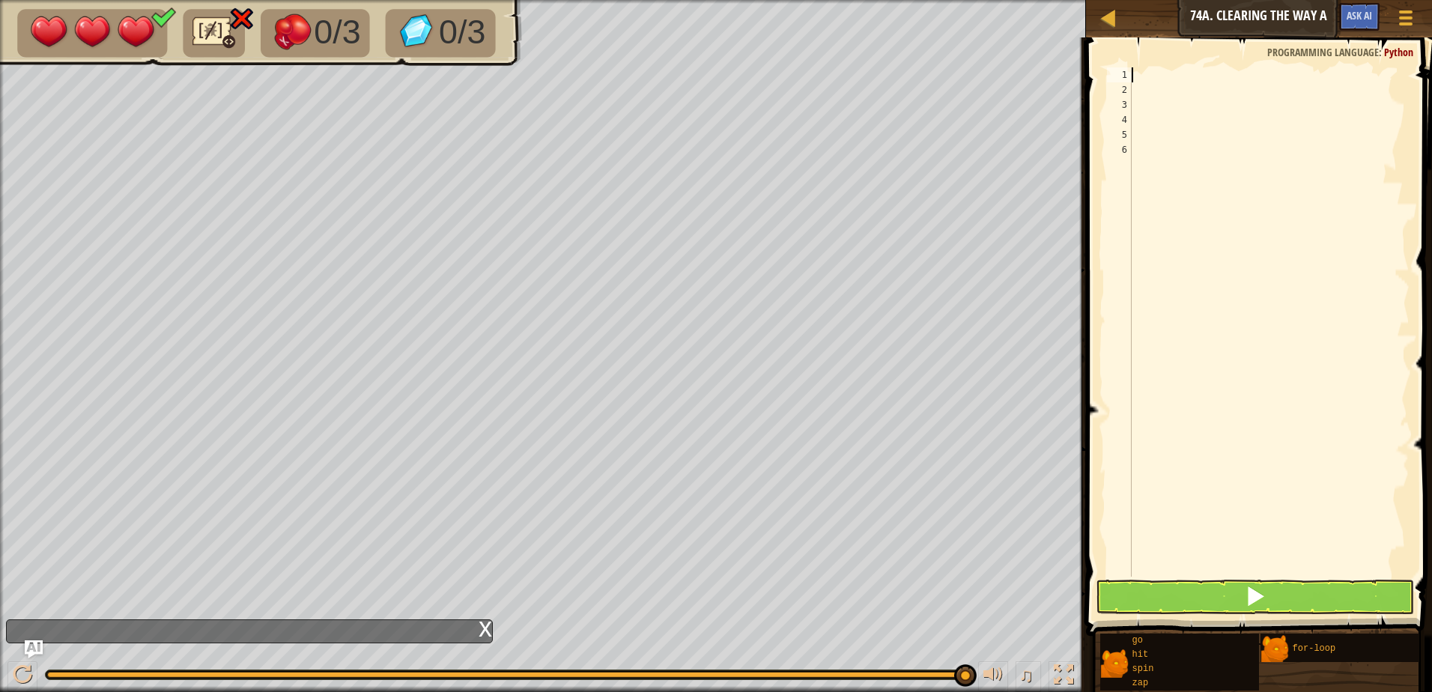
drag, startPoint x: 1133, startPoint y: 74, endPoint x: 1249, endPoint y: 123, distance: 125.9
click at [1249, 124] on div at bounding box center [1269, 336] width 281 height 539
